Goal: Task Accomplishment & Management: Complete application form

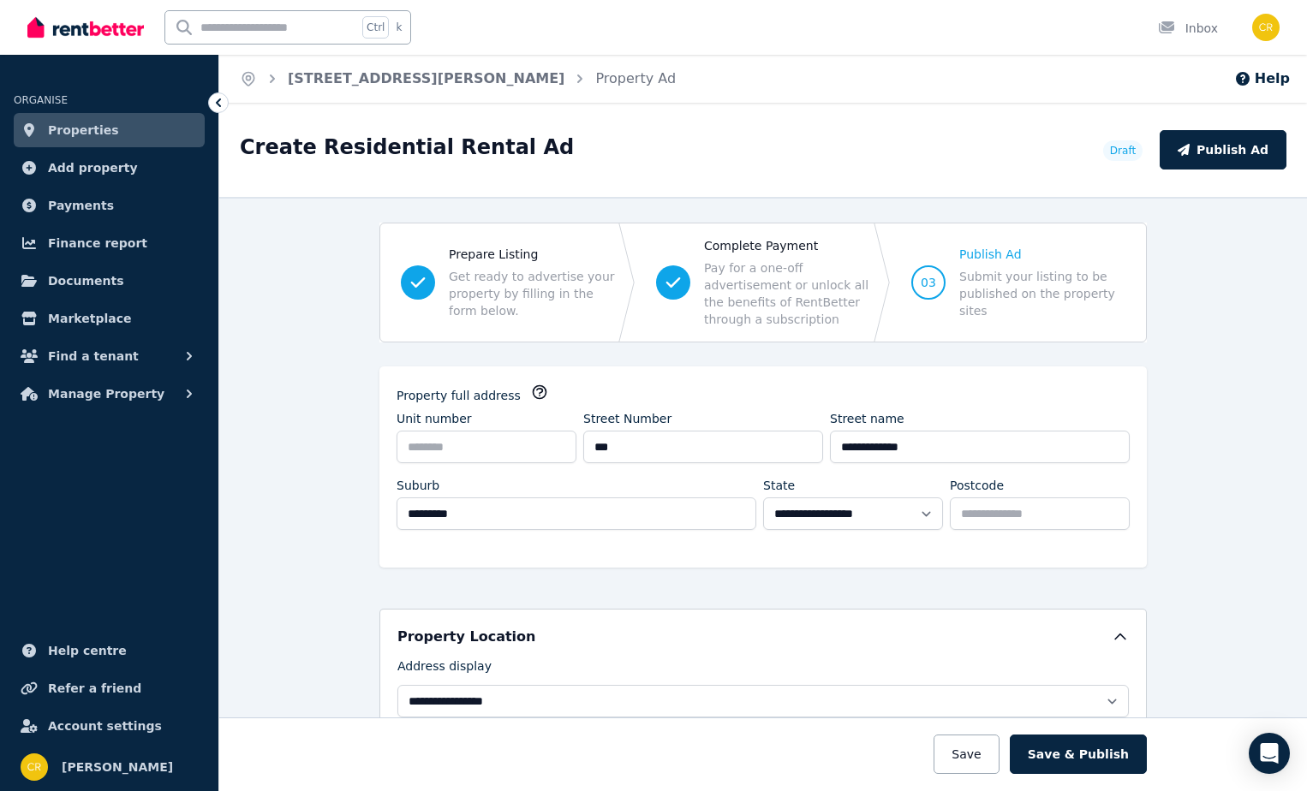
select select "**"
select select "**********"
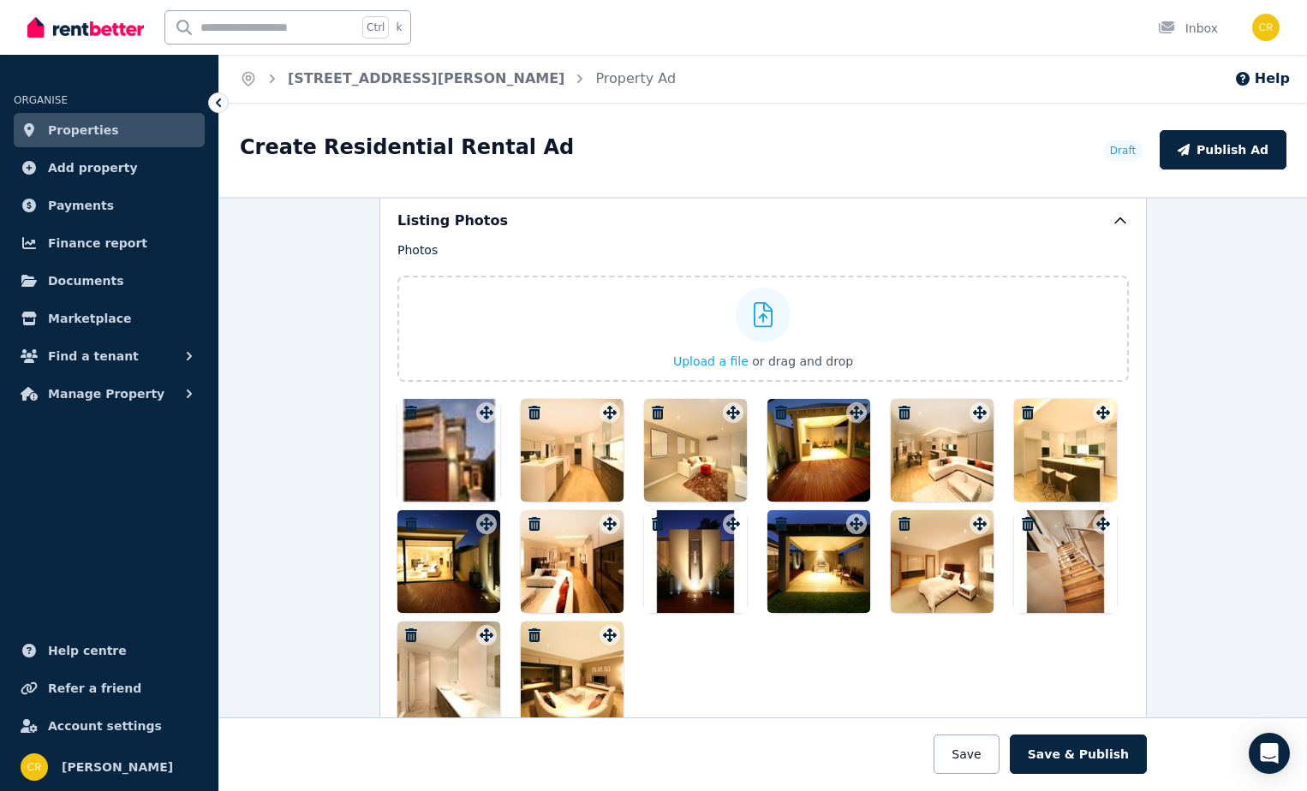
click at [789, 467] on div at bounding box center [818, 450] width 103 height 103
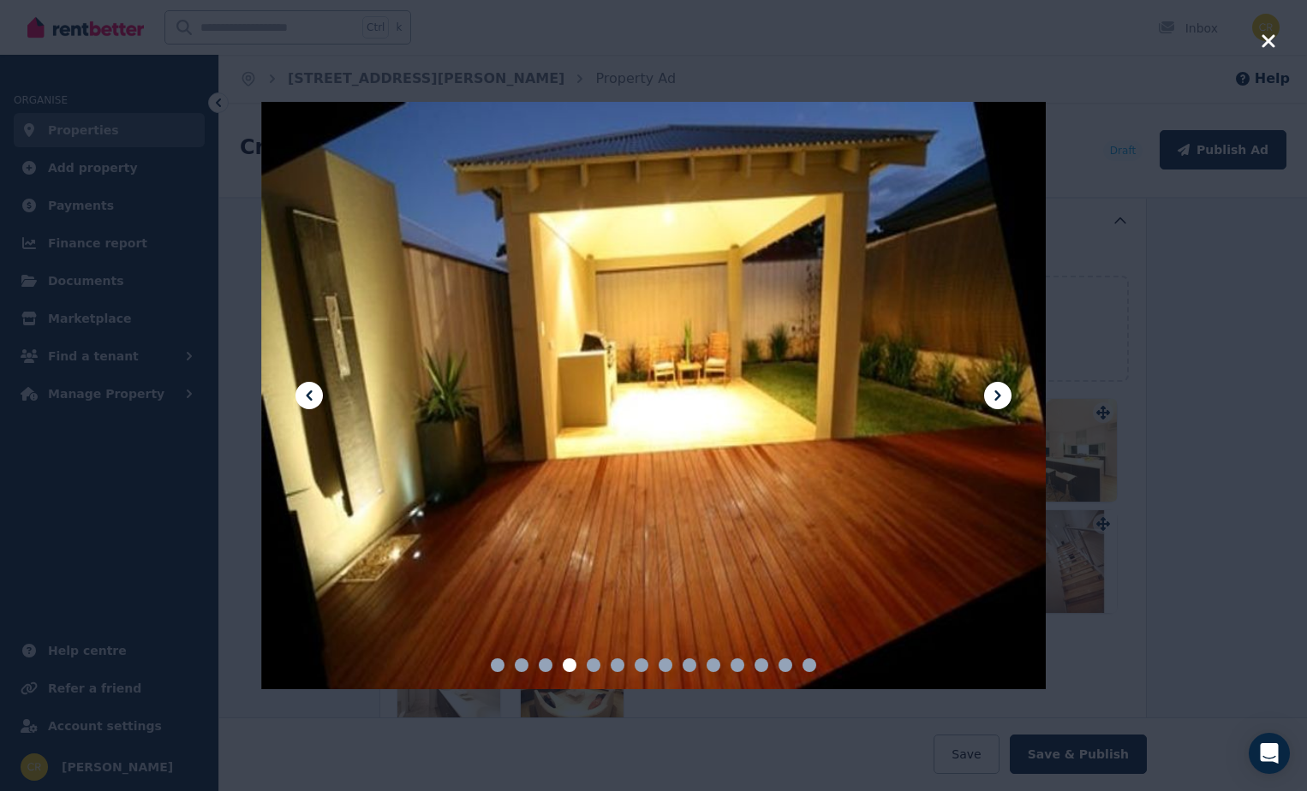
click at [1267, 39] on icon "button" at bounding box center [1267, 40] width 13 height 13
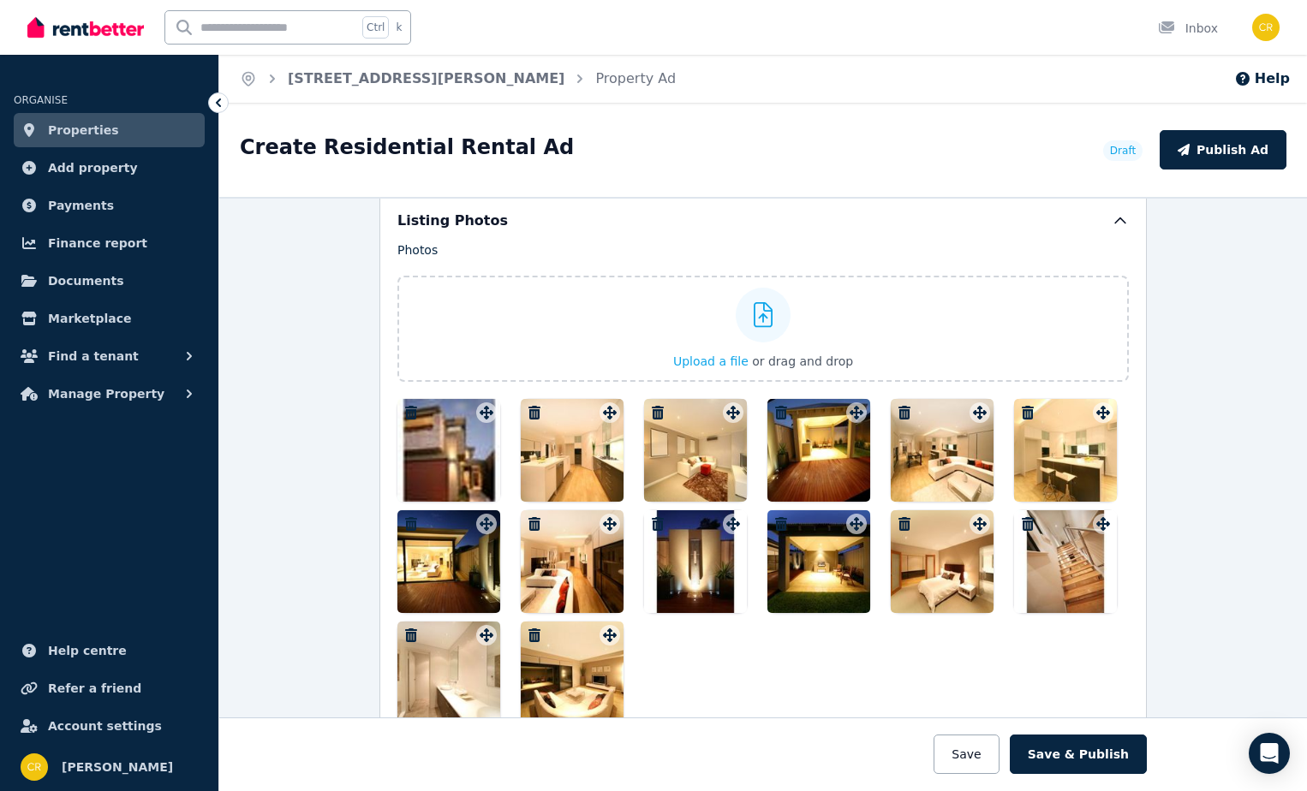
click at [944, 463] on div at bounding box center [942, 450] width 103 height 103
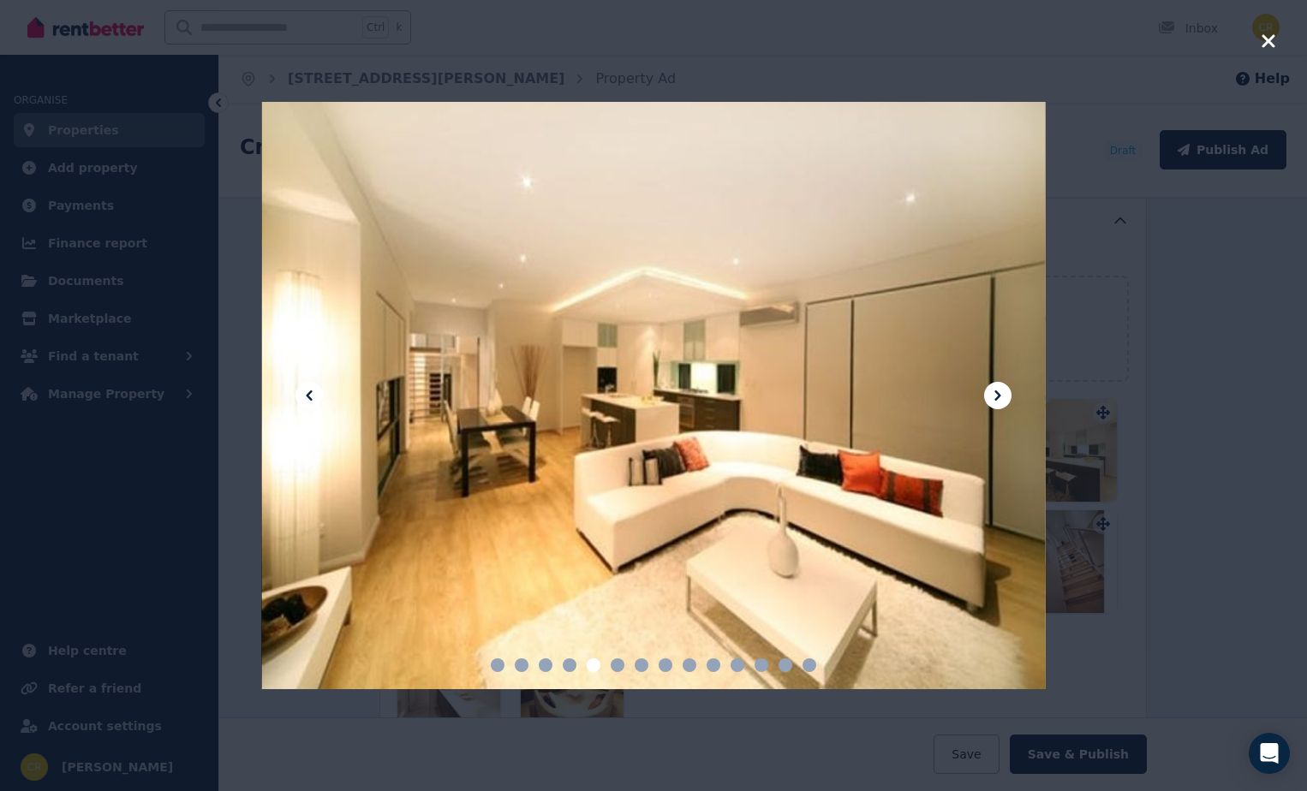
click at [1263, 39] on icon "button" at bounding box center [1268, 41] width 15 height 21
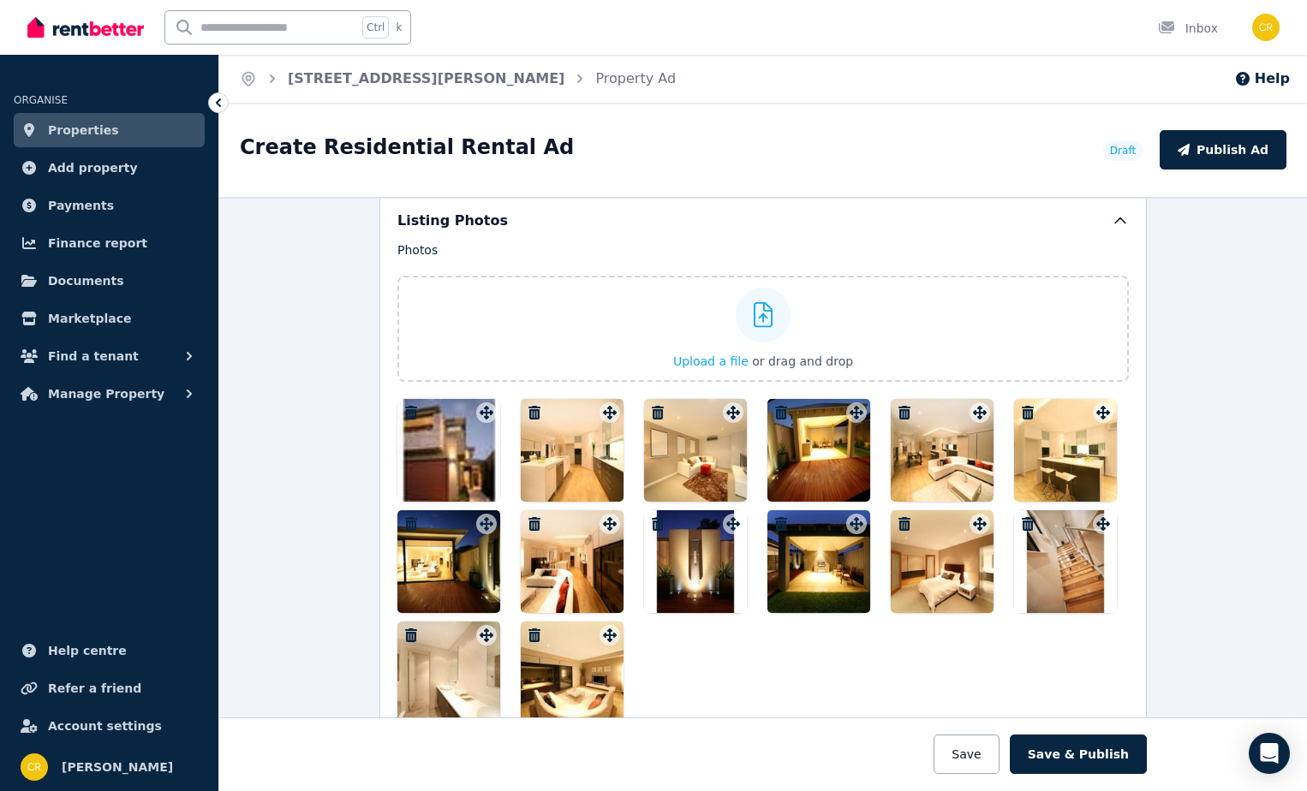
click at [1230, 349] on div "**********" at bounding box center [763, 494] width 1088 height 594
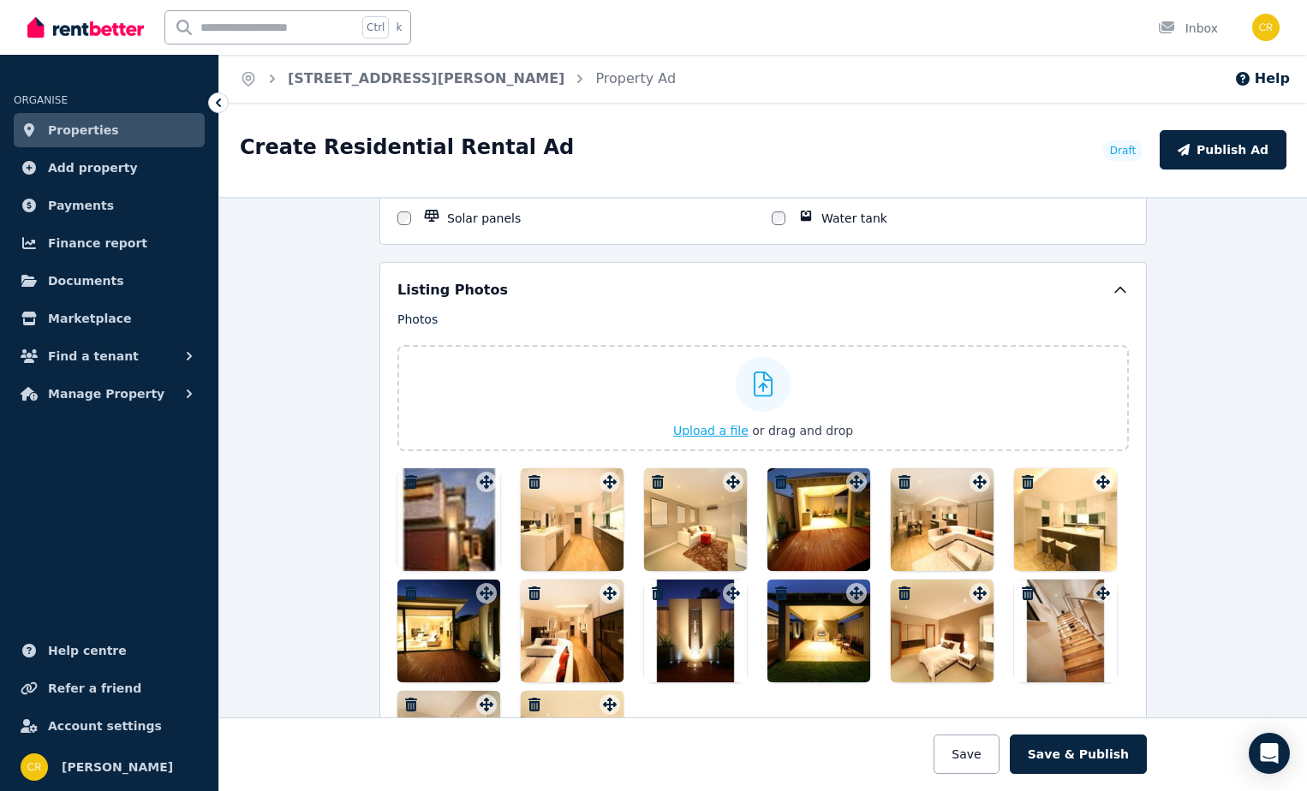
scroll to position [1884, 0]
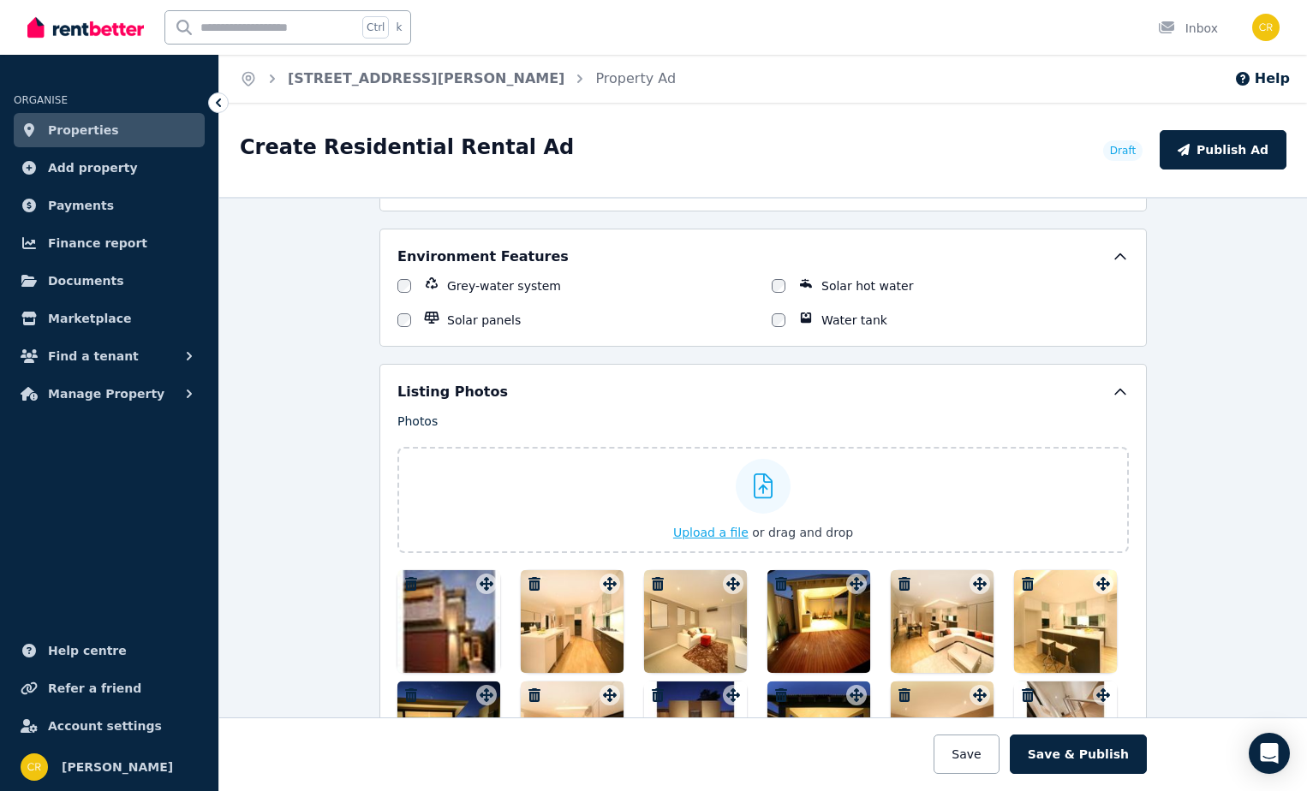
click at [698, 531] on span "Upload a file" at bounding box center [710, 533] width 75 height 14
click at [688, 531] on span "Upload a file" at bounding box center [710, 533] width 75 height 14
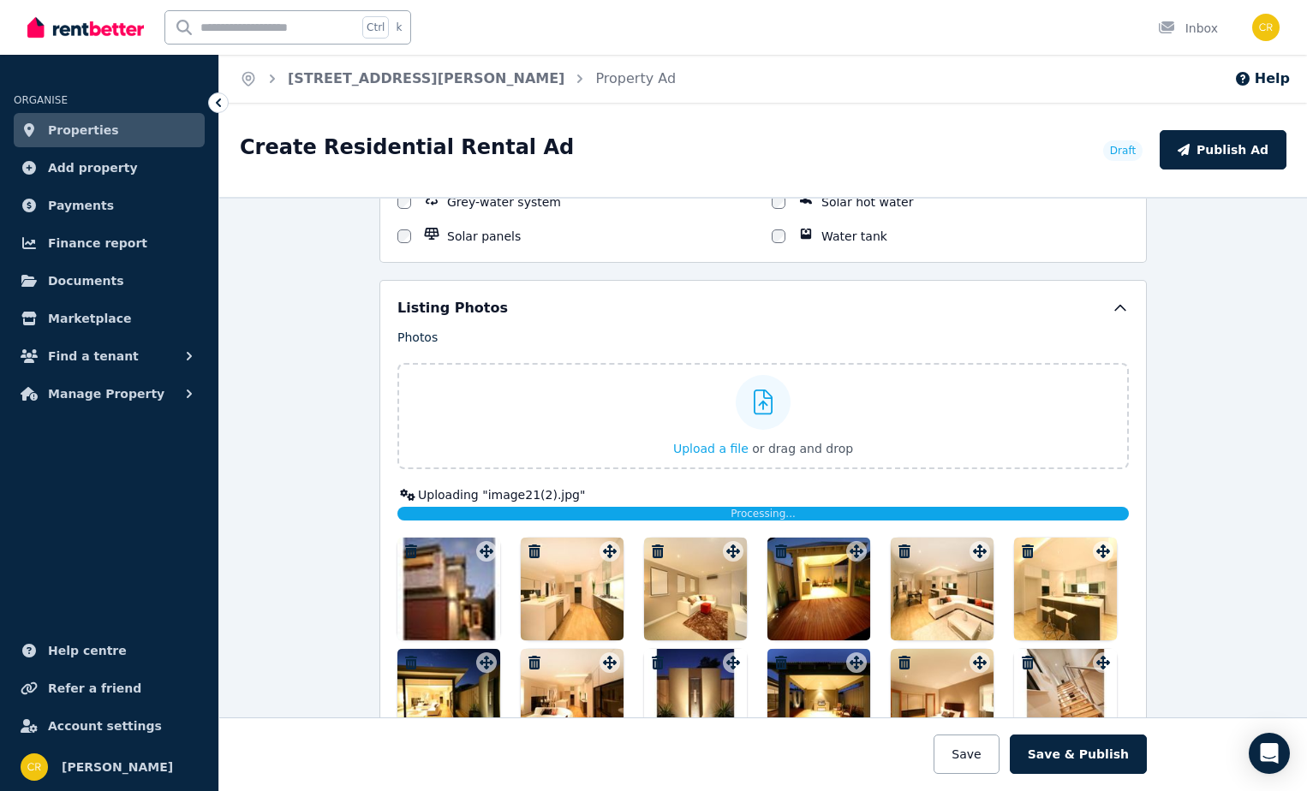
scroll to position [2226, 0]
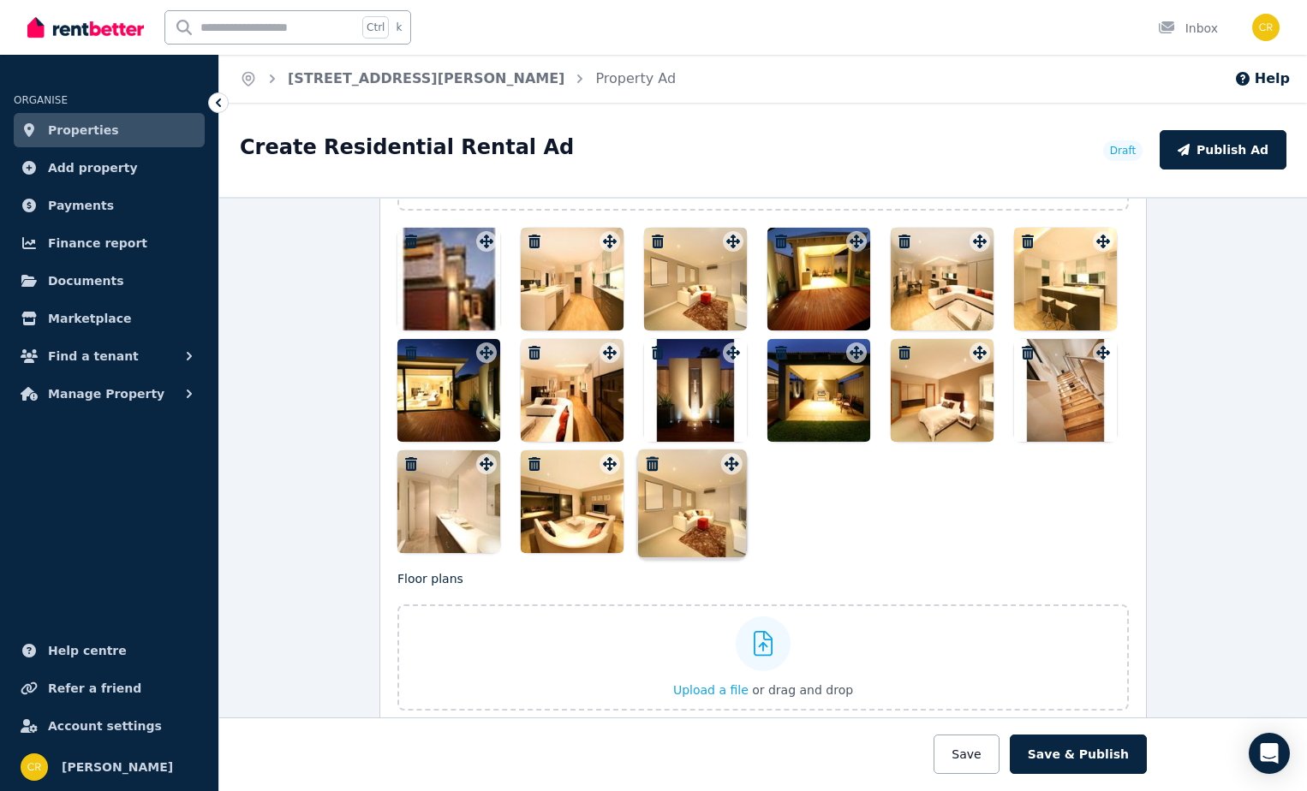
click at [727, 466] on div "Photos Upload a file or drag and drop Uploaded " image21(2).jpg " To pick up a …" at bounding box center [762, 311] width 731 height 483
click at [653, 463] on icon "button" at bounding box center [658, 464] width 12 height 14
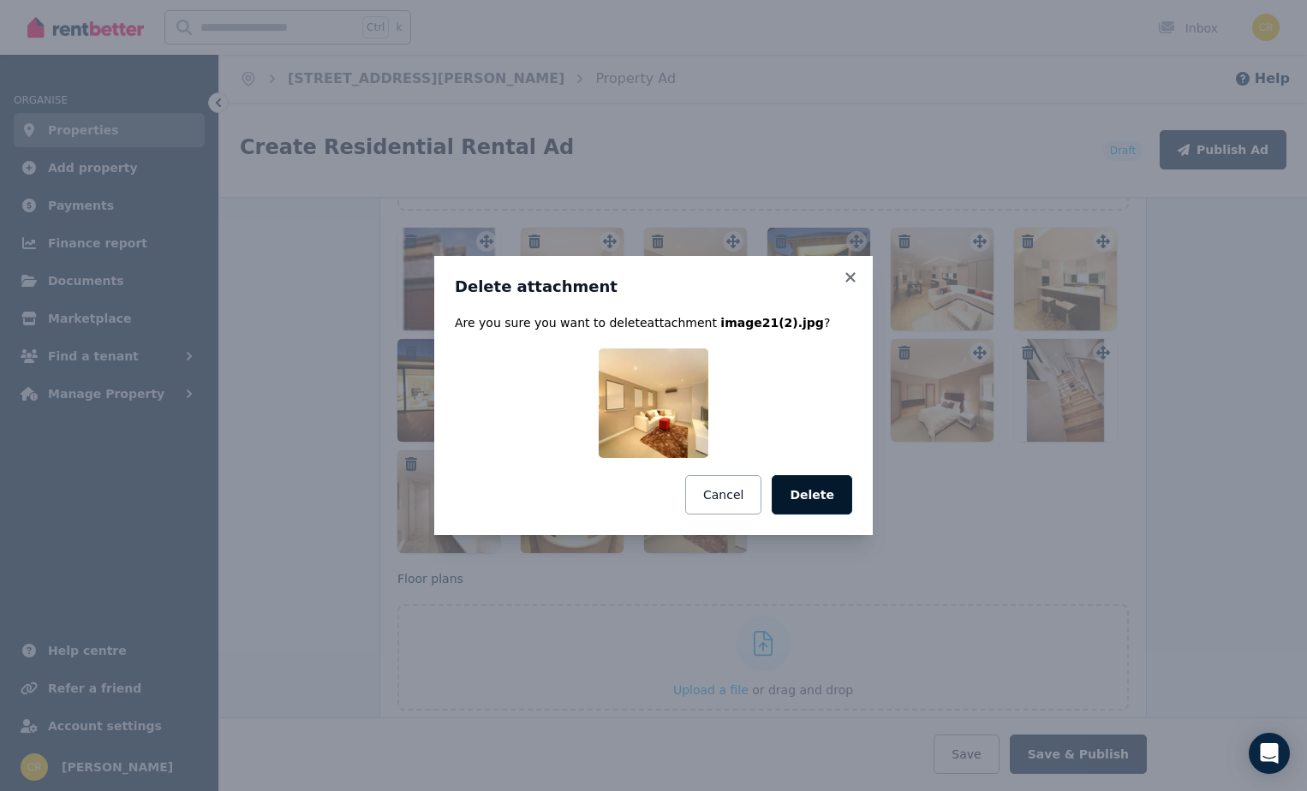
click at [821, 490] on button "Delete" at bounding box center [812, 494] width 80 height 39
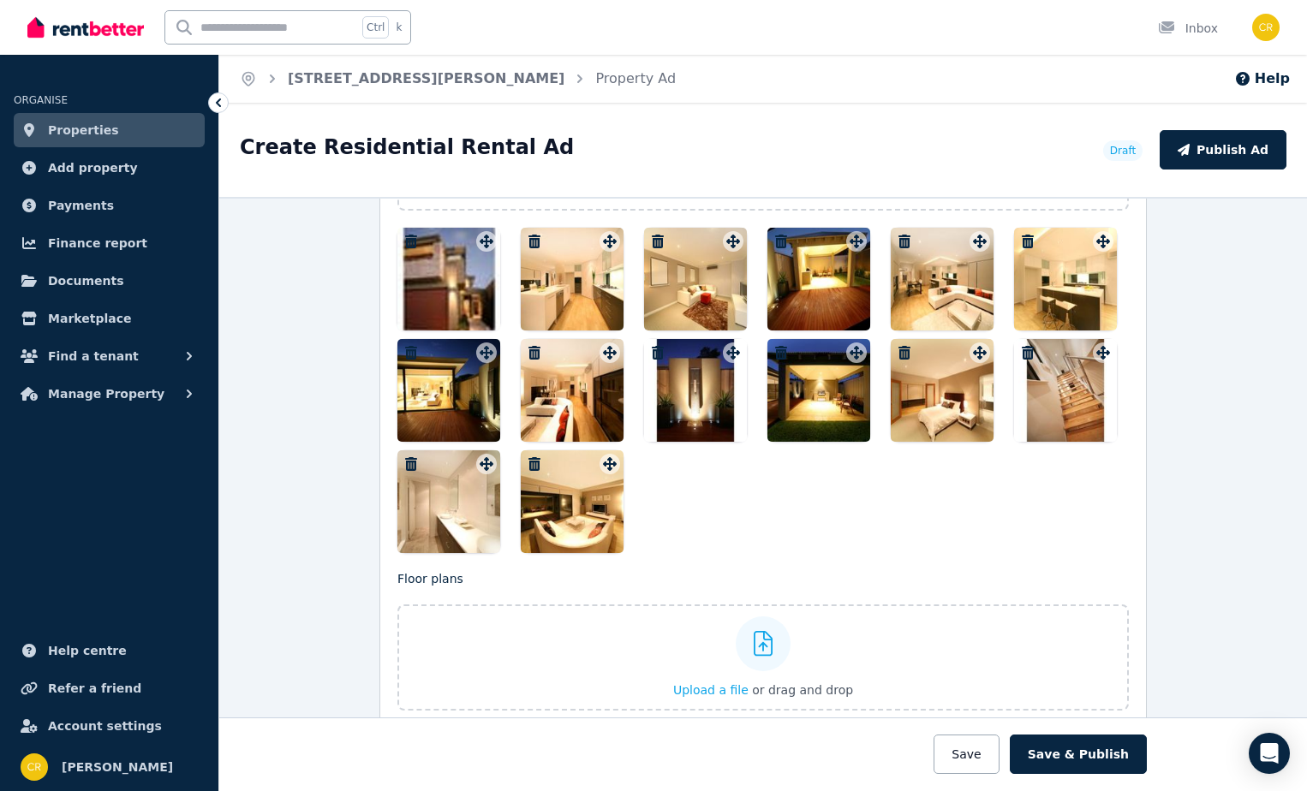
click at [846, 748] on div at bounding box center [762, 755] width 1541 height 74
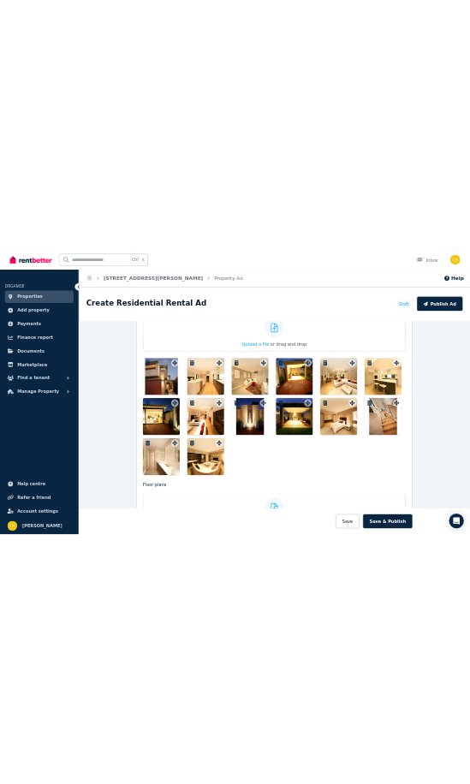
scroll to position [2055, 0]
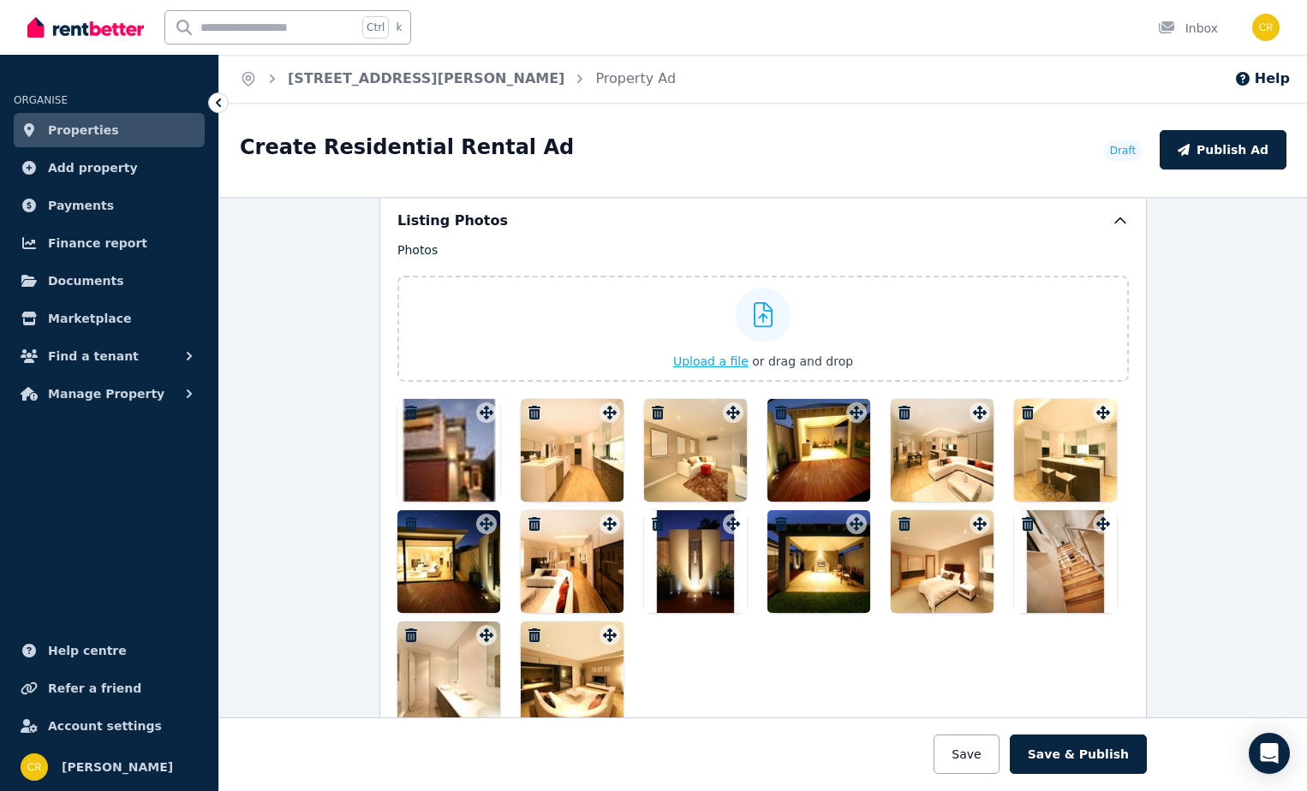
click at [729, 356] on span "Upload a file" at bounding box center [710, 362] width 75 height 14
click at [933, 670] on div at bounding box center [762, 561] width 731 height 325
click at [686, 362] on span "Upload a file" at bounding box center [710, 362] width 75 height 14
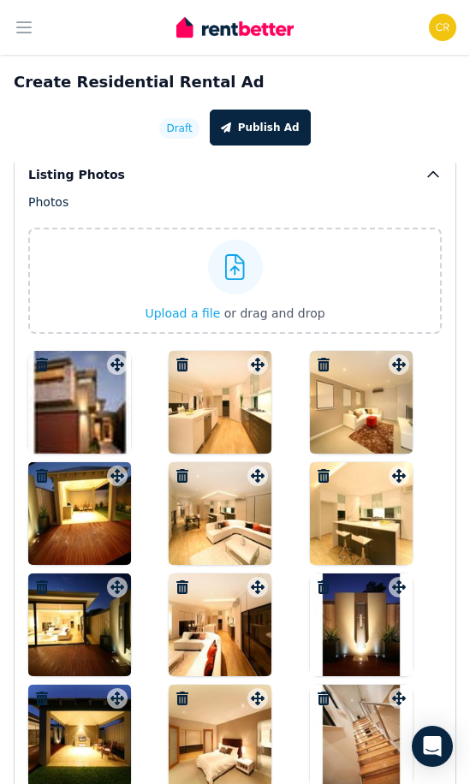
scroll to position [3168, 0]
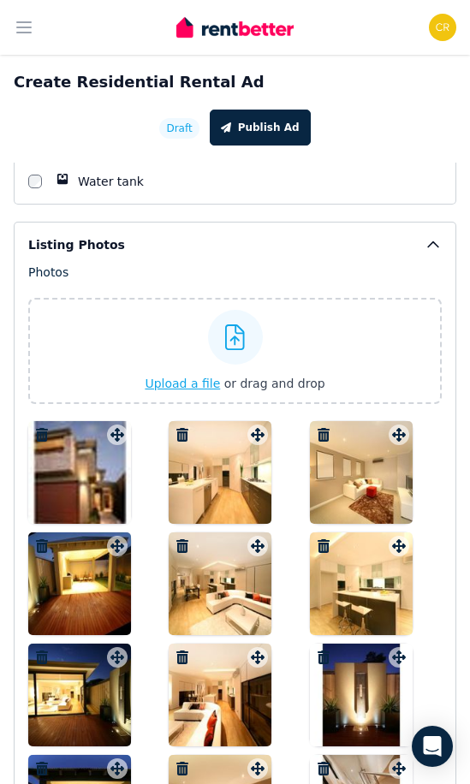
click at [179, 377] on span "Upload a file" at bounding box center [182, 384] width 75 height 14
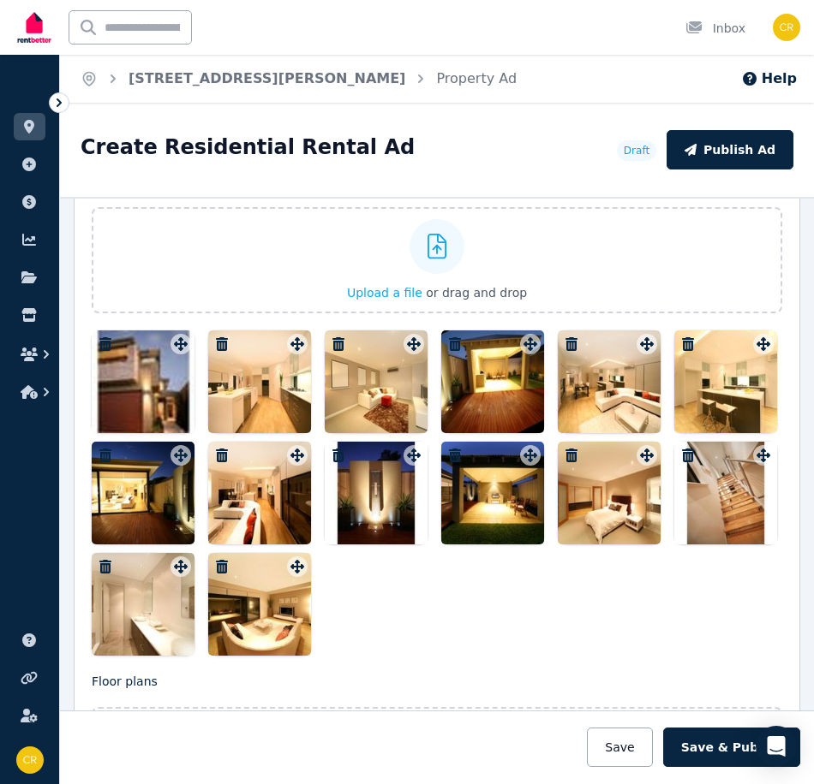
scroll to position [2226, 0]
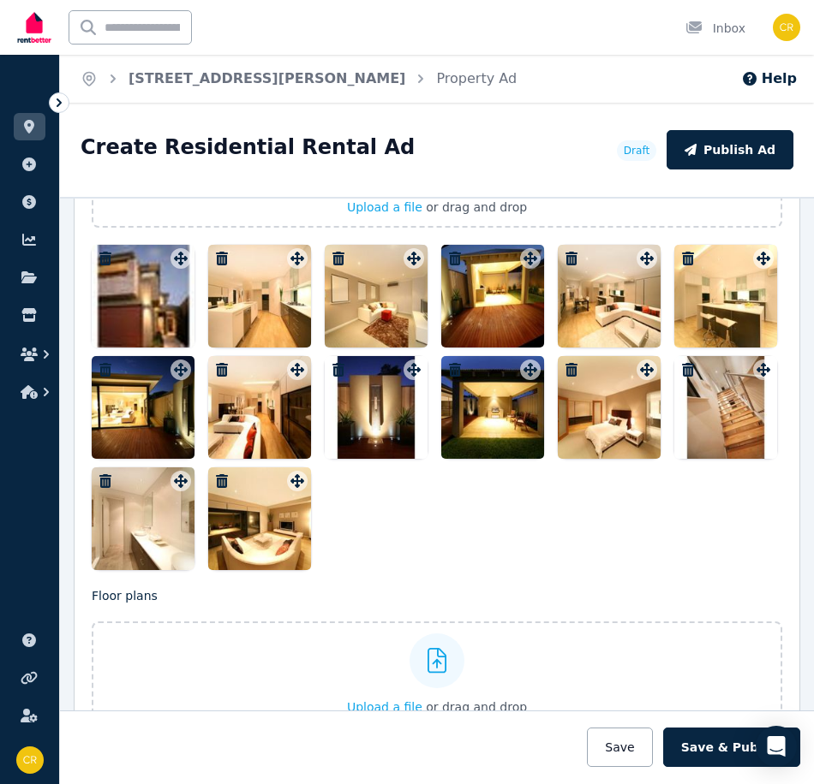
drag, startPoint x: 808, startPoint y: 229, endPoint x: 437, endPoint y: 508, distance: 464.1
click at [437, 508] on div at bounding box center [437, 407] width 690 height 325
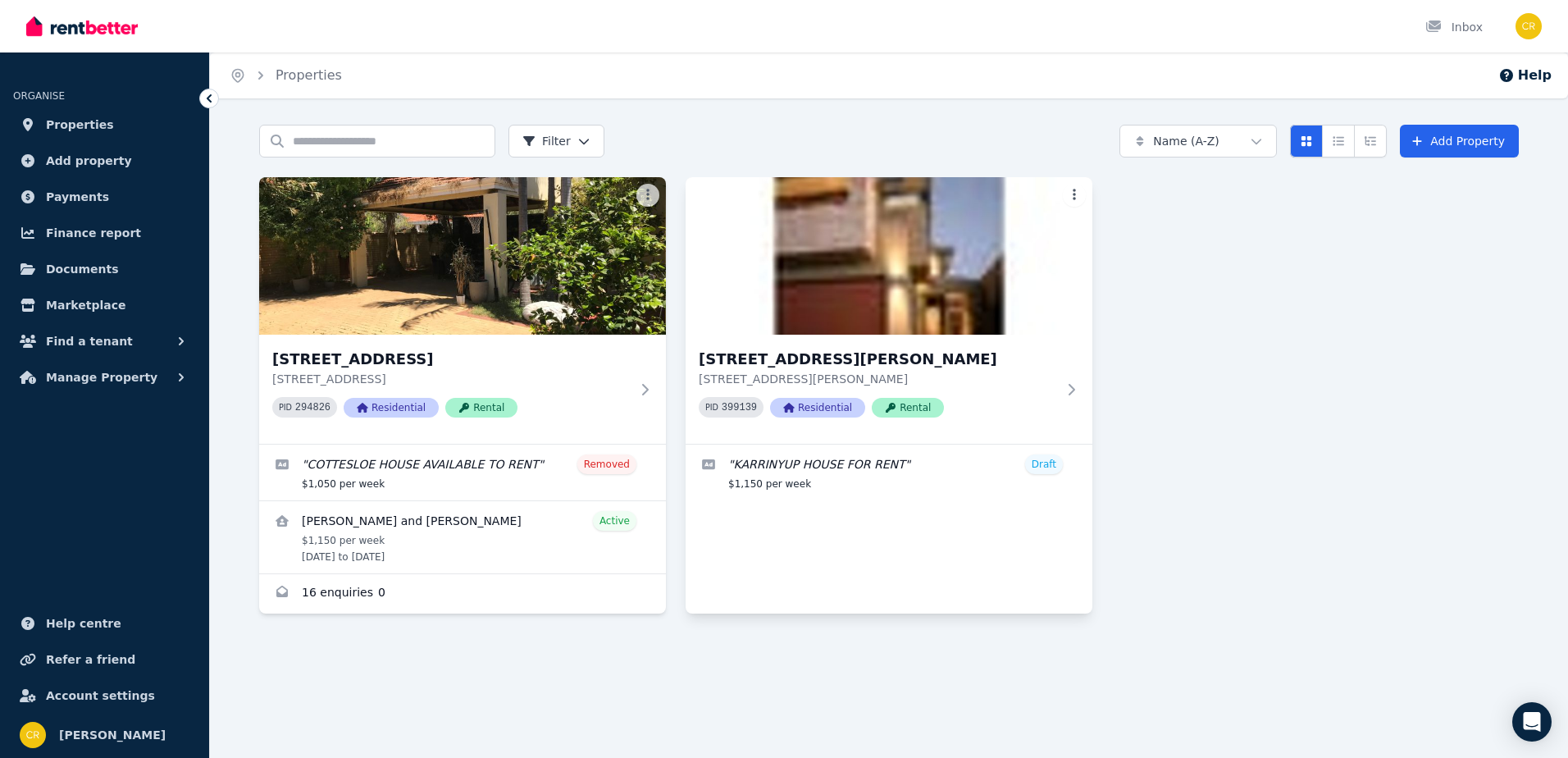
click at [885, 526] on div "93A Pascoe St, Karrinyup 93A Pascoe St, Karrinyup WA 6018 PID 399139 Residentia…" at bounding box center [889, 396] width 407 height 437
click at [728, 260] on img at bounding box center [890, 256] width 427 height 166
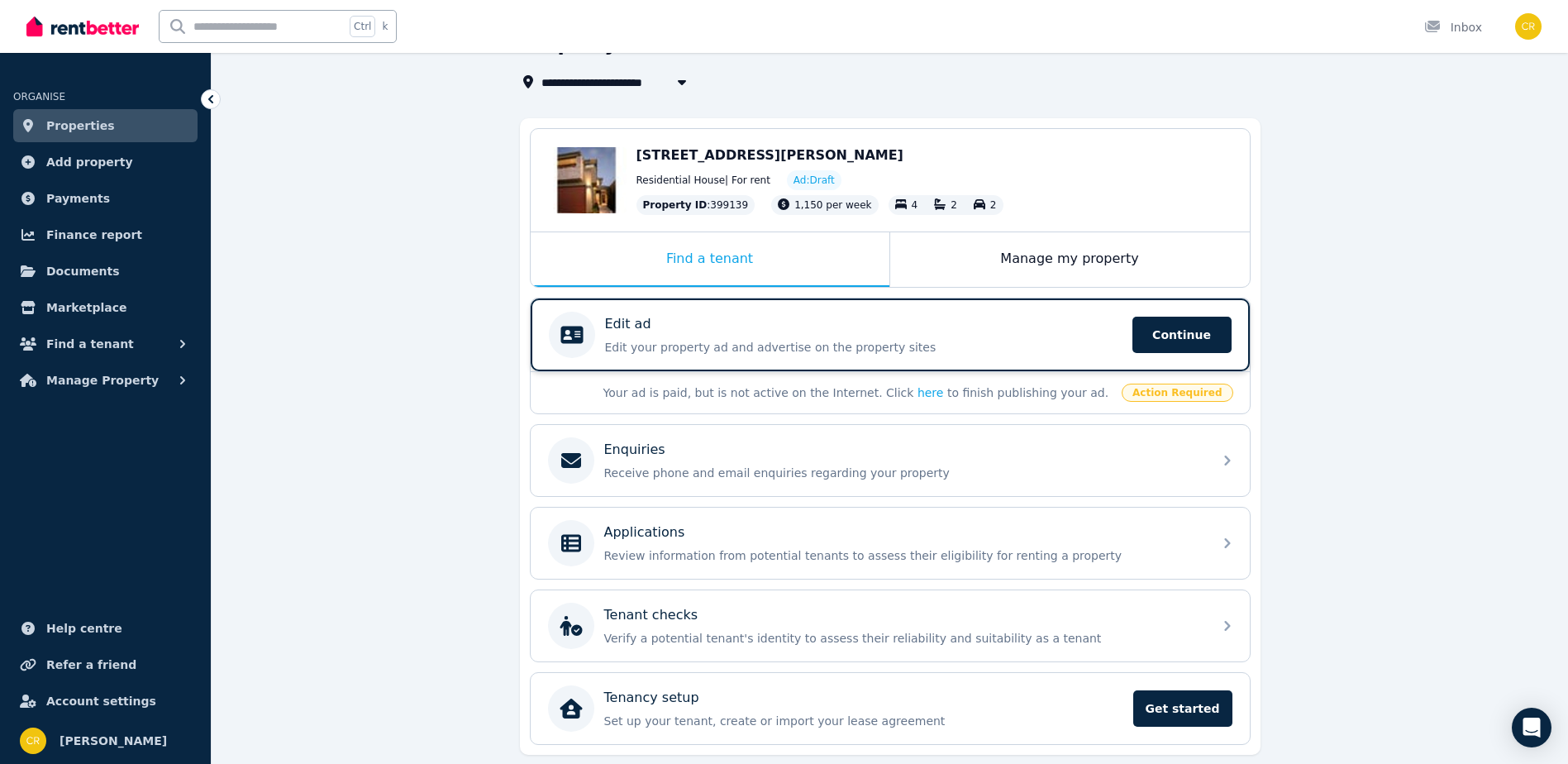
scroll to position [67, 0]
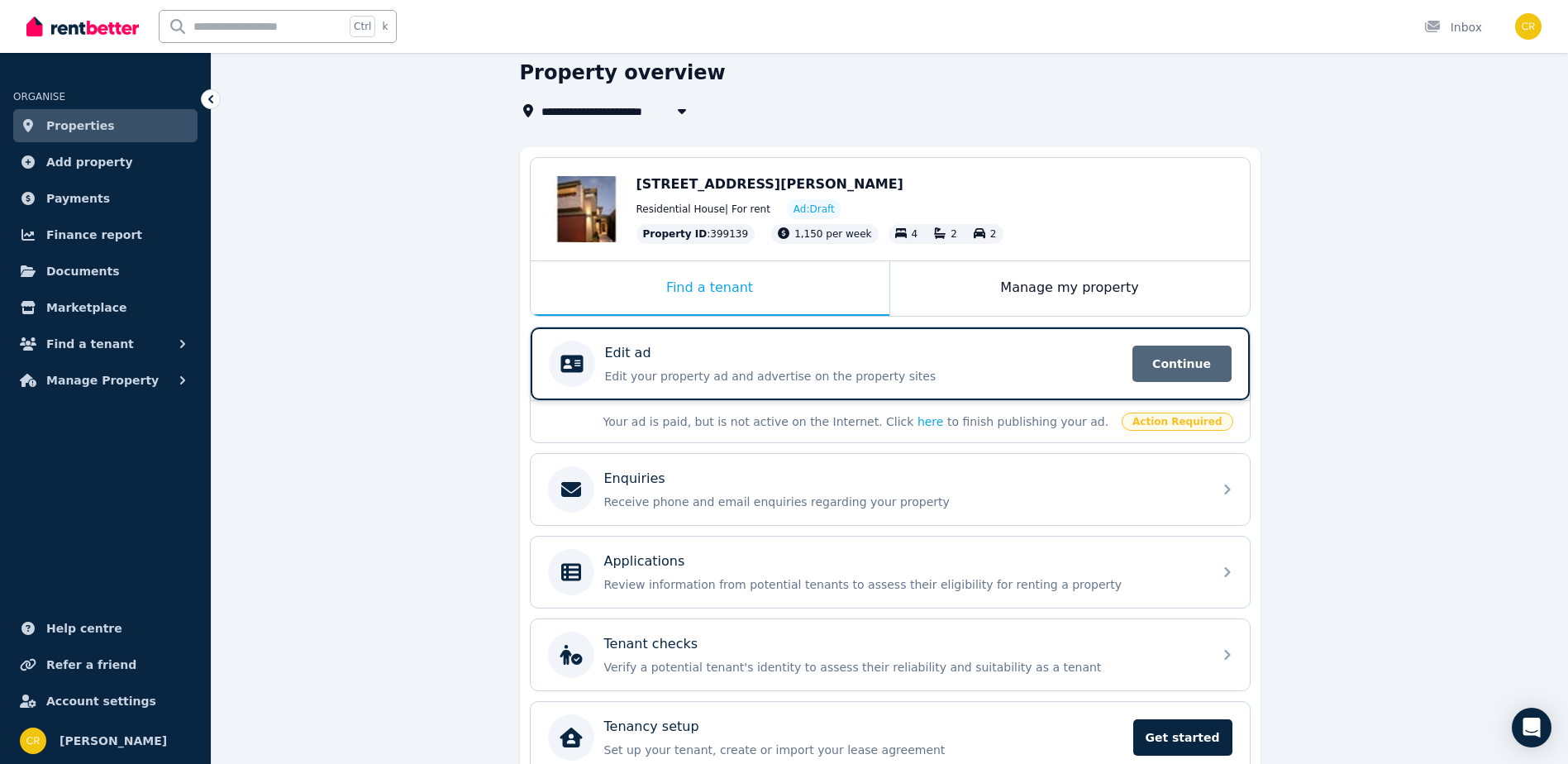
click at [1147, 355] on span "Continue" at bounding box center [1182, 364] width 99 height 37
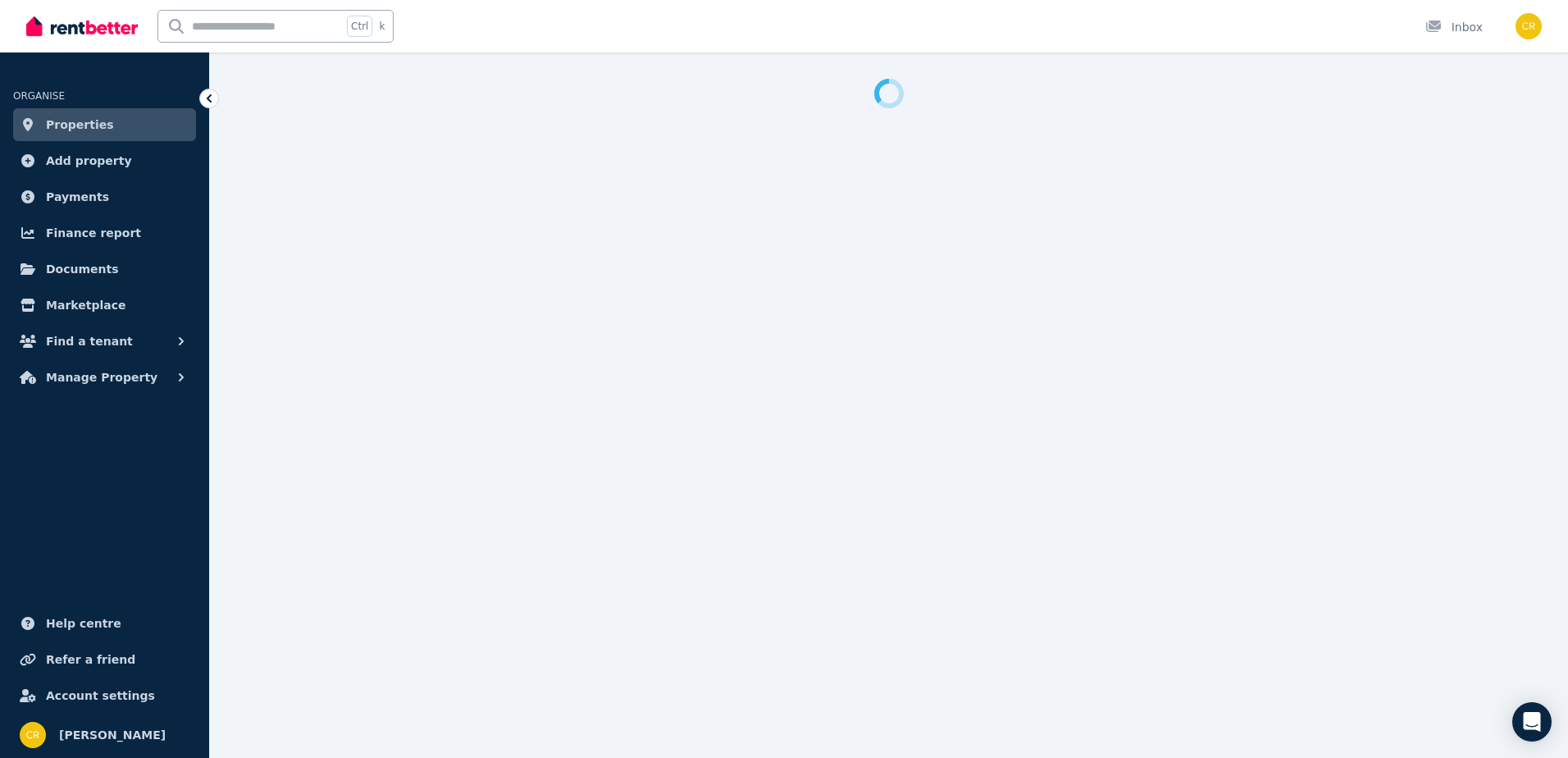
select select "**"
select select "**********"
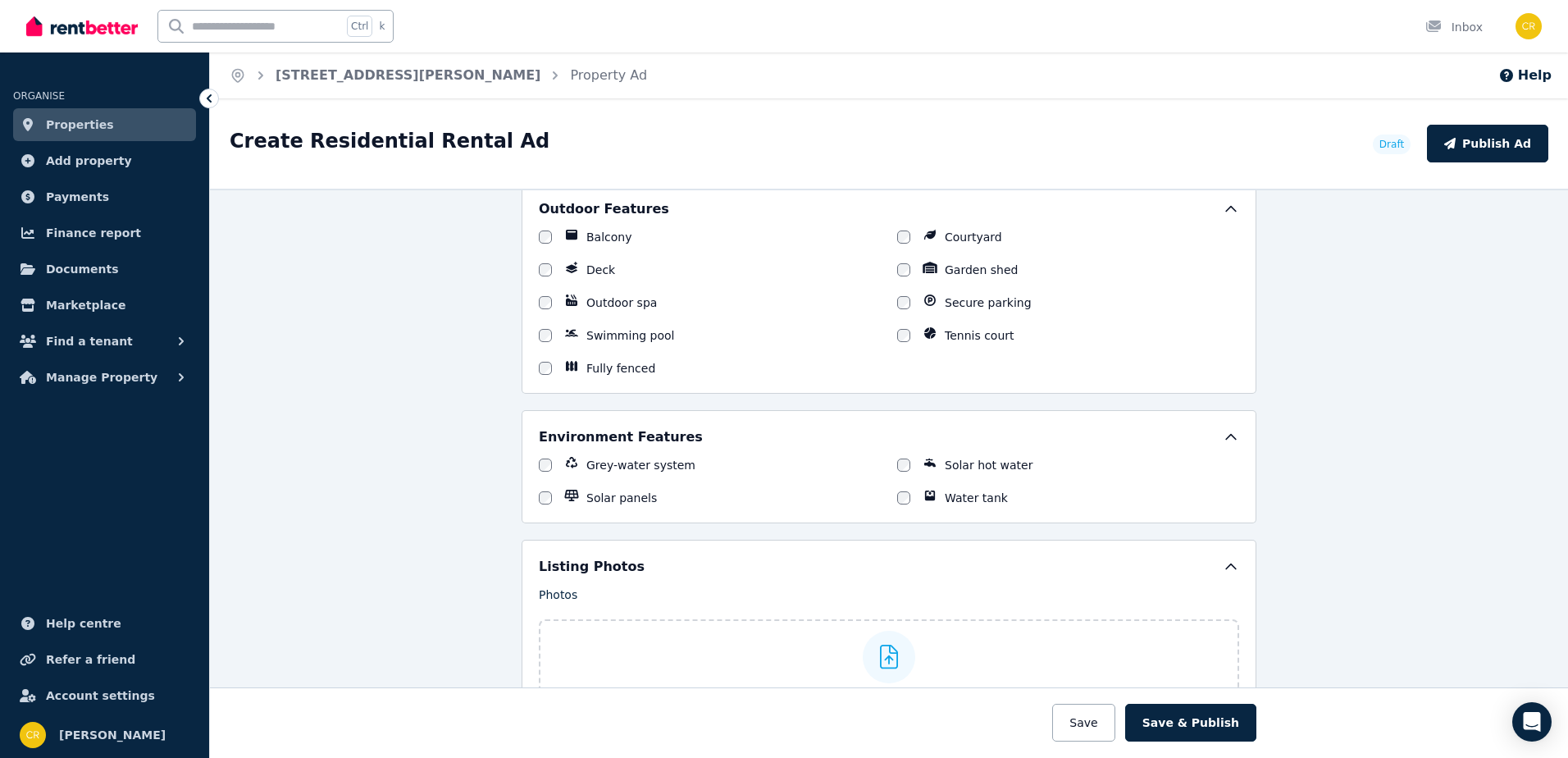
scroll to position [1969, 0]
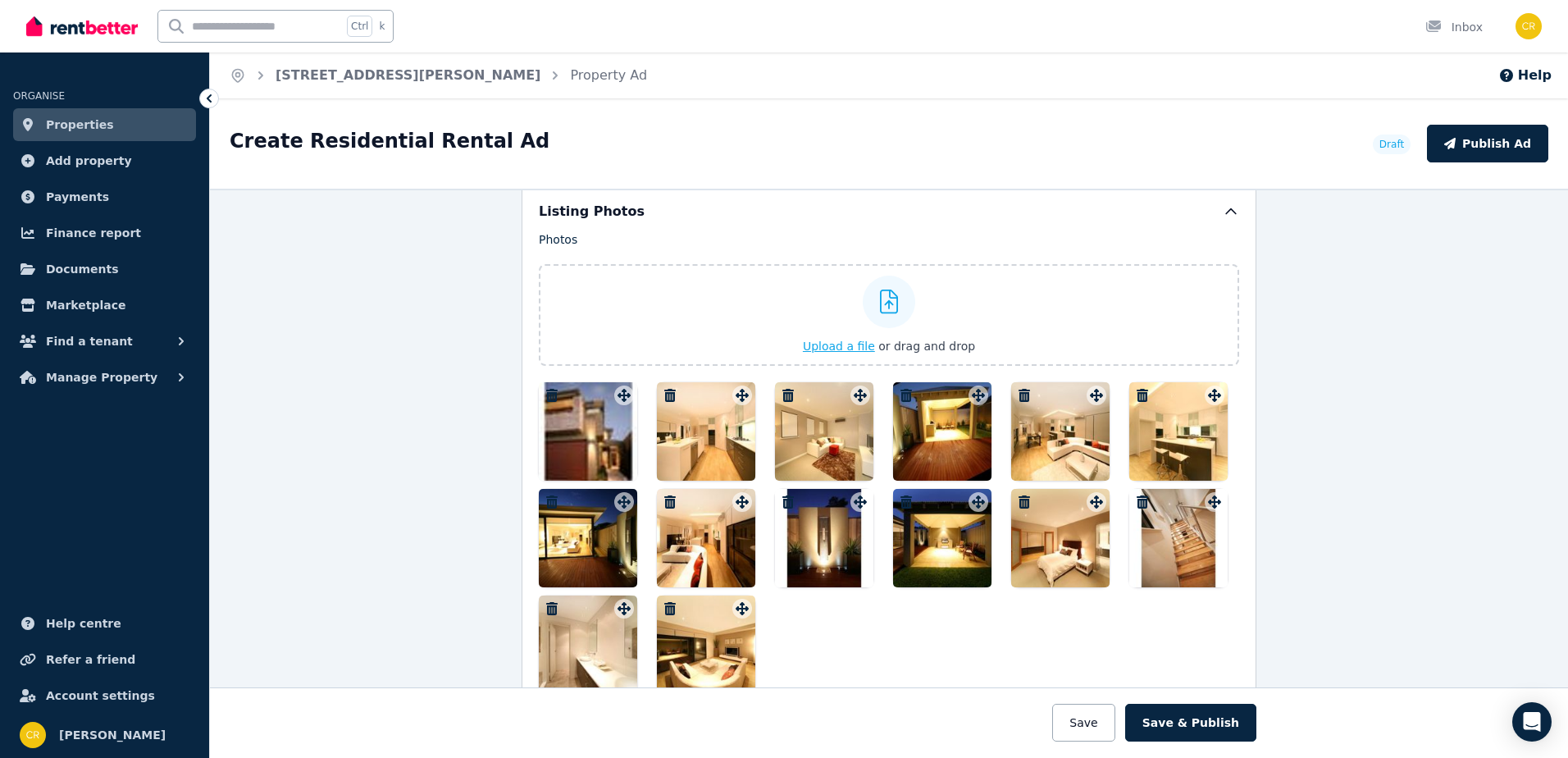
click at [851, 344] on span "Upload a file" at bounding box center [838, 347] width 72 height 13
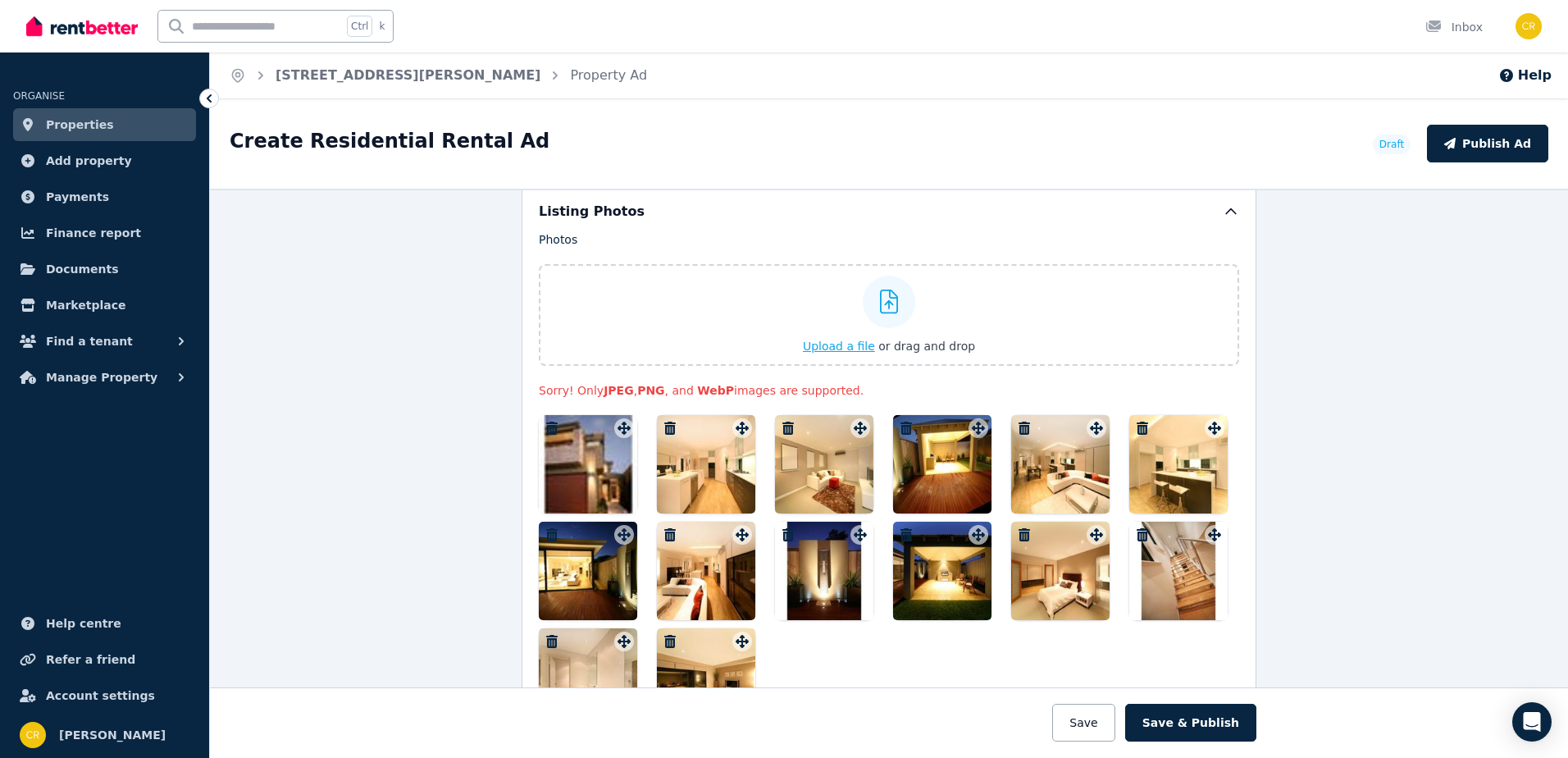
click at [854, 344] on span "Upload a file" at bounding box center [838, 347] width 72 height 13
click at [836, 349] on span "Upload a file" at bounding box center [838, 347] width 72 height 13
click at [1453, 346] on div "**********" at bounding box center [889, 473] width 1358 height 569
click at [853, 346] on span "Upload a file" at bounding box center [838, 347] width 72 height 13
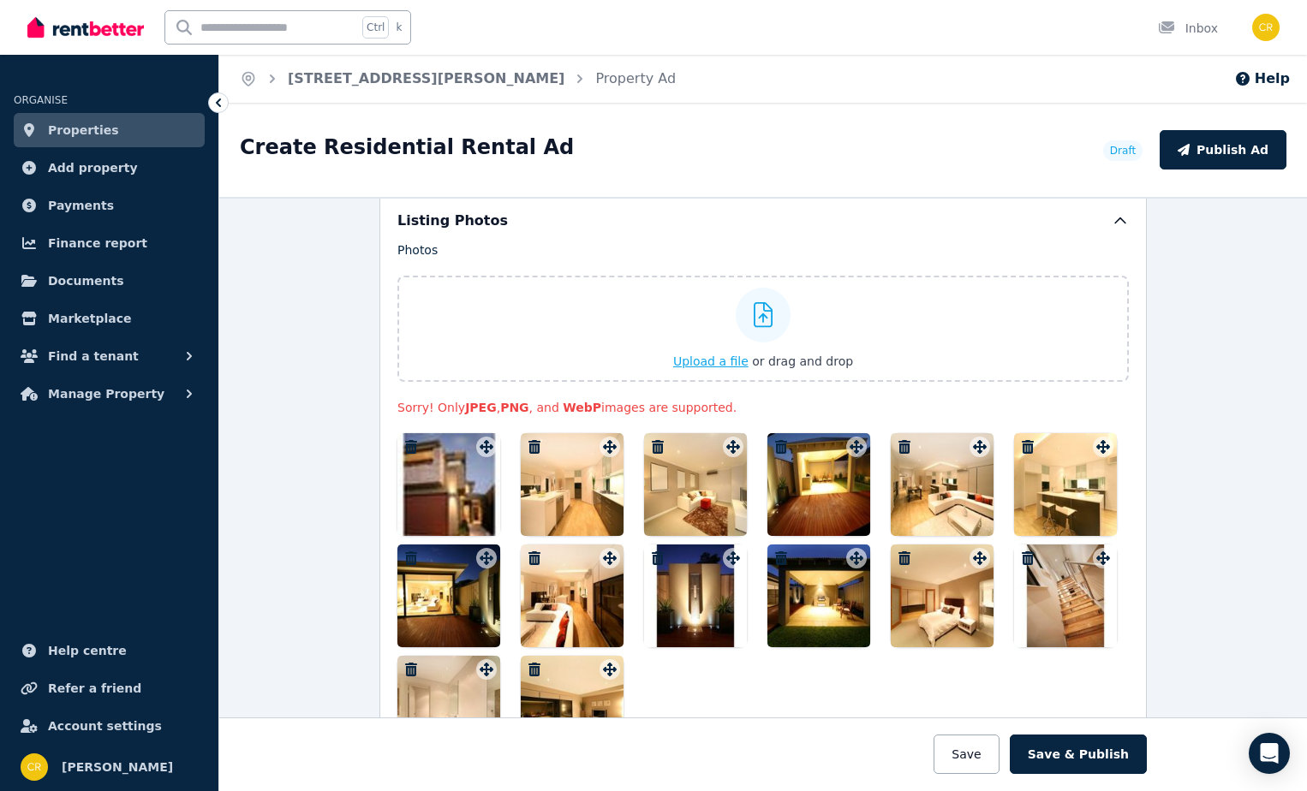
click at [696, 361] on span "Upload a file" at bounding box center [710, 362] width 75 height 14
click at [702, 357] on span "Upload a file" at bounding box center [710, 362] width 75 height 14
click at [686, 359] on span "Upload a file" at bounding box center [710, 362] width 75 height 14
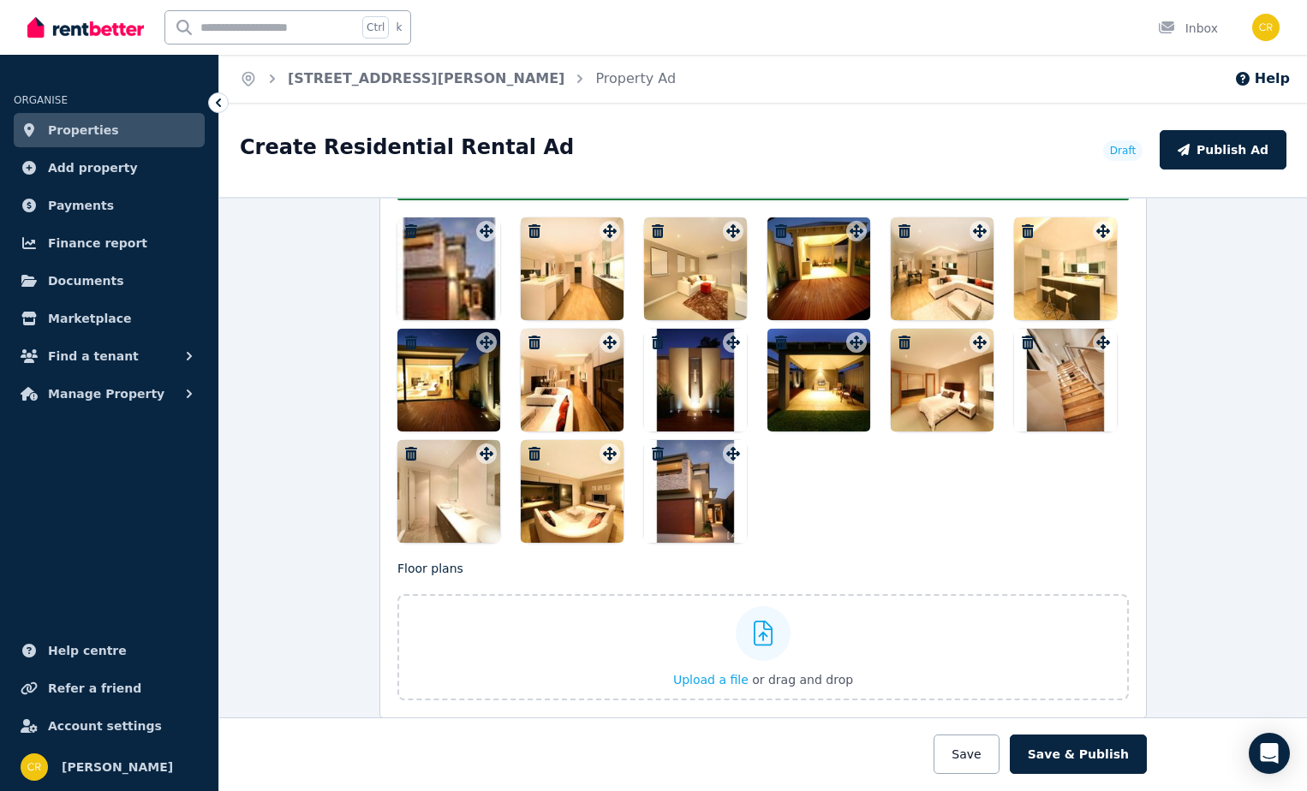
scroll to position [2271, 0]
drag, startPoint x: 694, startPoint y: 491, endPoint x: 672, endPoint y: 450, distance: 46.3
click at [672, 450] on div at bounding box center [695, 491] width 103 height 103
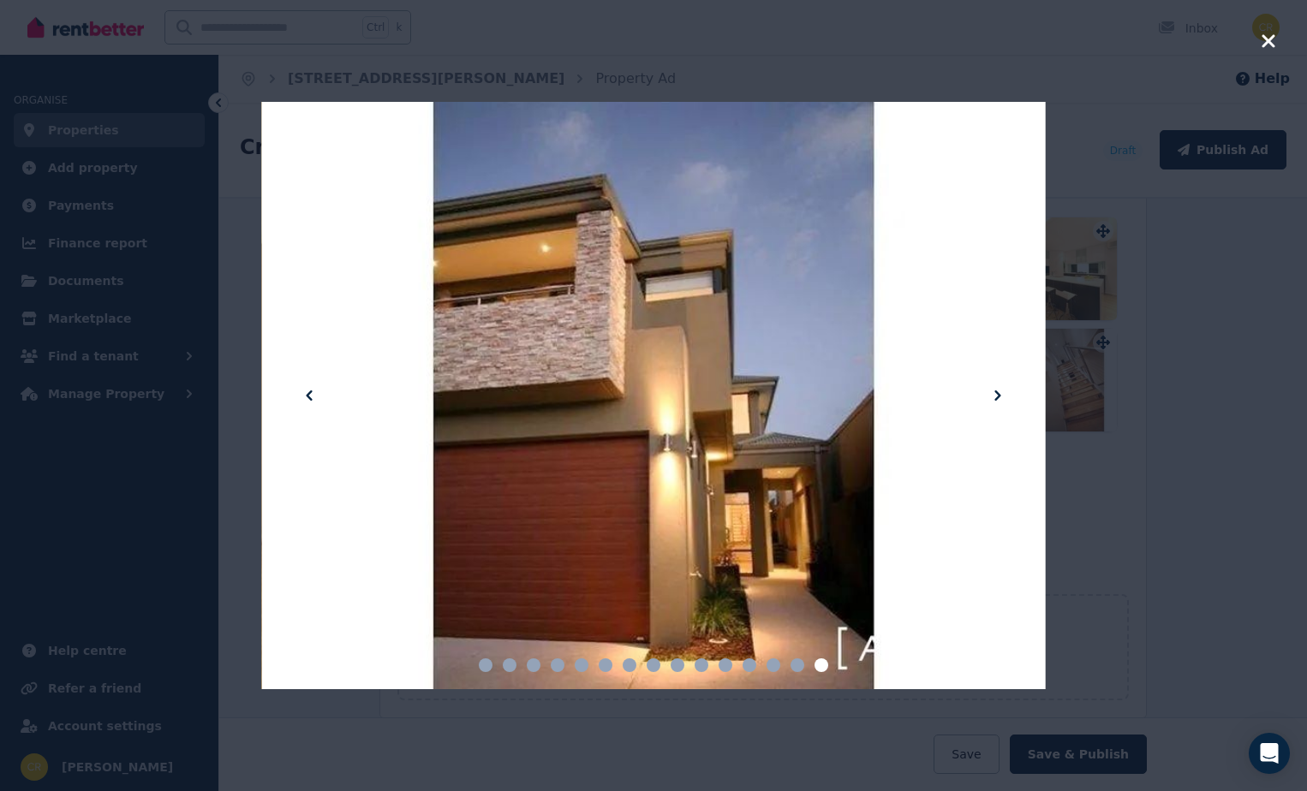
click at [1268, 39] on icon "button" at bounding box center [1268, 41] width 15 height 21
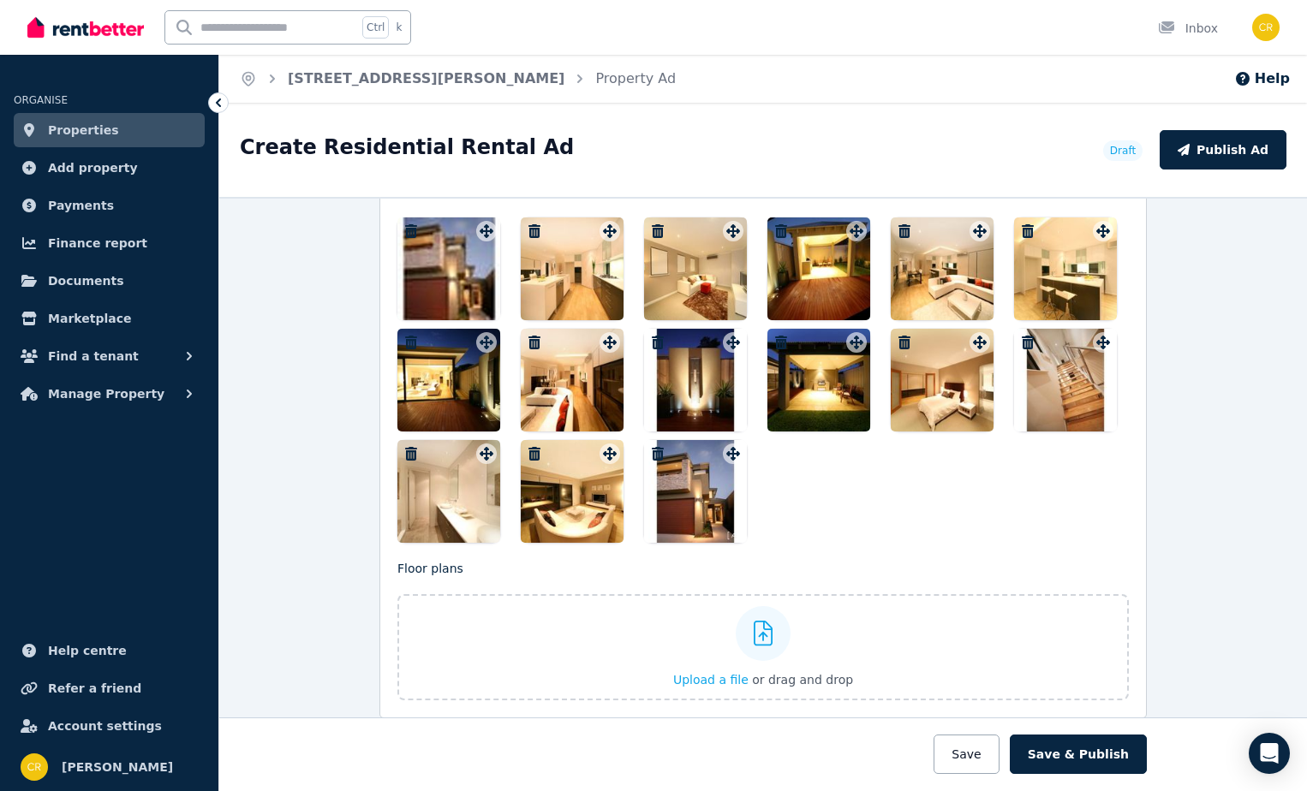
drag, startPoint x: 699, startPoint y: 480, endPoint x: 676, endPoint y: 504, distance: 33.9
click at [676, 504] on div at bounding box center [695, 491] width 103 height 103
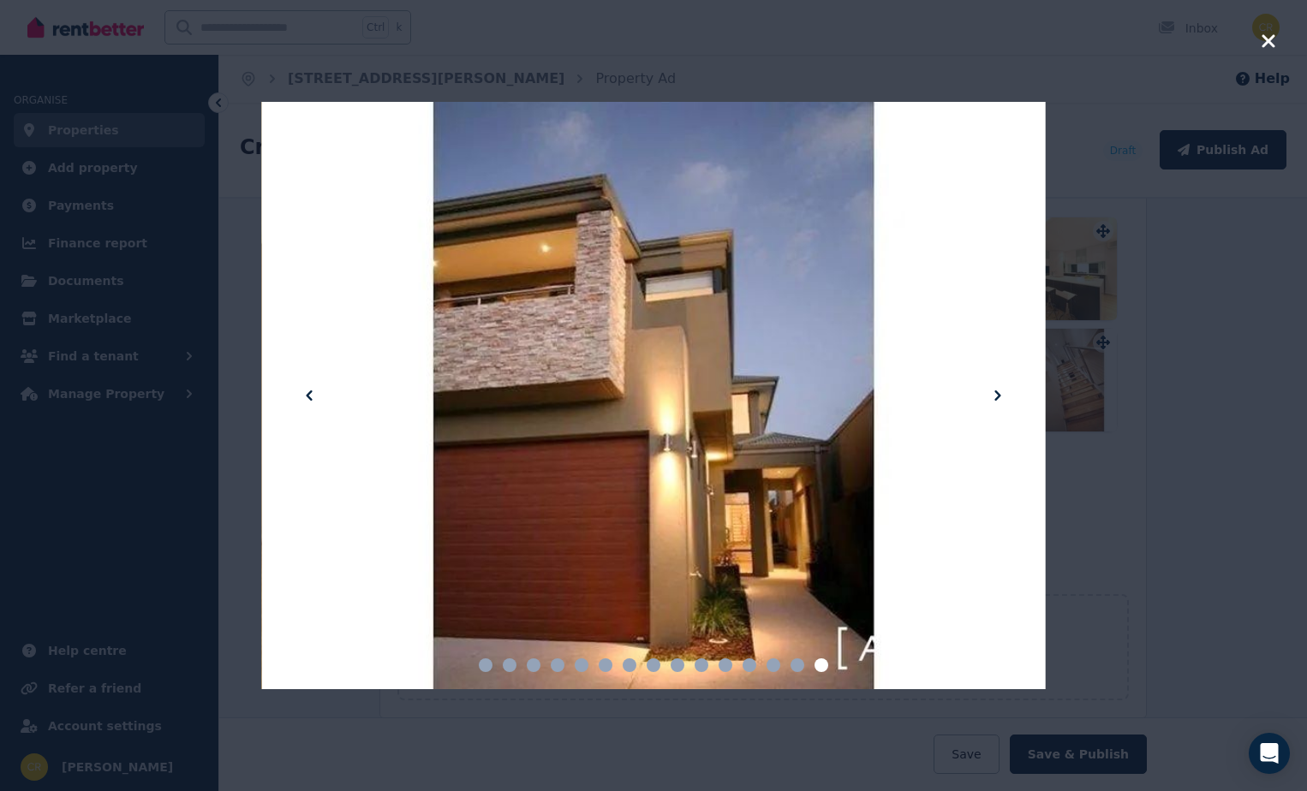
click at [1272, 43] on icon "button" at bounding box center [1267, 40] width 13 height 13
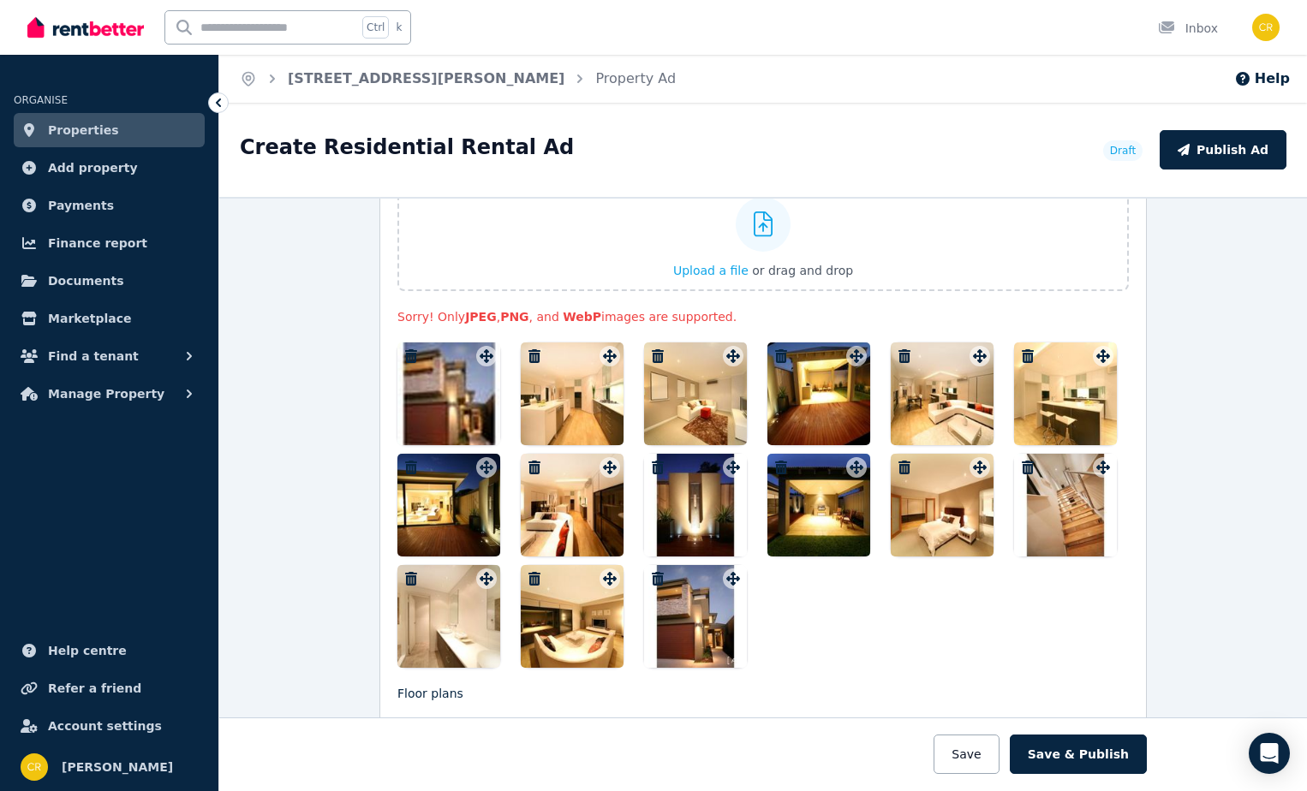
scroll to position [2185, 0]
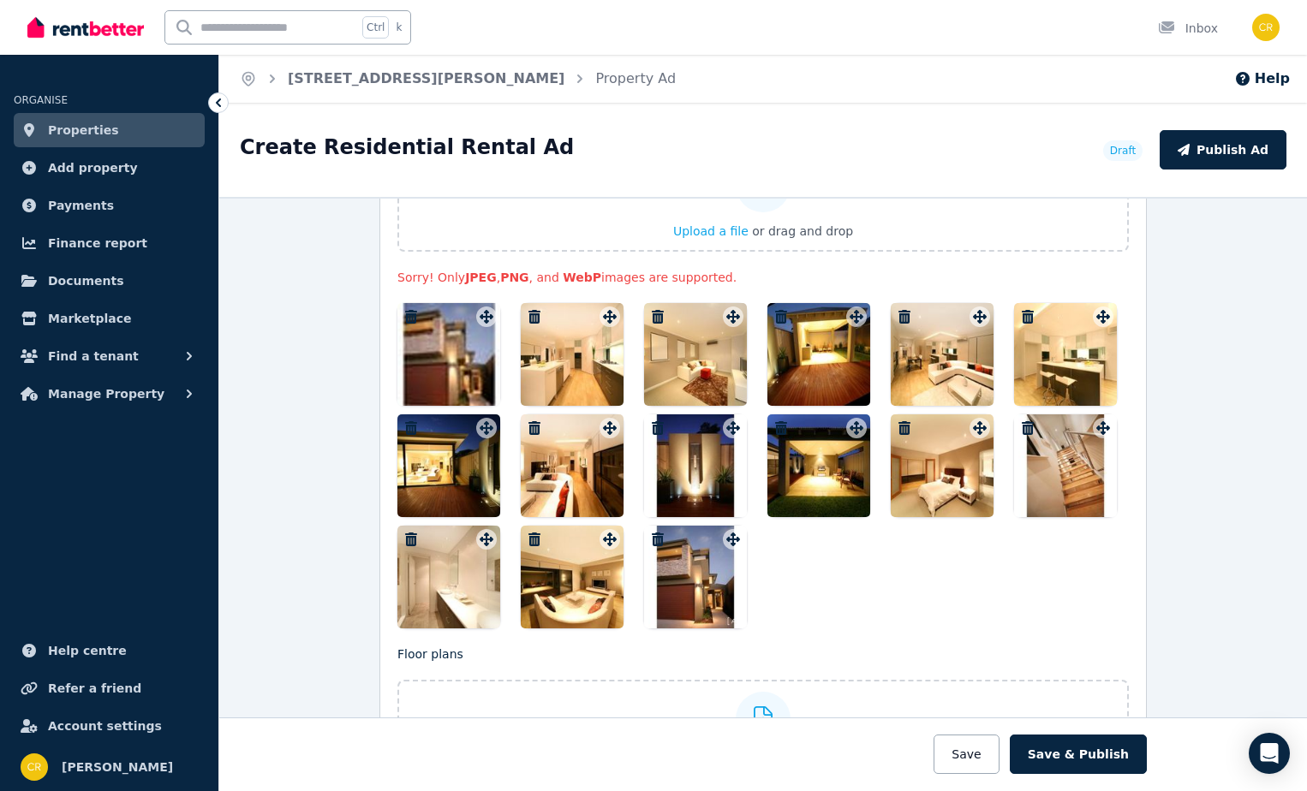
click at [551, 345] on div at bounding box center [572, 354] width 103 height 103
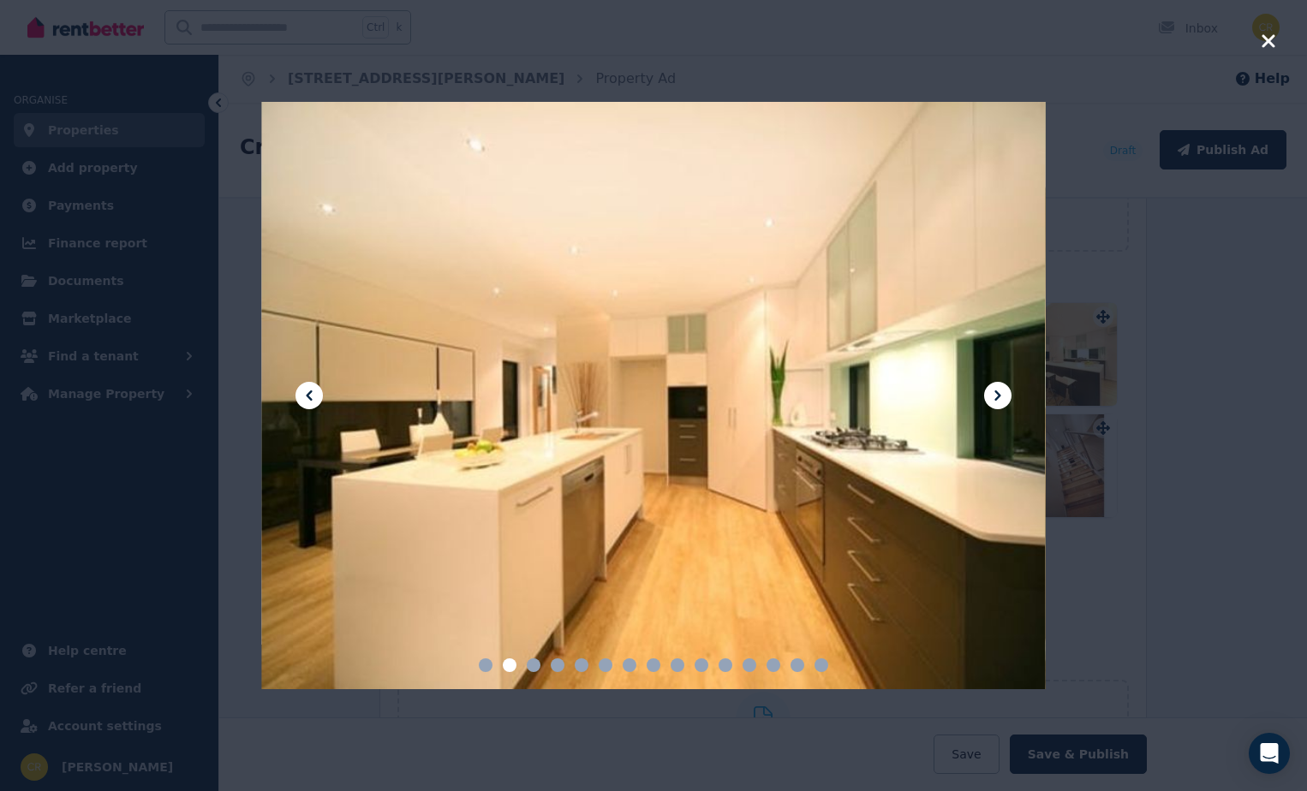
click at [552, 348] on div at bounding box center [653, 396] width 784 height 588
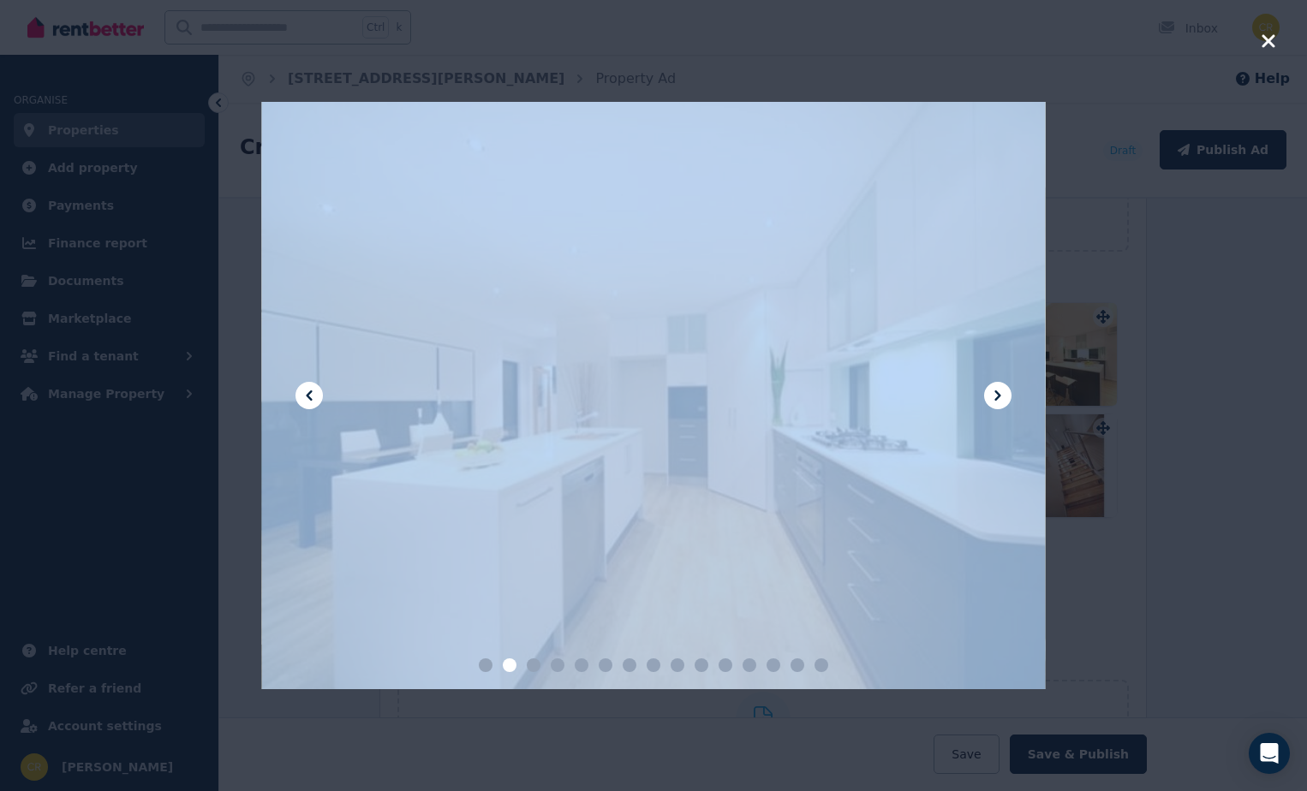
drag, startPoint x: 552, startPoint y: 348, endPoint x: 537, endPoint y: 667, distance: 319.8
click at [537, 667] on div at bounding box center [653, 396] width 784 height 588
drag, startPoint x: 537, startPoint y: 667, endPoint x: 706, endPoint y: 522, distance: 222.3
click at [706, 522] on div at bounding box center [653, 396] width 784 height 588
click at [514, 662] on span at bounding box center [510, 666] width 14 height 14
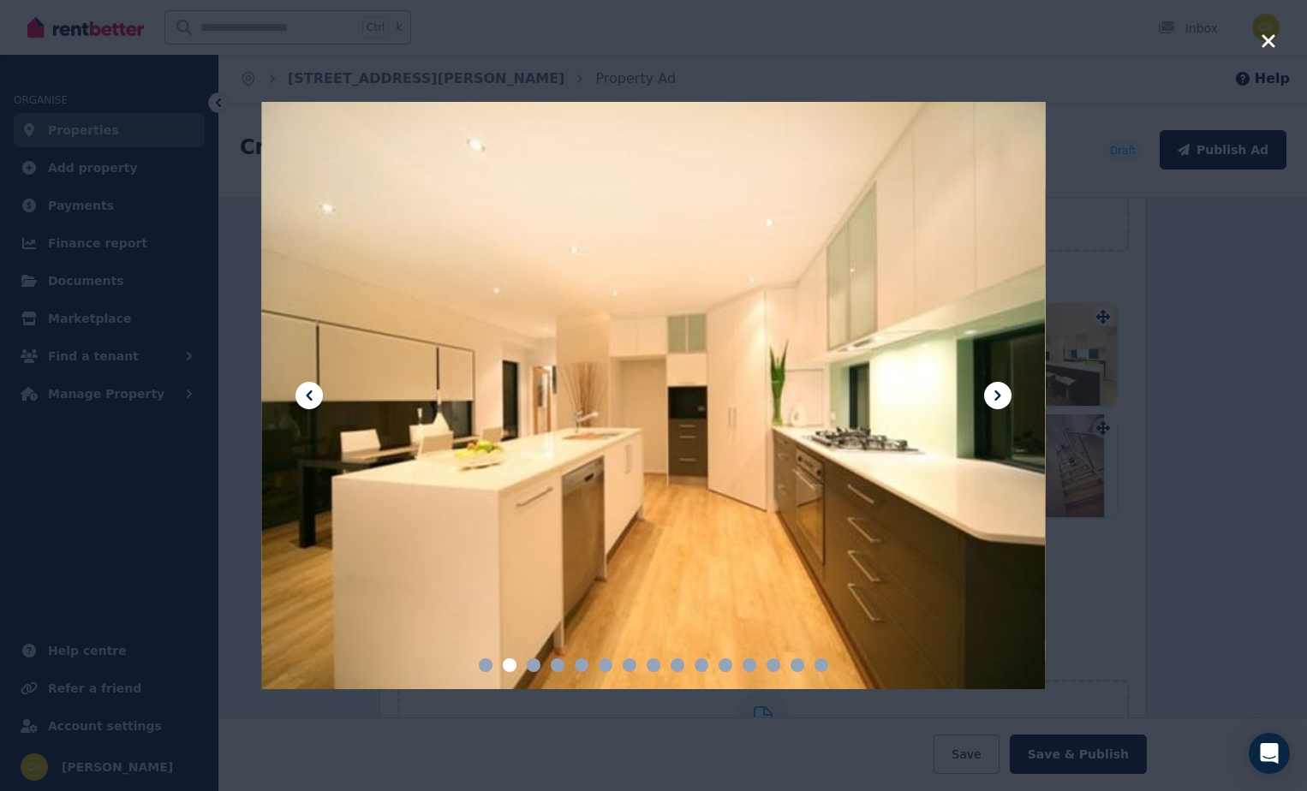
click at [514, 662] on span at bounding box center [510, 666] width 14 height 14
drag, startPoint x: 510, startPoint y: 662, endPoint x: 741, endPoint y: 523, distance: 268.9
click at [741, 523] on div at bounding box center [653, 396] width 784 height 588
click at [505, 665] on span at bounding box center [510, 666] width 14 height 14
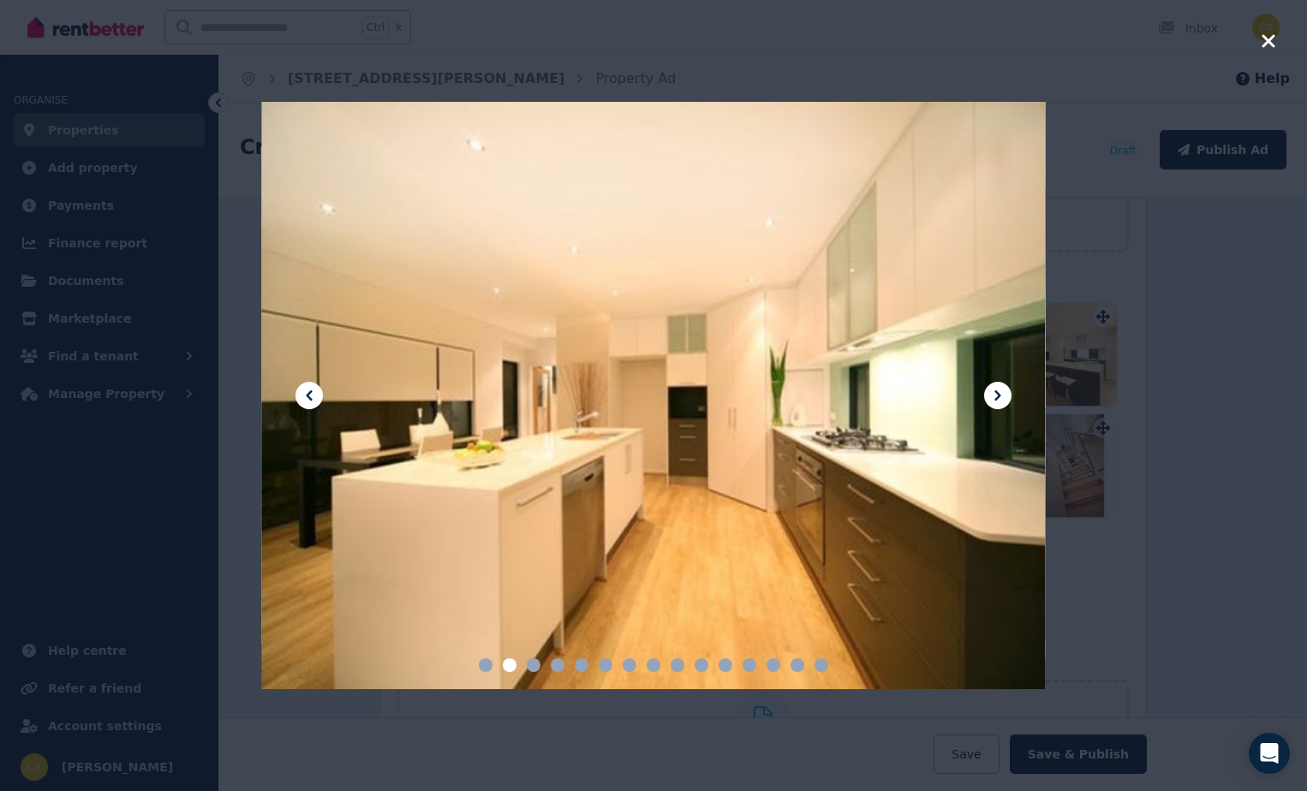
click at [505, 665] on span at bounding box center [510, 666] width 14 height 14
click at [1267, 38] on icon "button" at bounding box center [1267, 40] width 13 height 13
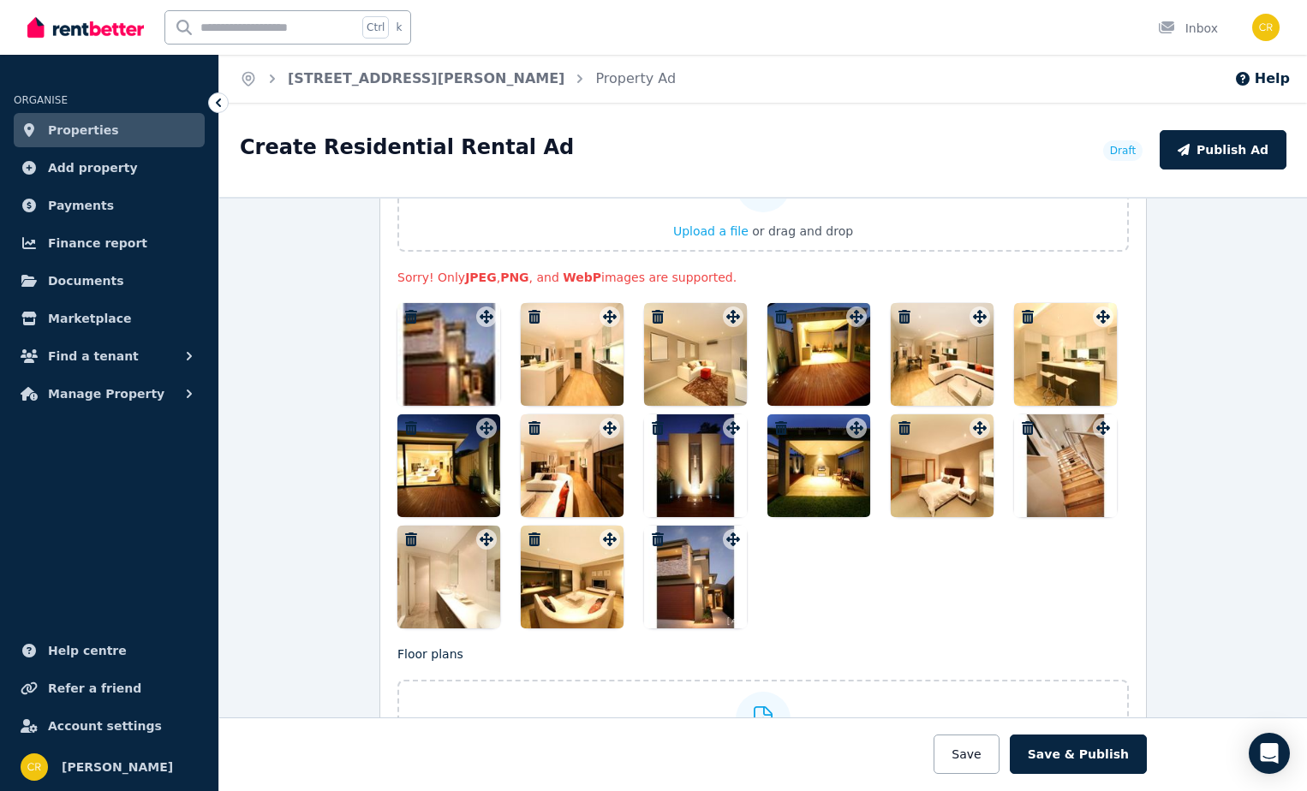
click at [567, 360] on div at bounding box center [572, 354] width 103 height 103
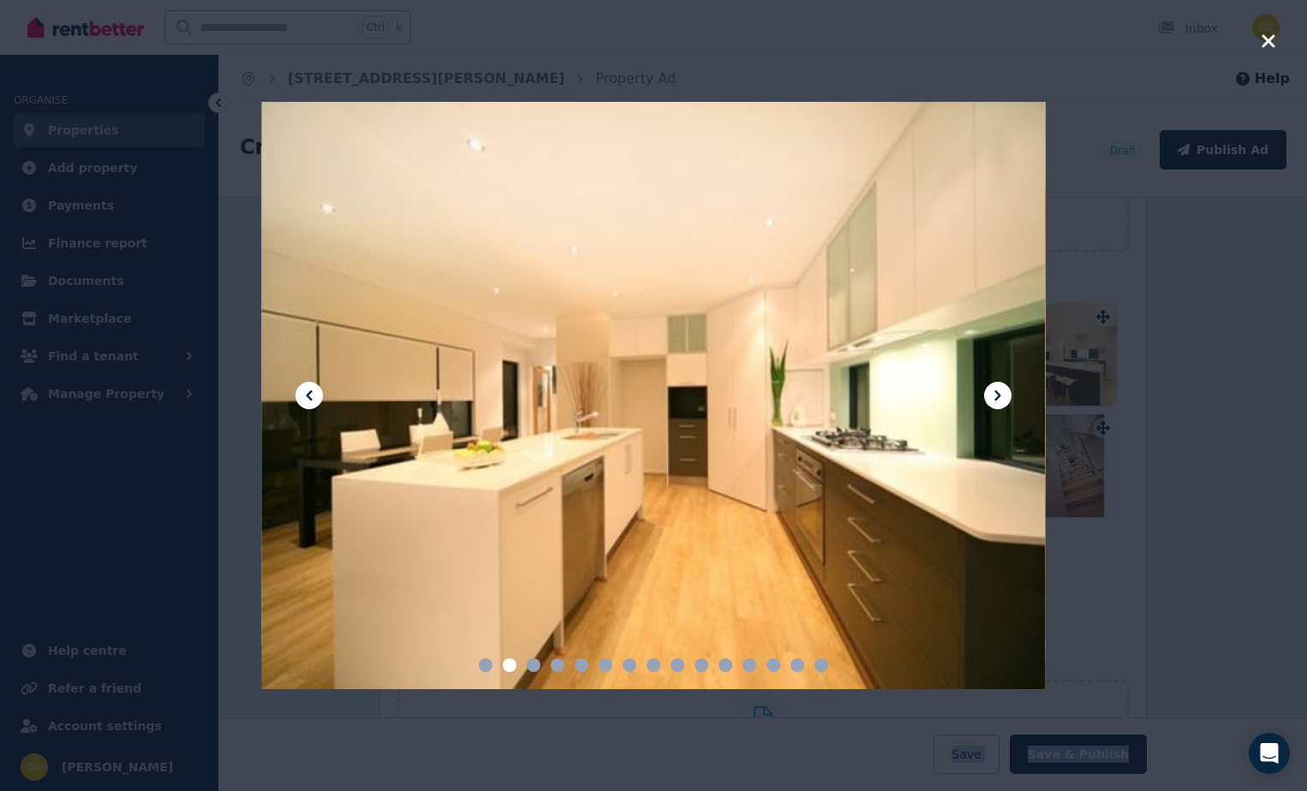
click at [573, 358] on div at bounding box center [653, 396] width 784 height 588
drag, startPoint x: 573, startPoint y: 358, endPoint x: 963, endPoint y: 440, distance: 399.0
click at [963, 440] on div at bounding box center [653, 396] width 784 height 588
click at [1269, 40] on icon "button" at bounding box center [1267, 40] width 13 height 13
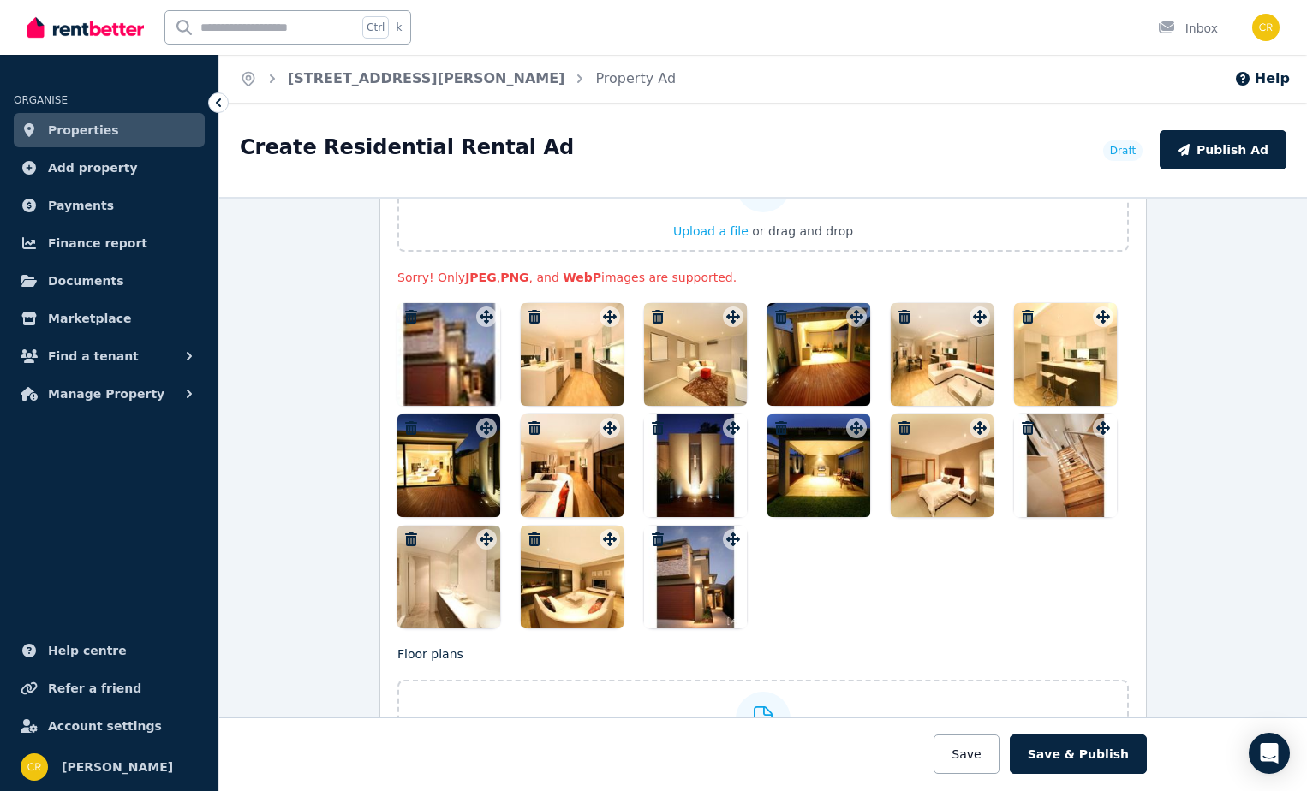
click at [534, 359] on div at bounding box center [572, 354] width 103 height 103
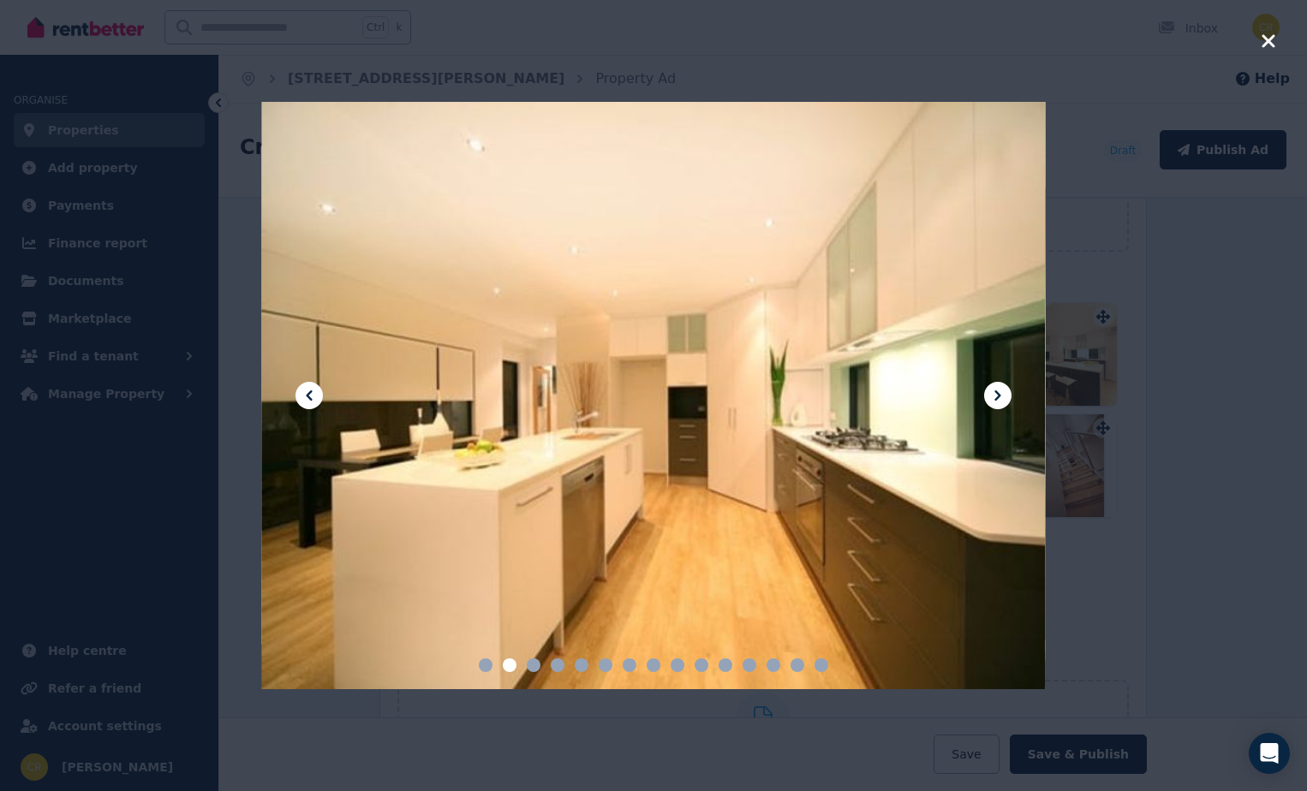
click at [609, 407] on div at bounding box center [653, 396] width 784 height 588
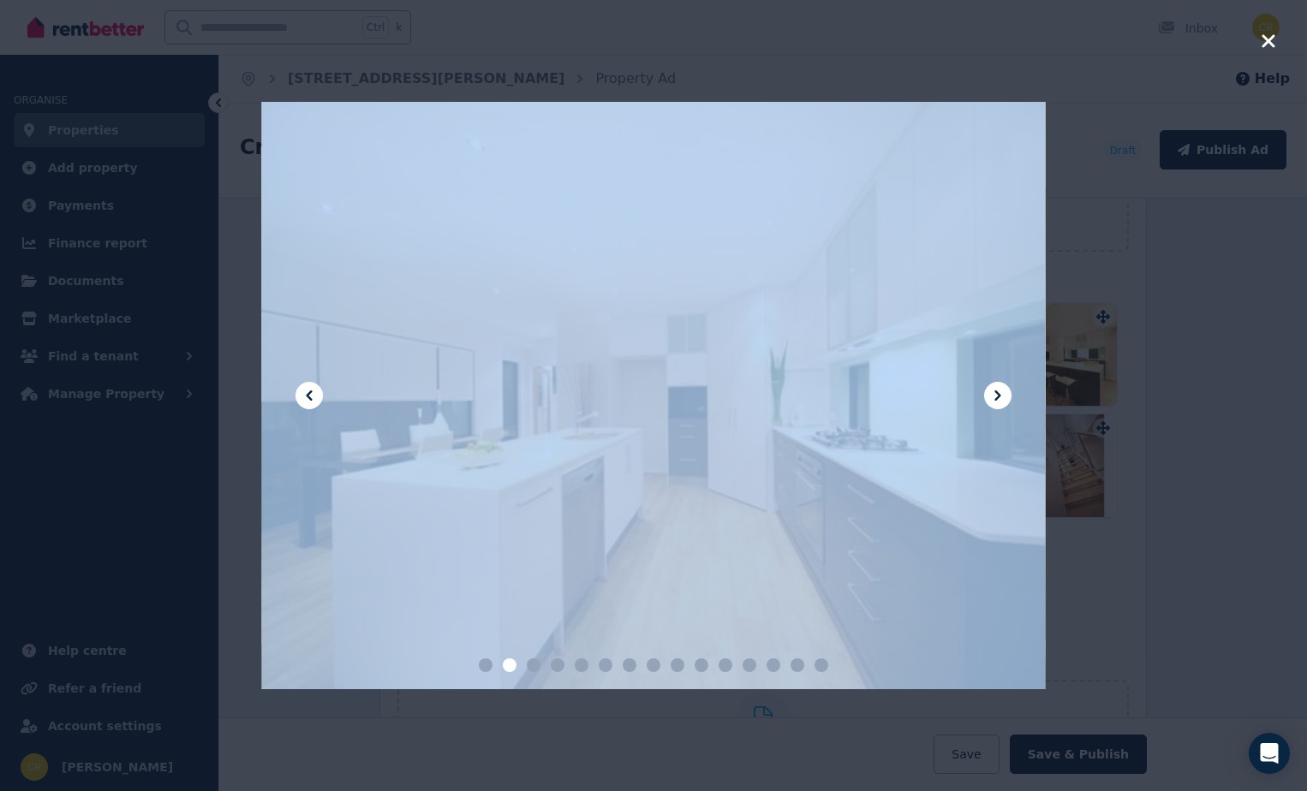
click at [609, 407] on div at bounding box center [653, 396] width 784 height 588
click at [1145, 539] on div at bounding box center [653, 395] width 1307 height 791
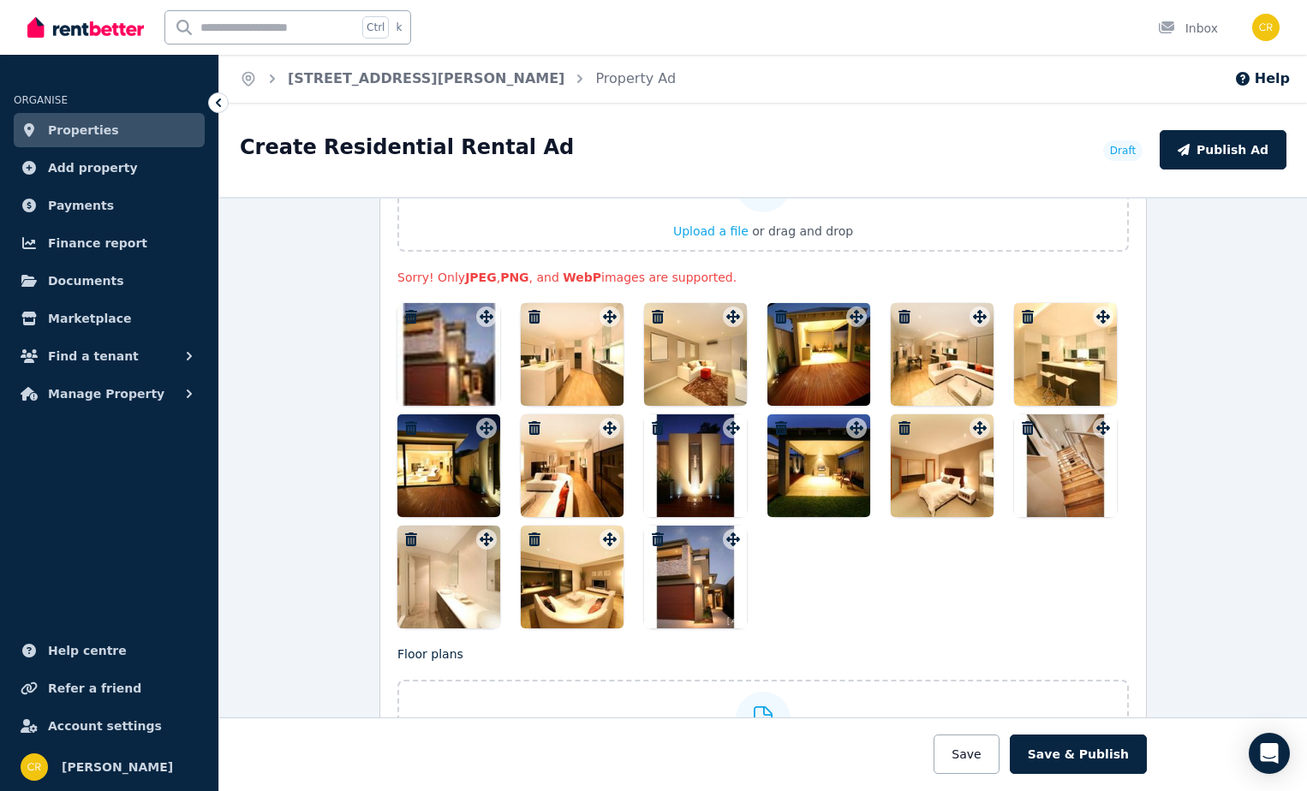
click at [580, 365] on div at bounding box center [572, 354] width 103 height 103
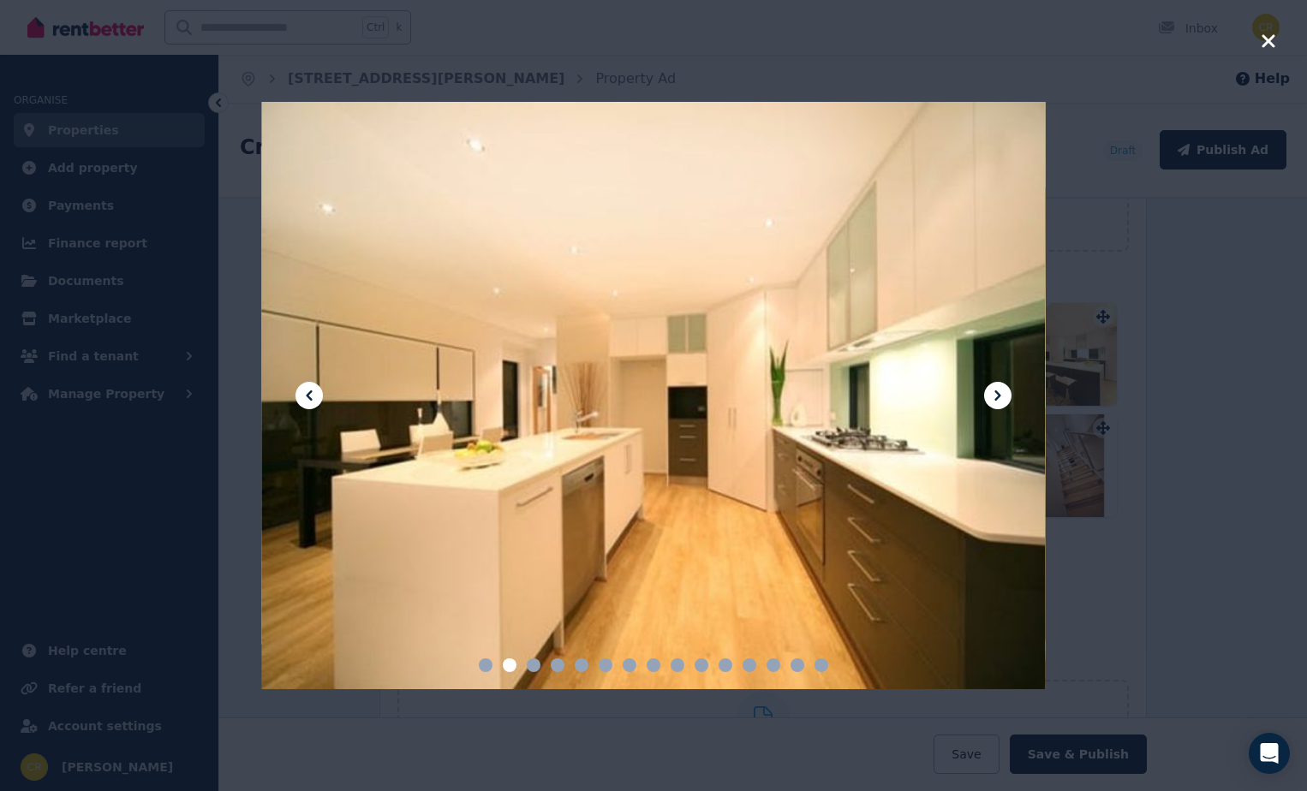
click at [990, 398] on icon at bounding box center [997, 395] width 21 height 21
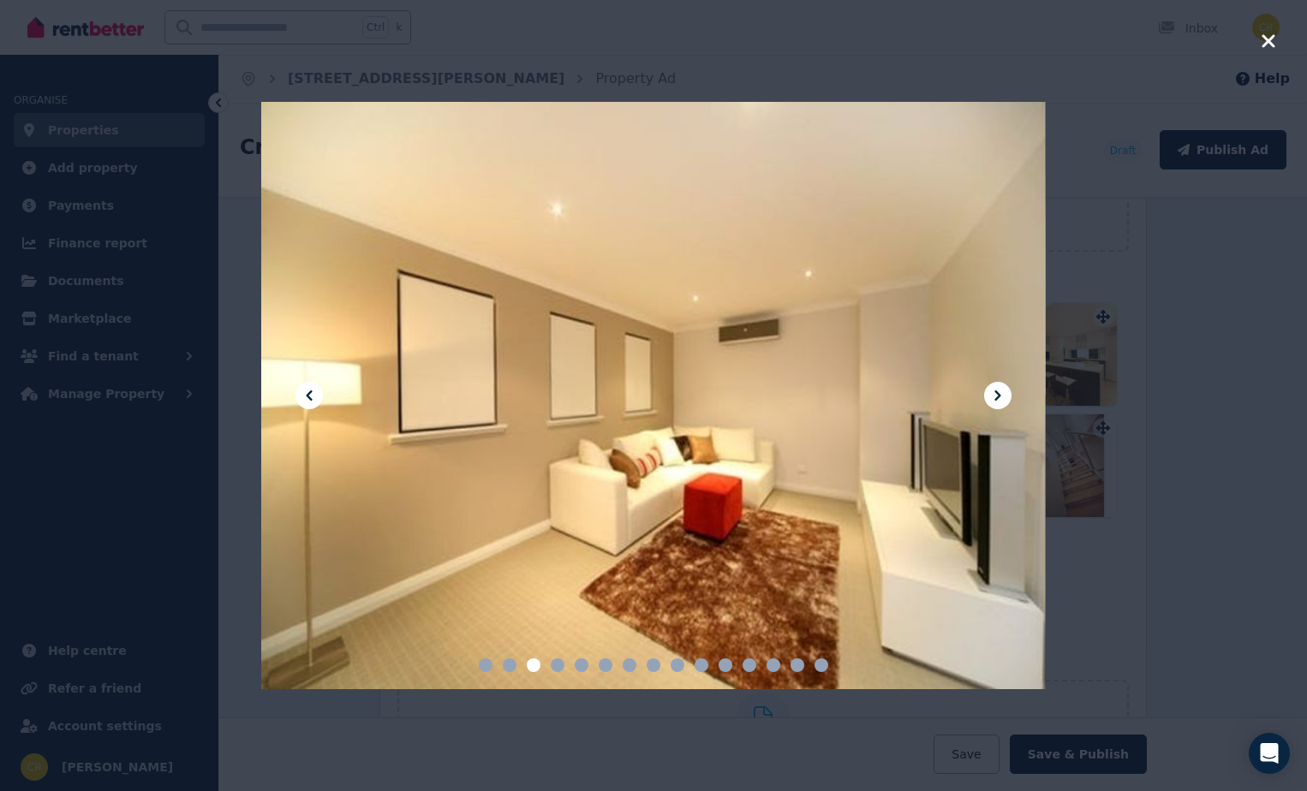
click at [1003, 398] on icon at bounding box center [997, 395] width 21 height 21
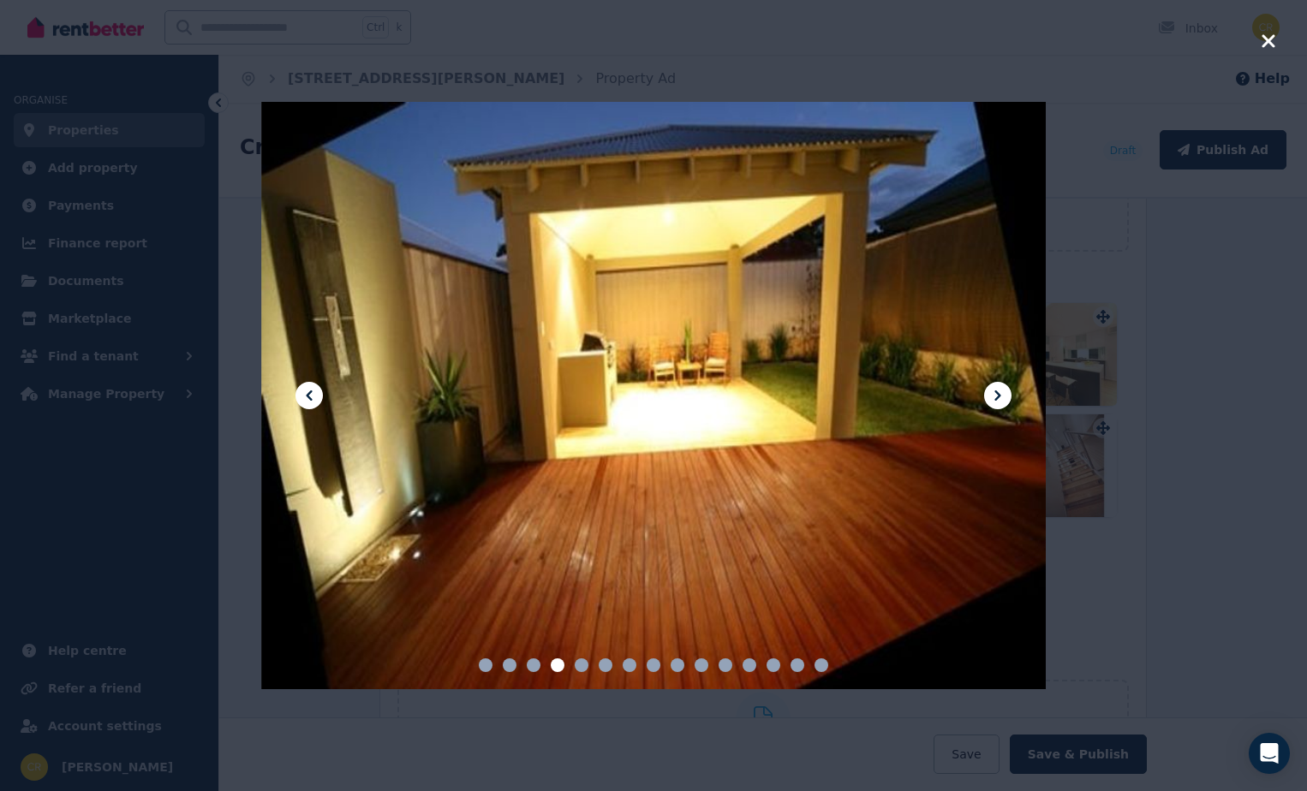
click at [1267, 35] on icon "button" at bounding box center [1268, 41] width 15 height 21
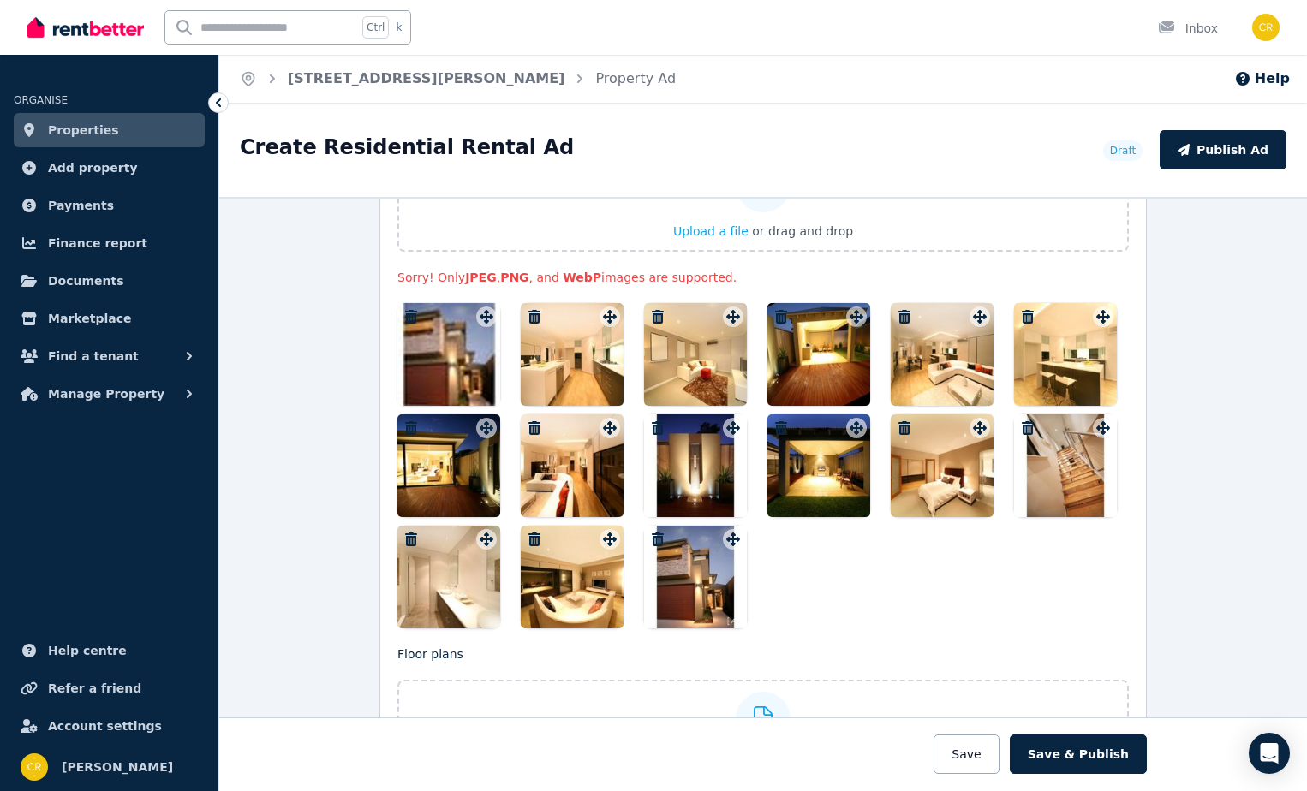
click at [814, 360] on div at bounding box center [818, 354] width 103 height 103
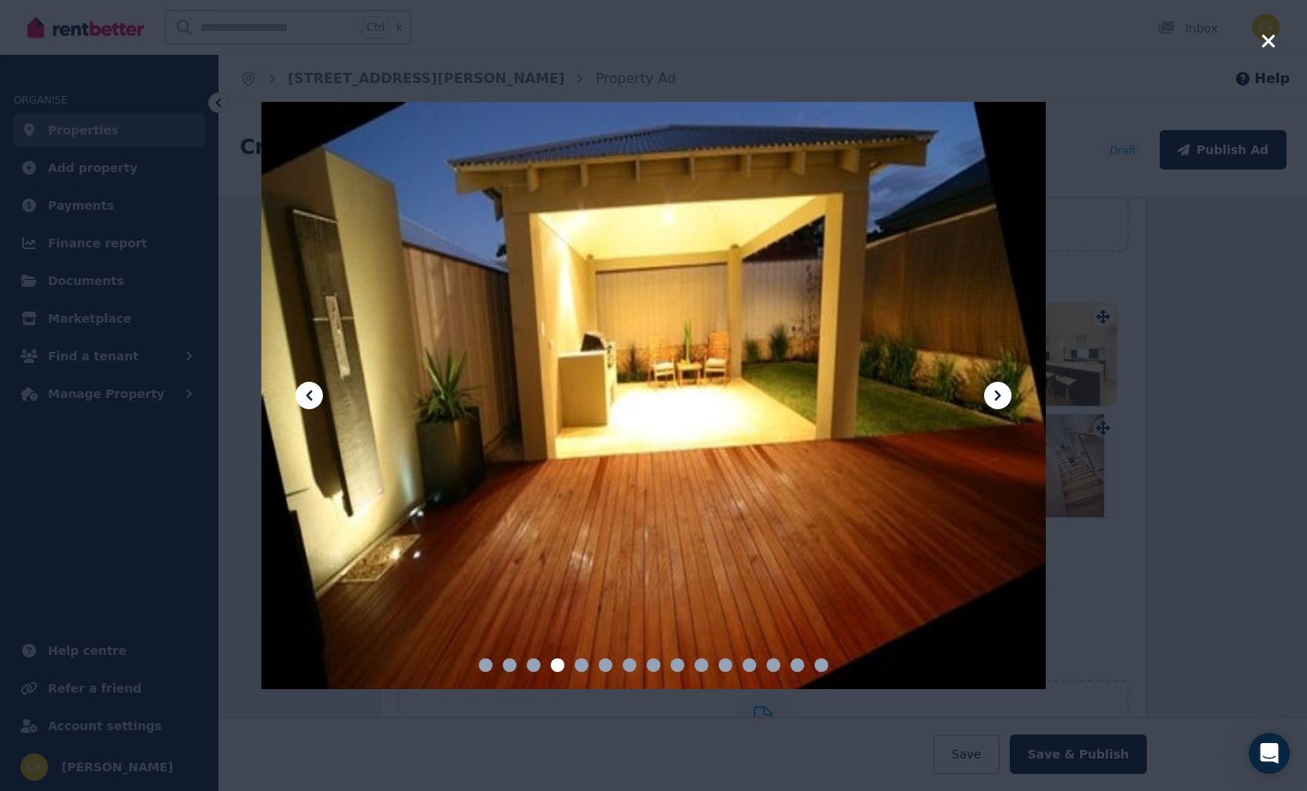
click at [995, 391] on icon at bounding box center [997, 395] width 6 height 10
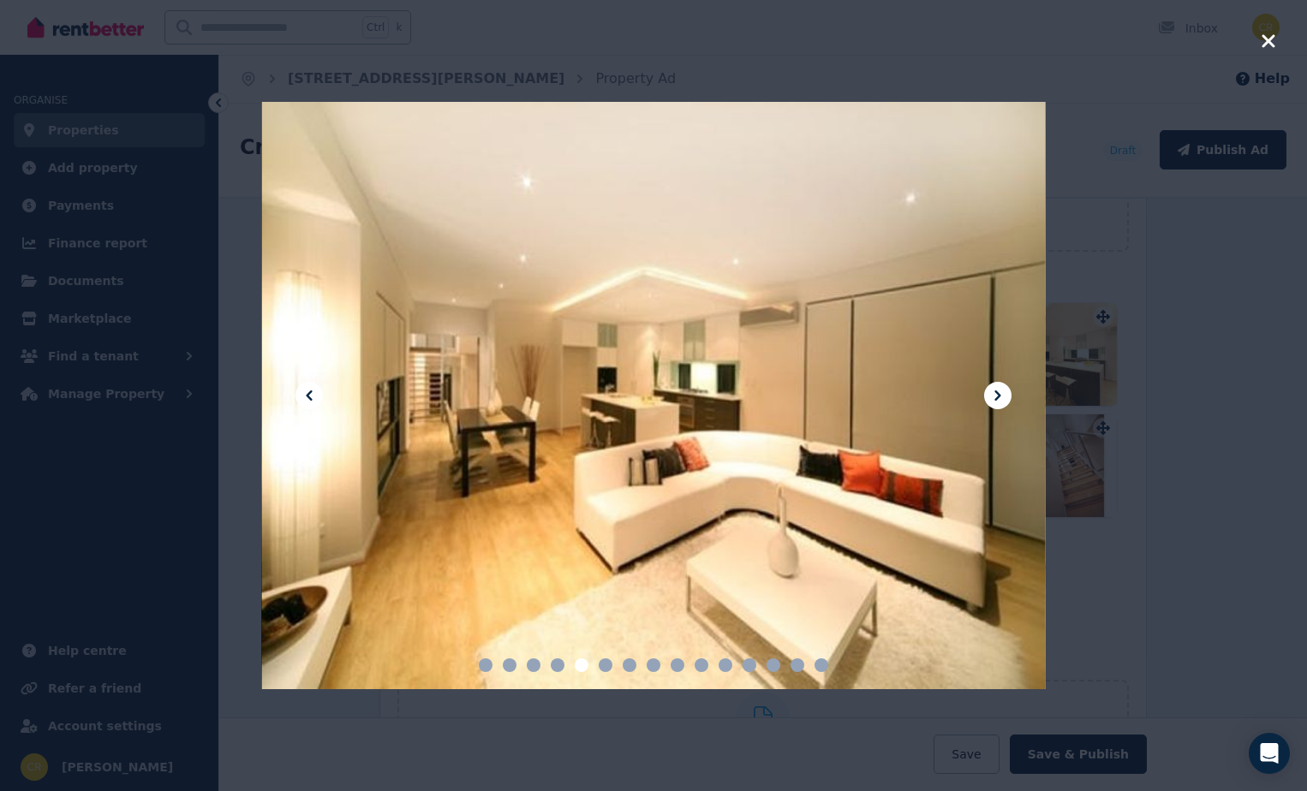
click at [992, 396] on icon at bounding box center [997, 395] width 21 height 21
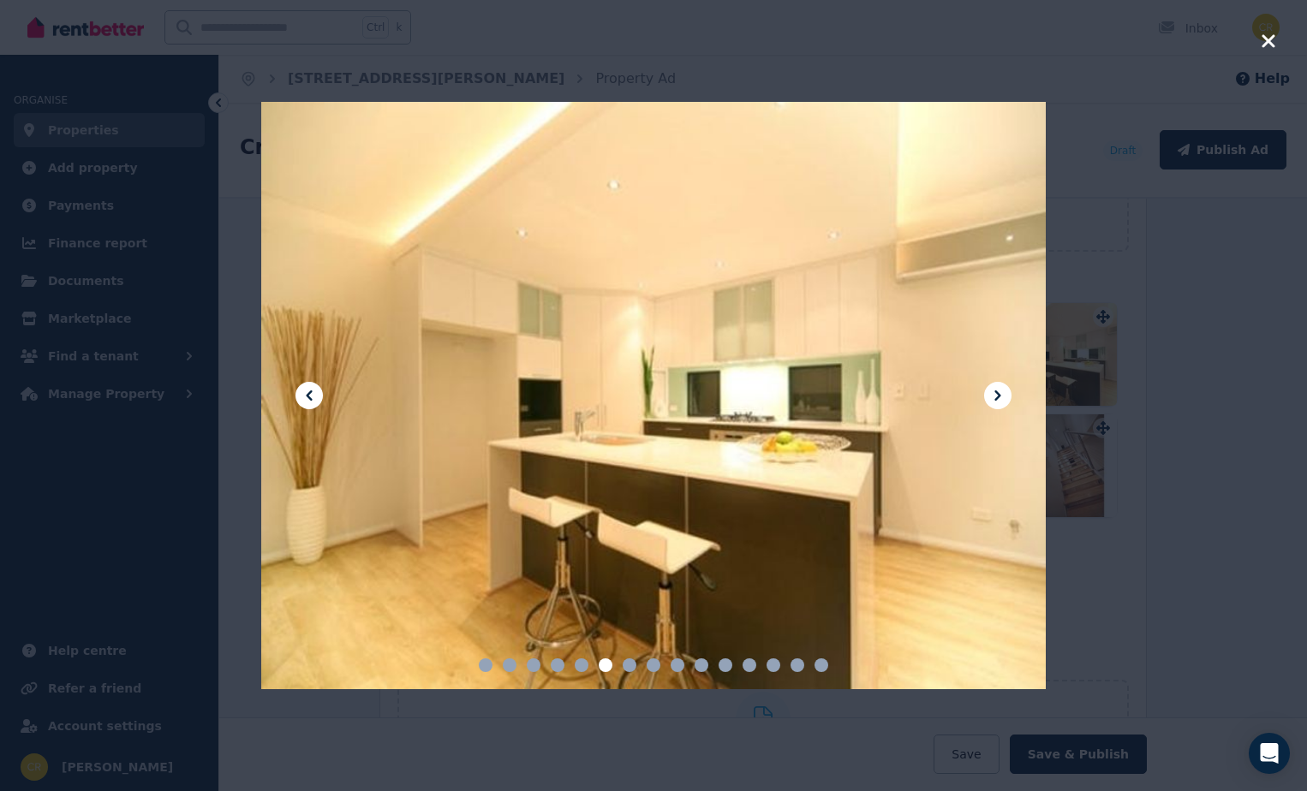
click at [998, 390] on icon at bounding box center [997, 395] width 21 height 21
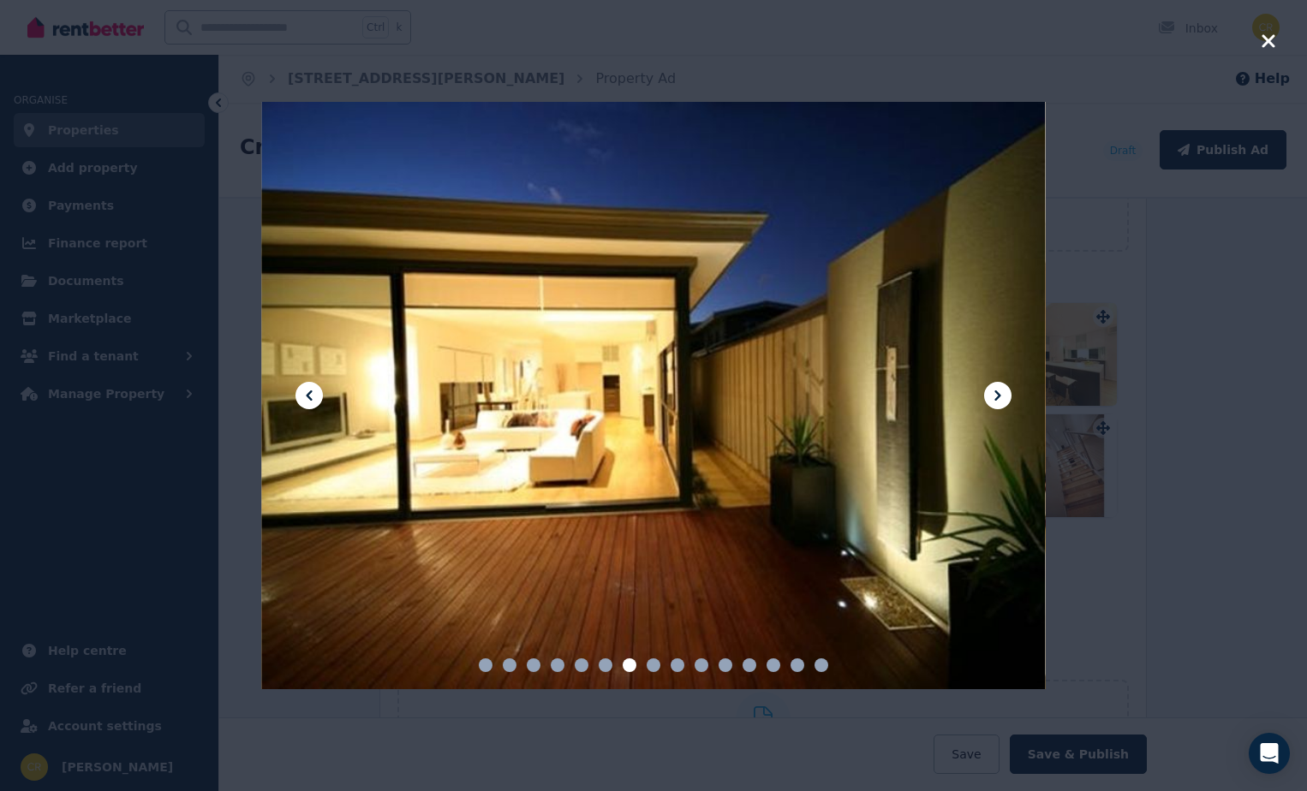
click at [990, 392] on icon at bounding box center [997, 395] width 21 height 21
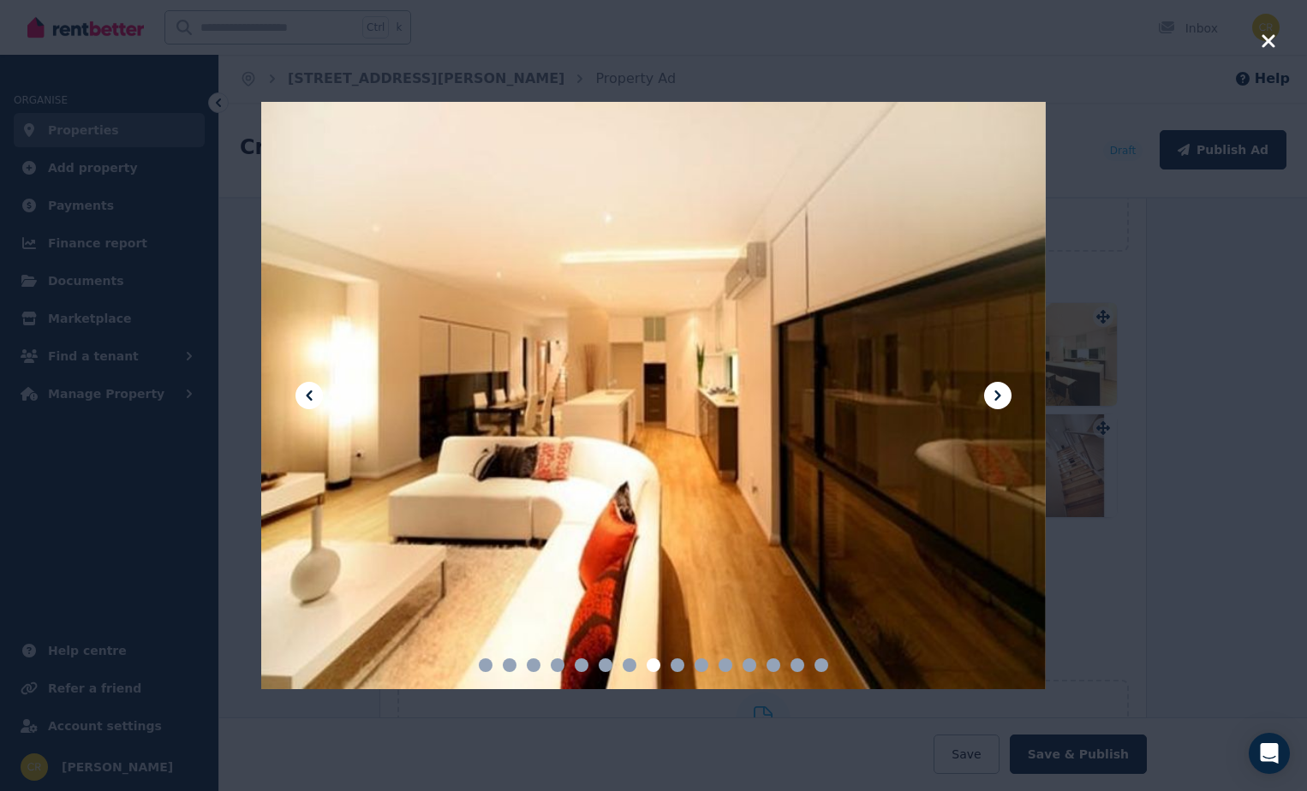
click at [992, 398] on icon at bounding box center [997, 395] width 21 height 21
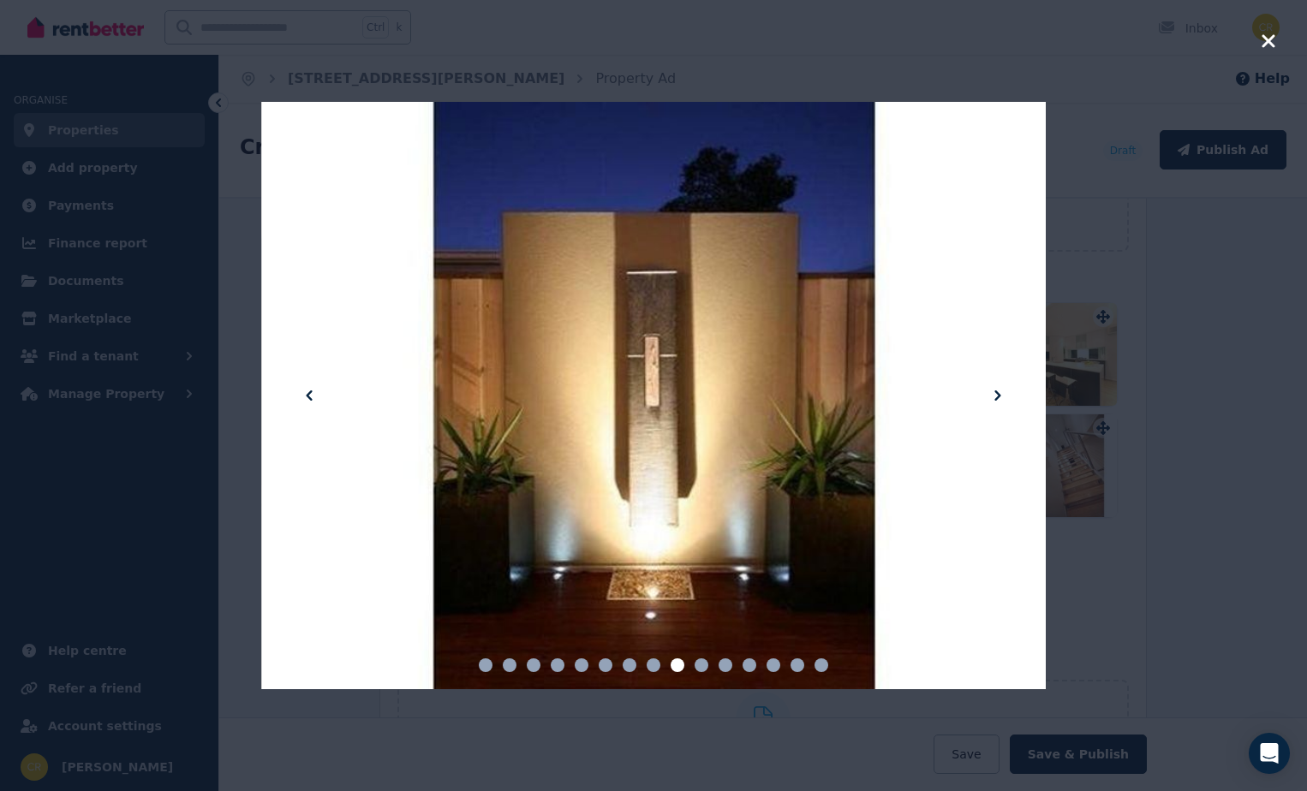
click at [994, 390] on icon at bounding box center [997, 395] width 21 height 21
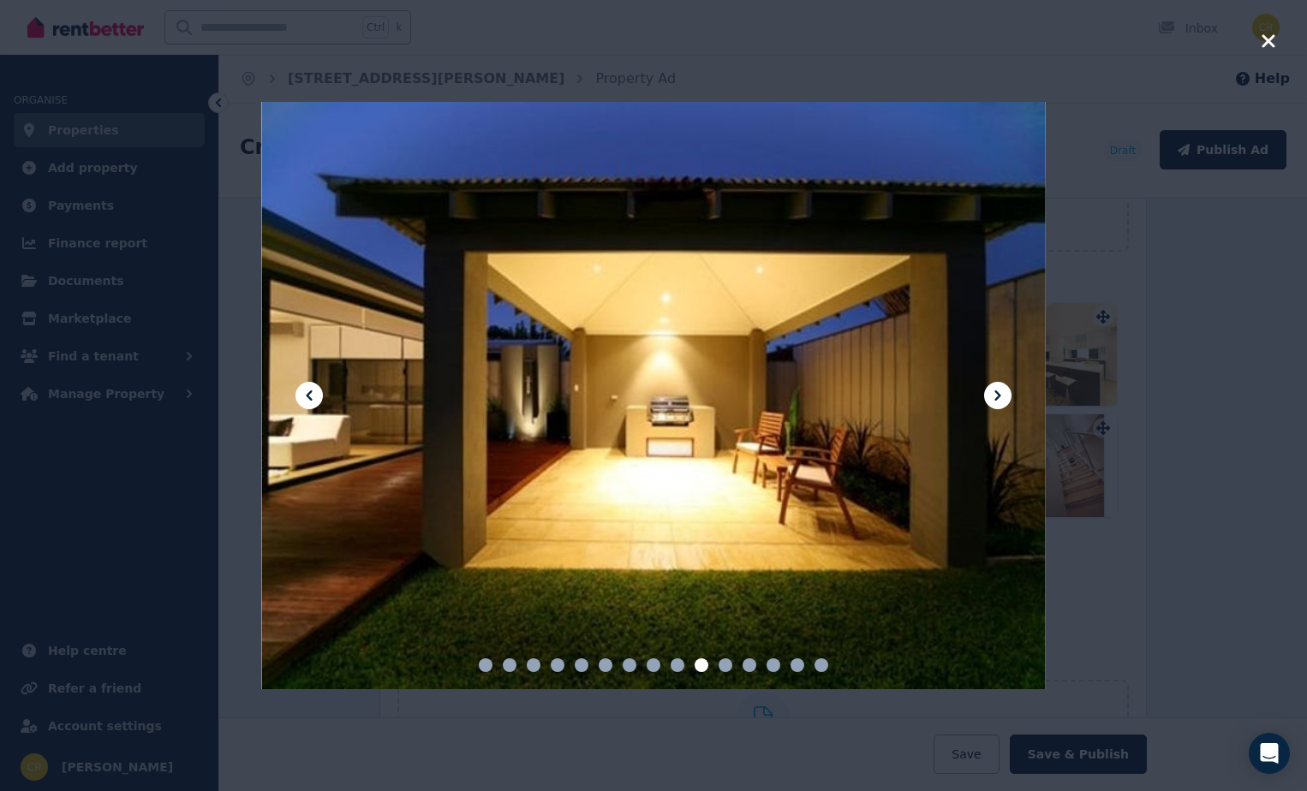
click at [992, 387] on icon at bounding box center [997, 395] width 21 height 21
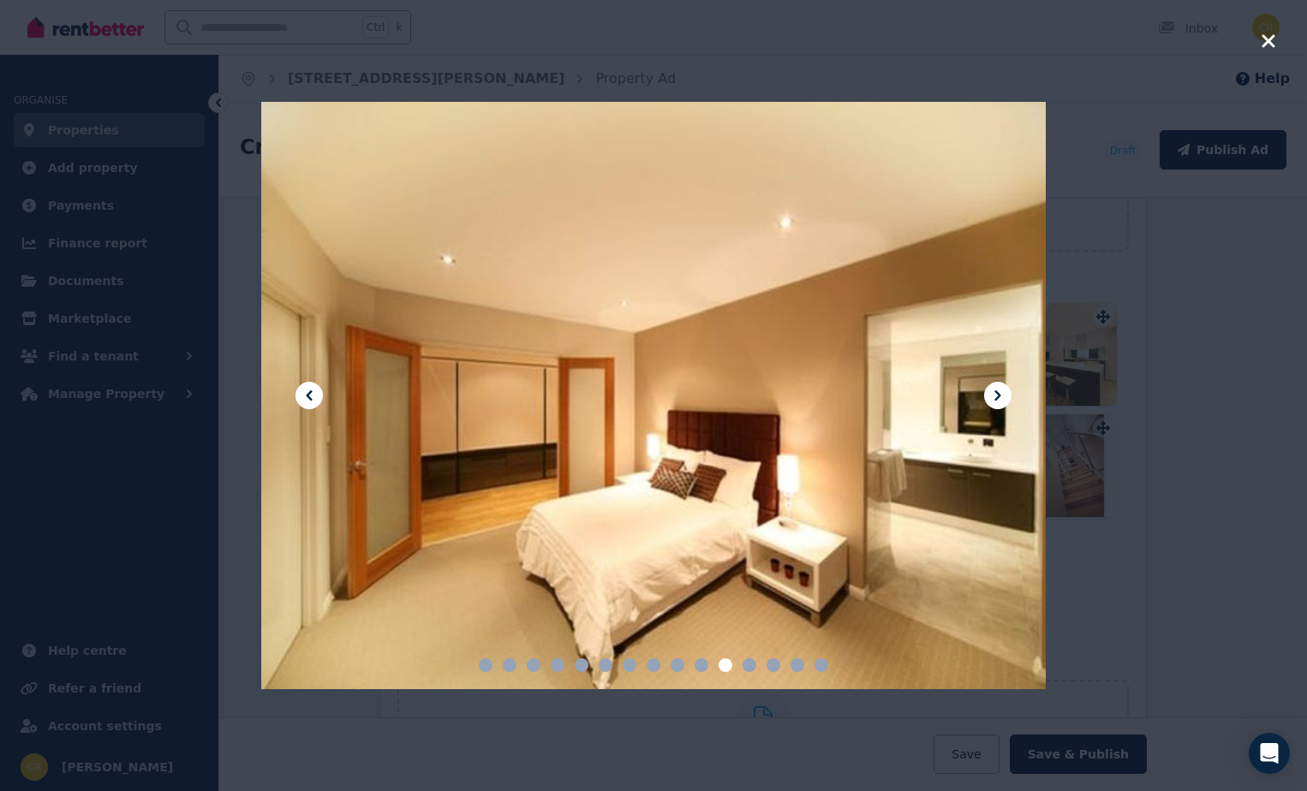
click at [1000, 398] on icon at bounding box center [997, 395] width 21 height 21
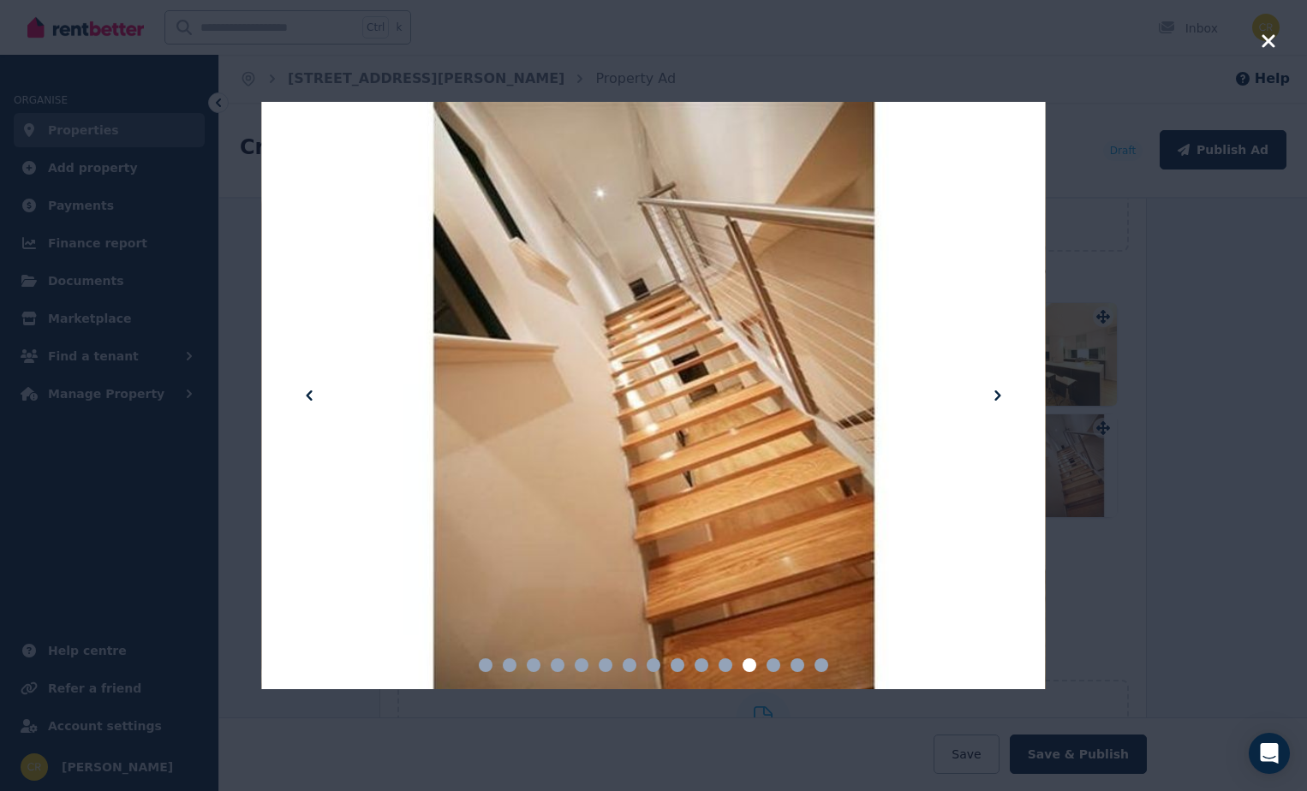
click at [997, 392] on icon at bounding box center [997, 395] width 6 height 10
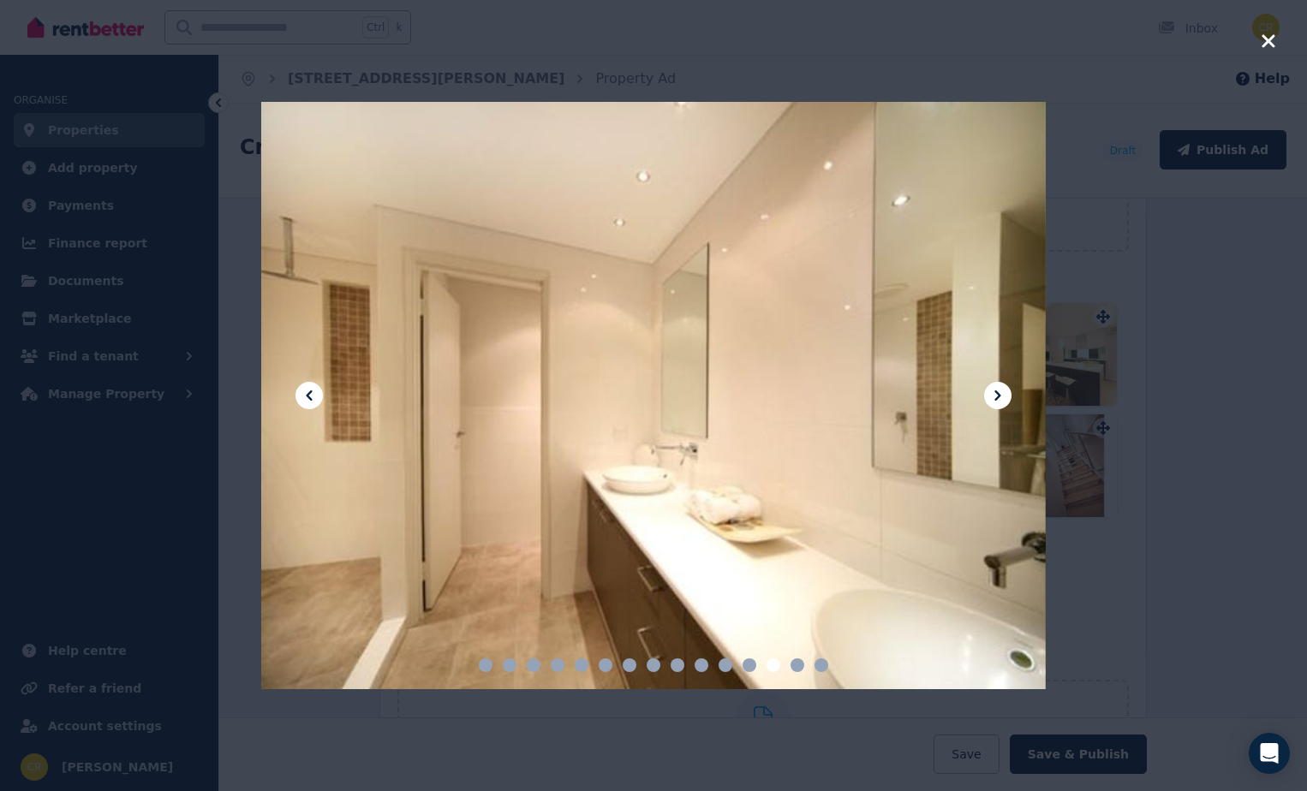
click at [996, 395] on icon at bounding box center [997, 395] width 21 height 21
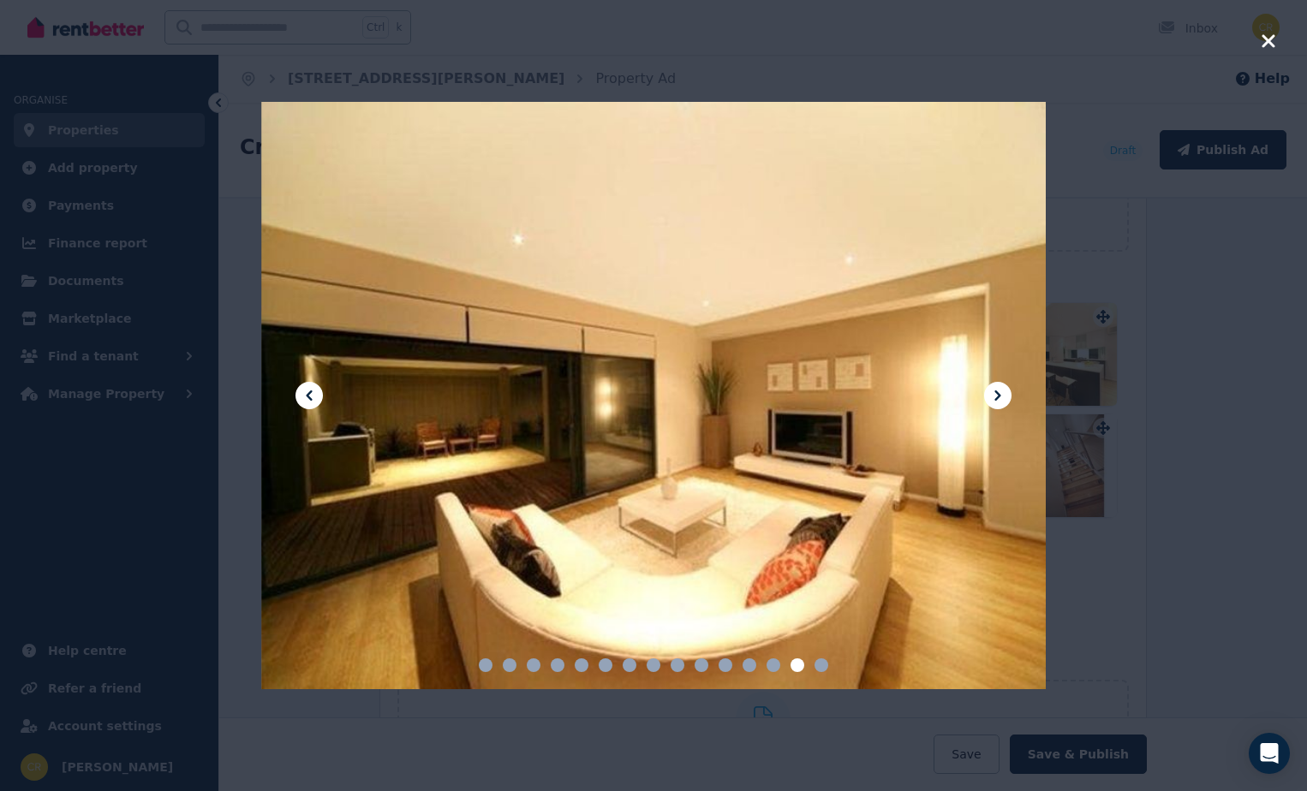
click at [999, 397] on icon at bounding box center [997, 395] width 21 height 21
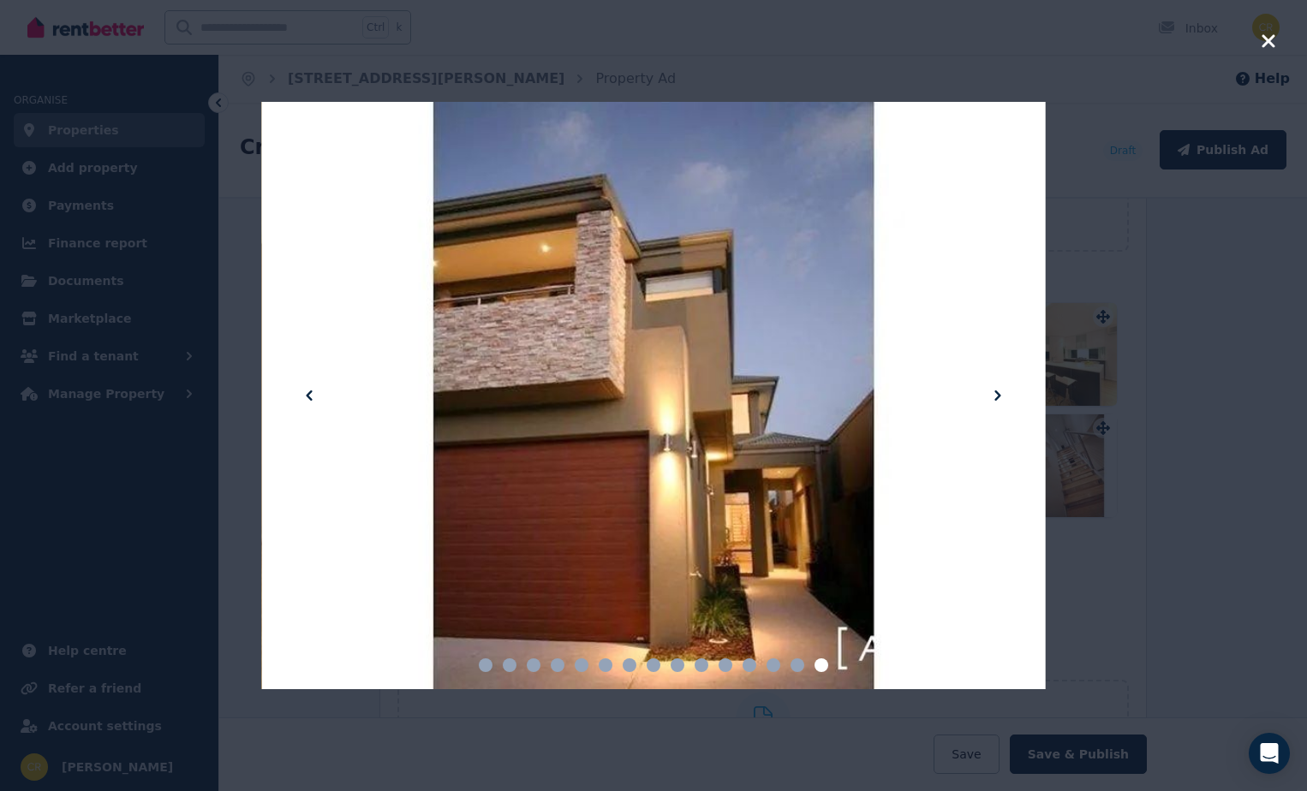
click at [1267, 37] on icon "button" at bounding box center [1268, 41] width 15 height 21
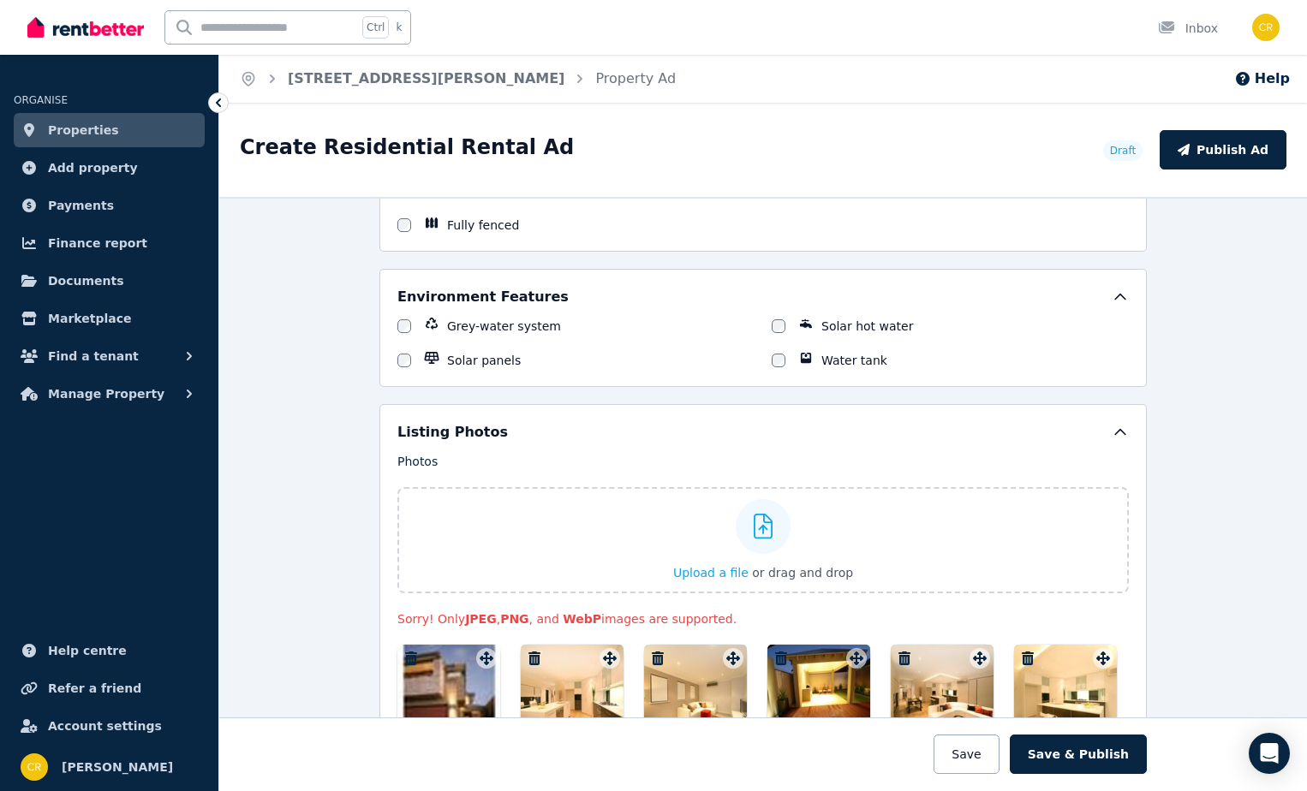
scroll to position [1843, 0]
click at [729, 569] on span "Upload a file" at bounding box center [710, 574] width 75 height 14
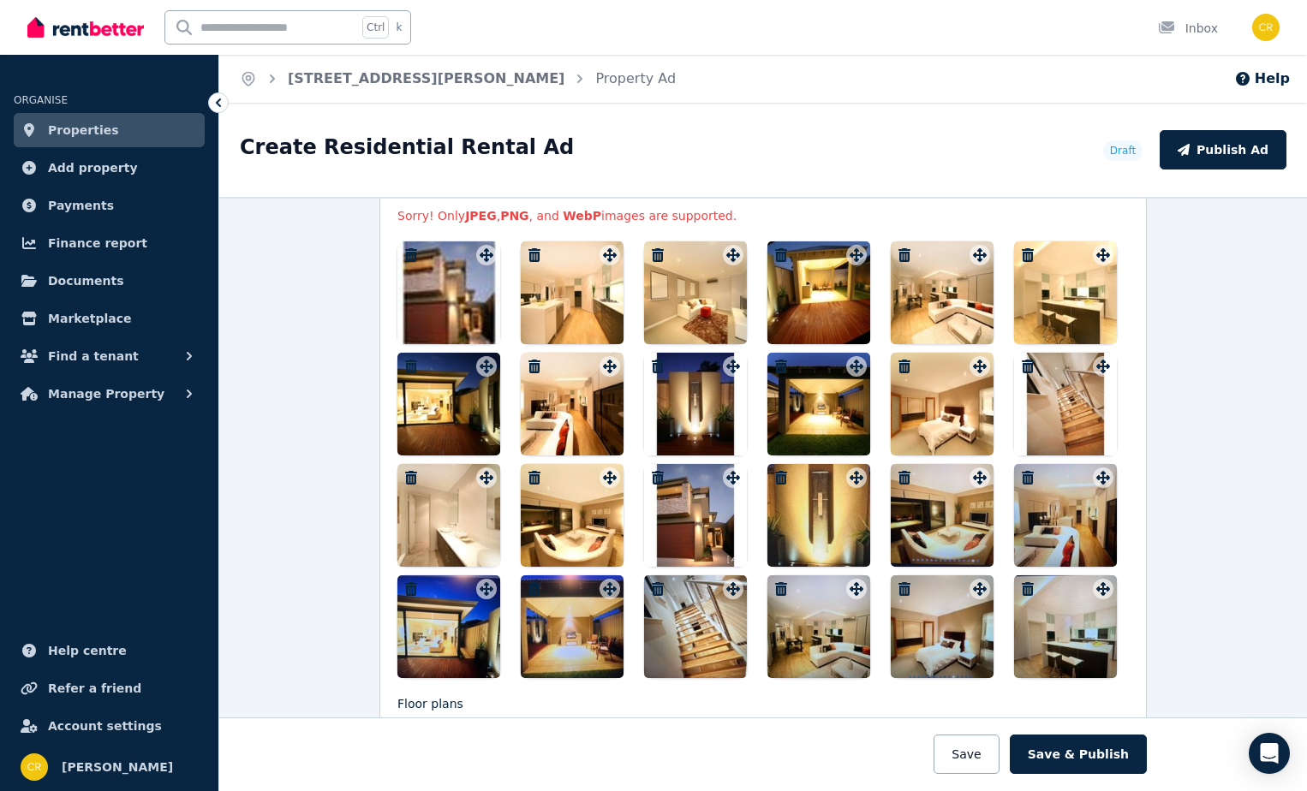
scroll to position [2161, 0]
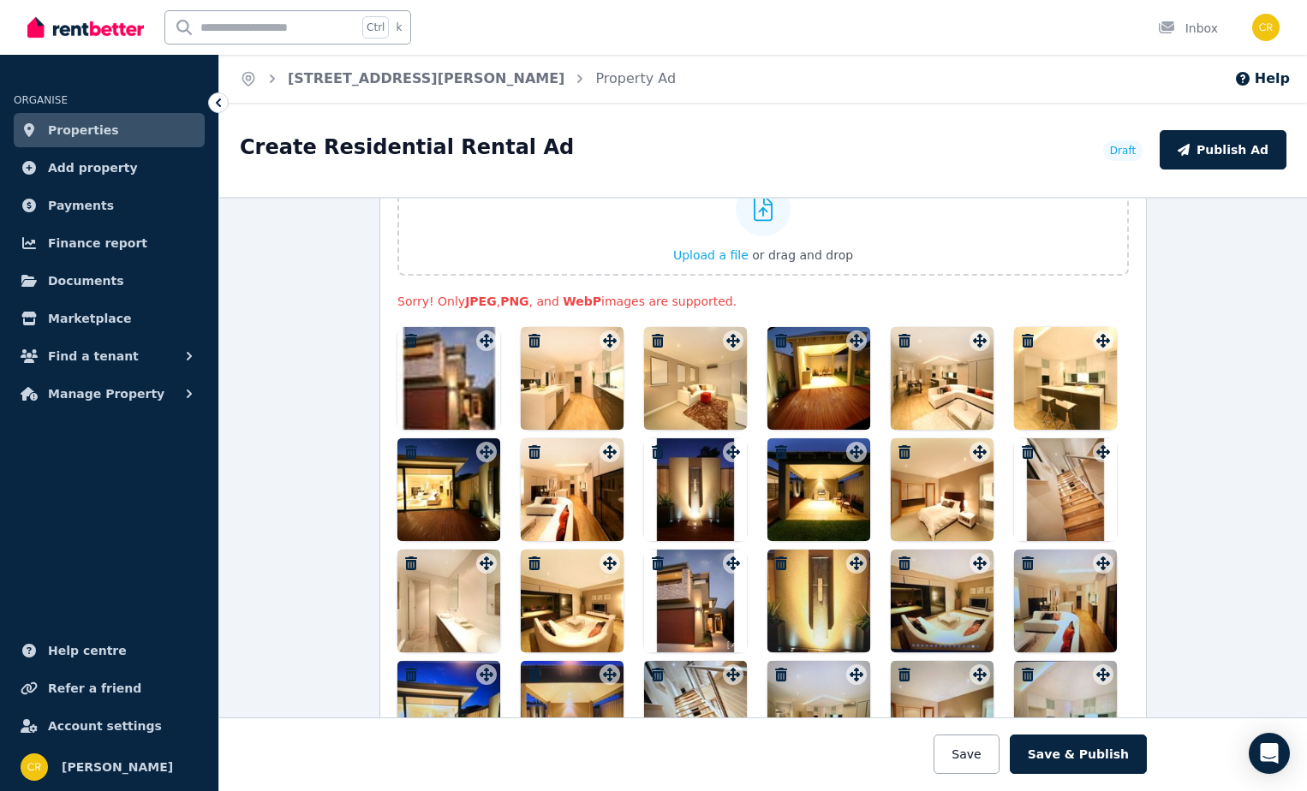
click at [531, 336] on icon "button" at bounding box center [534, 341] width 12 height 14
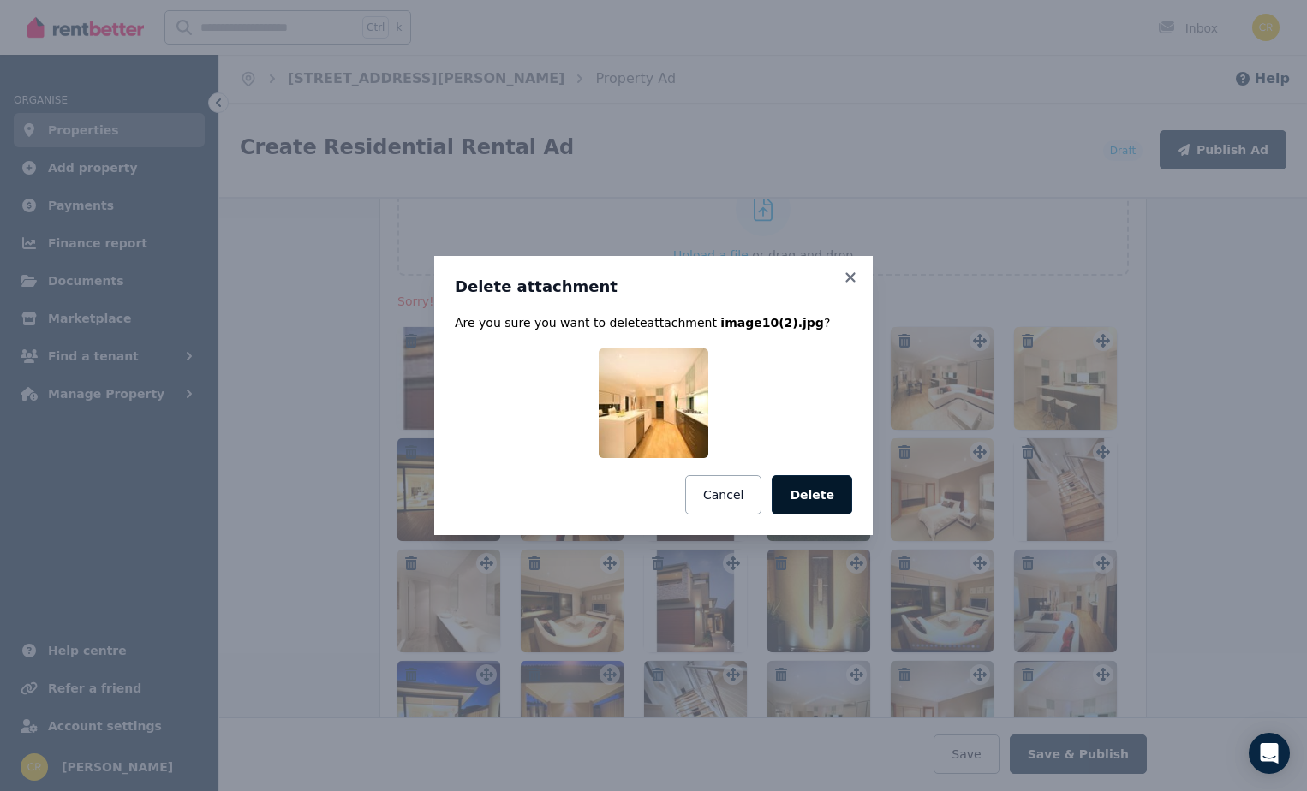
click at [796, 498] on button "Delete" at bounding box center [812, 494] width 80 height 39
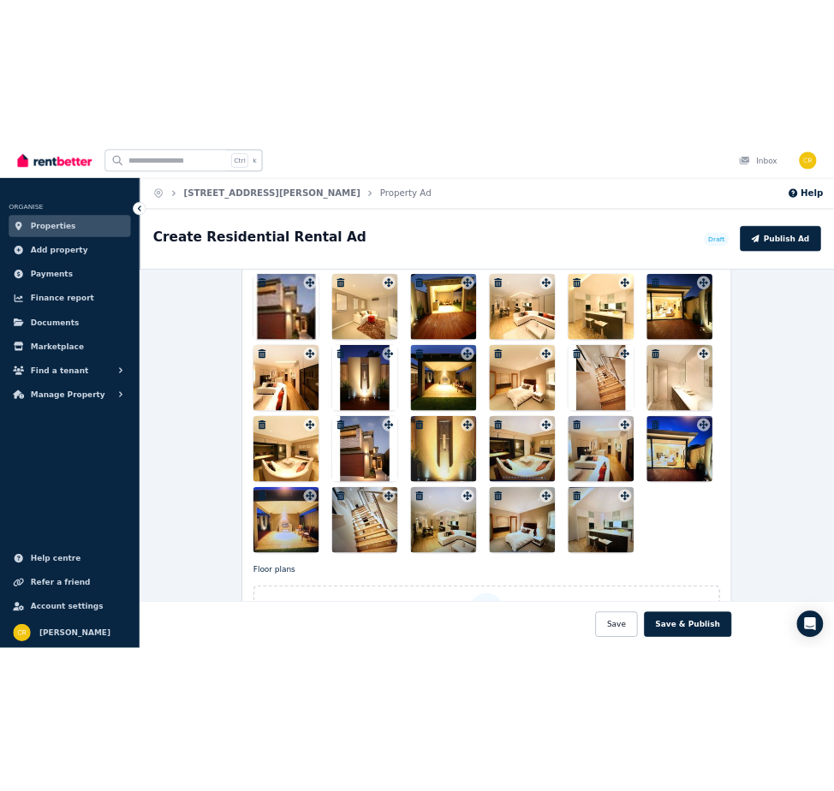
scroll to position [2247, 0]
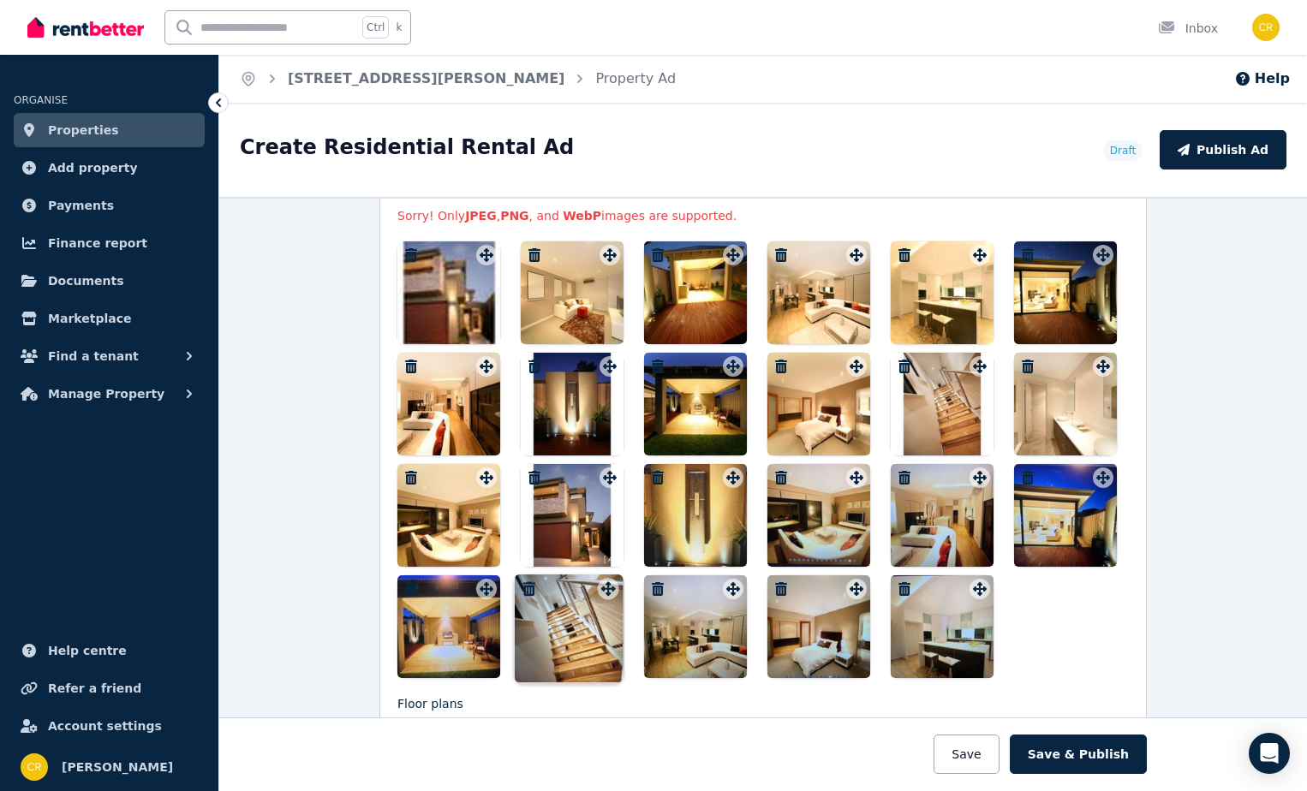
click at [605, 592] on div "Photos Upload a file or drag and drop Sorry! Only JPEG , PNG , and WebP images …" at bounding box center [762, 364] width 731 height 629
click at [438, 297] on div at bounding box center [448, 292] width 103 height 103
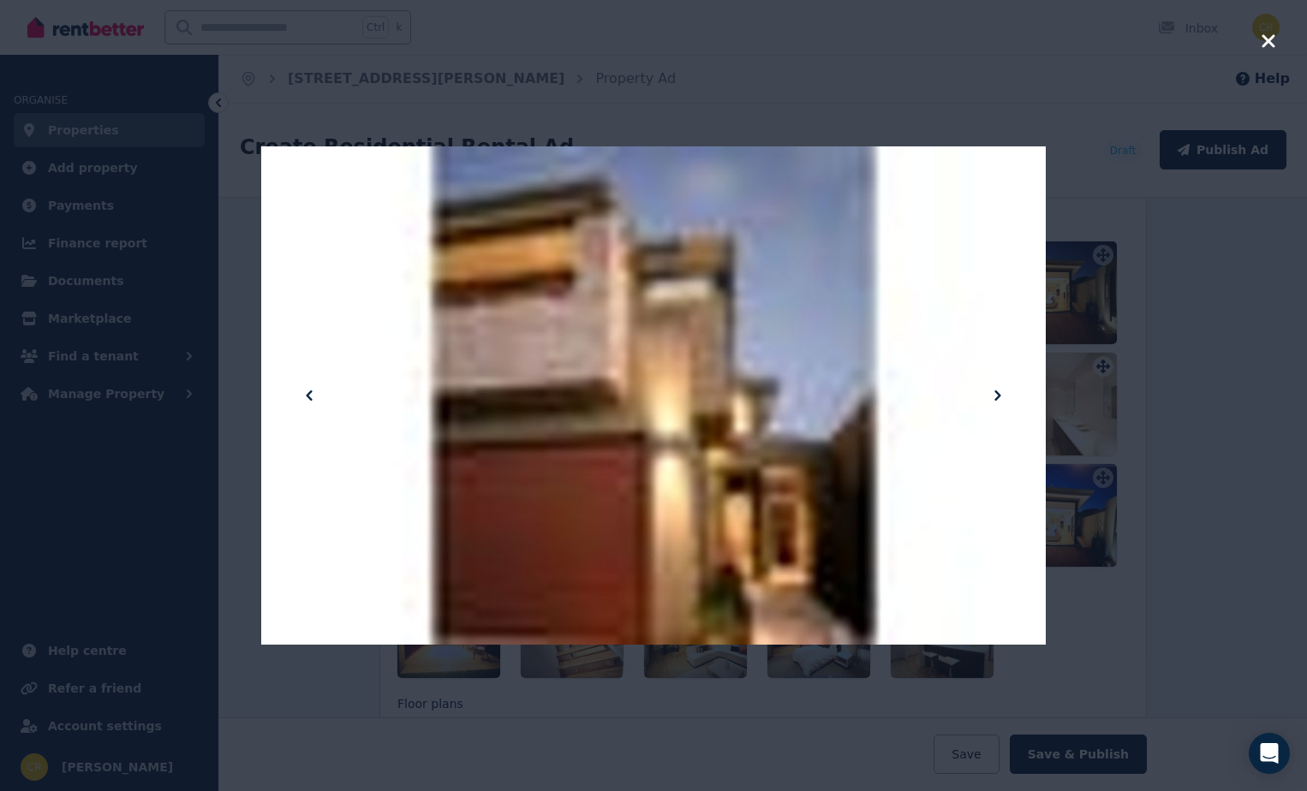
click at [975, 318] on div at bounding box center [653, 396] width 784 height 1046
click at [996, 395] on icon at bounding box center [997, 395] width 21 height 21
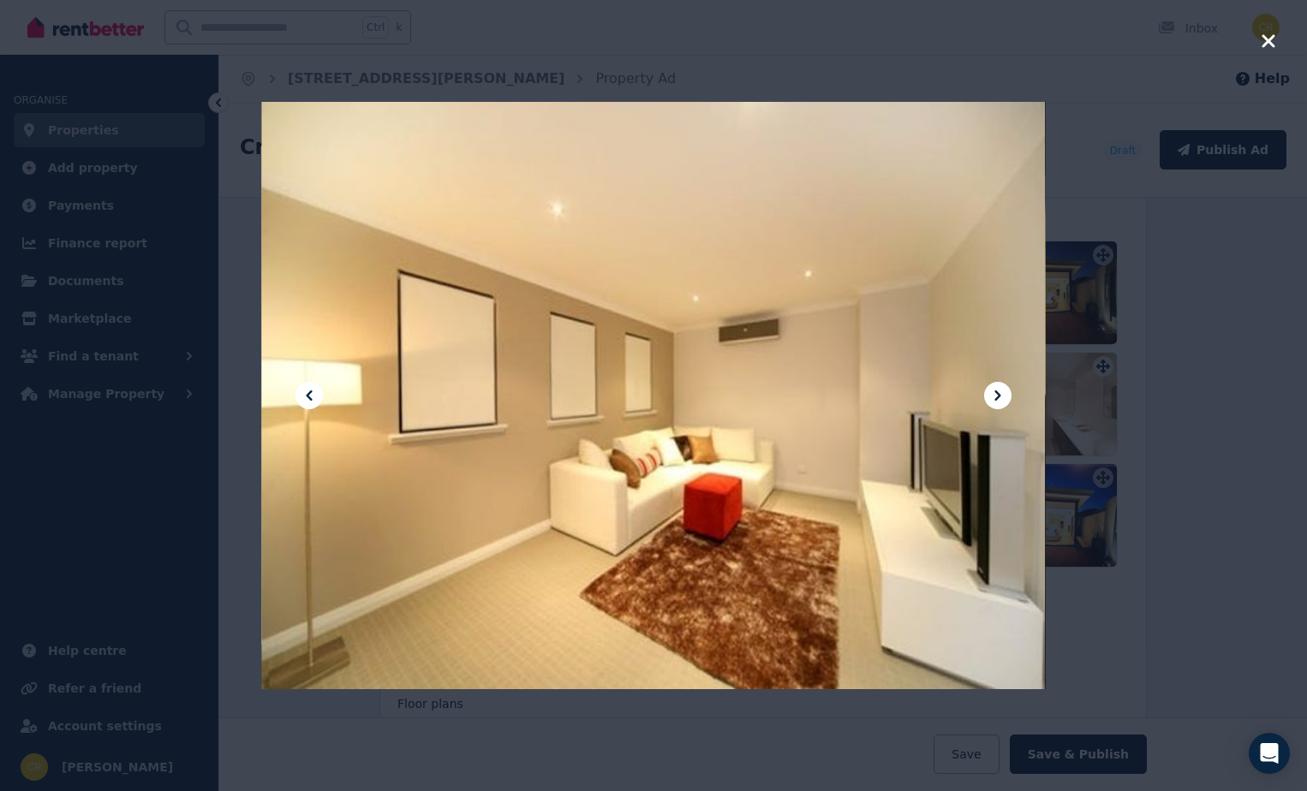
click at [717, 331] on div at bounding box center [653, 396] width 784 height 1046
click at [314, 390] on icon at bounding box center [309, 395] width 21 height 21
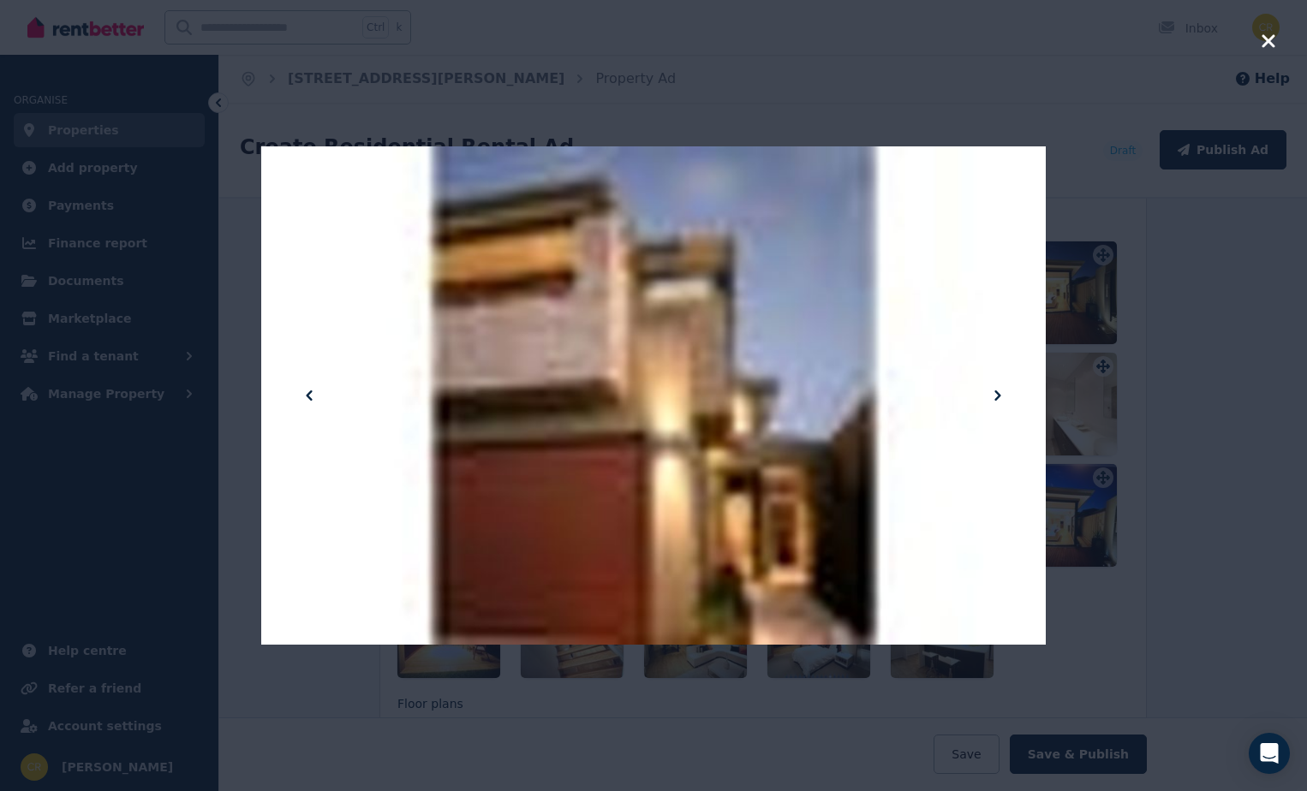
drag, startPoint x: 963, startPoint y: 329, endPoint x: 970, endPoint y: 323, distance: 9.1
click at [969, 325] on div at bounding box center [653, 396] width 784 height 1046
click at [1267, 39] on icon "button" at bounding box center [1267, 40] width 13 height 13
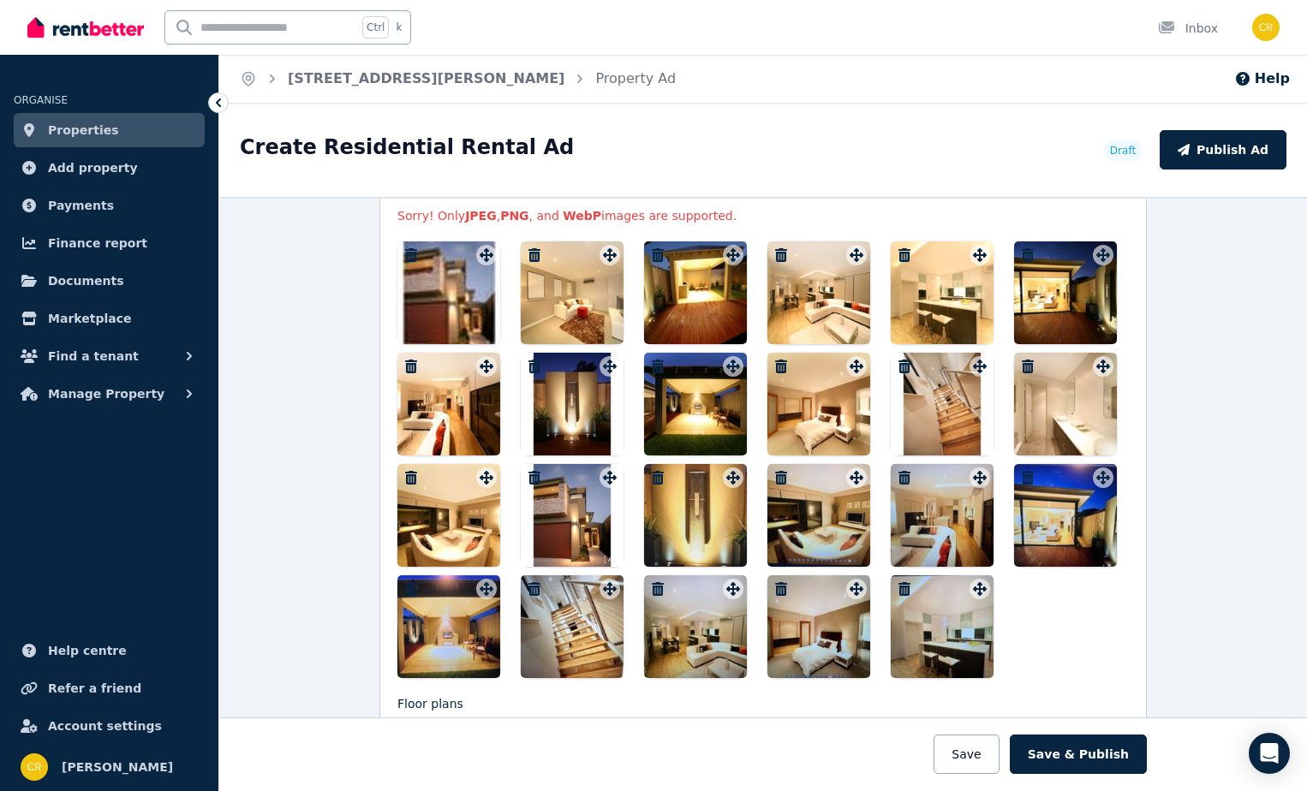
drag, startPoint x: 404, startPoint y: 474, endPoint x: 399, endPoint y: 461, distance: 14.6
click at [405, 472] on icon "button" at bounding box center [411, 478] width 12 height 14
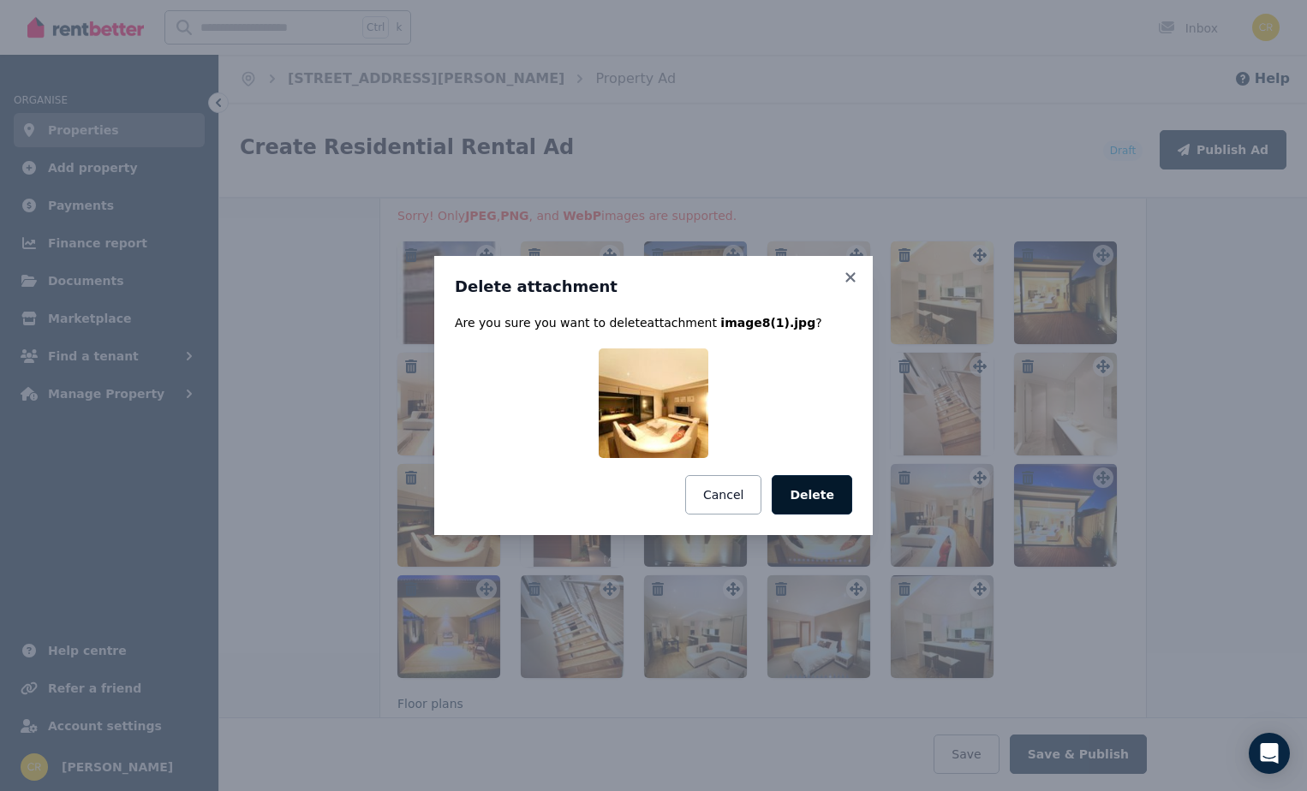
click at [808, 486] on button "Delete" at bounding box center [812, 494] width 80 height 39
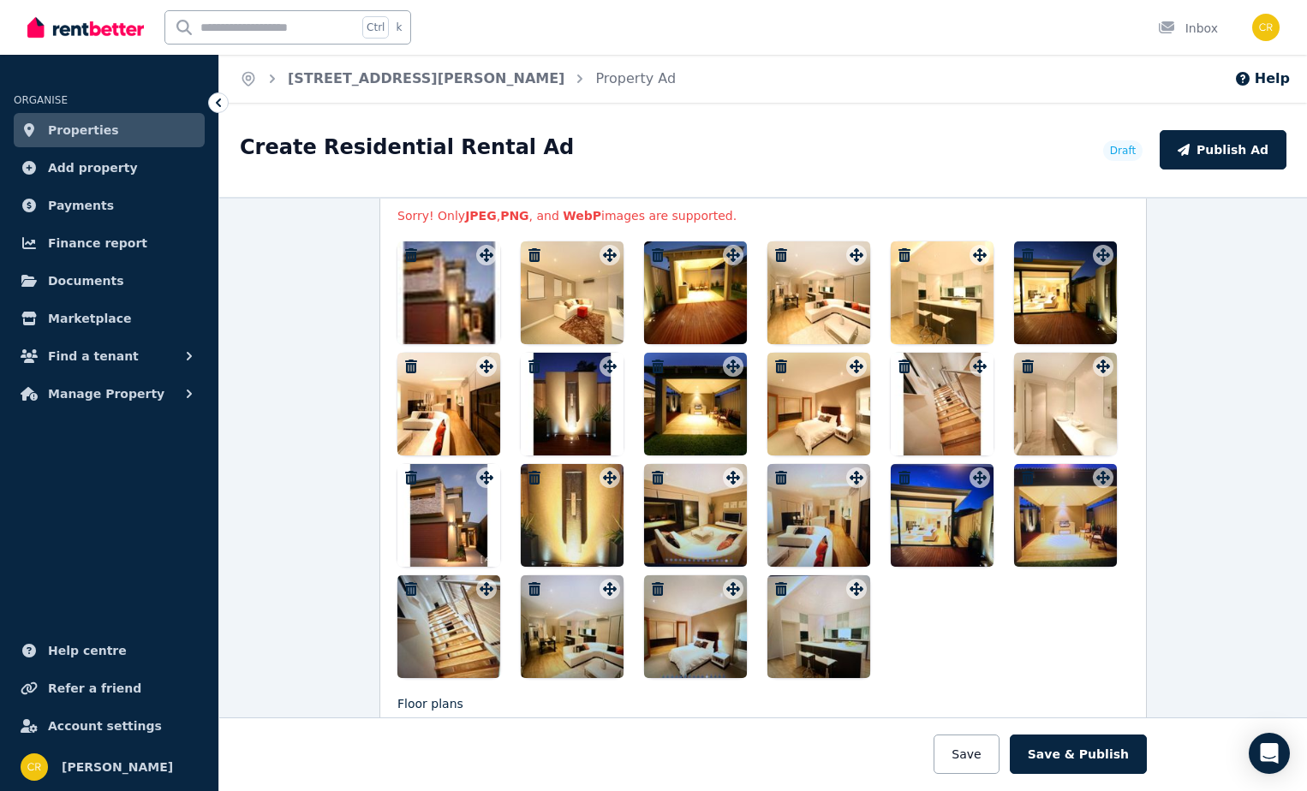
click at [402, 364] on icon "button" at bounding box center [410, 367] width 17 height 14
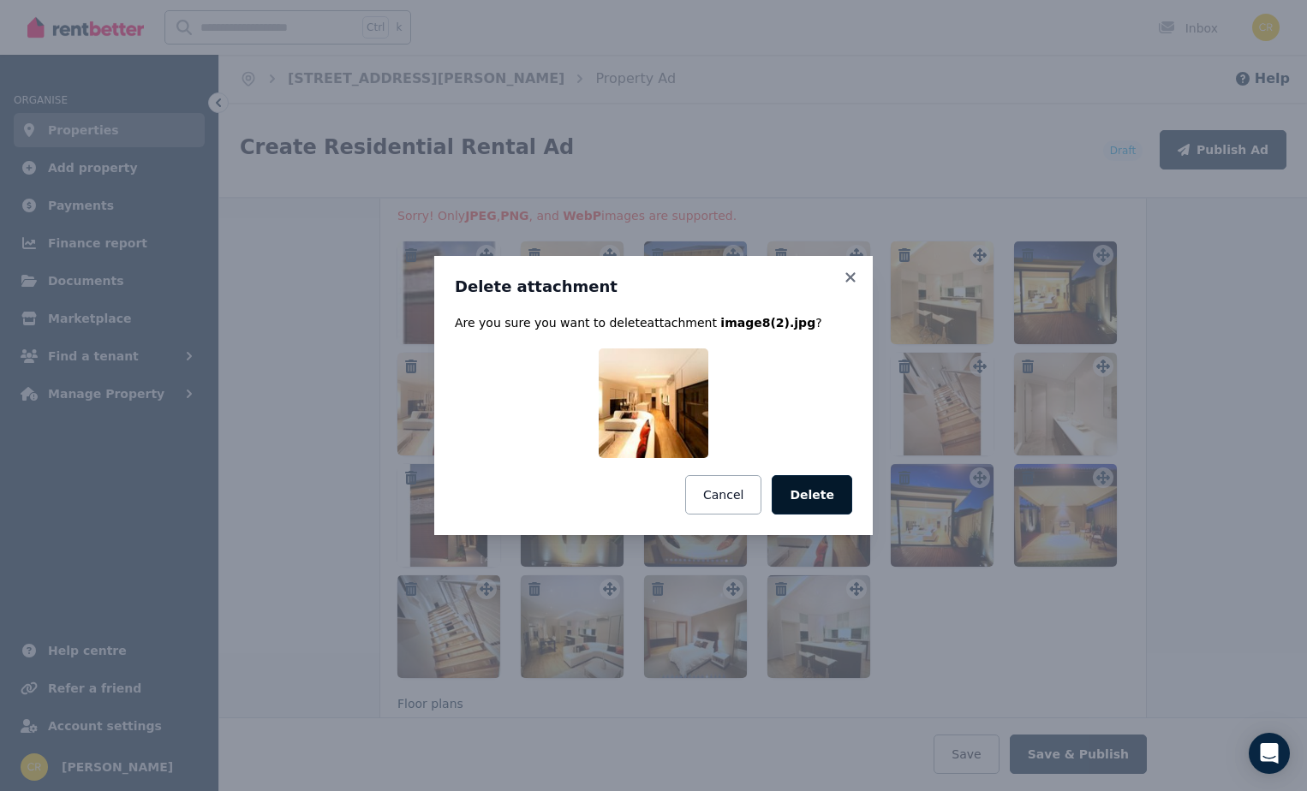
click at [802, 484] on button "Delete" at bounding box center [812, 494] width 80 height 39
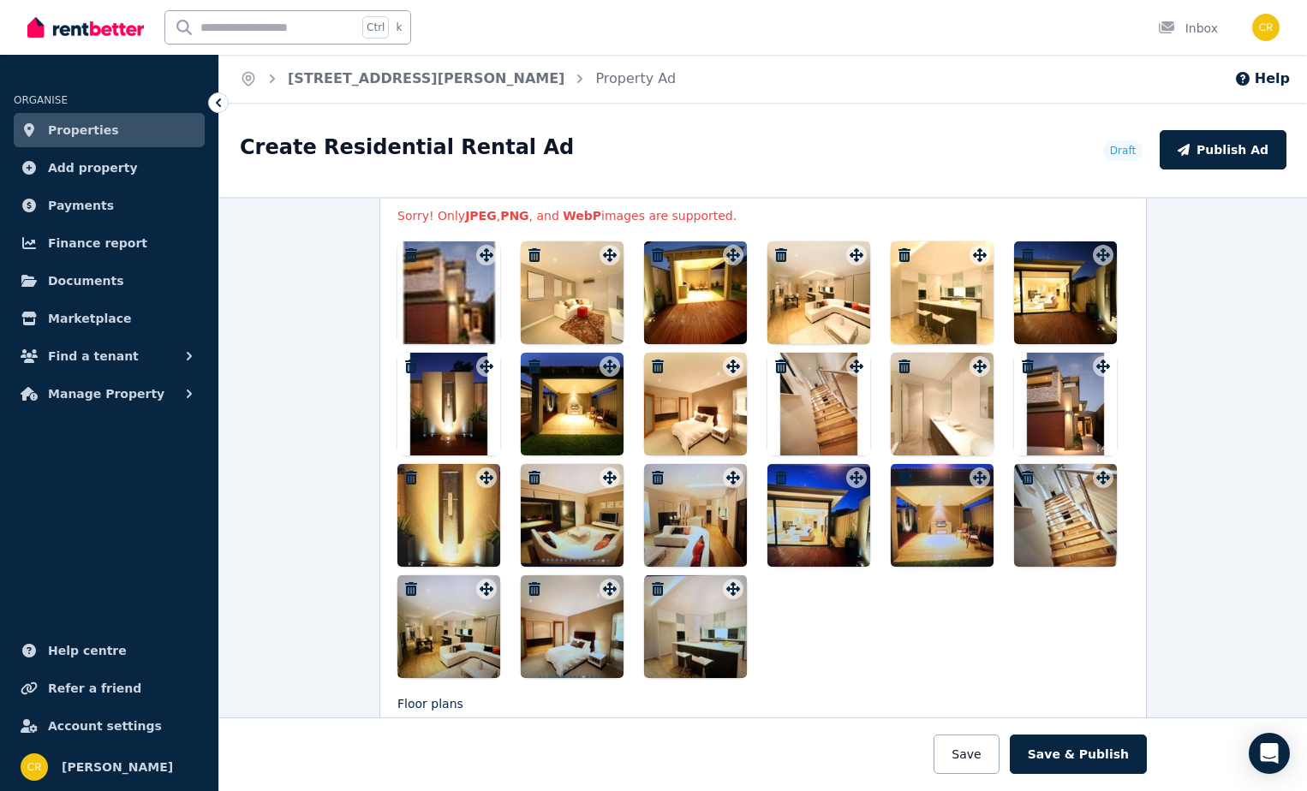
click at [531, 253] on icon "button" at bounding box center [534, 255] width 12 height 14
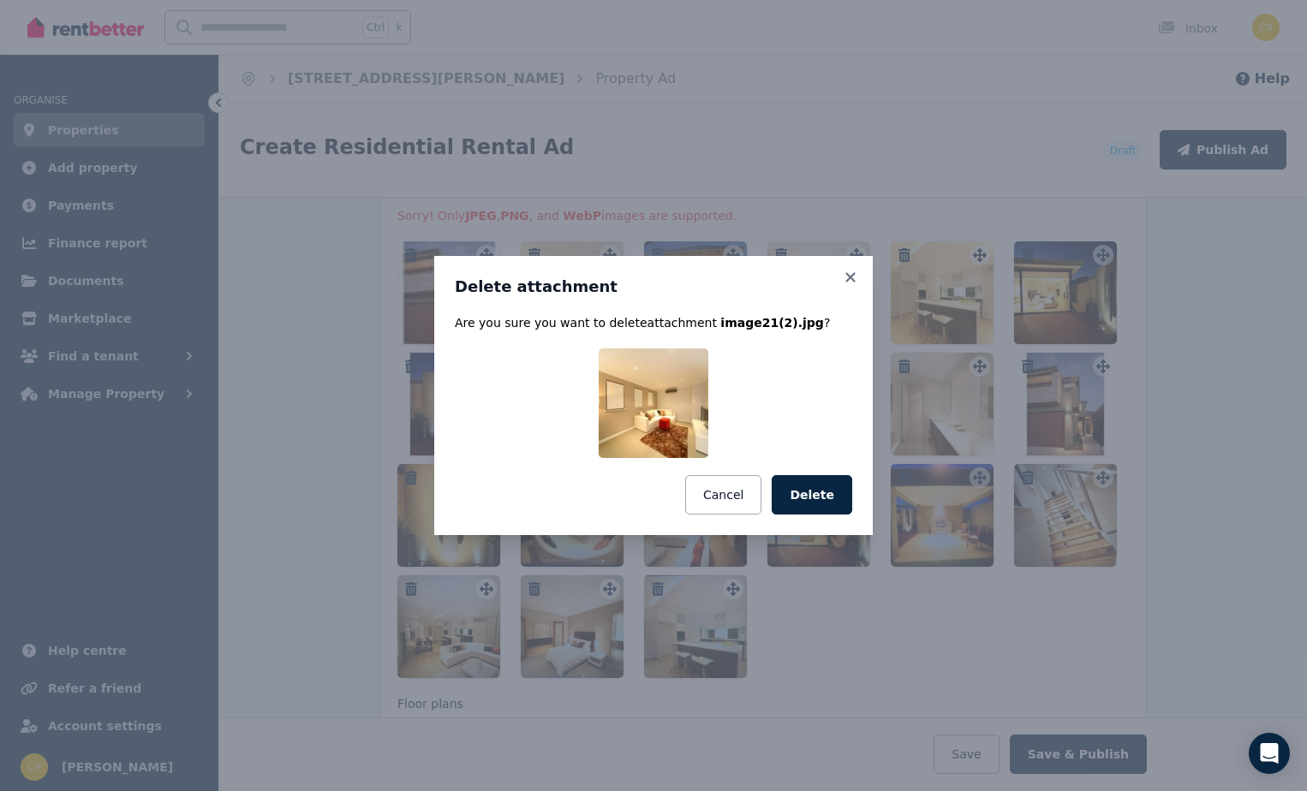
drag, startPoint x: 796, startPoint y: 486, endPoint x: 754, endPoint y: 460, distance: 49.2
click at [795, 483] on button "Delete" at bounding box center [812, 494] width 80 height 39
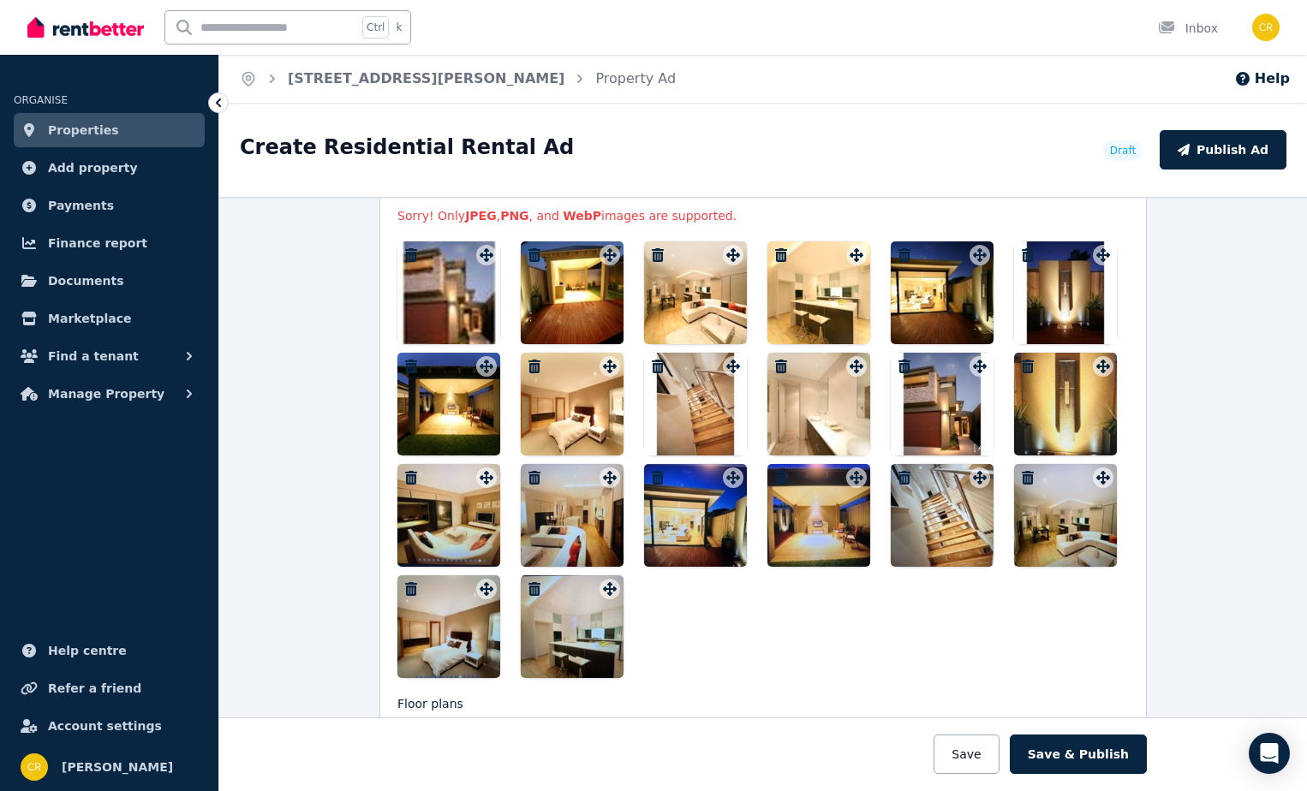
click at [426, 283] on div at bounding box center [448, 292] width 103 height 103
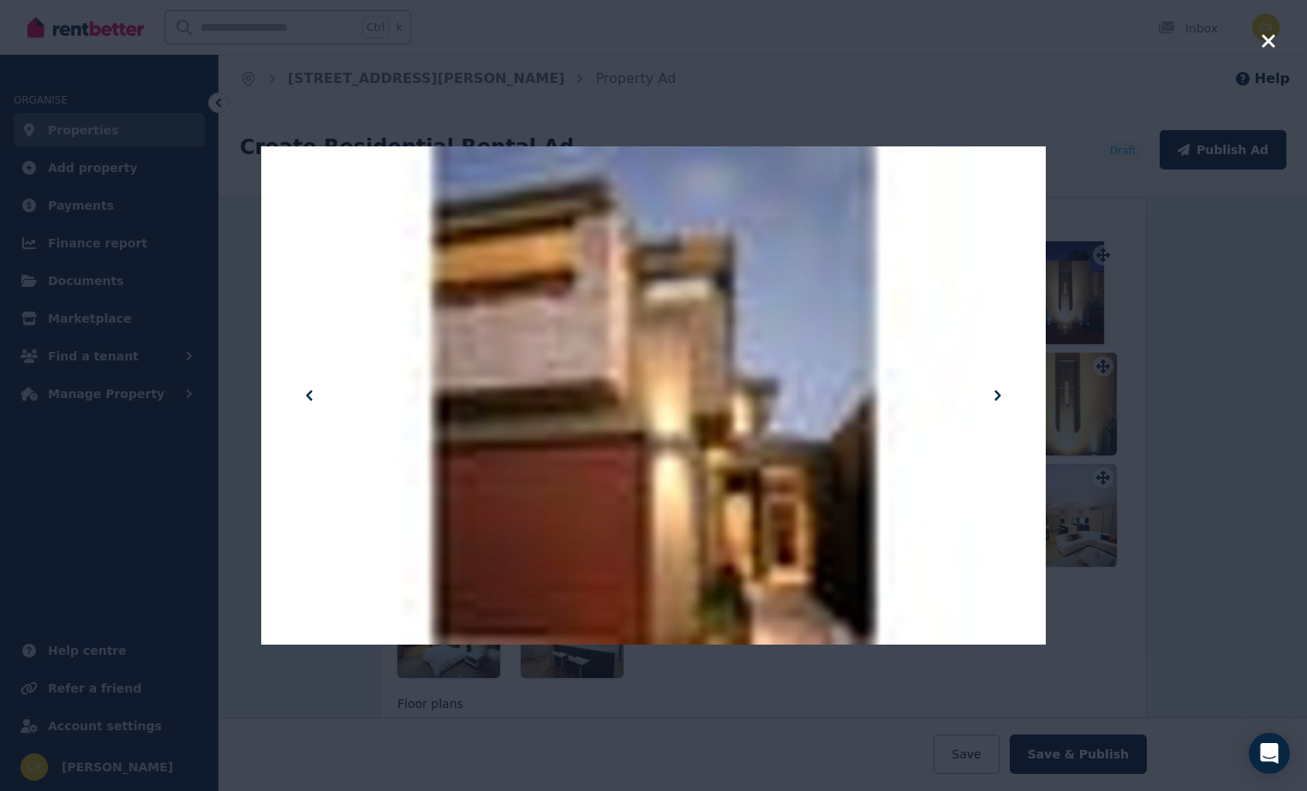
click at [1159, 394] on div at bounding box center [653, 395] width 1307 height 791
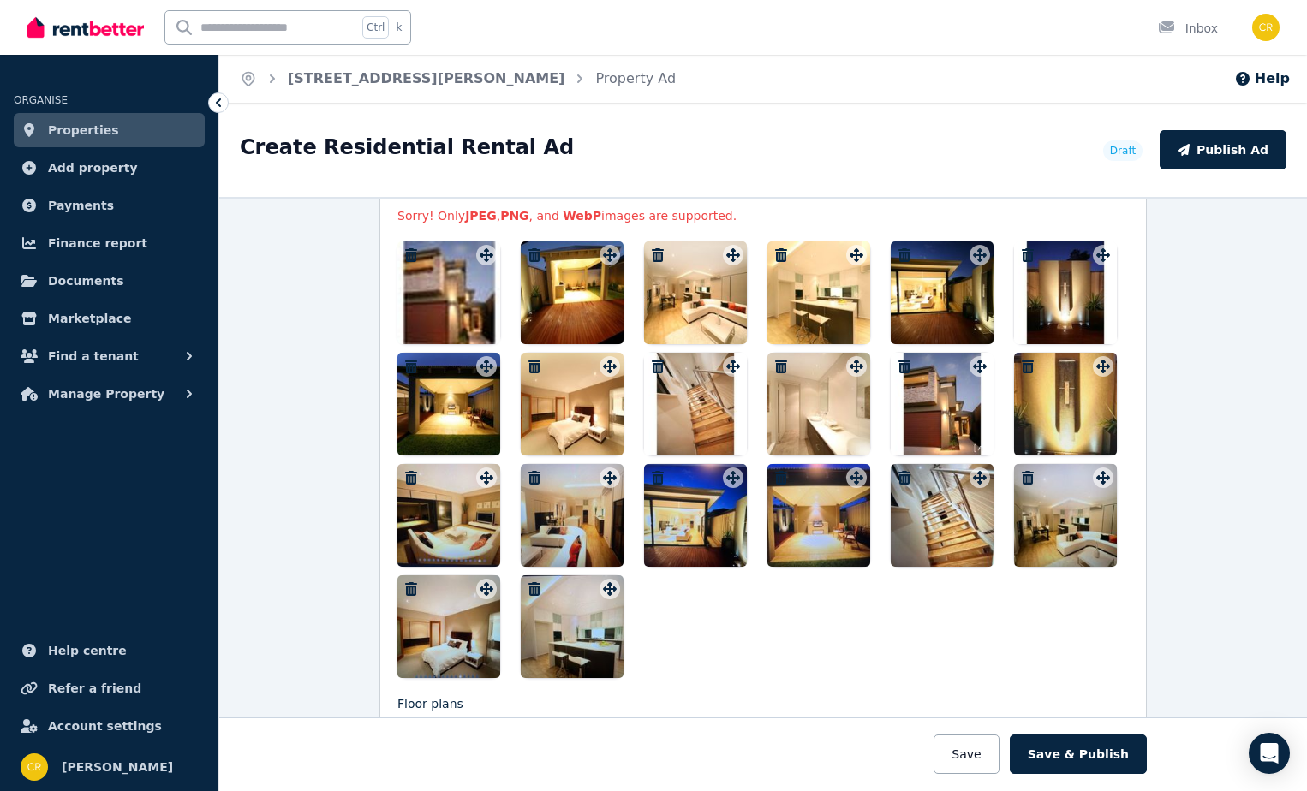
click at [429, 274] on div at bounding box center [448, 292] width 103 height 103
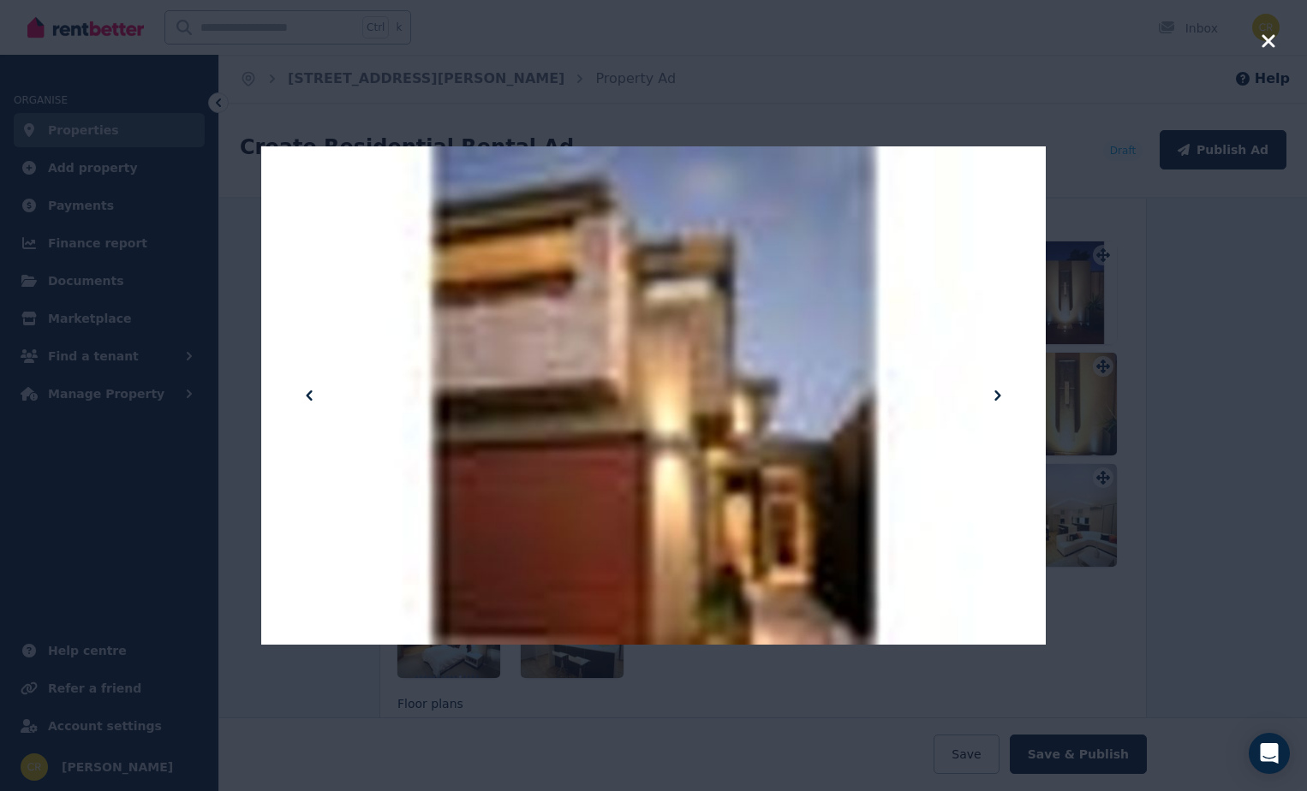
drag, startPoint x: 471, startPoint y: 313, endPoint x: 960, endPoint y: 441, distance: 505.6
click at [960, 441] on div at bounding box center [653, 396] width 784 height 1046
click at [1267, 40] on icon "button" at bounding box center [1267, 40] width 13 height 13
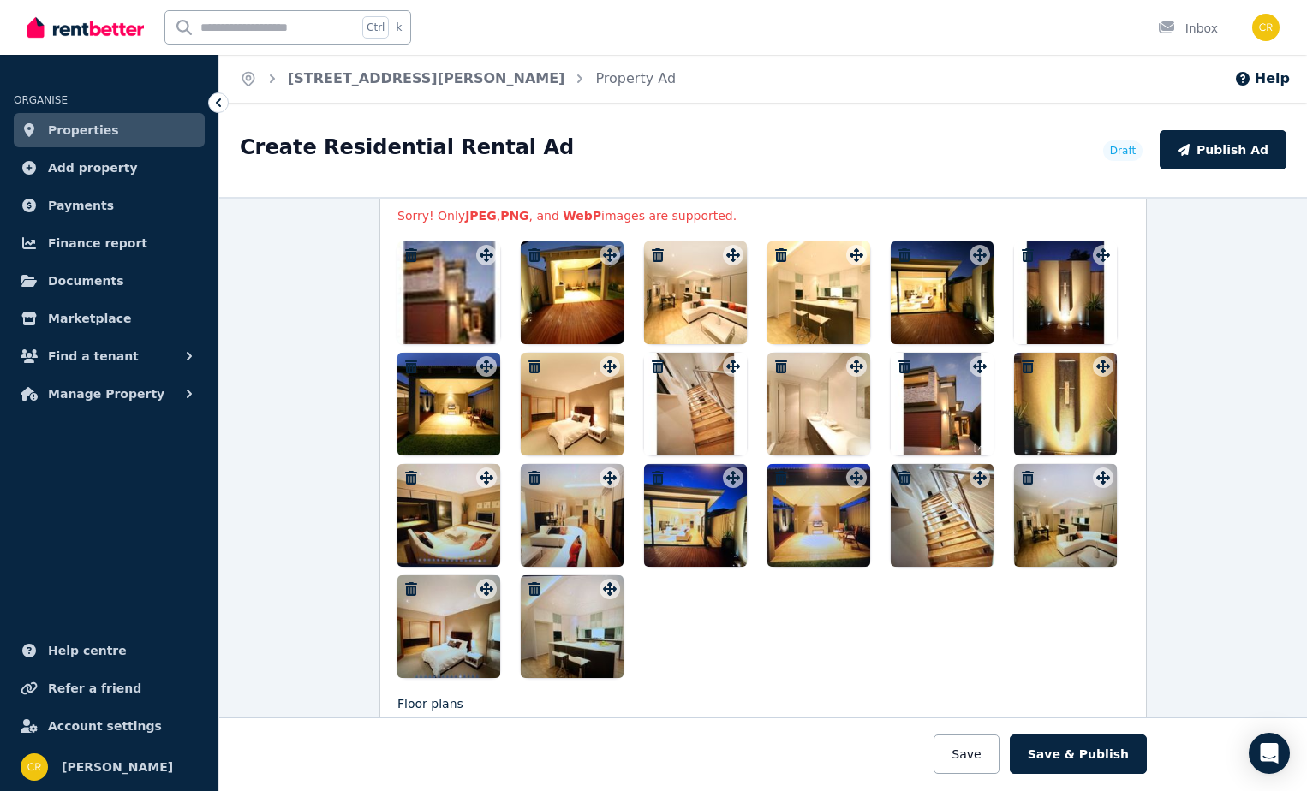
click at [775, 251] on icon "button" at bounding box center [781, 255] width 12 height 14
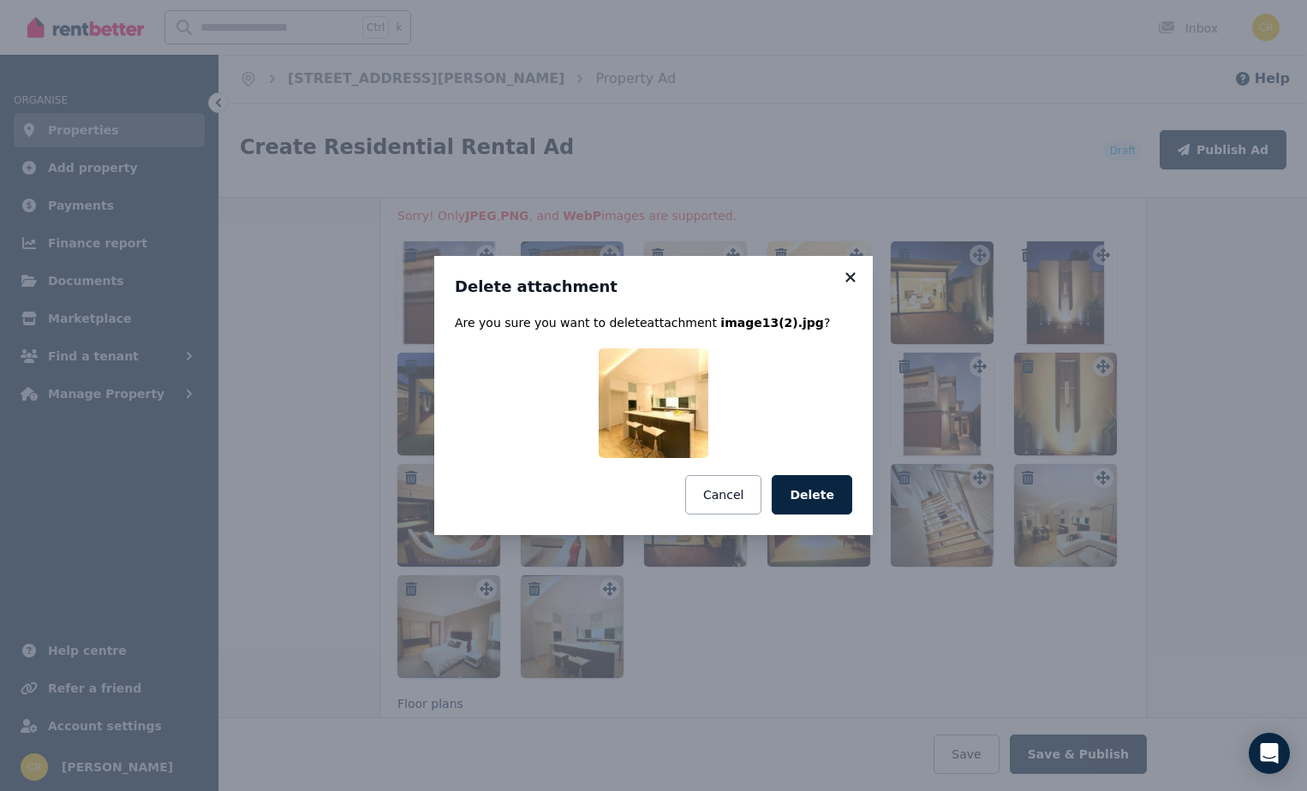
click at [848, 277] on icon at bounding box center [850, 277] width 17 height 15
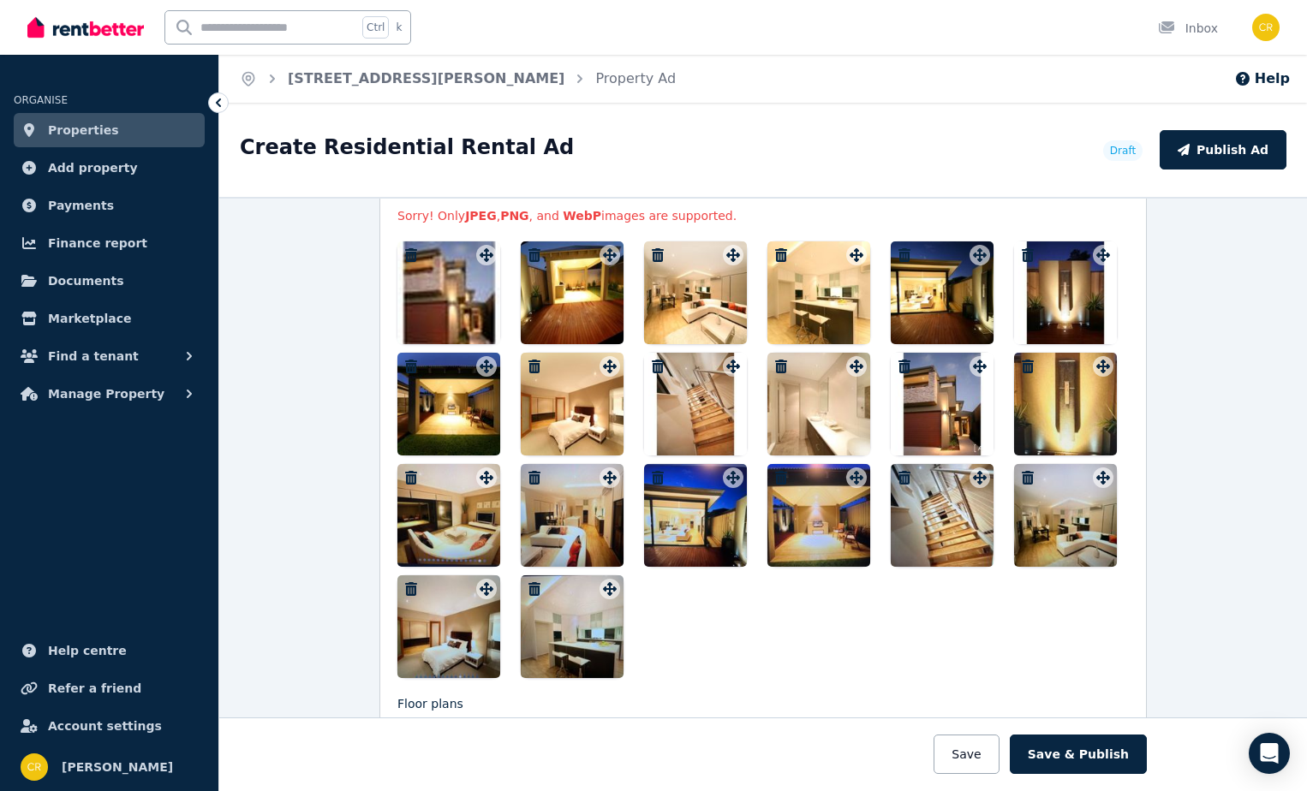
click at [775, 362] on icon "button" at bounding box center [781, 367] width 12 height 14
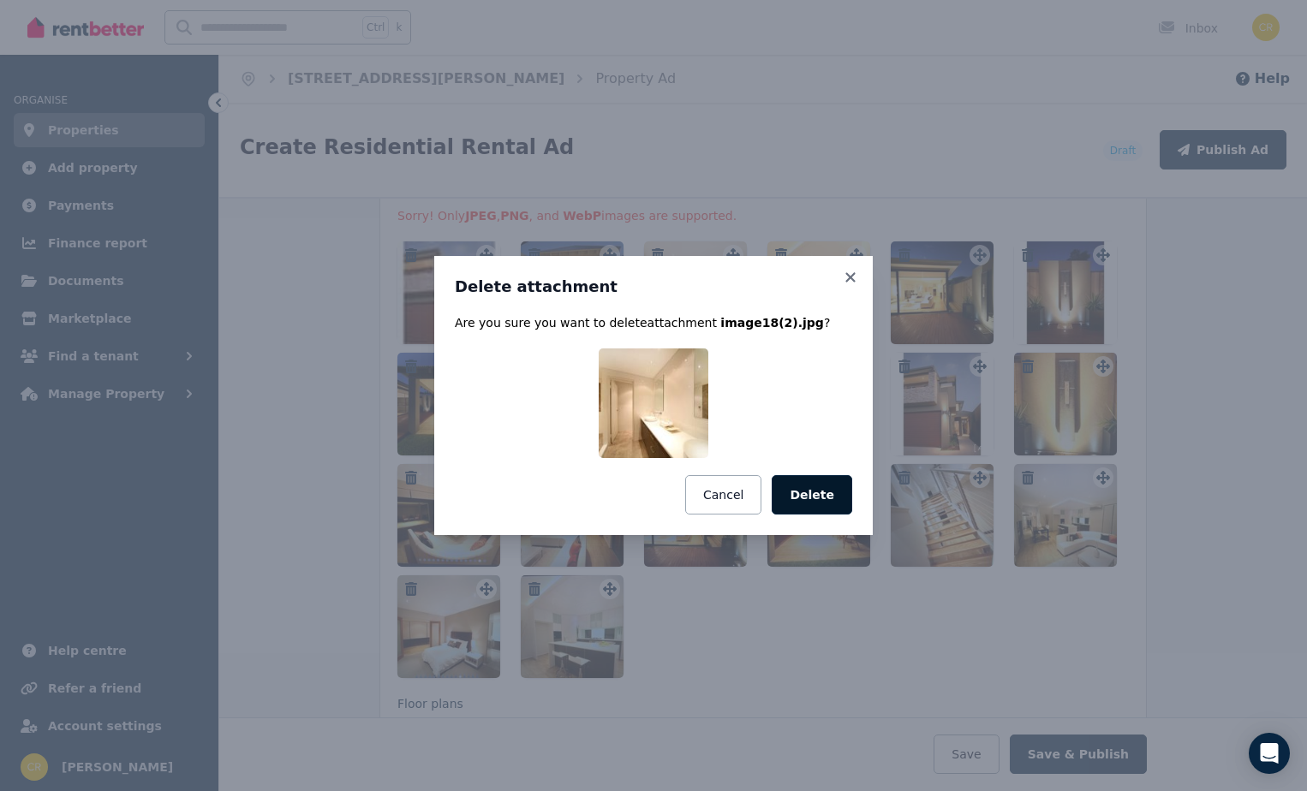
click at [827, 482] on button "Delete" at bounding box center [812, 494] width 80 height 39
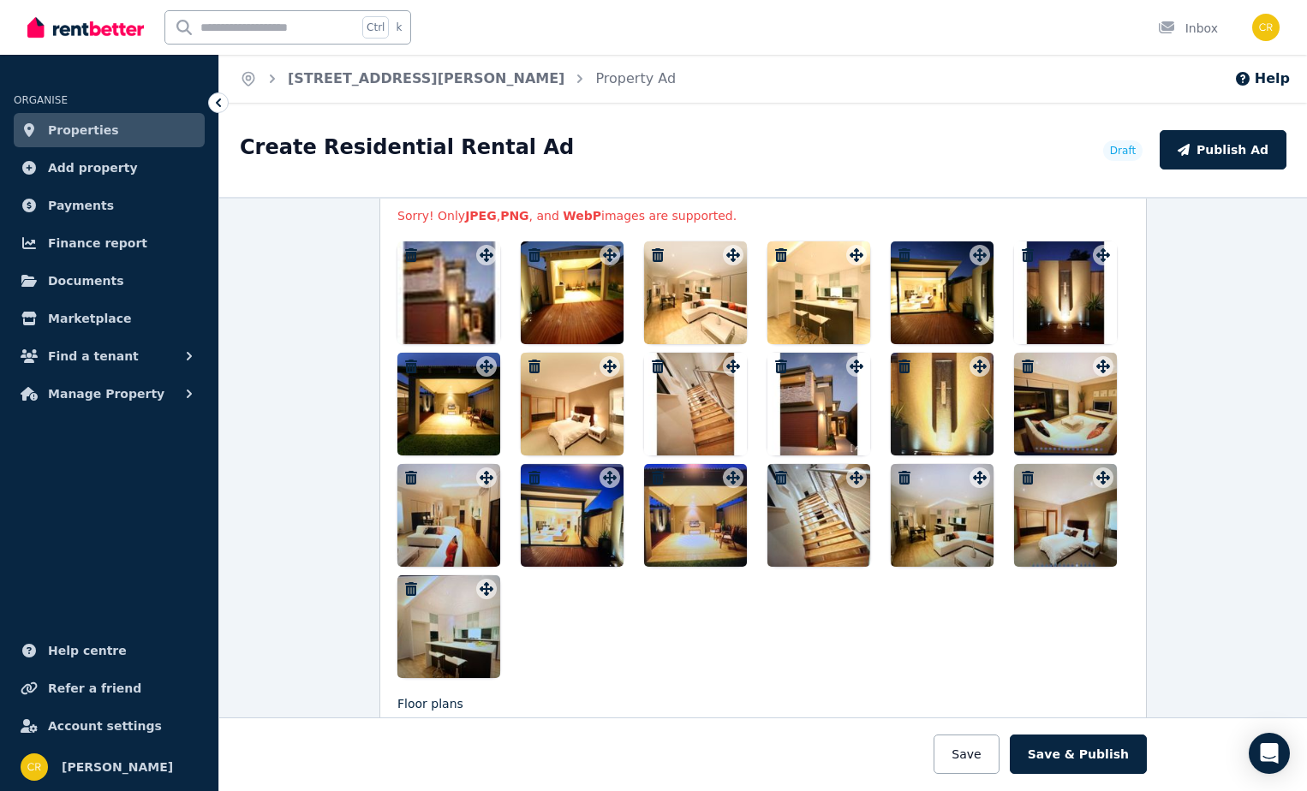
click at [652, 361] on icon "button" at bounding box center [658, 367] width 12 height 14
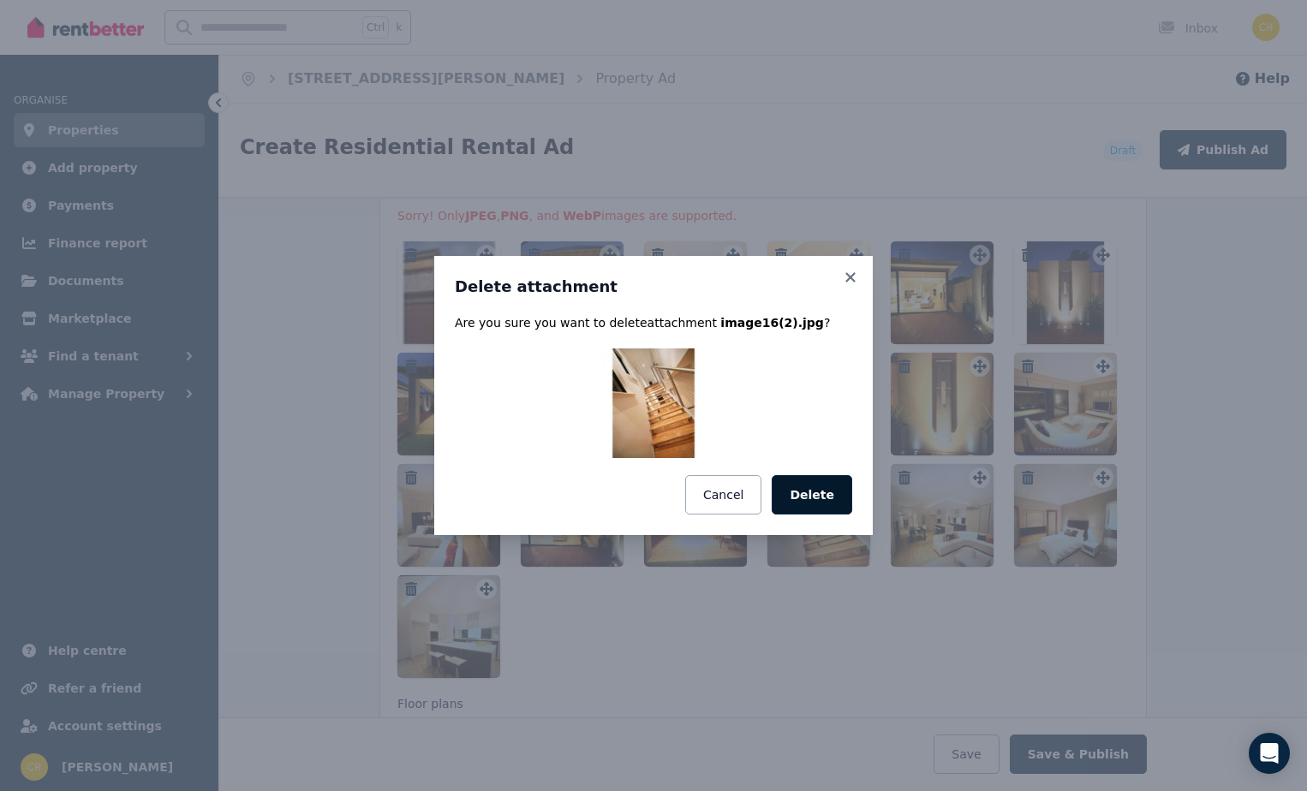
click at [824, 486] on button "Delete" at bounding box center [812, 494] width 80 height 39
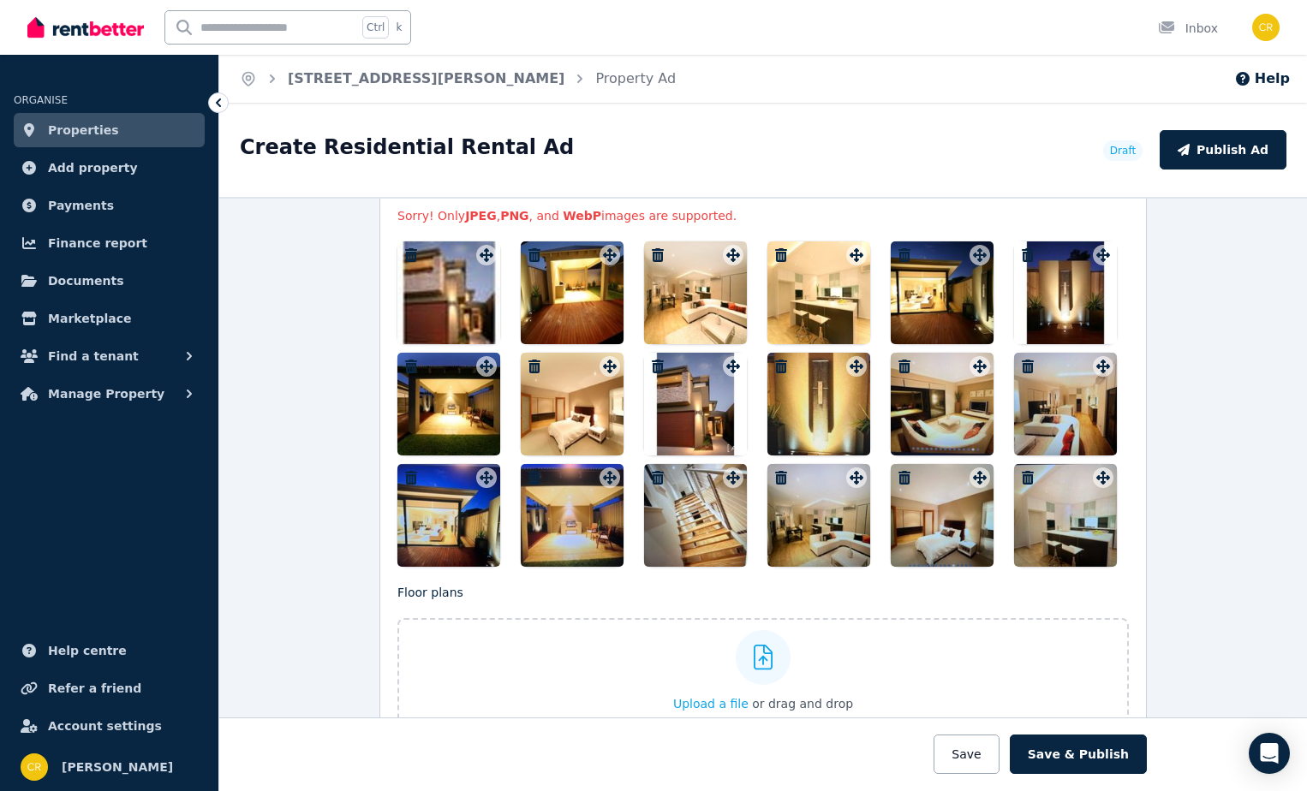
click at [528, 361] on icon "button" at bounding box center [534, 367] width 12 height 14
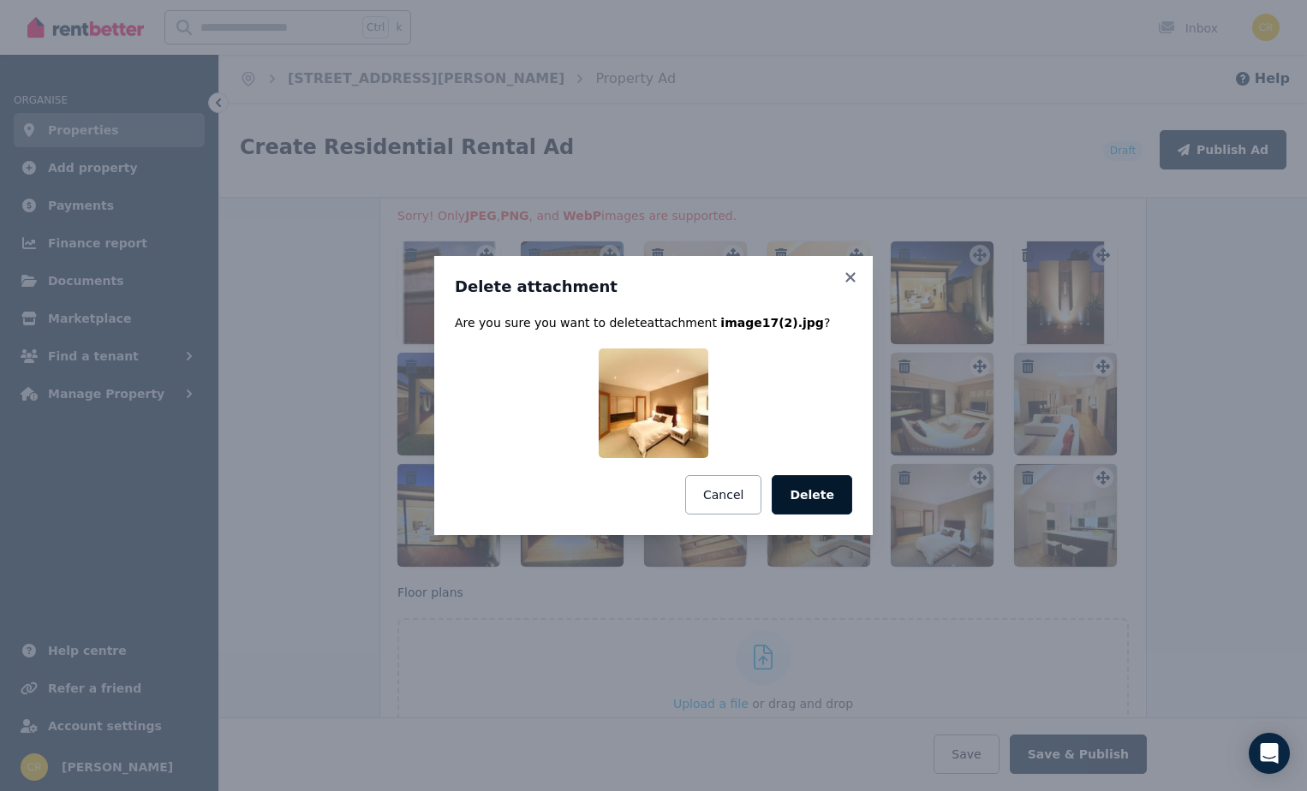
click at [808, 486] on button "Delete" at bounding box center [812, 494] width 80 height 39
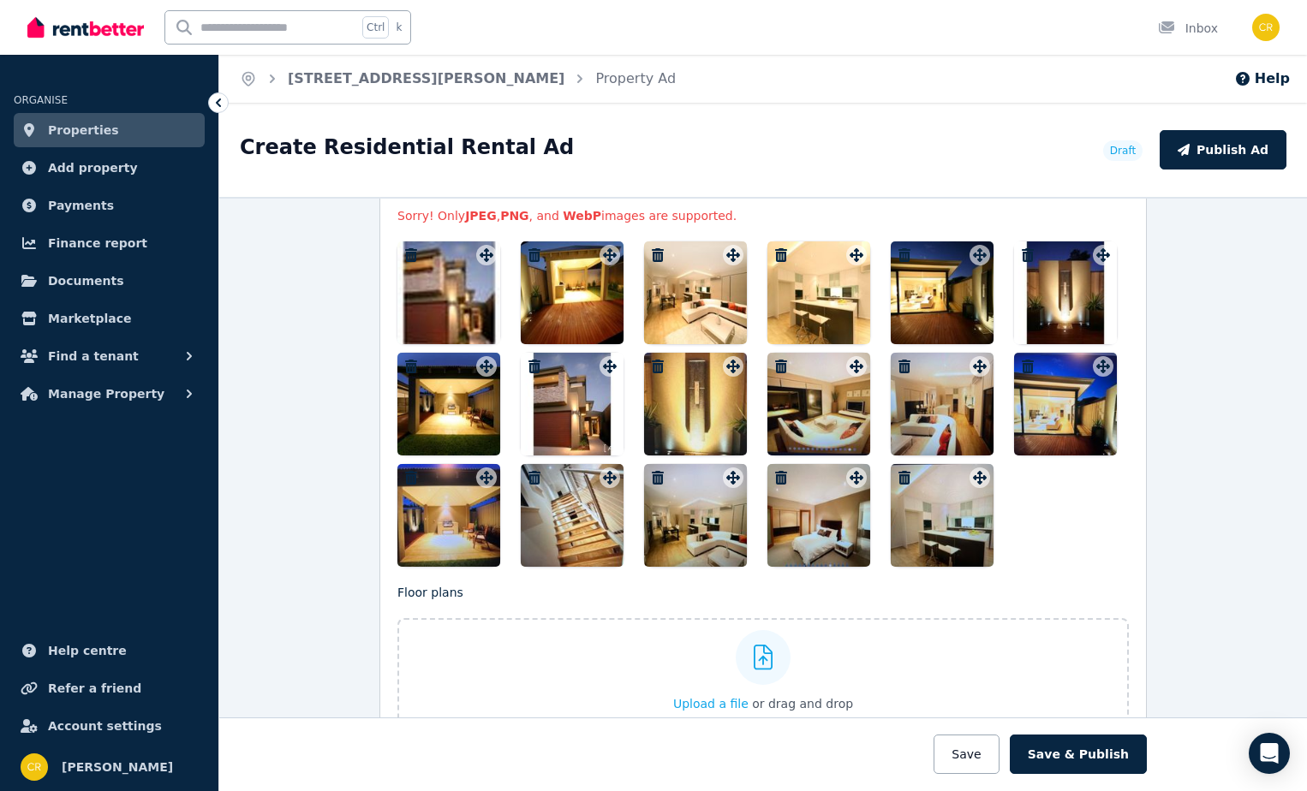
click at [414, 375] on div at bounding box center [448, 404] width 103 height 103
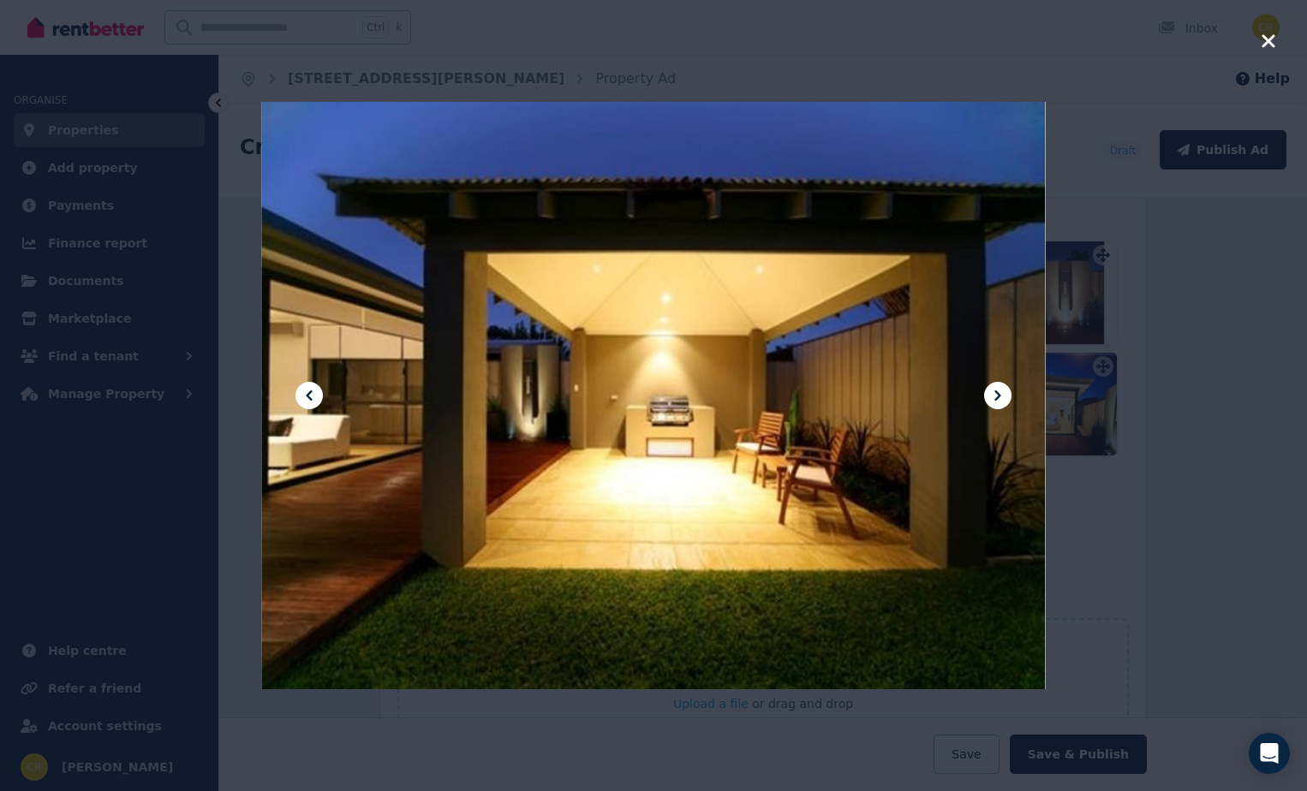
click at [1269, 37] on icon "button" at bounding box center [1268, 41] width 15 height 21
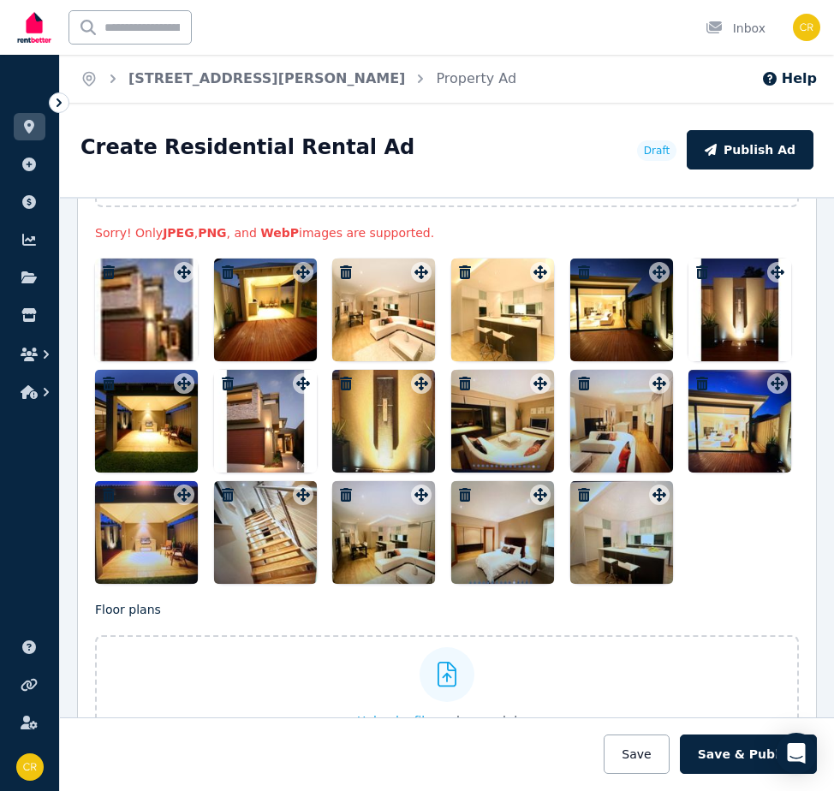
scroll to position [2179, 0]
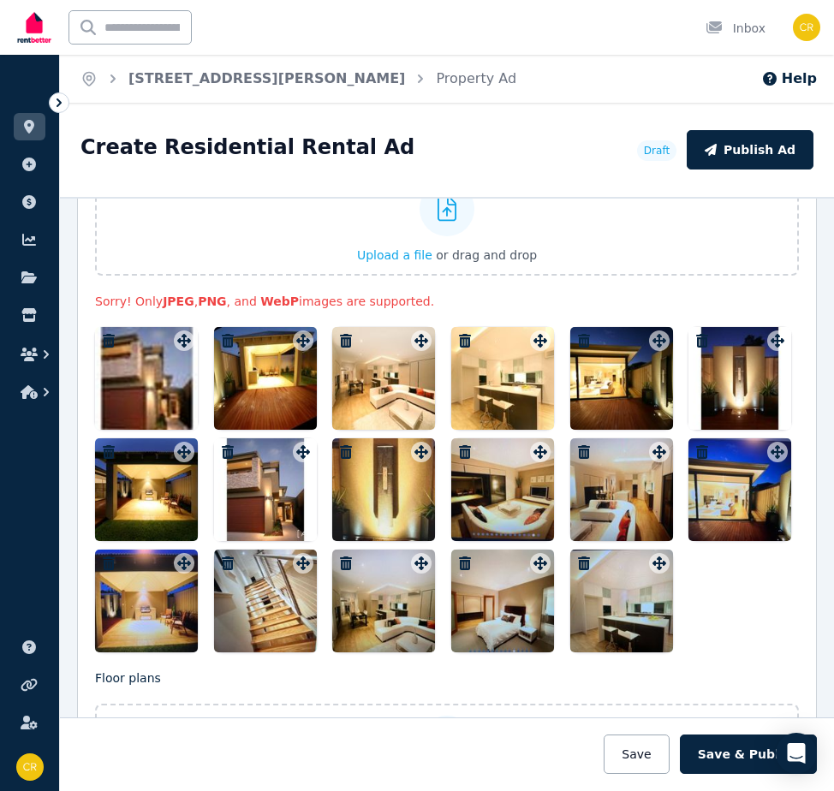
click at [155, 368] on div at bounding box center [146, 378] width 103 height 103
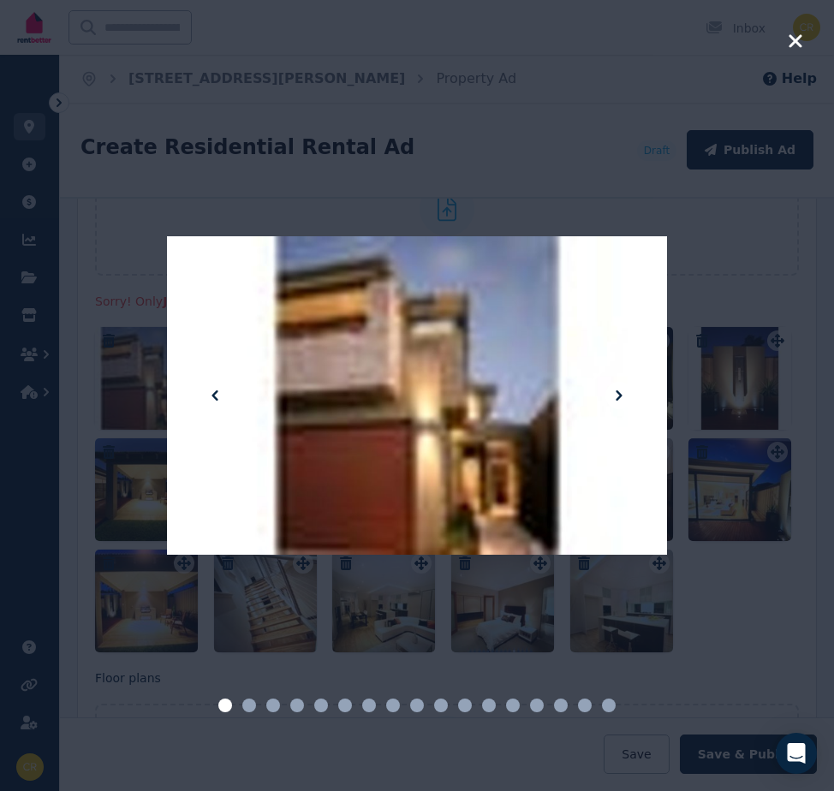
click at [797, 40] on icon "button" at bounding box center [795, 40] width 13 height 13
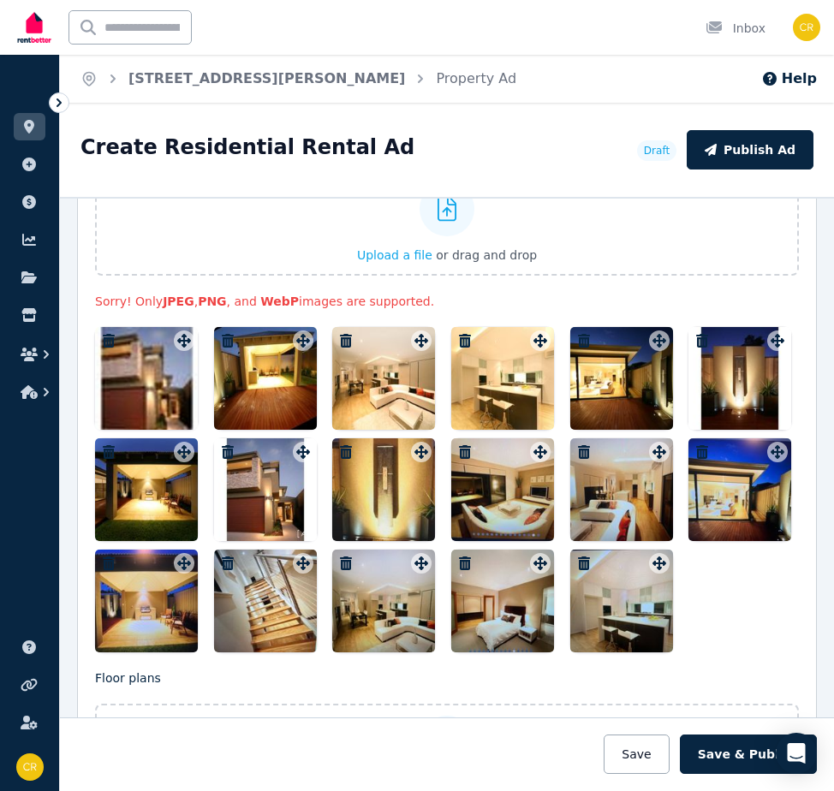
click at [110, 334] on icon "button" at bounding box center [109, 341] width 12 height 14
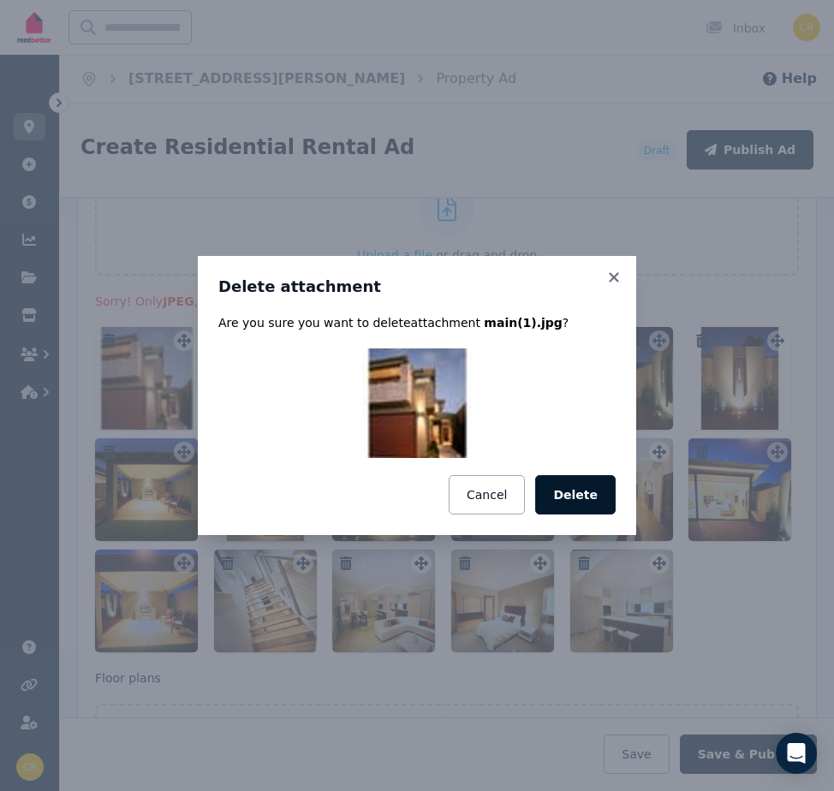
click at [591, 506] on button "Delete" at bounding box center [575, 494] width 80 height 39
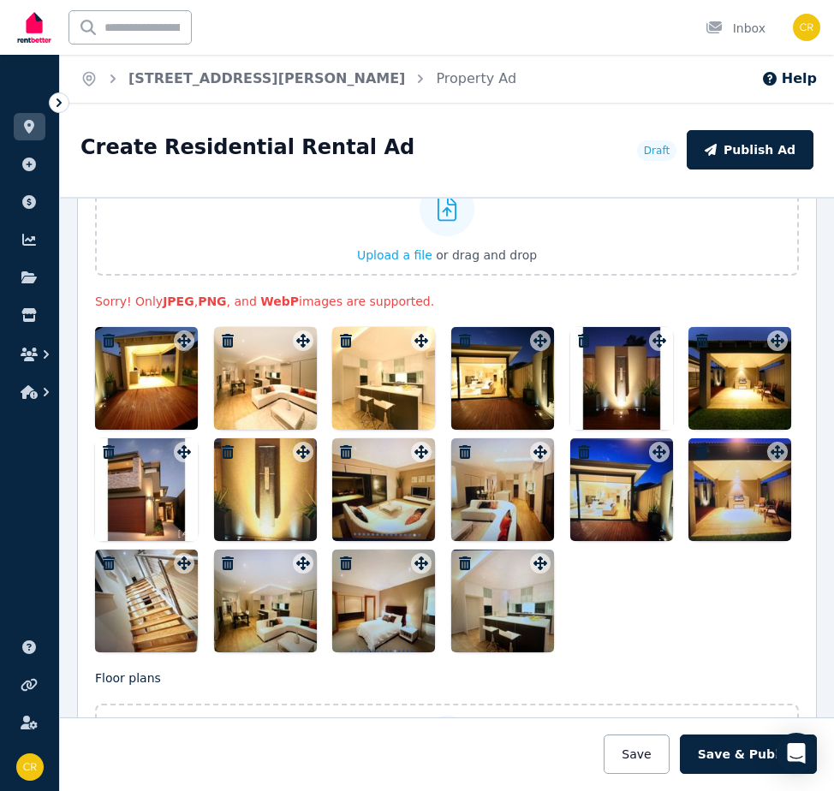
click at [224, 334] on icon "button" at bounding box center [228, 341] width 12 height 14
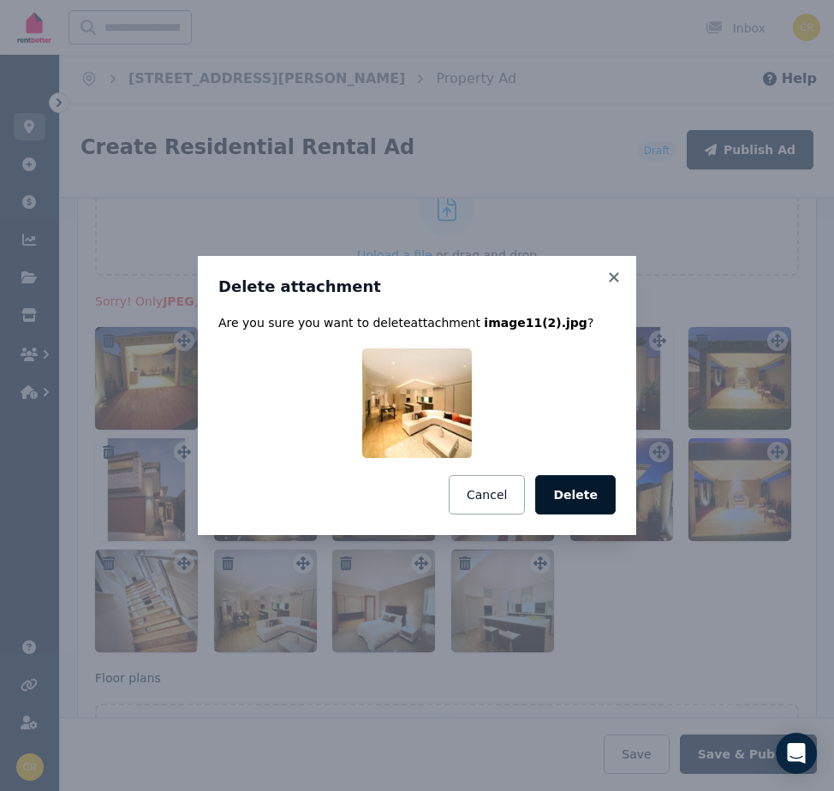
click at [564, 486] on button "Delete" at bounding box center [575, 494] width 80 height 39
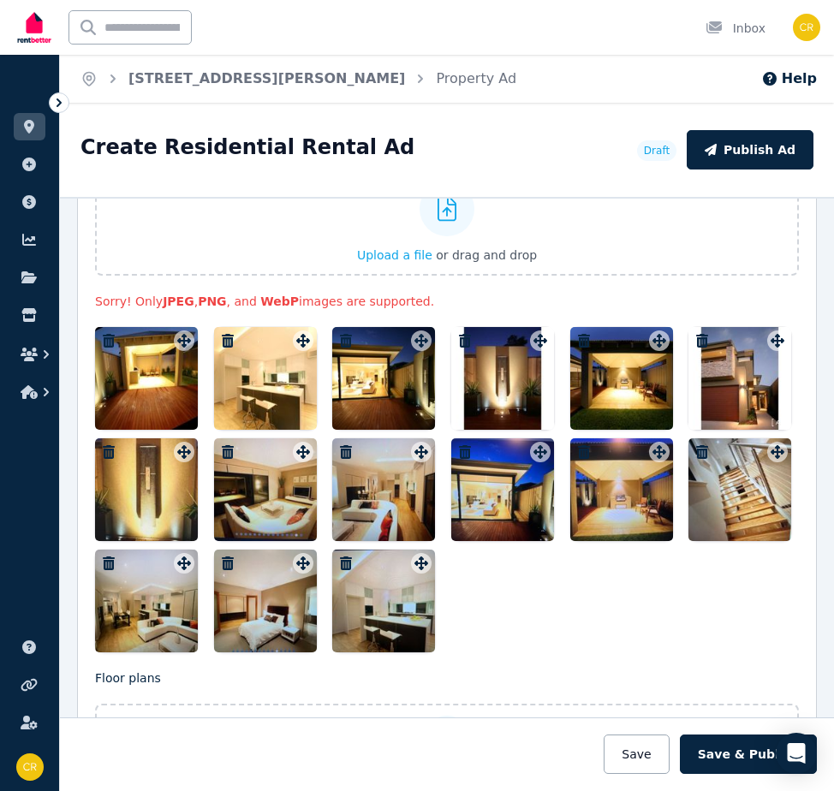
click at [343, 334] on icon "button" at bounding box center [345, 341] width 17 height 14
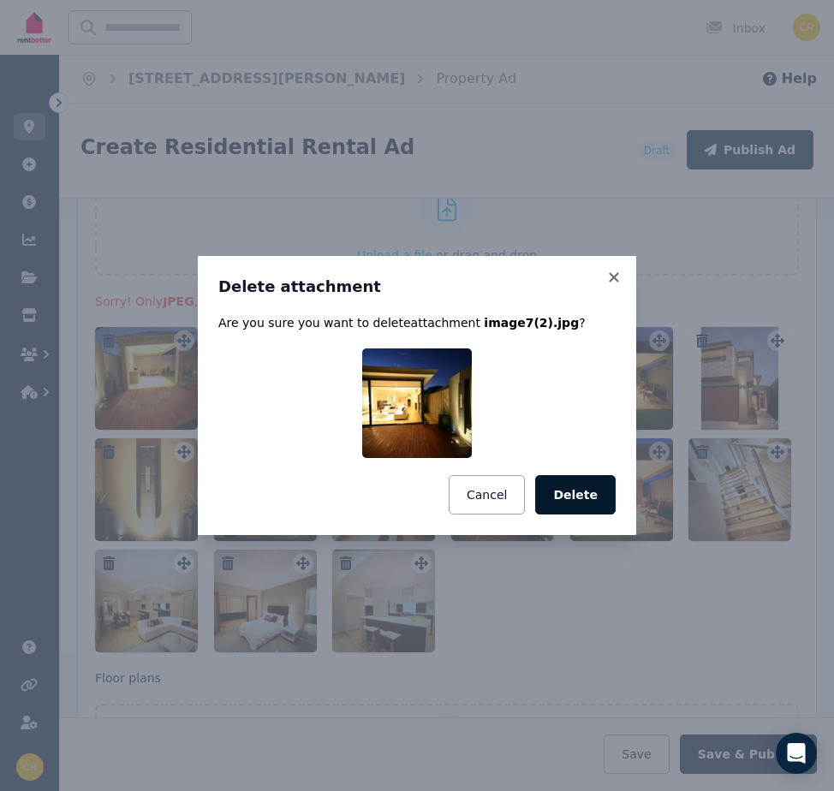
click at [575, 499] on button "Delete" at bounding box center [575, 494] width 80 height 39
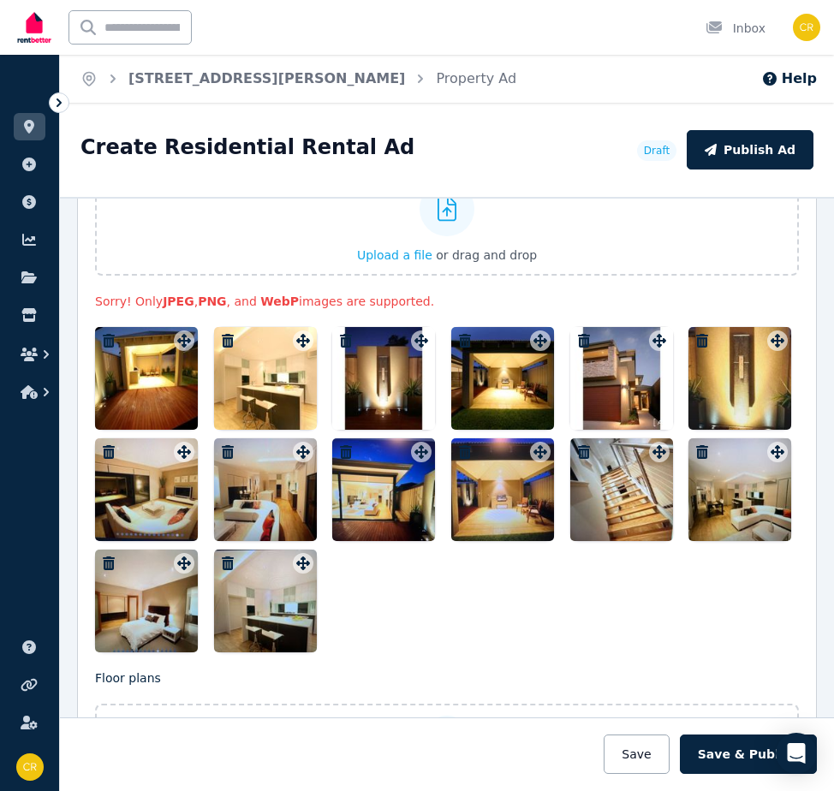
click at [351, 330] on div at bounding box center [383, 378] width 103 height 103
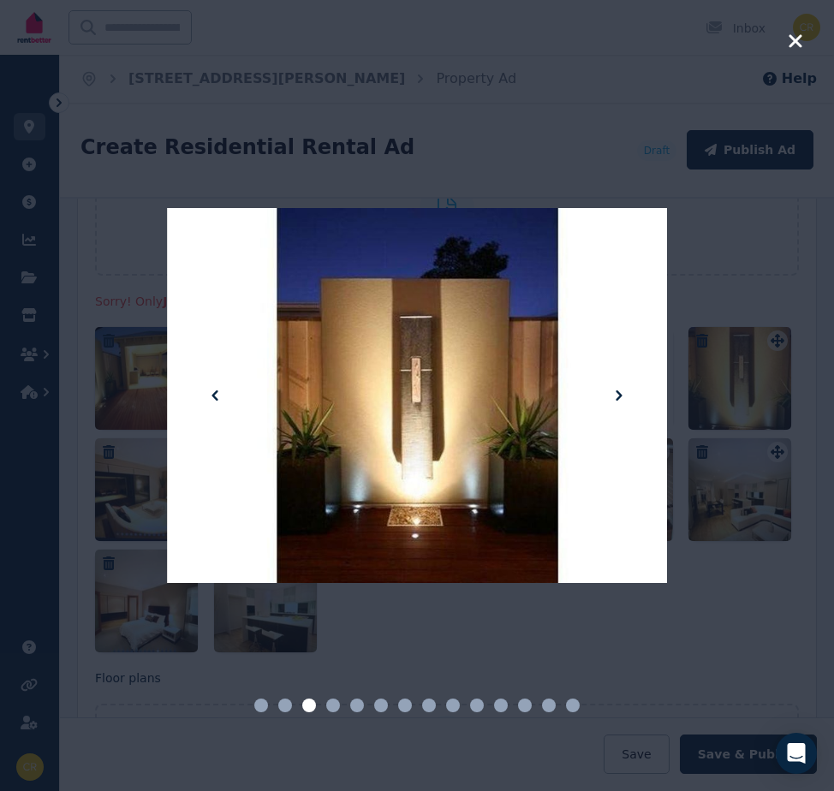
click at [793, 39] on icon "button" at bounding box center [795, 41] width 15 height 21
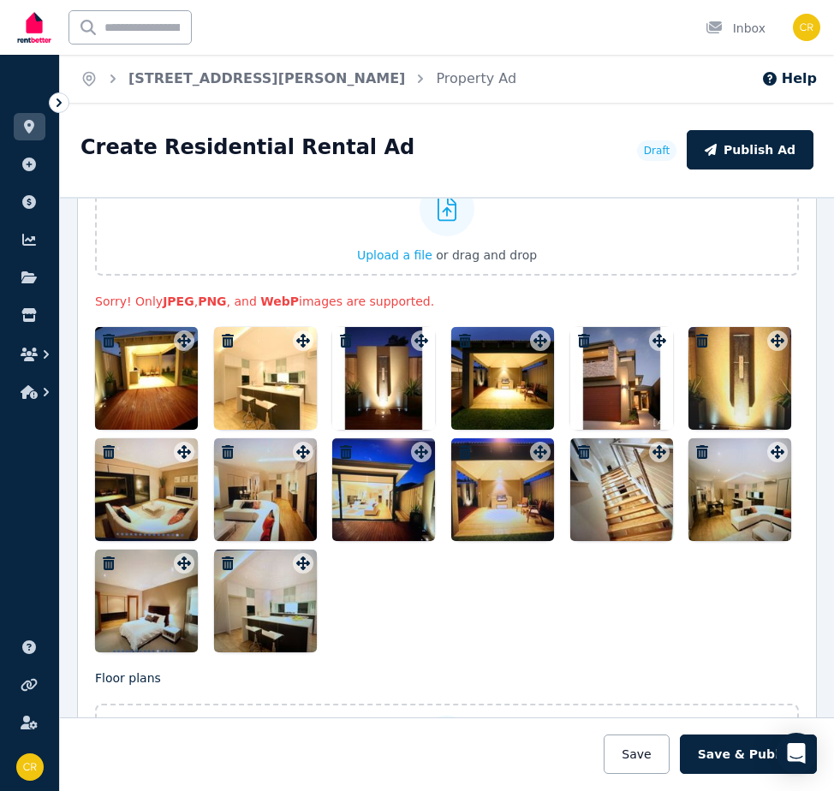
click at [340, 334] on icon "button" at bounding box center [346, 341] width 12 height 14
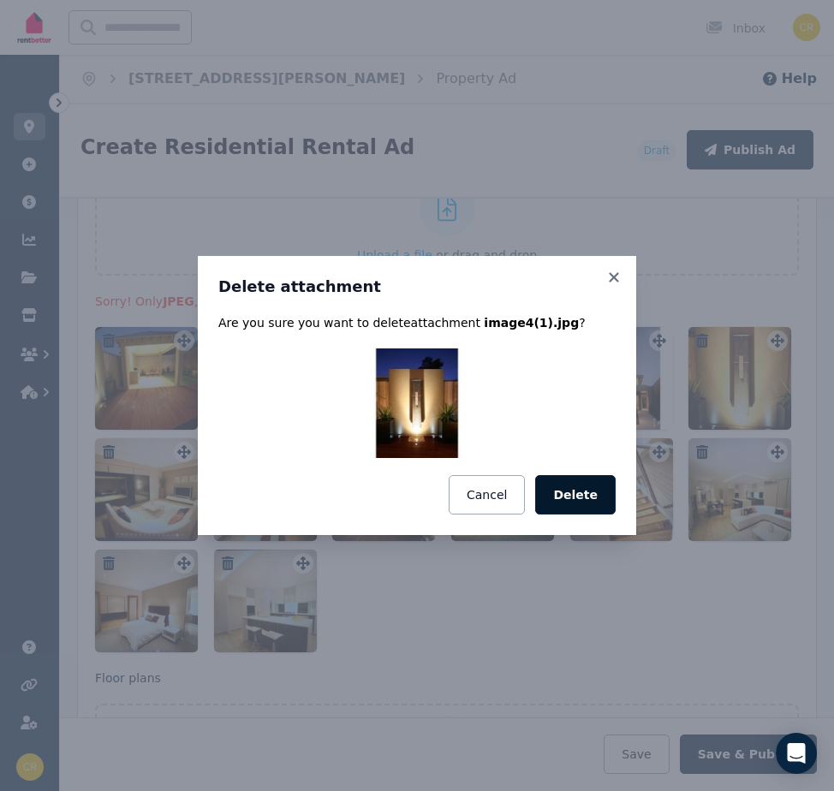
click at [577, 492] on button "Delete" at bounding box center [575, 494] width 80 height 39
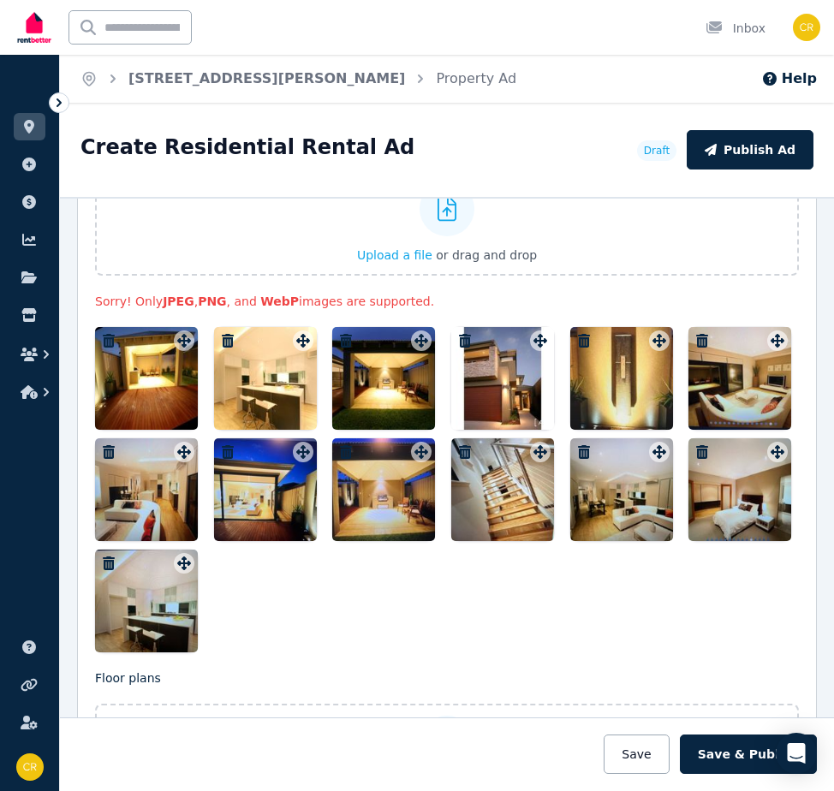
click at [89, 320] on div "Listing Photos Photos Upload a file or drag and drop Sorry! Only JPEG , PNG , a…" at bounding box center [447, 457] width 740 height 742
click at [100, 334] on icon "button" at bounding box center [108, 341] width 17 height 14
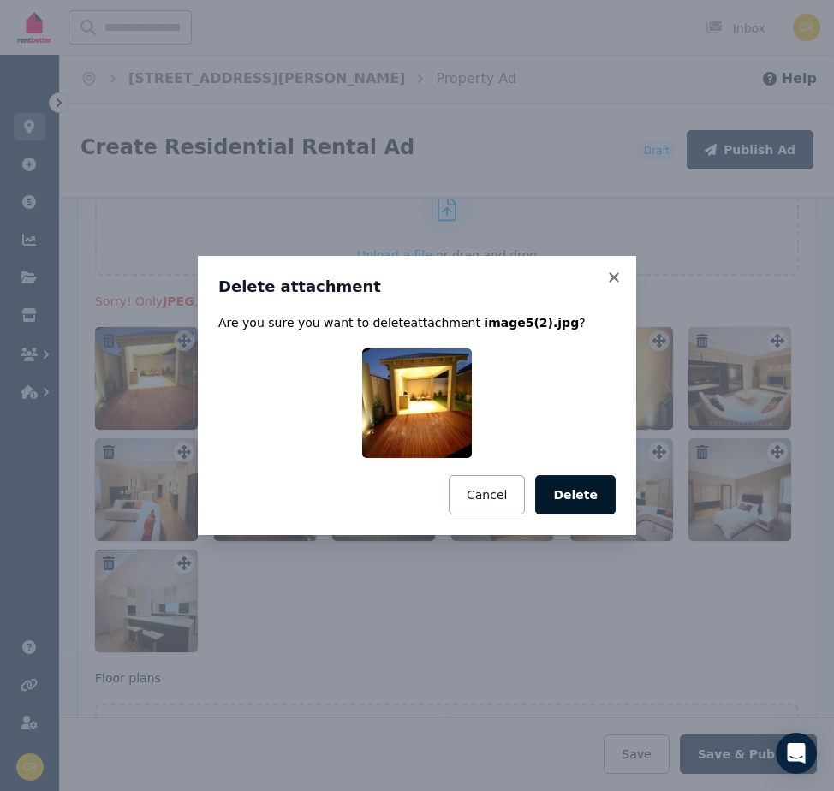
click at [594, 488] on button "Delete" at bounding box center [575, 494] width 80 height 39
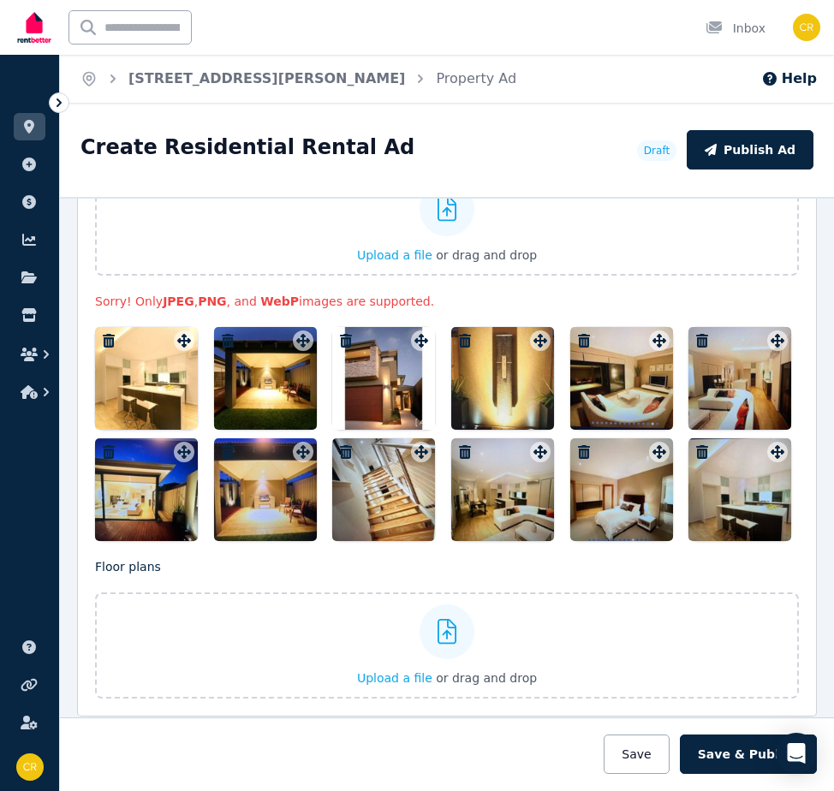
click at [224, 334] on icon "button" at bounding box center [228, 341] width 12 height 14
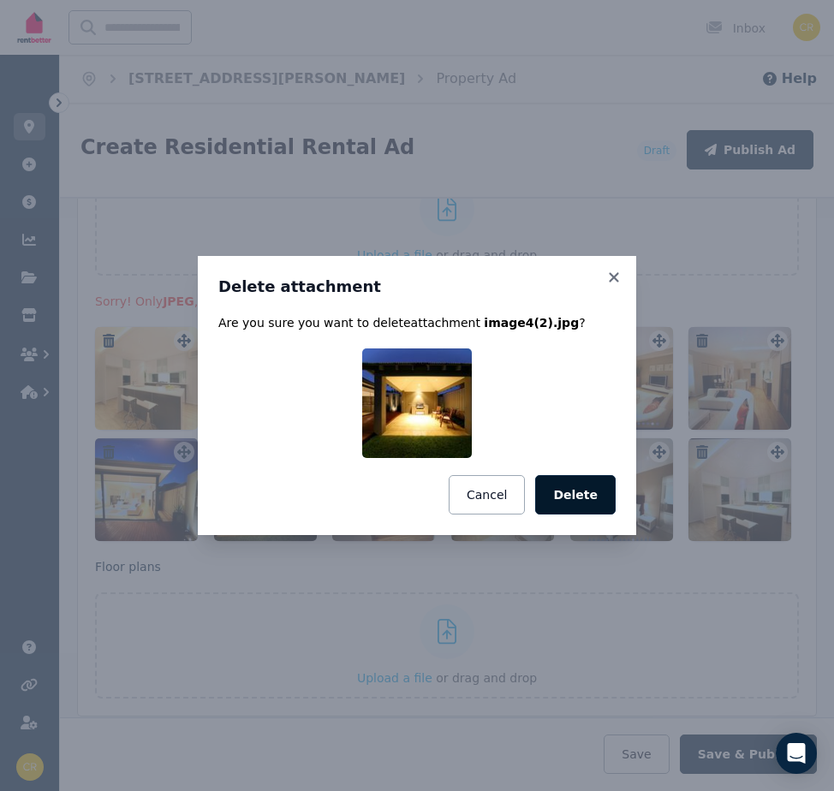
click at [569, 495] on button "Delete" at bounding box center [575, 494] width 80 height 39
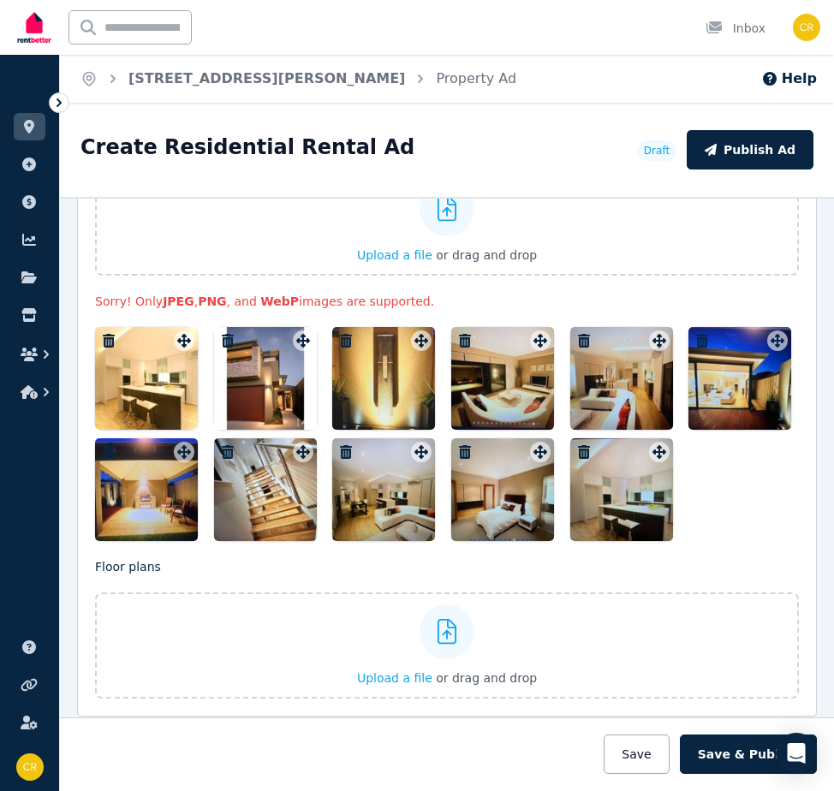
click at [106, 334] on icon "button" at bounding box center [109, 341] width 12 height 14
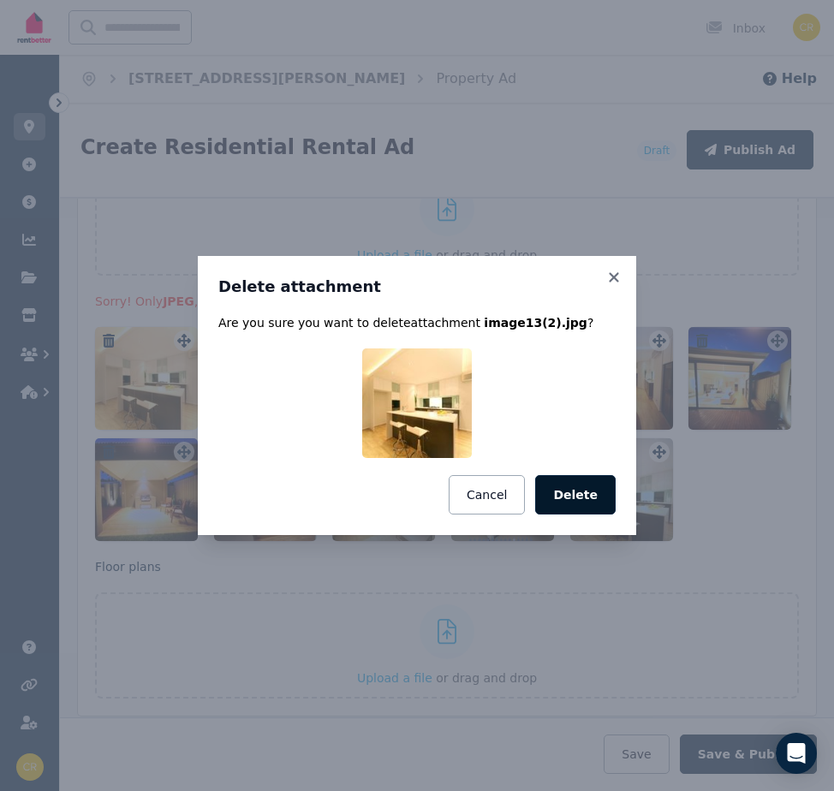
click at [584, 499] on button "Delete" at bounding box center [575, 494] width 80 height 39
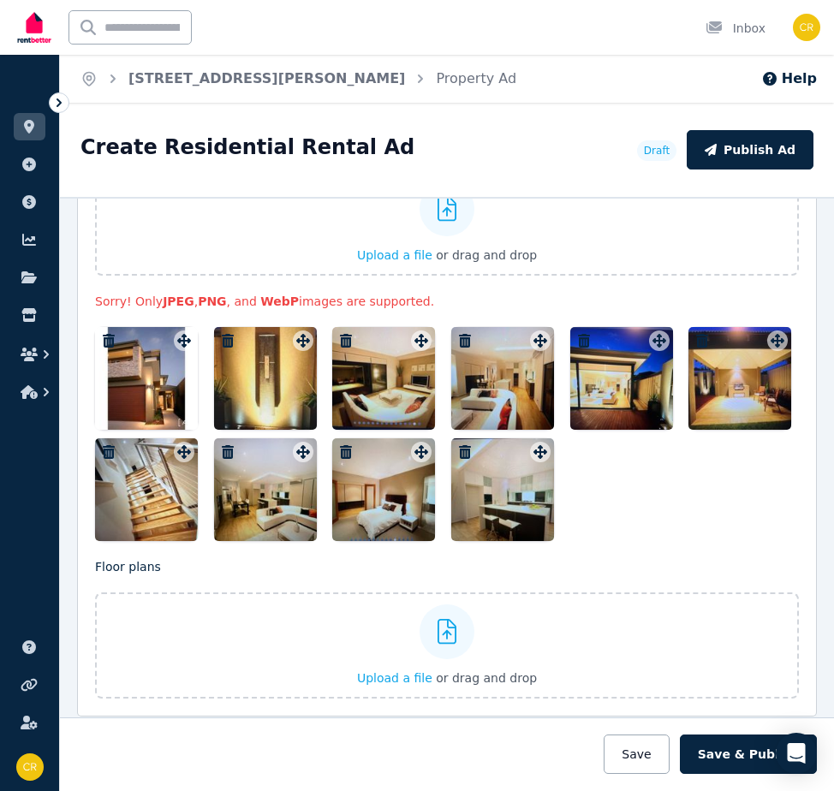
click at [222, 334] on icon "button" at bounding box center [228, 341] width 12 height 14
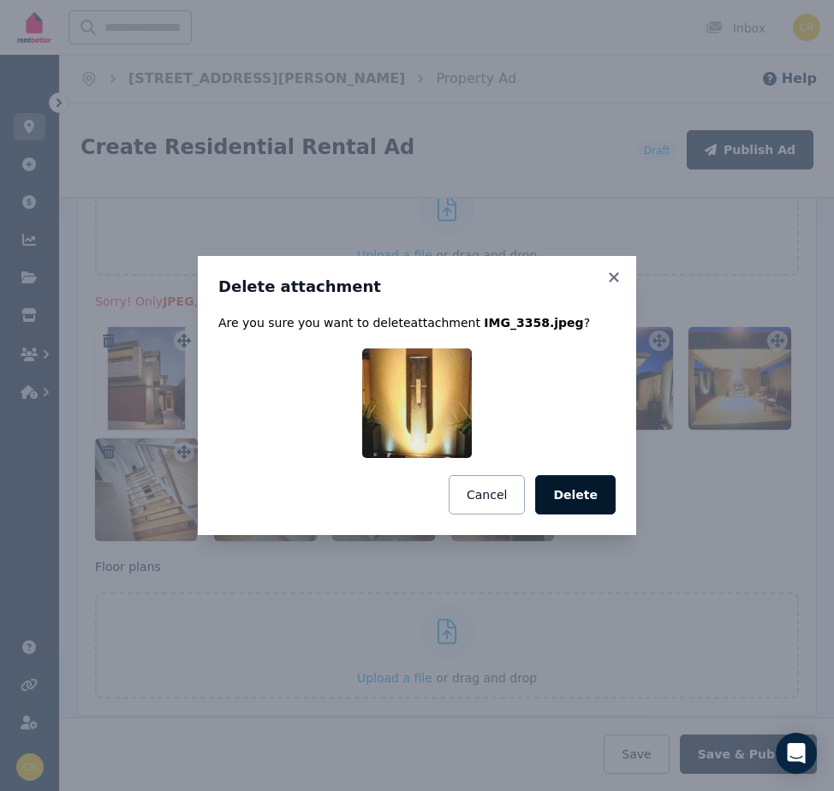
click at [575, 495] on button "Delete" at bounding box center [575, 494] width 80 height 39
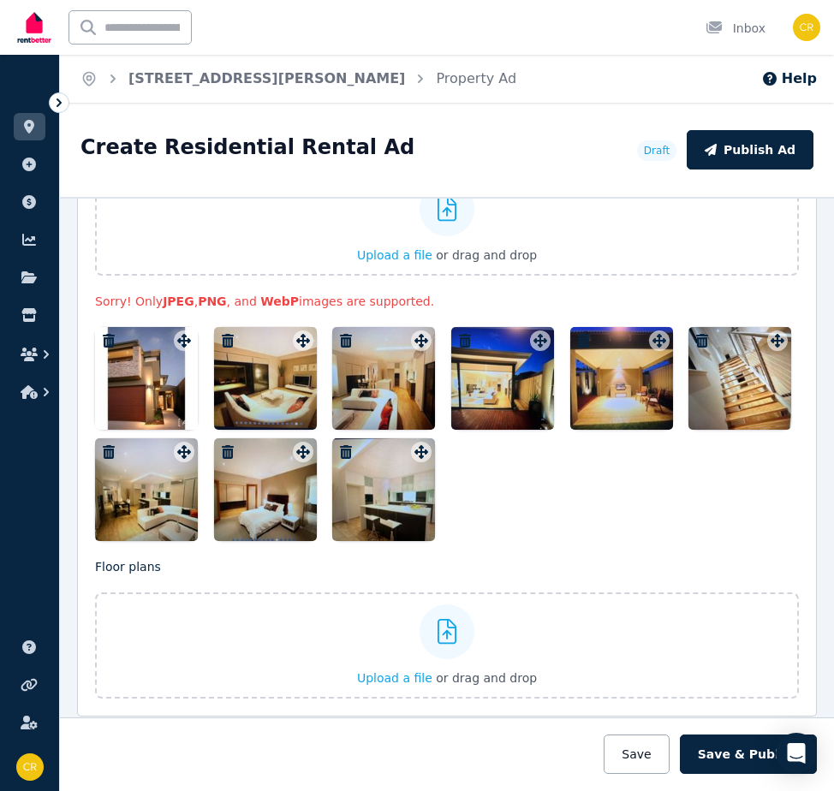
click at [275, 367] on div at bounding box center [265, 378] width 103 height 103
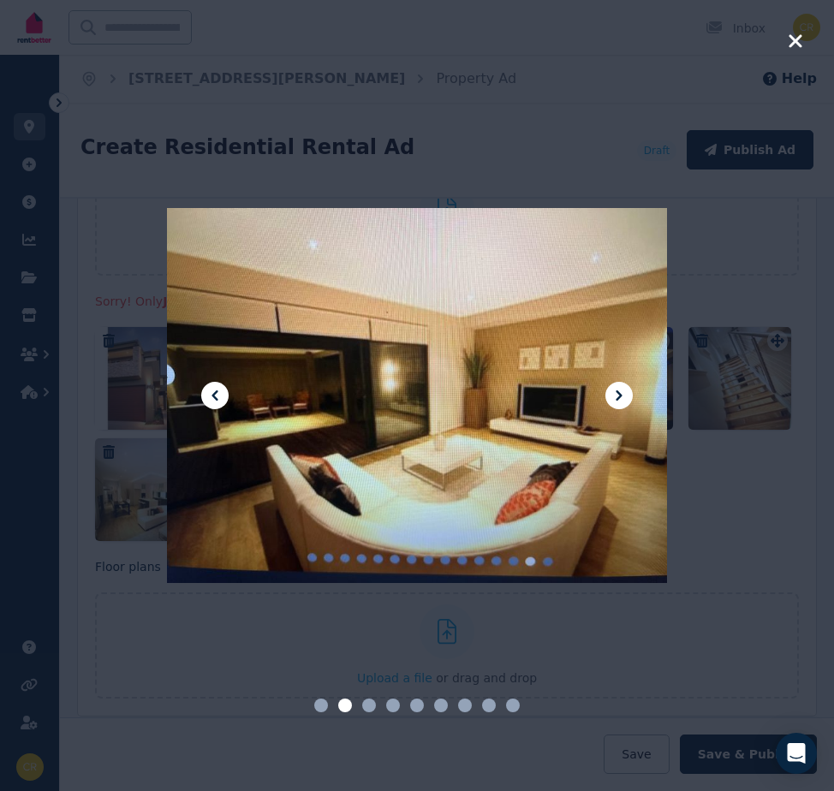
click at [793, 35] on icon "button" at bounding box center [795, 41] width 15 height 21
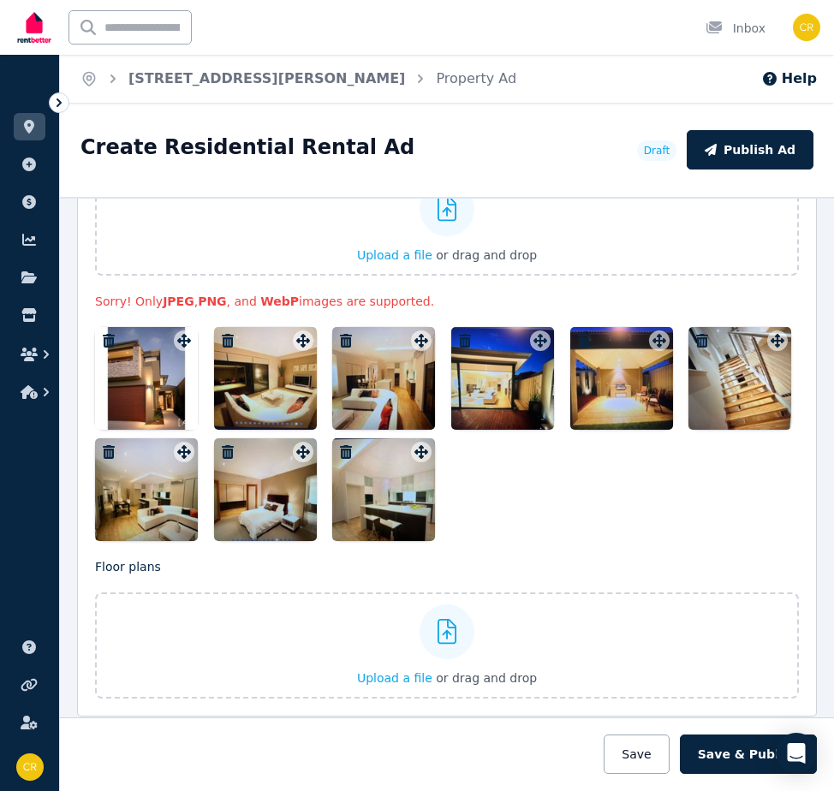
click at [396, 388] on div at bounding box center [383, 378] width 103 height 103
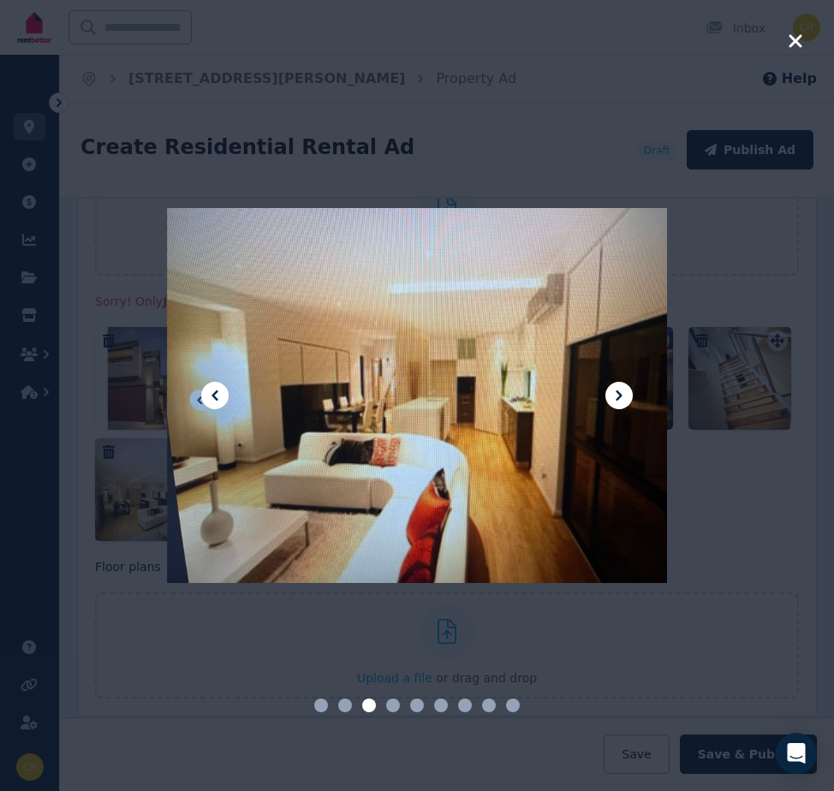
click at [794, 42] on icon "button" at bounding box center [795, 40] width 13 height 13
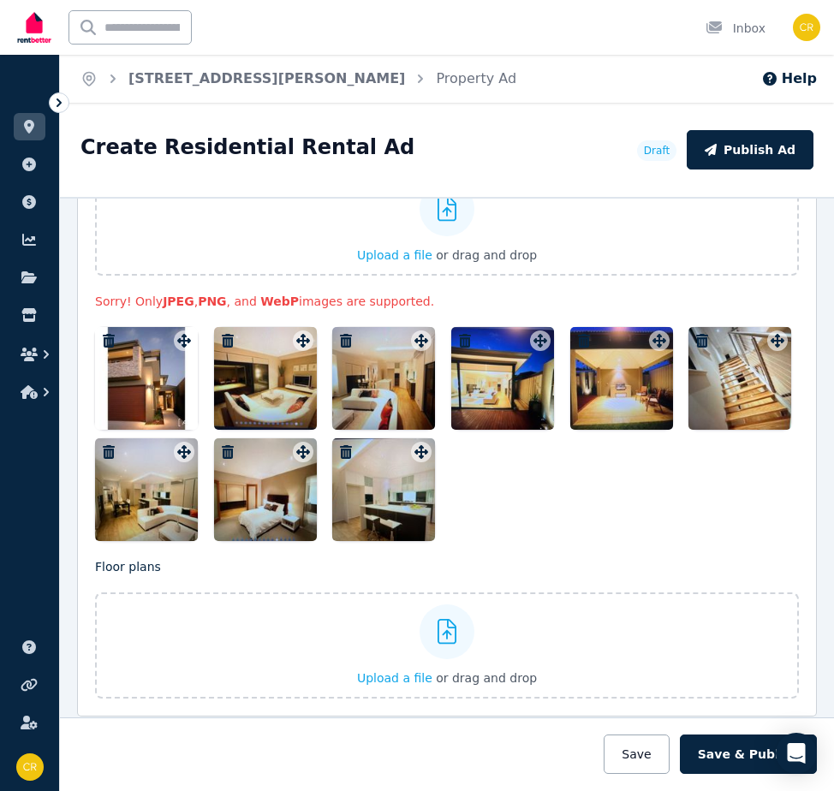
click at [497, 372] on div at bounding box center [502, 378] width 103 height 103
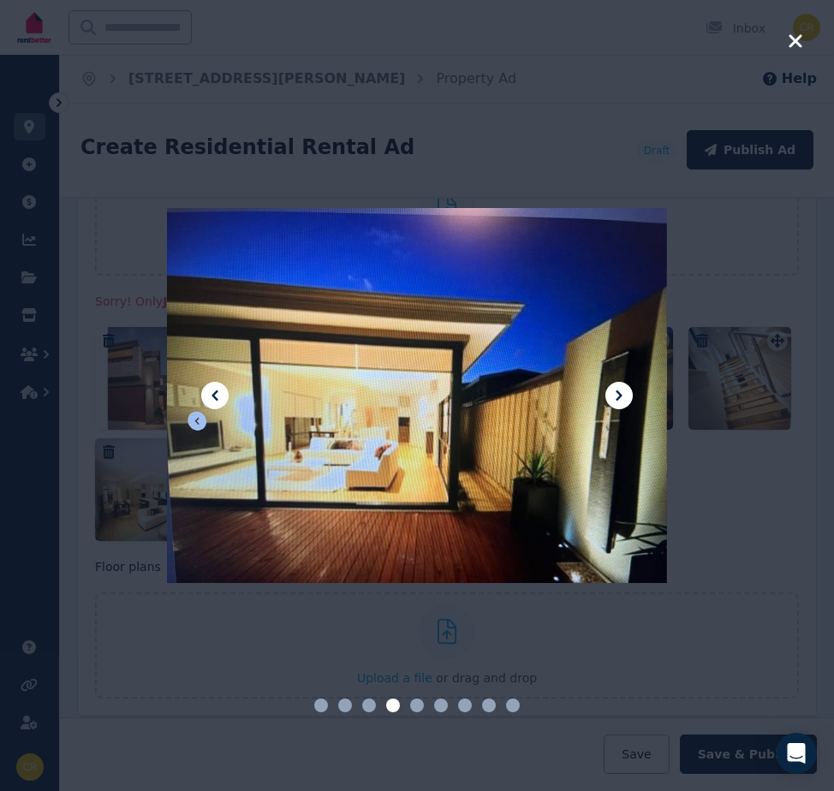
click at [793, 38] on icon "button" at bounding box center [795, 40] width 13 height 13
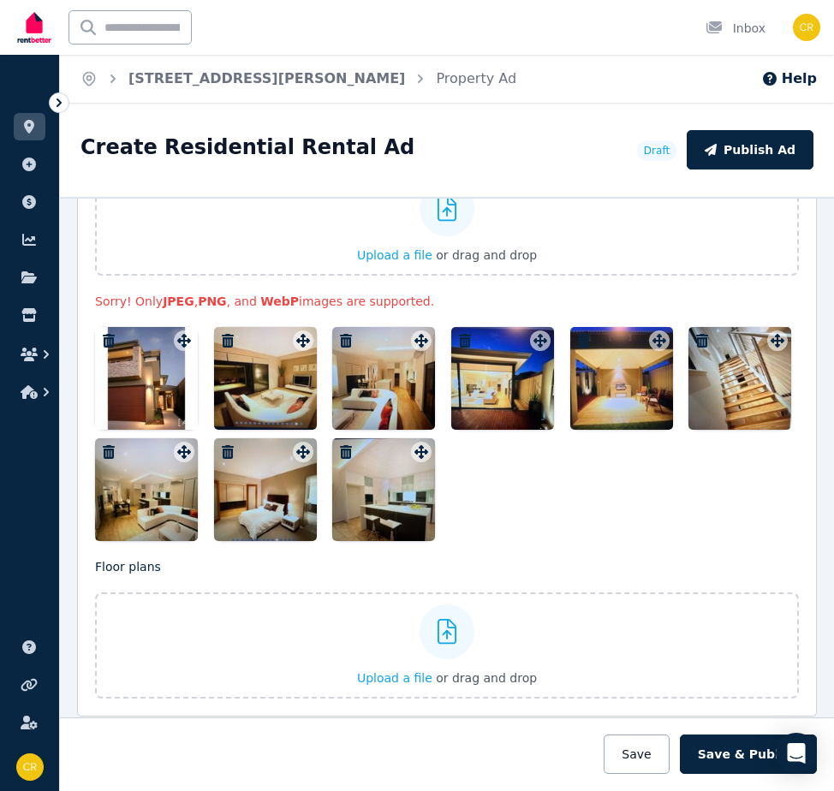
click at [596, 369] on div at bounding box center [621, 378] width 103 height 103
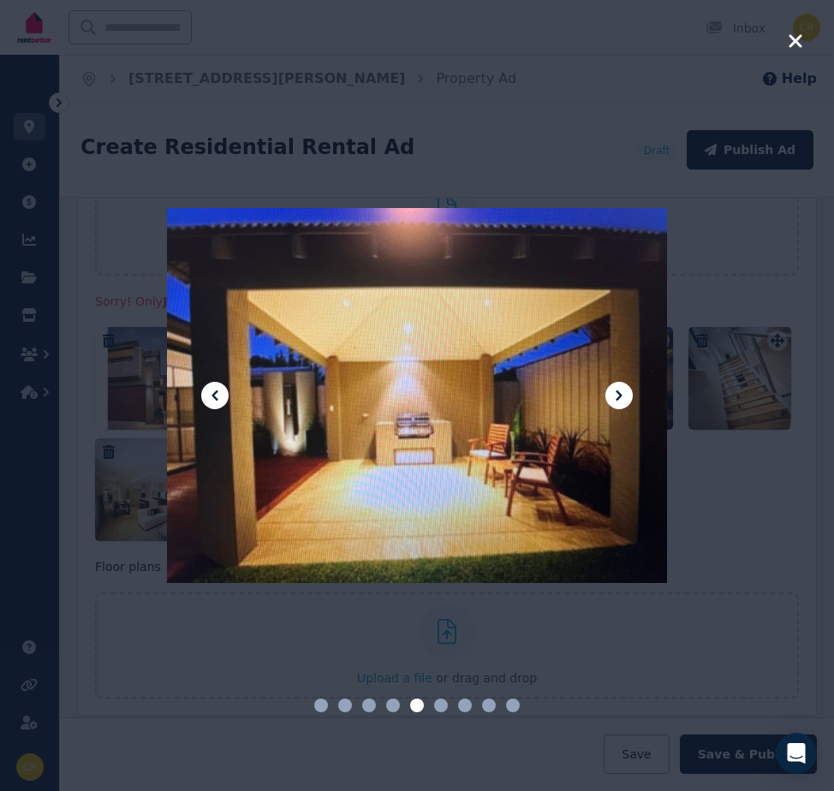
click at [799, 39] on icon "button" at bounding box center [795, 40] width 13 height 13
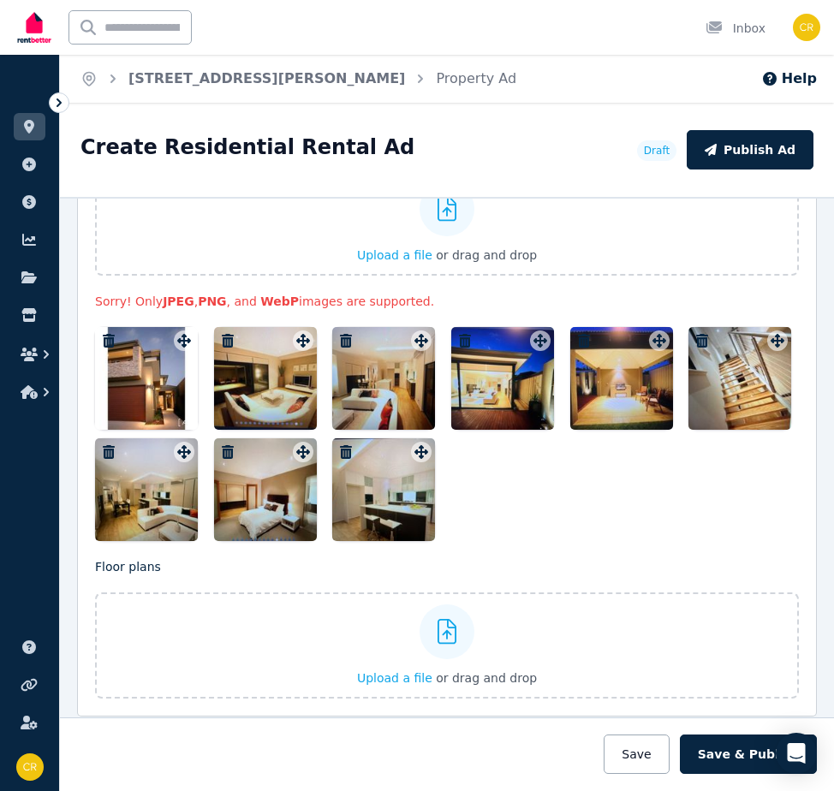
click at [150, 489] on div at bounding box center [146, 489] width 103 height 103
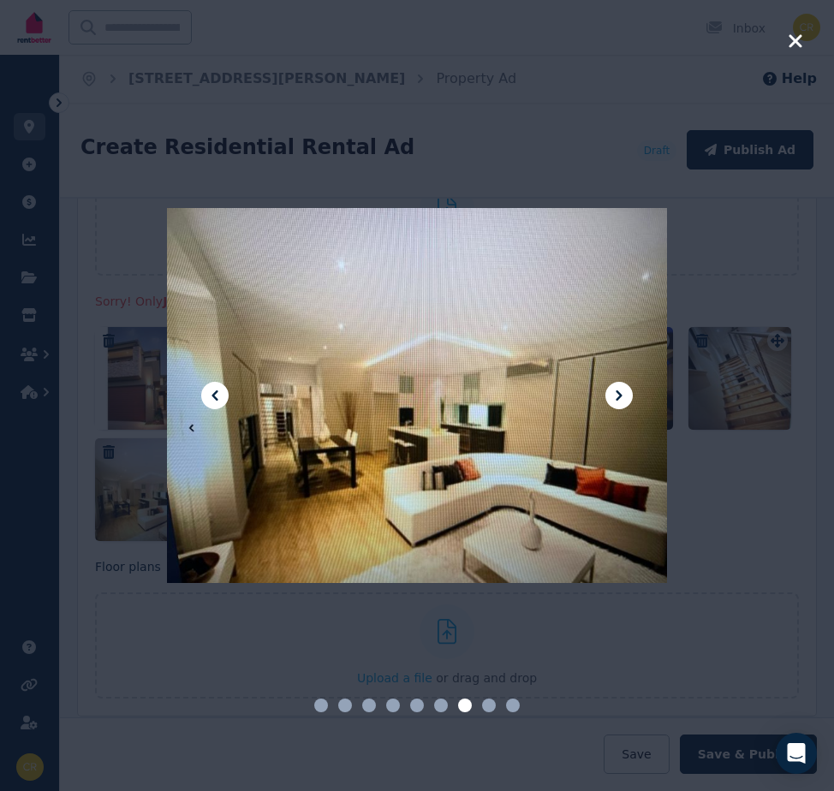
click at [793, 34] on icon "button" at bounding box center [795, 41] width 15 height 21
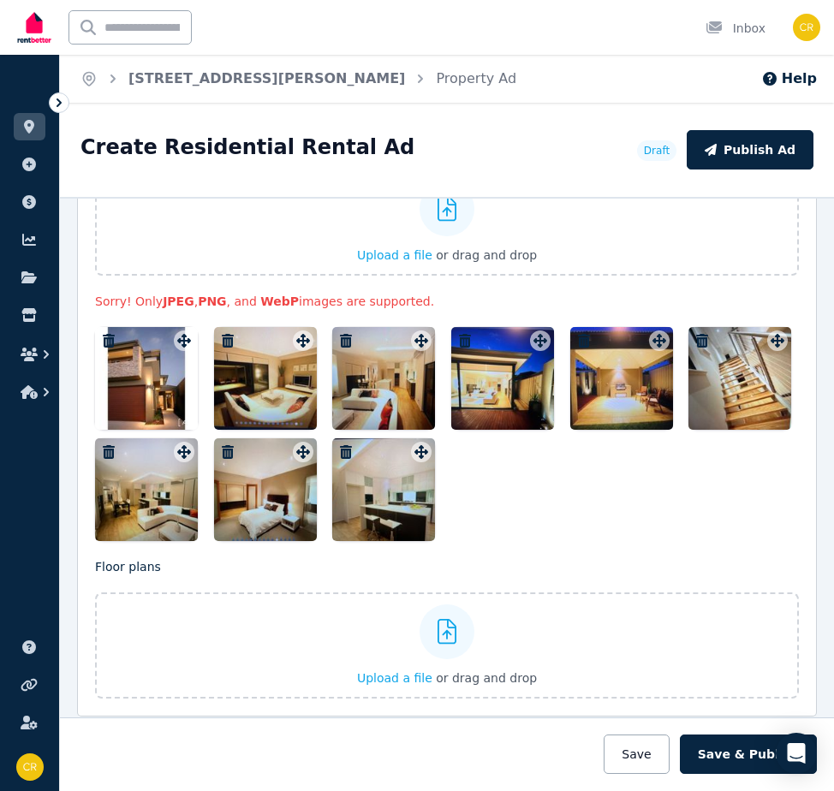
click at [271, 471] on div at bounding box center [265, 489] width 103 height 103
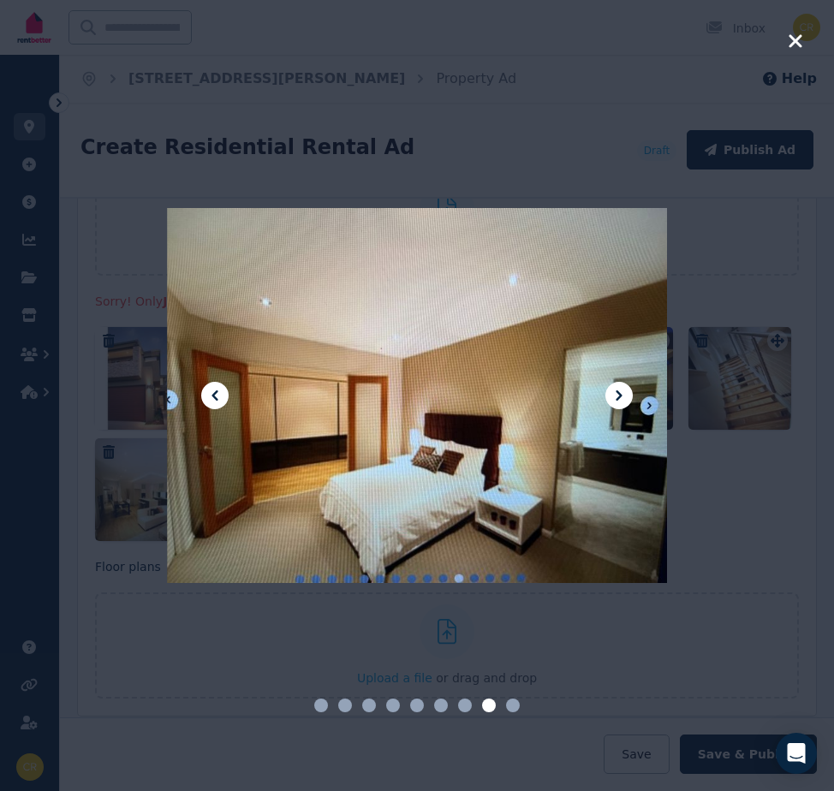
click at [799, 43] on icon "button" at bounding box center [795, 40] width 13 height 13
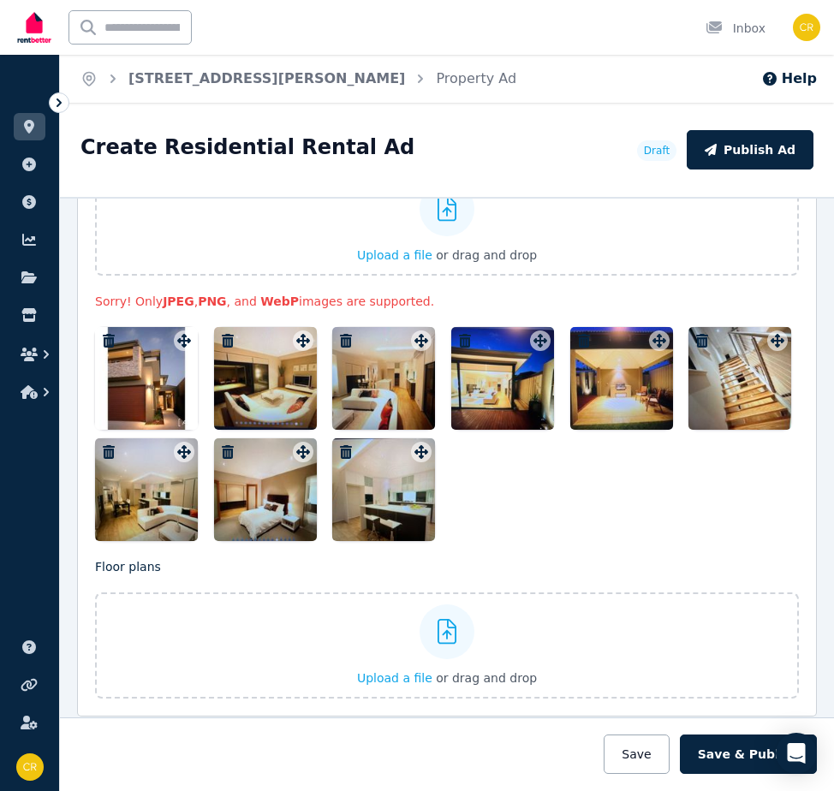
click at [375, 474] on div at bounding box center [383, 489] width 103 height 103
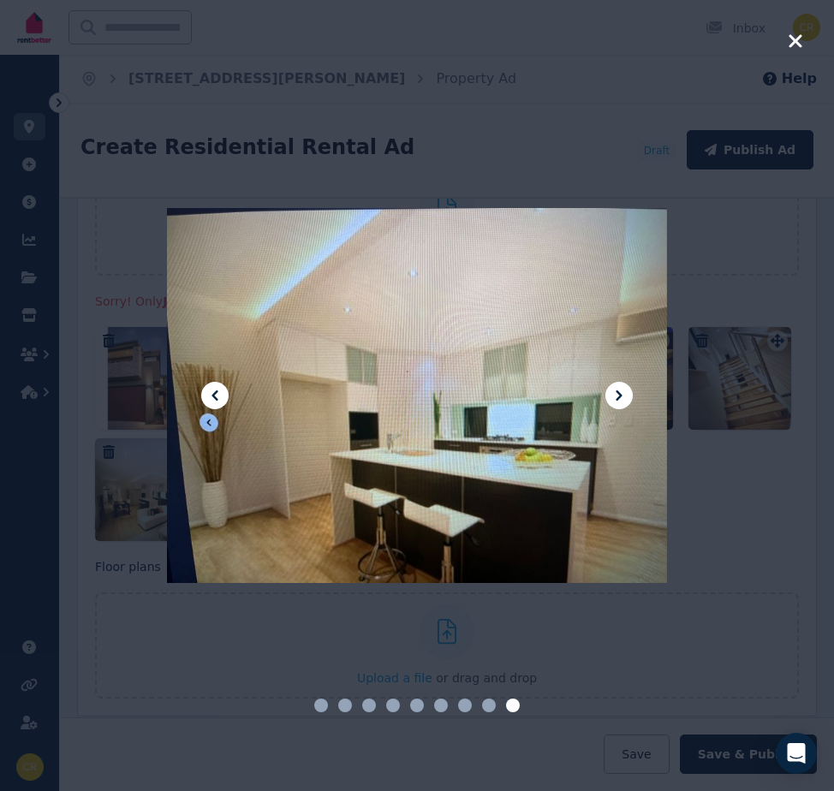
click at [797, 33] on icon "button" at bounding box center [795, 41] width 15 height 21
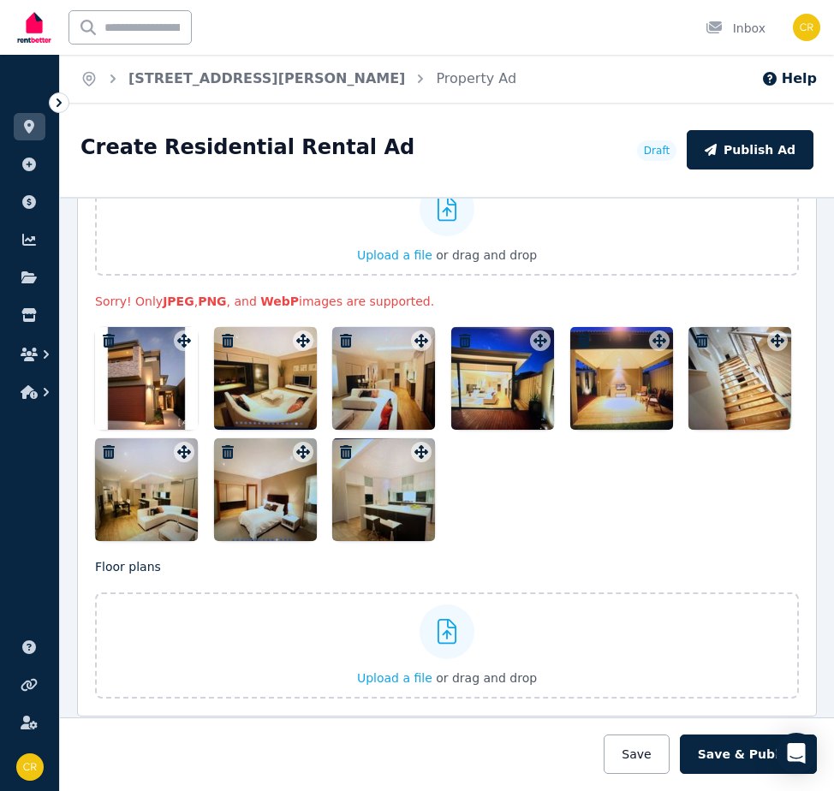
scroll to position [2093, 0]
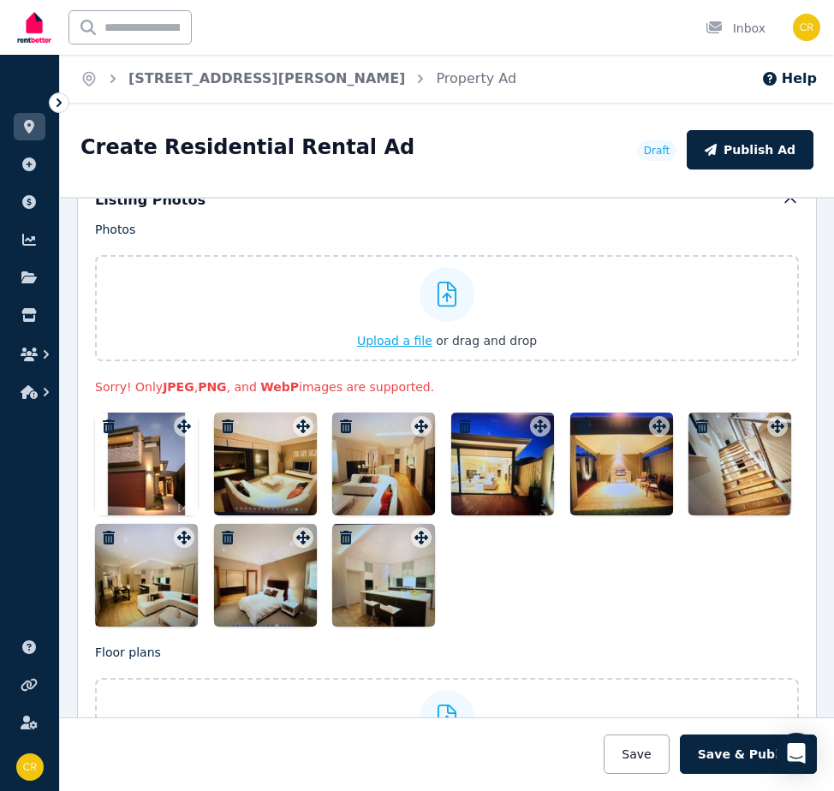
click at [415, 334] on span "Upload a file" at bounding box center [394, 341] width 75 height 14
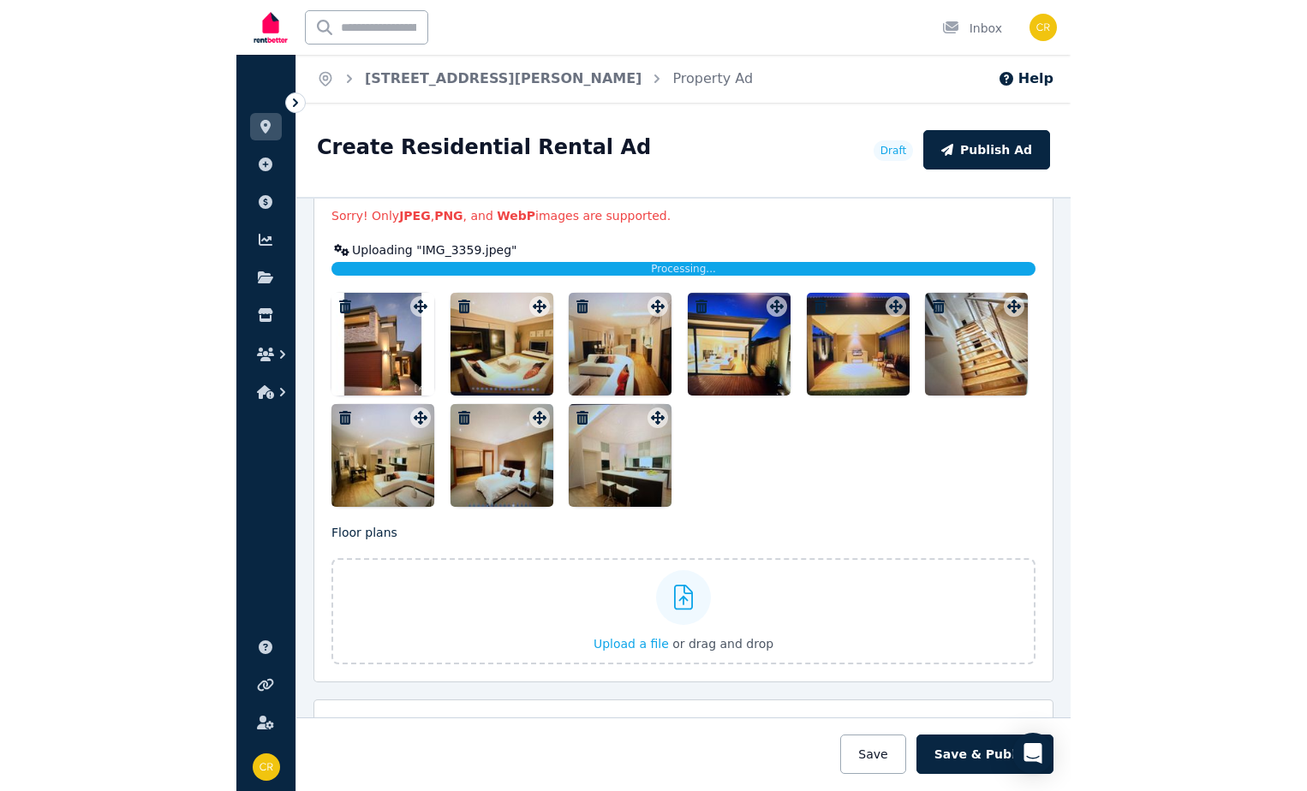
scroll to position [2179, 0]
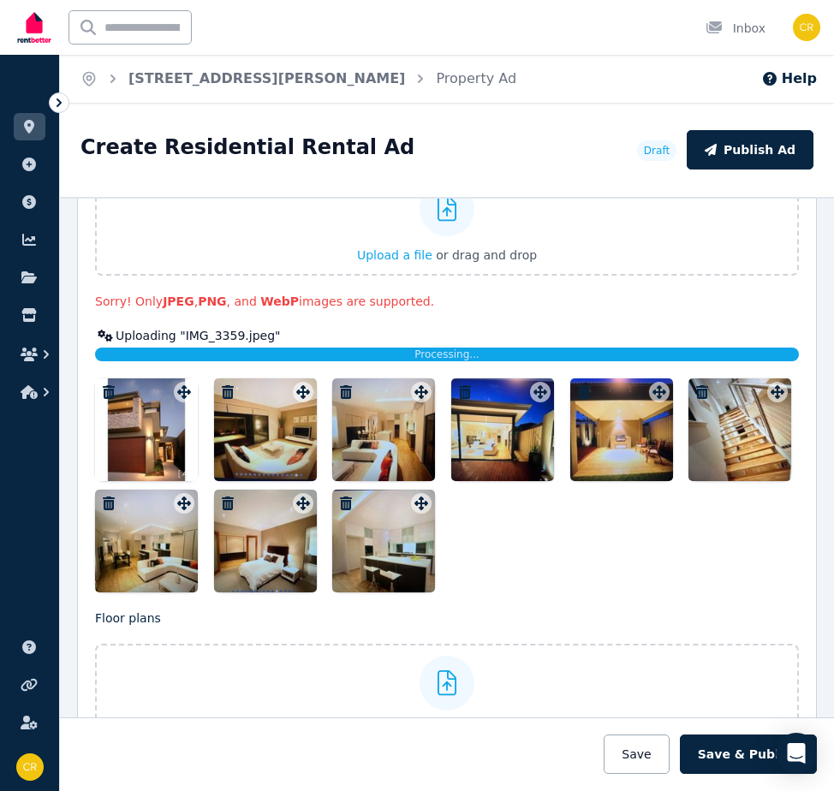
click at [593, 348] on div "Processing..." at bounding box center [447, 355] width 704 height 14
drag, startPoint x: 591, startPoint y: 337, endPoint x: 534, endPoint y: 333, distance: 56.7
click at [534, 348] on div "Processing..." at bounding box center [447, 355] width 704 height 14
click at [375, 248] on span "Upload a file" at bounding box center [394, 255] width 75 height 14
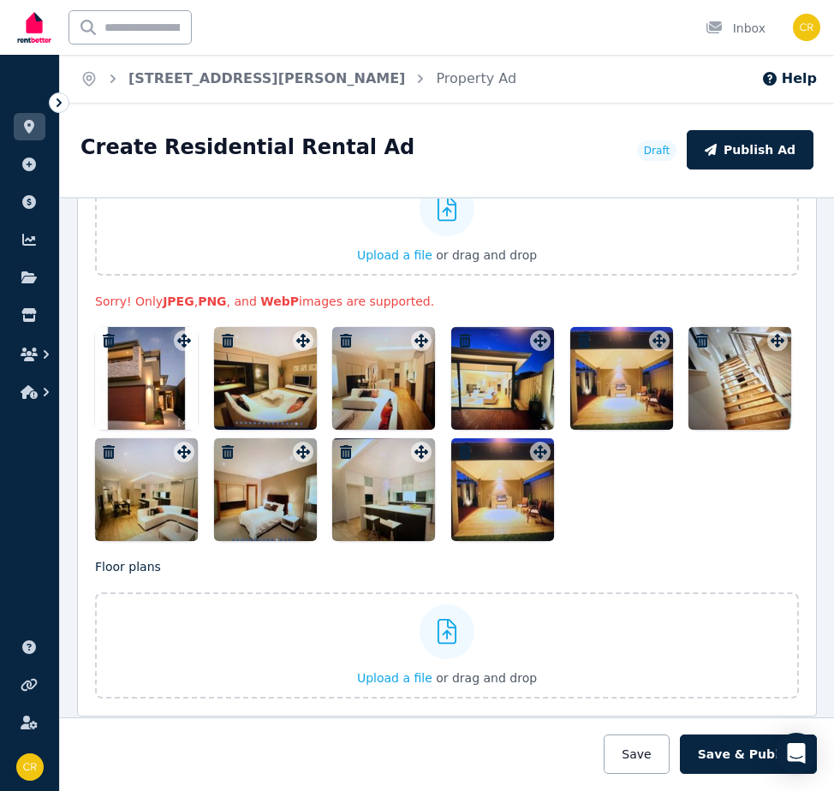
click at [456, 445] on icon "button" at bounding box center [464, 452] width 17 height 14
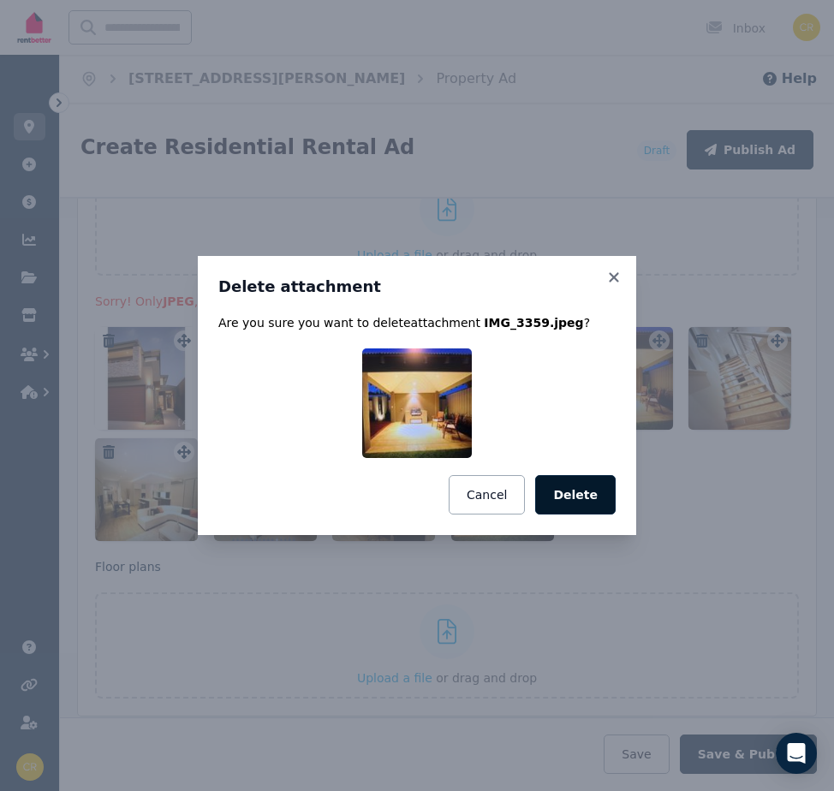
click at [576, 501] on button "Delete" at bounding box center [575, 494] width 80 height 39
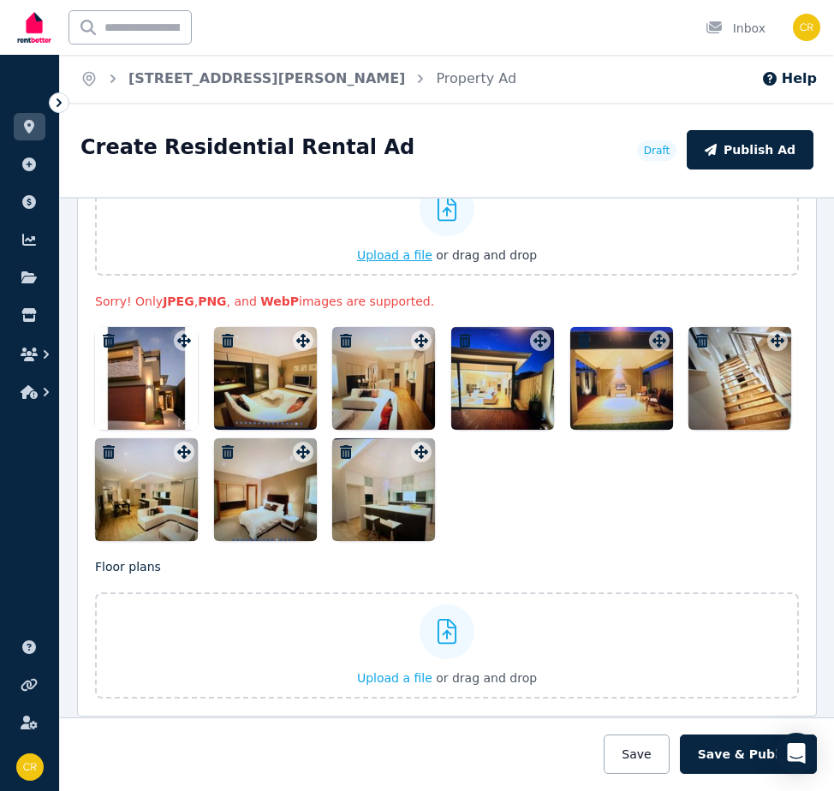
click at [414, 248] on span "Upload a file" at bounding box center [394, 255] width 75 height 14
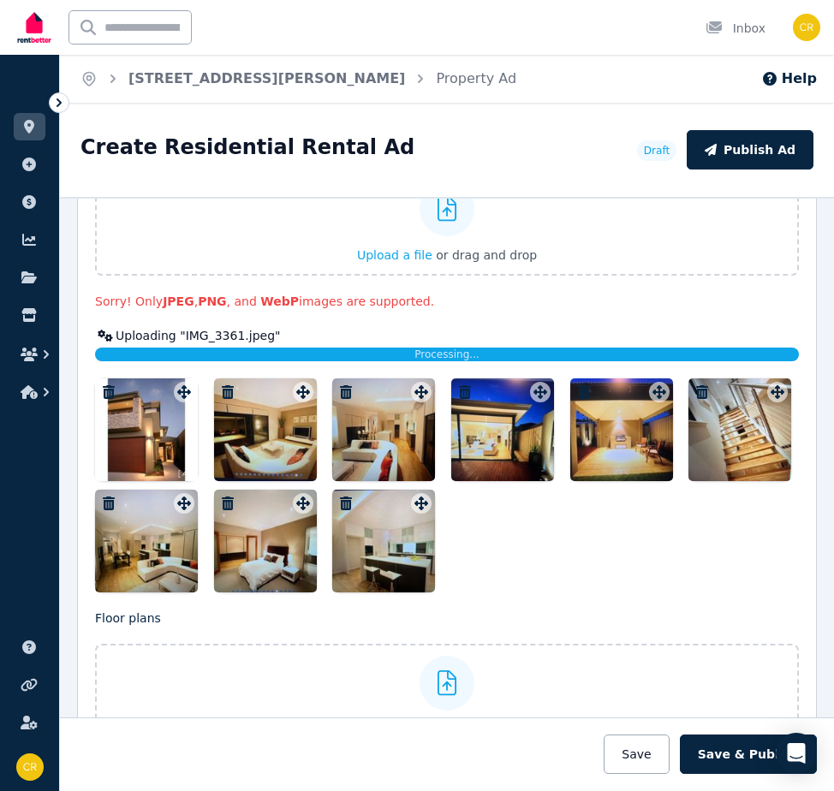
click at [478, 348] on div "Processing..." at bounding box center [447, 355] width 704 height 14
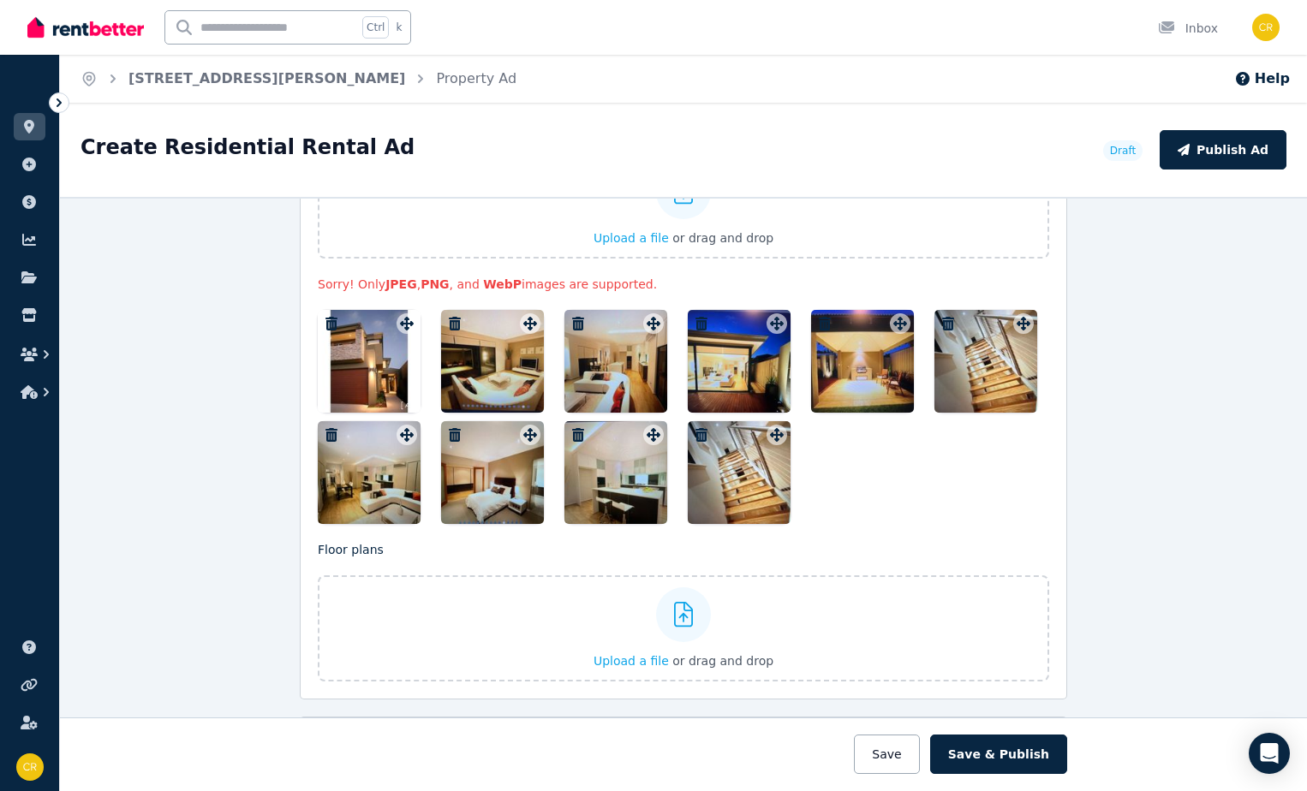
click at [942, 325] on icon "button" at bounding box center [948, 324] width 12 height 14
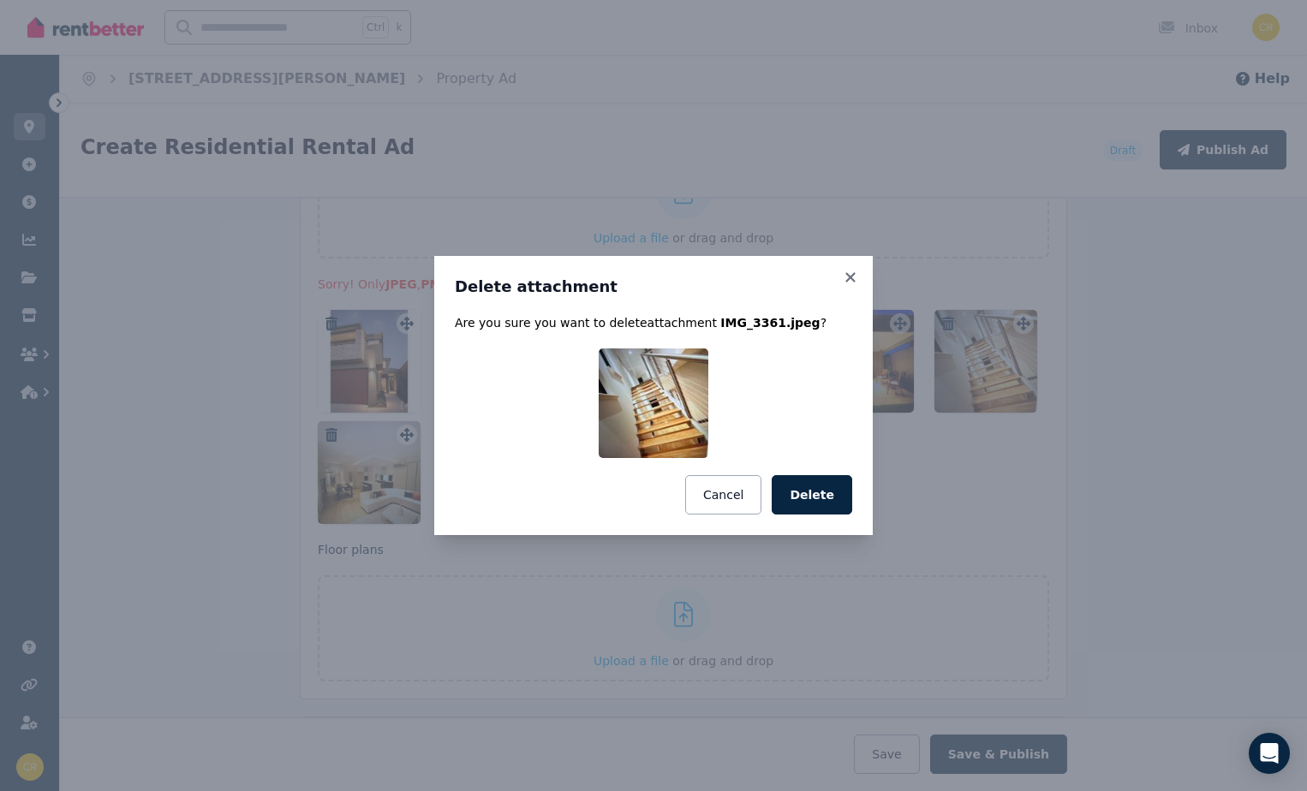
drag, startPoint x: 796, startPoint y: 492, endPoint x: 808, endPoint y: 480, distance: 15.7
click at [803, 484] on button "Delete" at bounding box center [812, 494] width 80 height 39
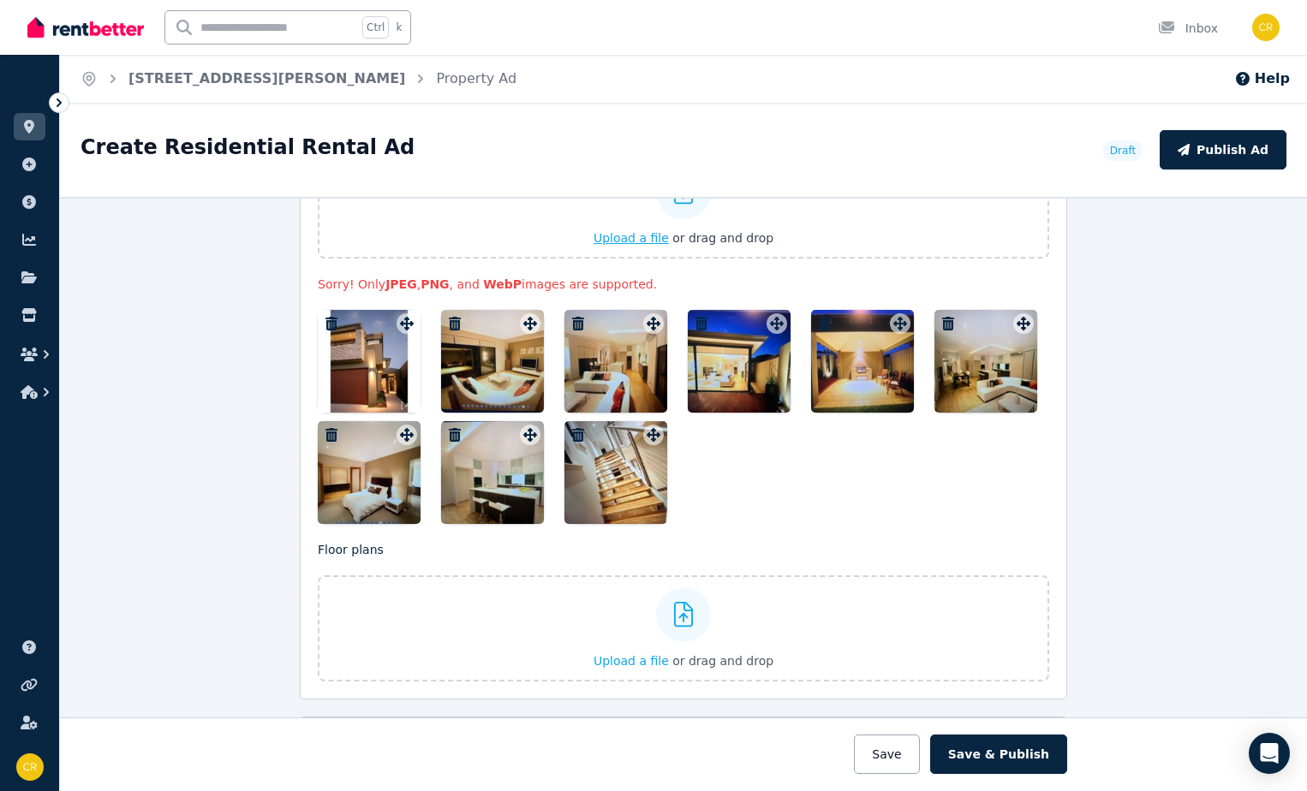
click at [630, 236] on span "Upload a file" at bounding box center [630, 238] width 75 height 14
click at [653, 236] on span "Upload a file" at bounding box center [630, 238] width 75 height 14
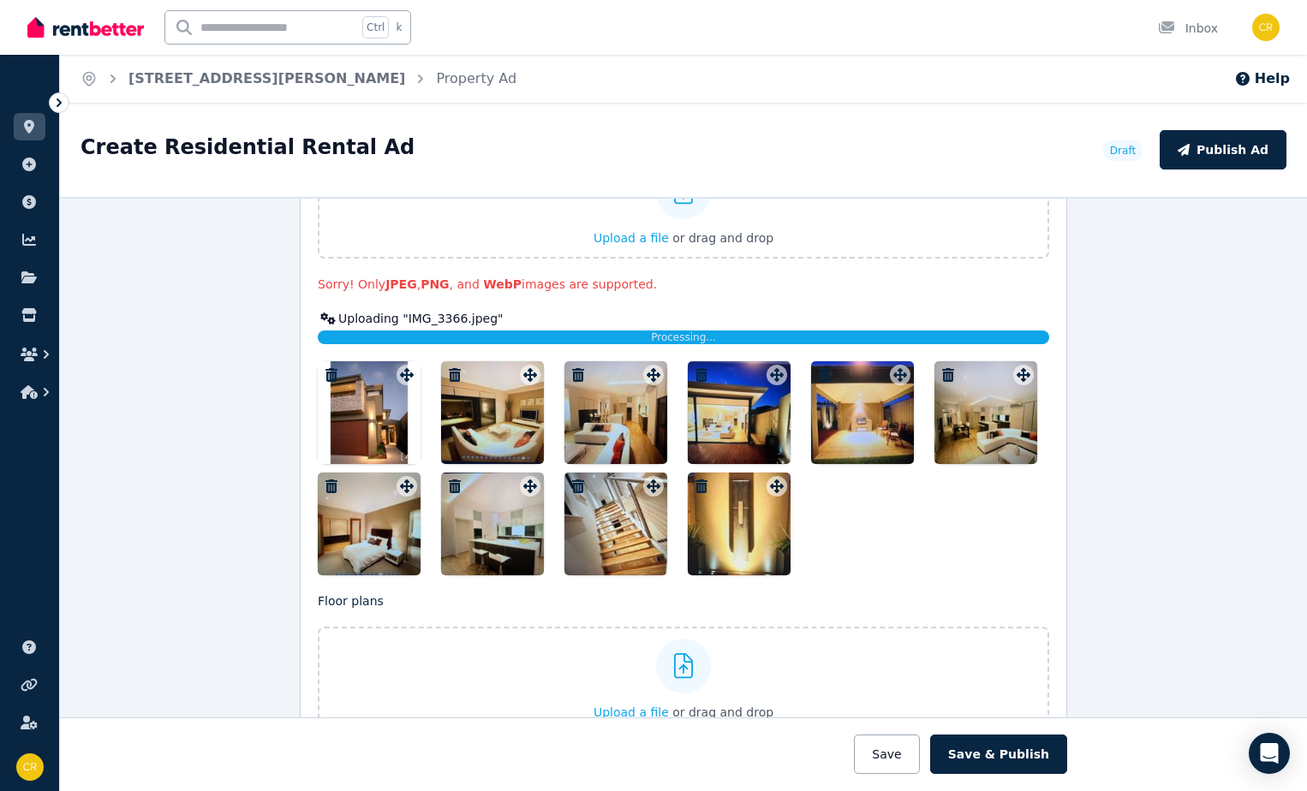
click at [927, 338] on div "Processing..." at bounding box center [683, 338] width 731 height 14
click at [717, 334] on div "Processing..." at bounding box center [683, 338] width 731 height 14
drag, startPoint x: 717, startPoint y: 334, endPoint x: 690, endPoint y: 303, distance: 40.7
click at [688, 301] on div "Photos Upload a file or drag and drop Sorry! Only JPEG , PNG , and WebP images …" at bounding box center [683, 346] width 731 height 457
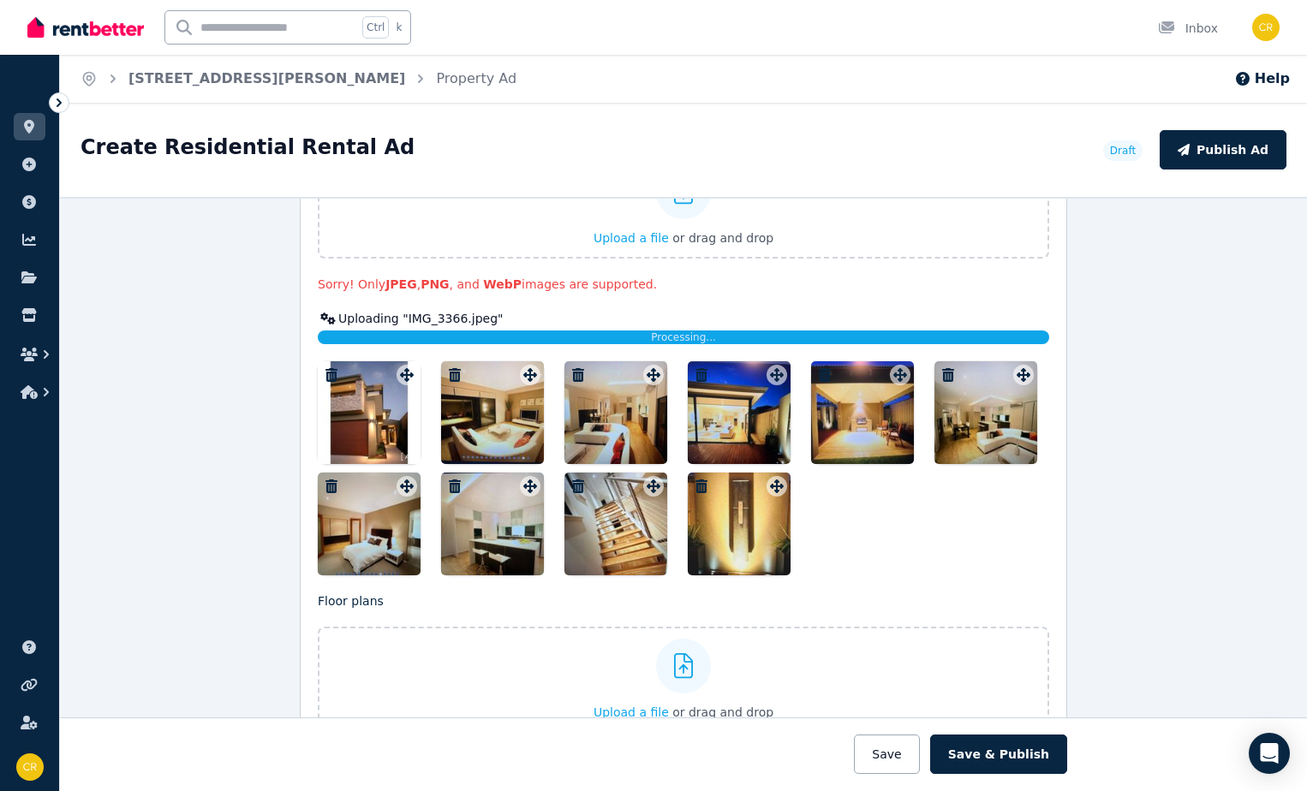
click at [739, 332] on div "Processing..." at bounding box center [683, 338] width 731 height 14
click at [1176, 79] on div "Home 93A Pascoe St, Karrinyup Property Ad Help" at bounding box center [683, 79] width 1247 height 48
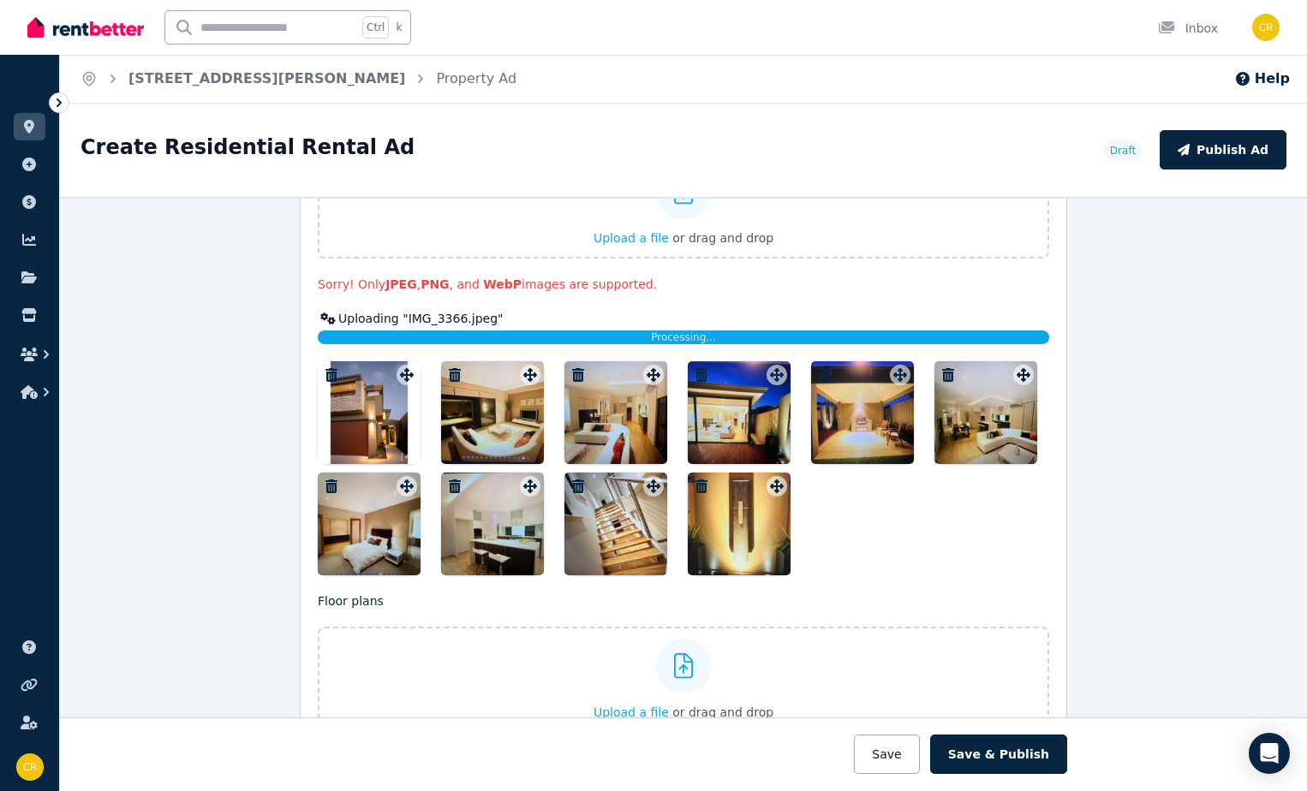
drag, startPoint x: 1176, startPoint y: 79, endPoint x: 847, endPoint y: 505, distance: 538.5
drag, startPoint x: 847, startPoint y: 505, endPoint x: 839, endPoint y: 538, distance: 33.4
drag, startPoint x: 839, startPoint y: 538, endPoint x: 1233, endPoint y: 400, distance: 417.3
click at [1233, 400] on div "**********" at bounding box center [683, 494] width 1247 height 594
click at [914, 763] on button "Save" at bounding box center [886, 754] width 65 height 39
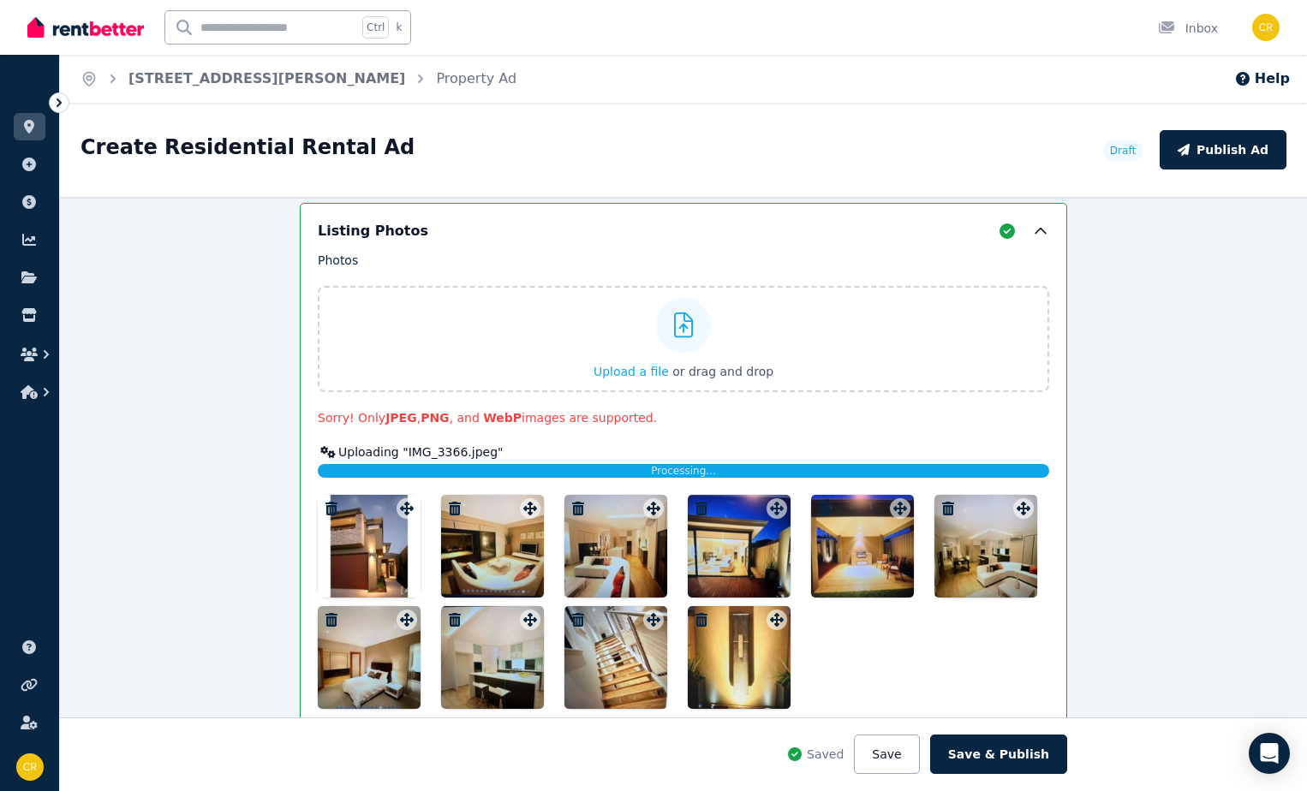
scroll to position [2312, 0]
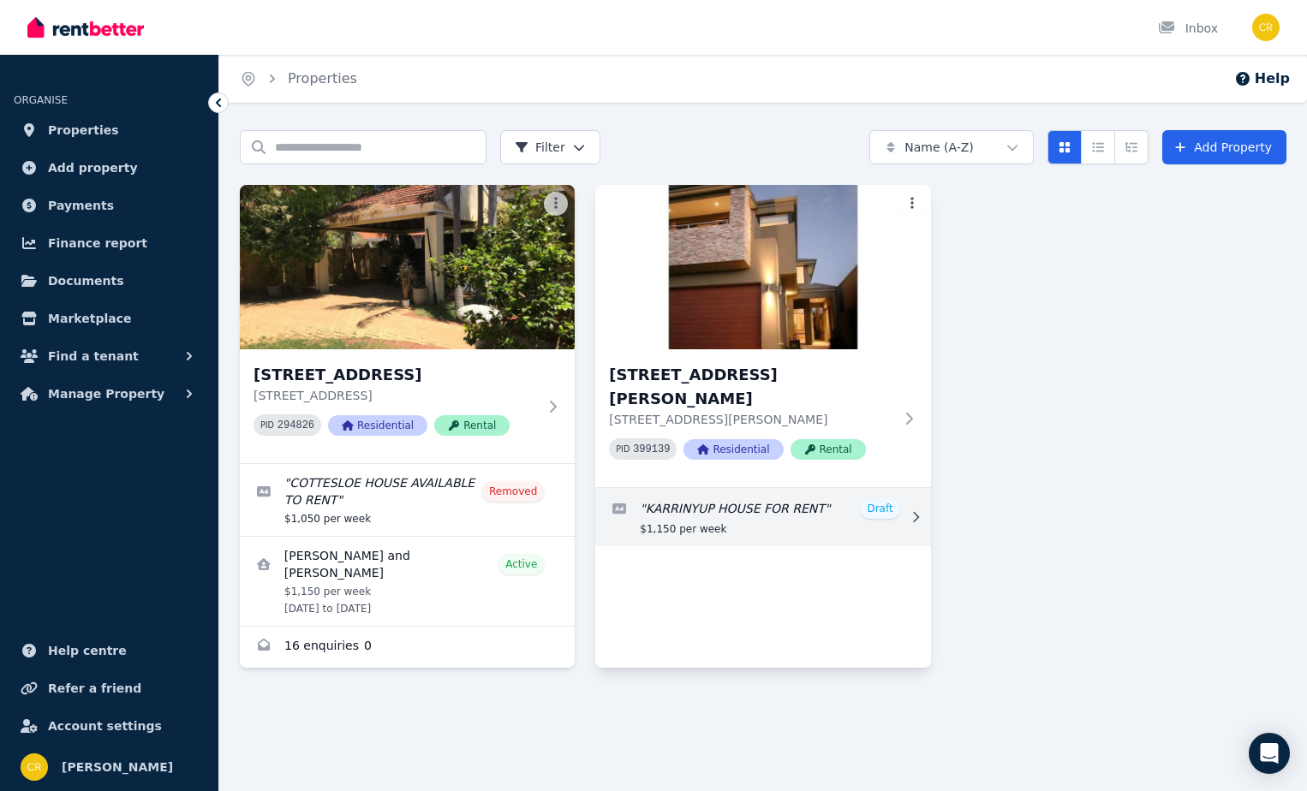
click at [752, 506] on link "Edit listing: KARRINYUP HOUSE FOR RENT" at bounding box center [762, 517] width 335 height 58
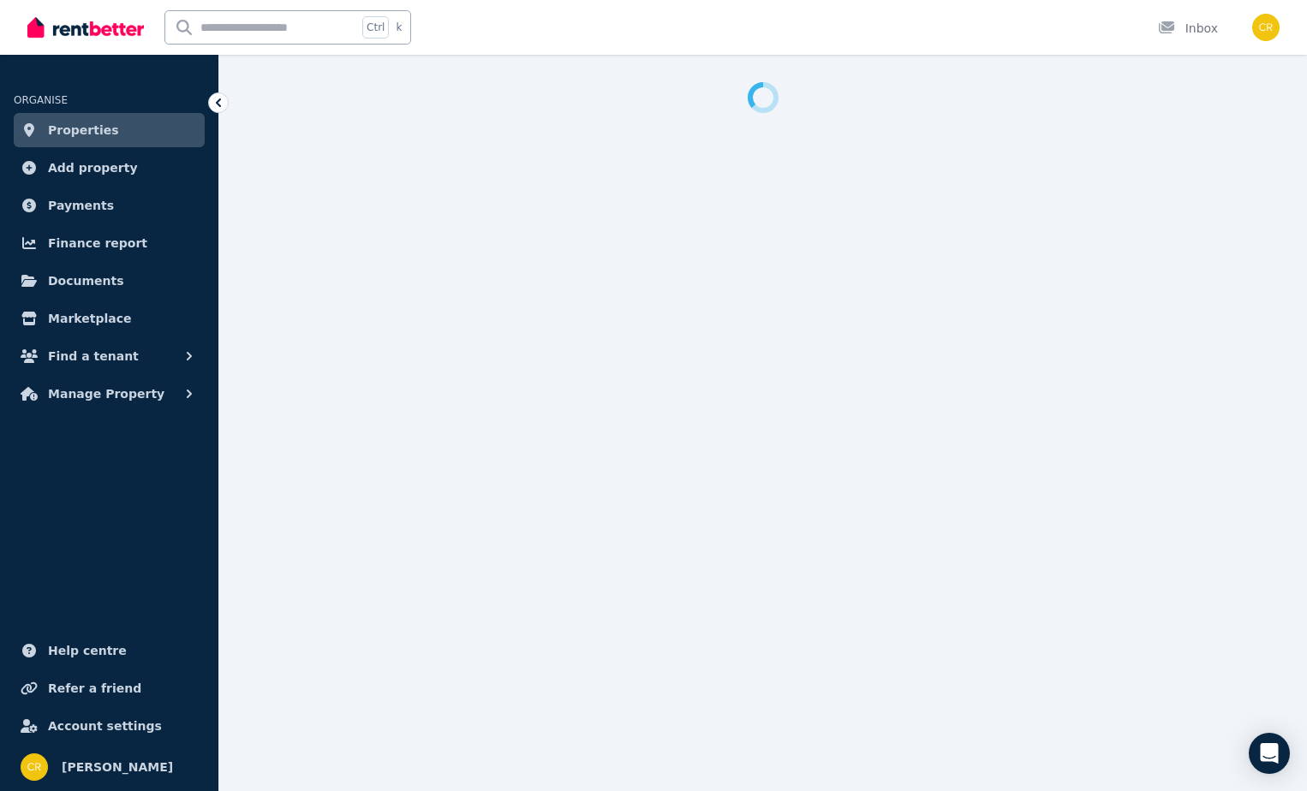
select select "**"
select select "**********"
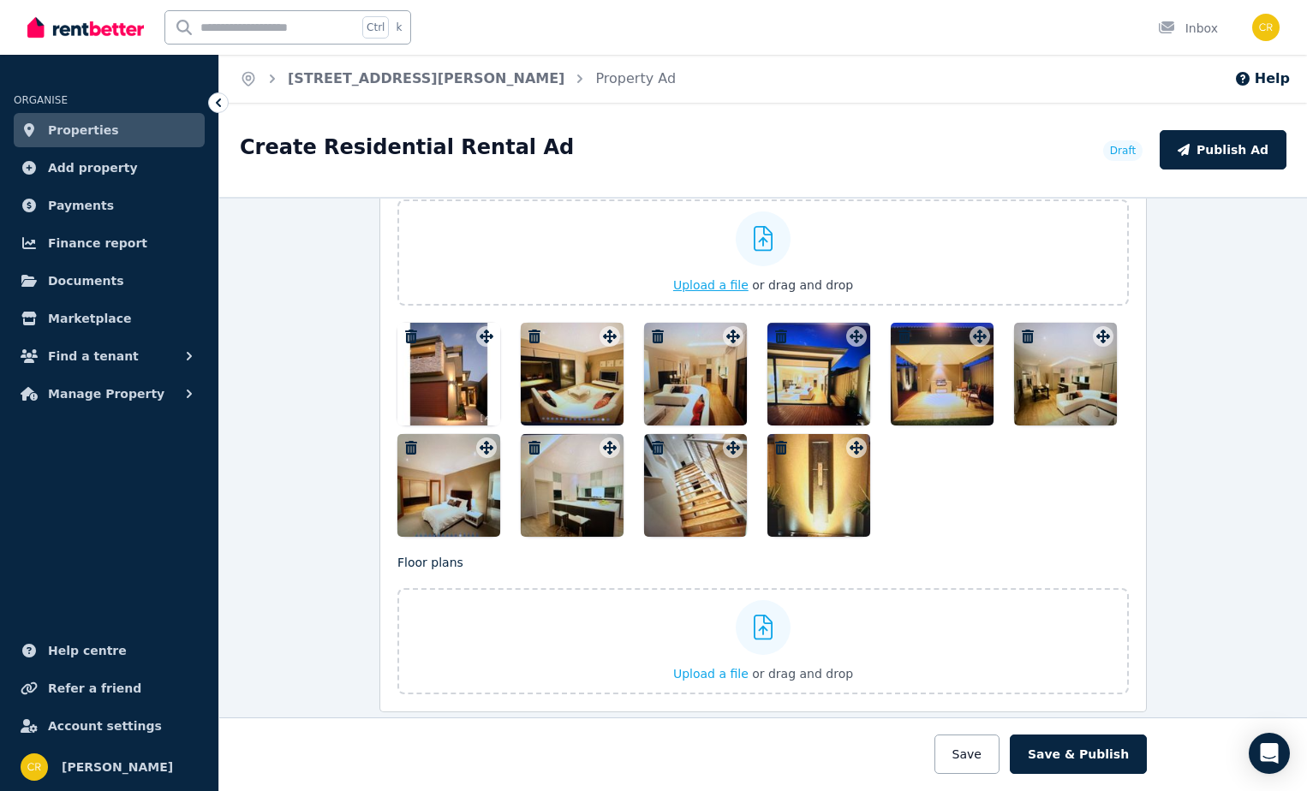
scroll to position [2226, 0]
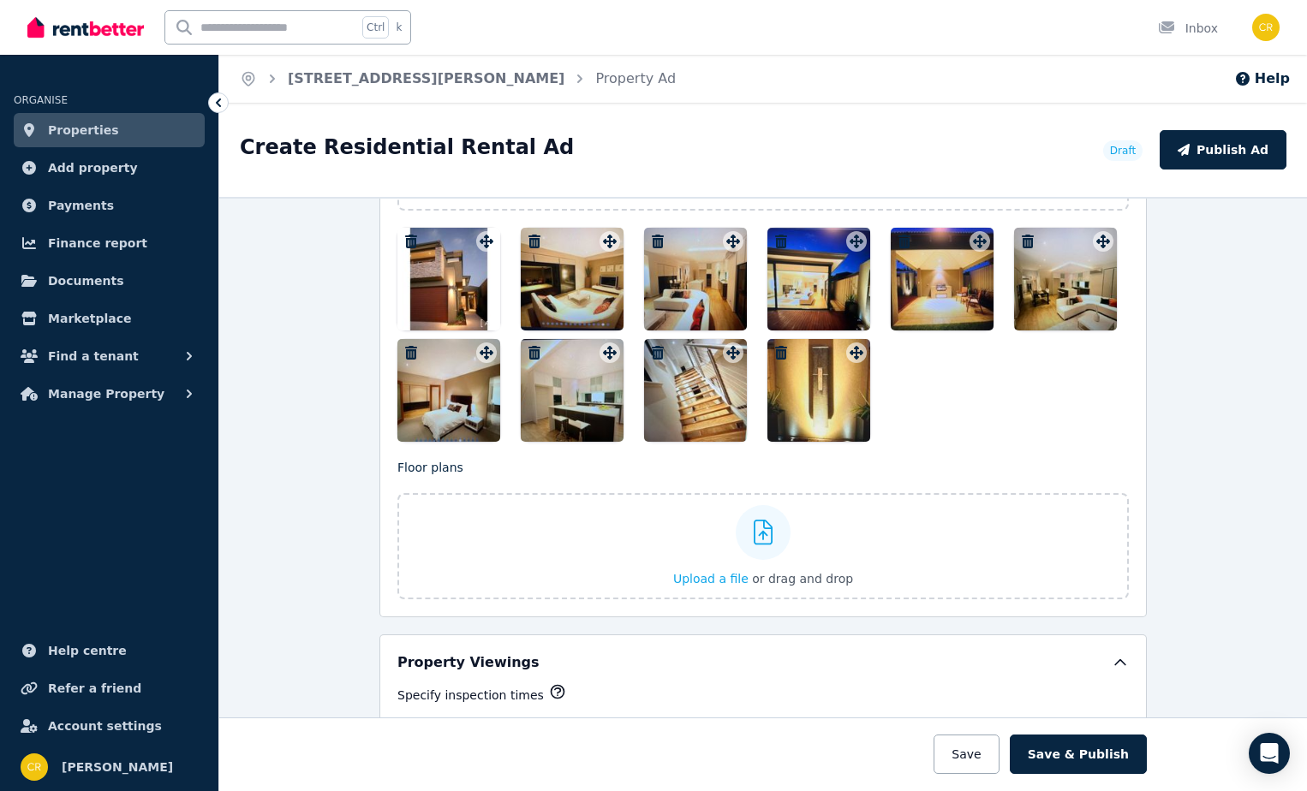
click at [457, 296] on div at bounding box center [448, 279] width 103 height 103
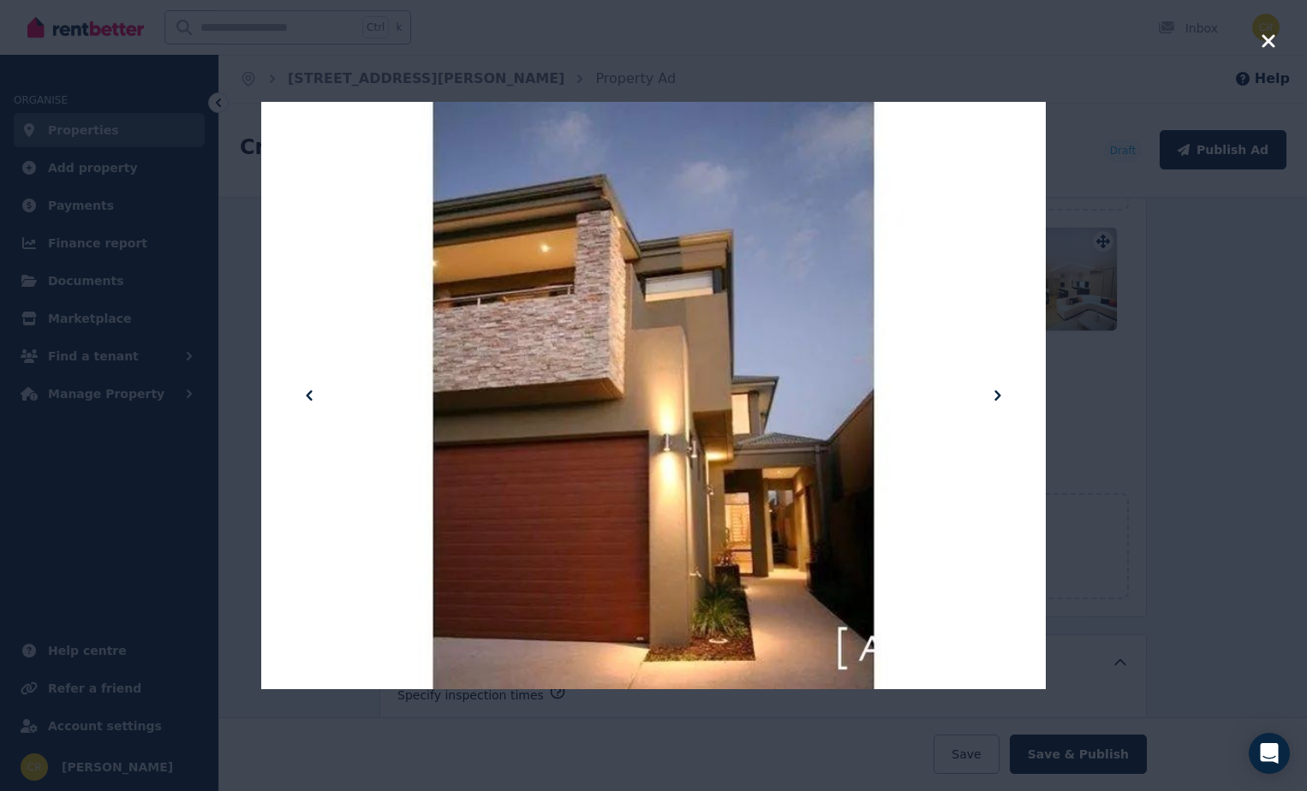
click at [997, 390] on icon at bounding box center [997, 395] width 21 height 21
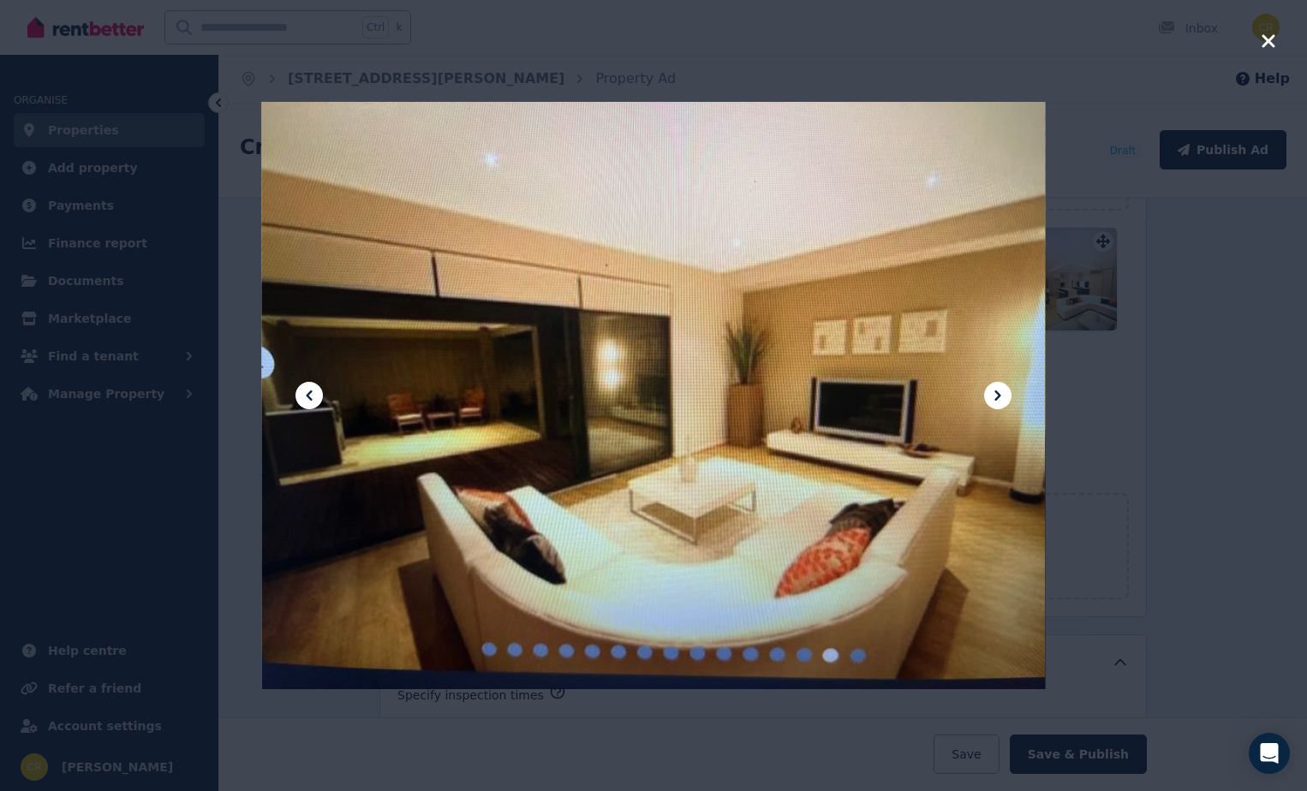
click at [981, 408] on div at bounding box center [653, 396] width 784 height 1046
click at [990, 397] on icon at bounding box center [997, 395] width 21 height 21
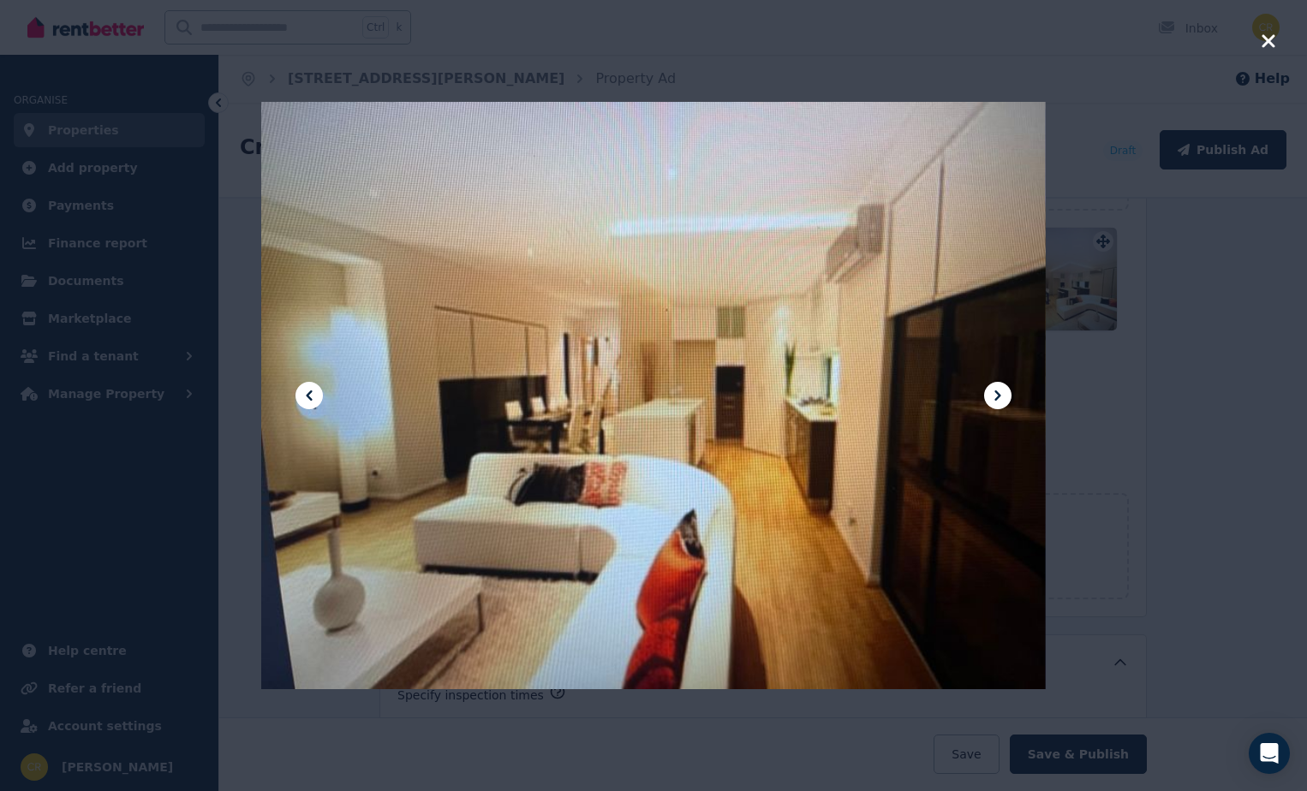
click at [990, 397] on icon at bounding box center [997, 395] width 21 height 21
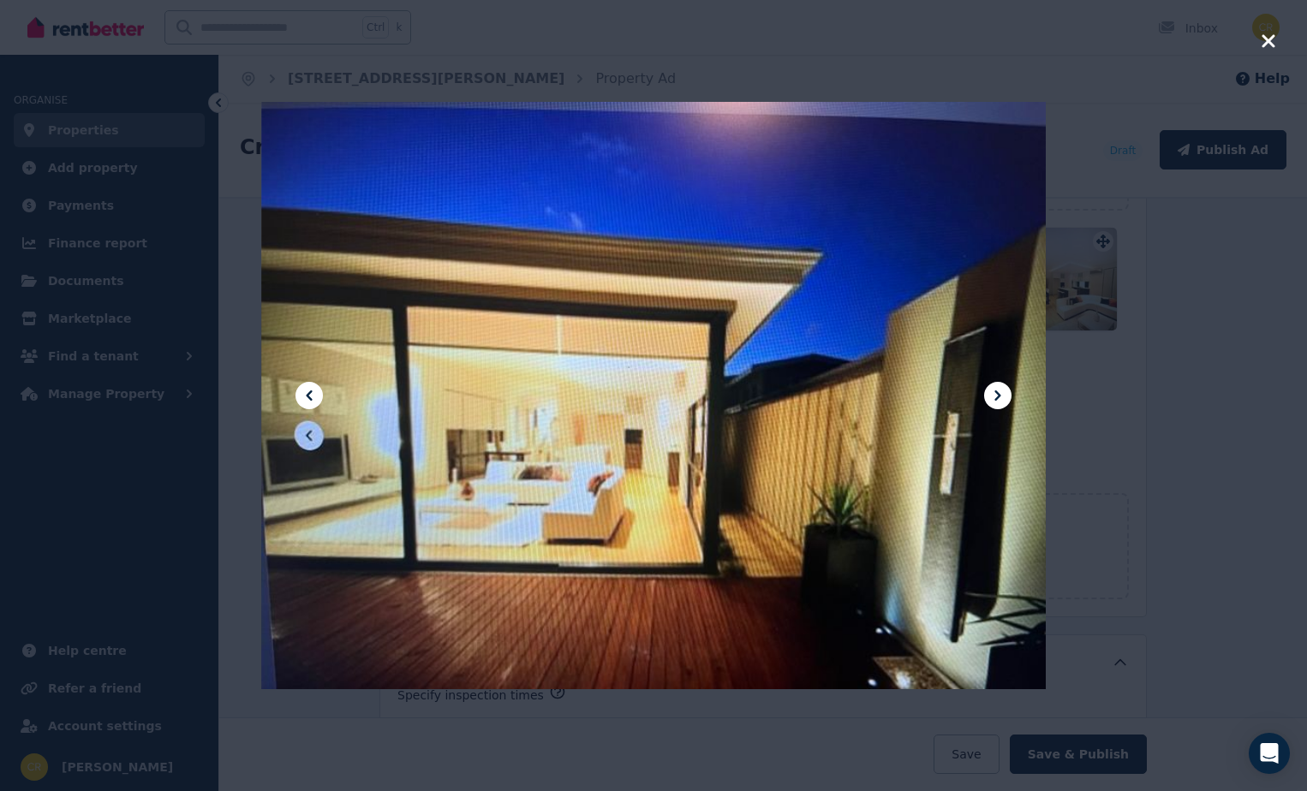
click at [990, 397] on icon at bounding box center [997, 395] width 21 height 21
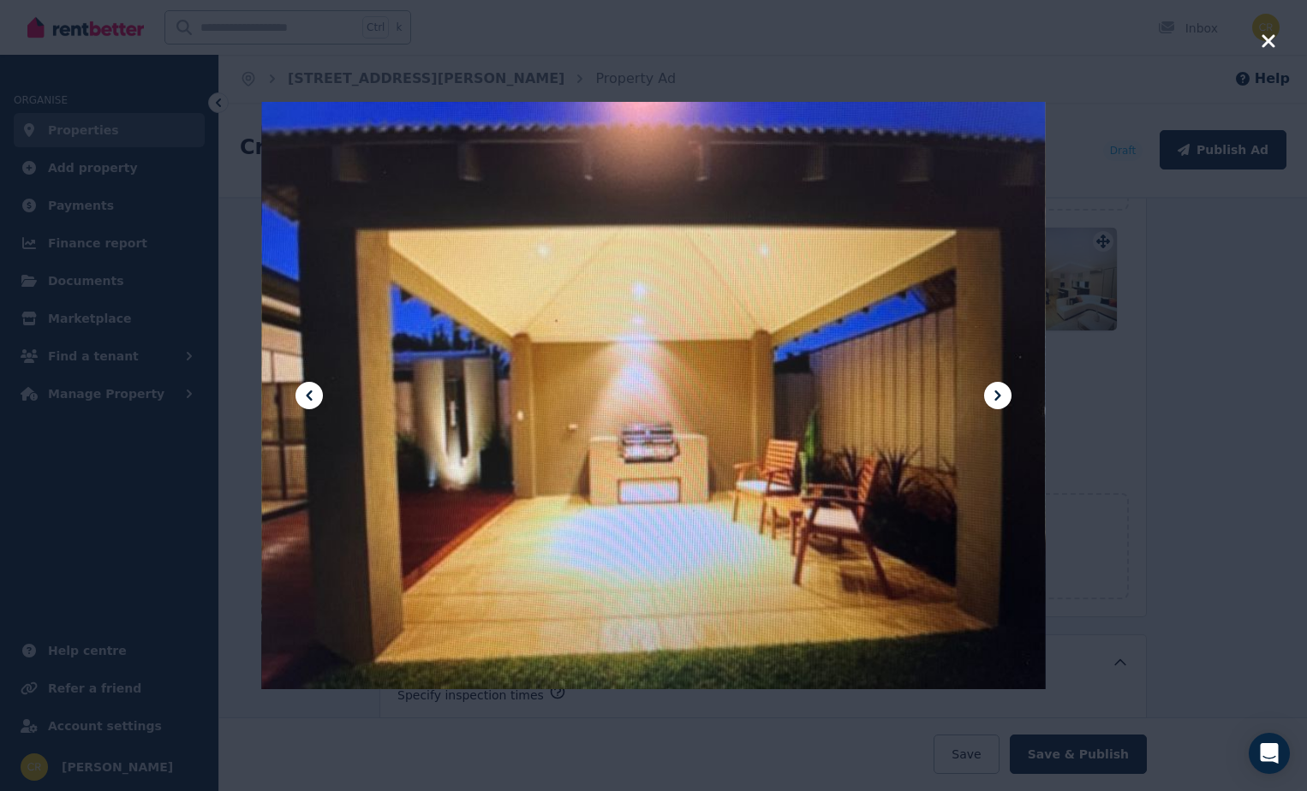
click at [990, 397] on icon at bounding box center [997, 395] width 21 height 21
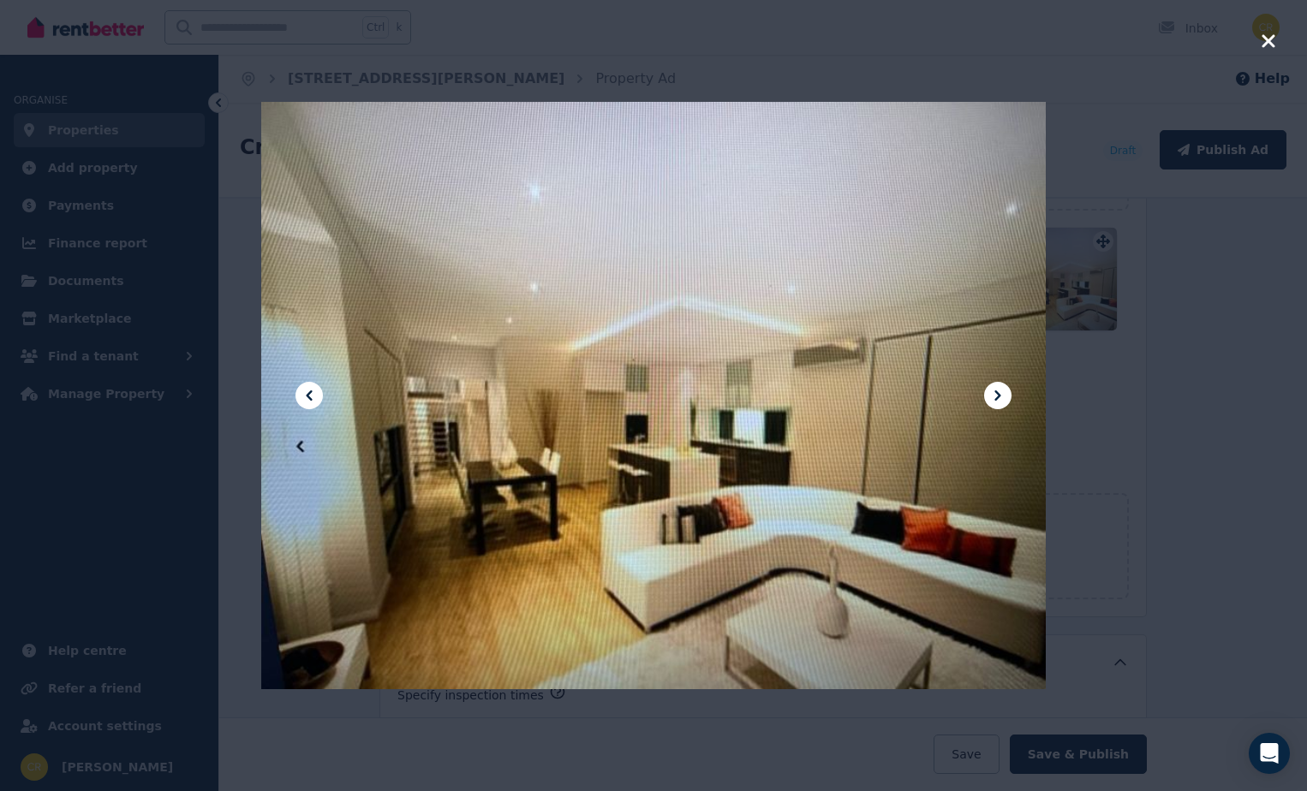
click at [990, 397] on icon at bounding box center [997, 395] width 21 height 21
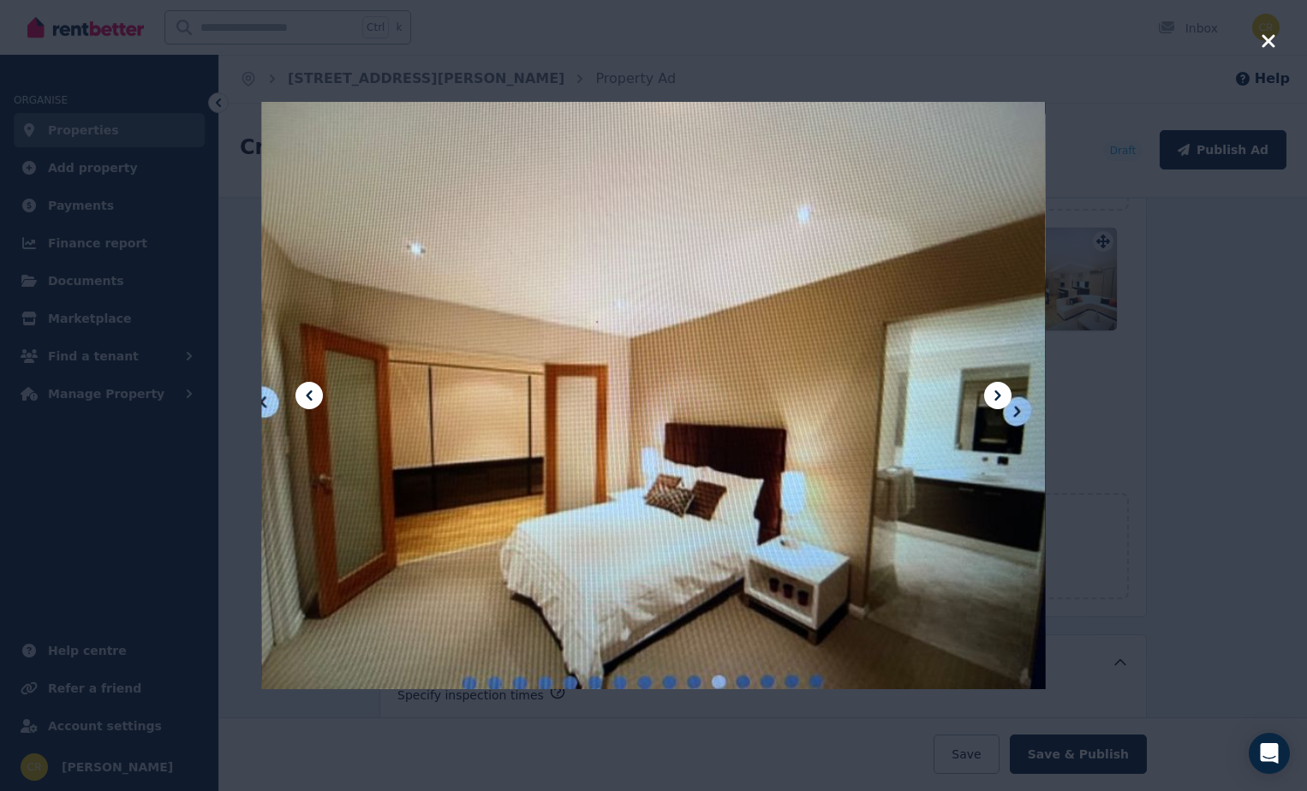
click at [990, 397] on icon at bounding box center [997, 395] width 21 height 21
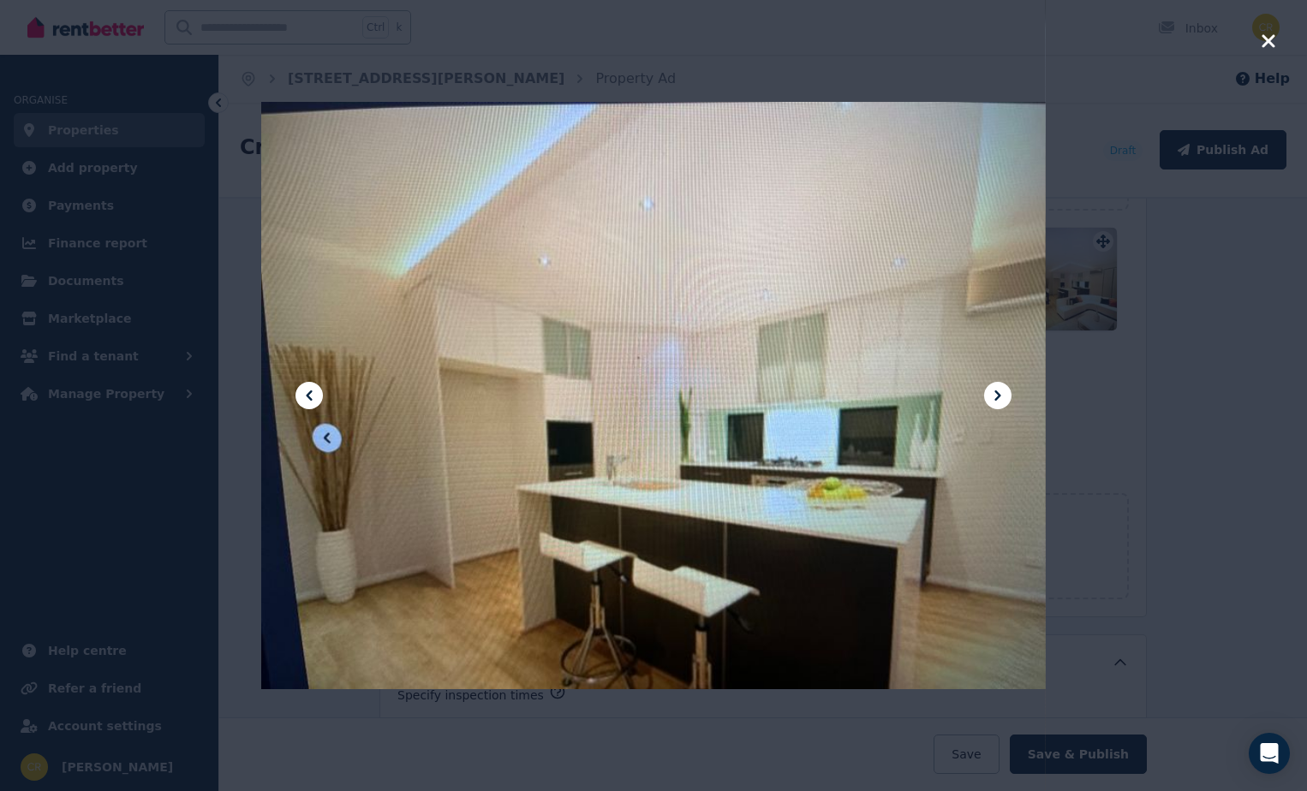
click at [990, 397] on icon at bounding box center [997, 395] width 21 height 21
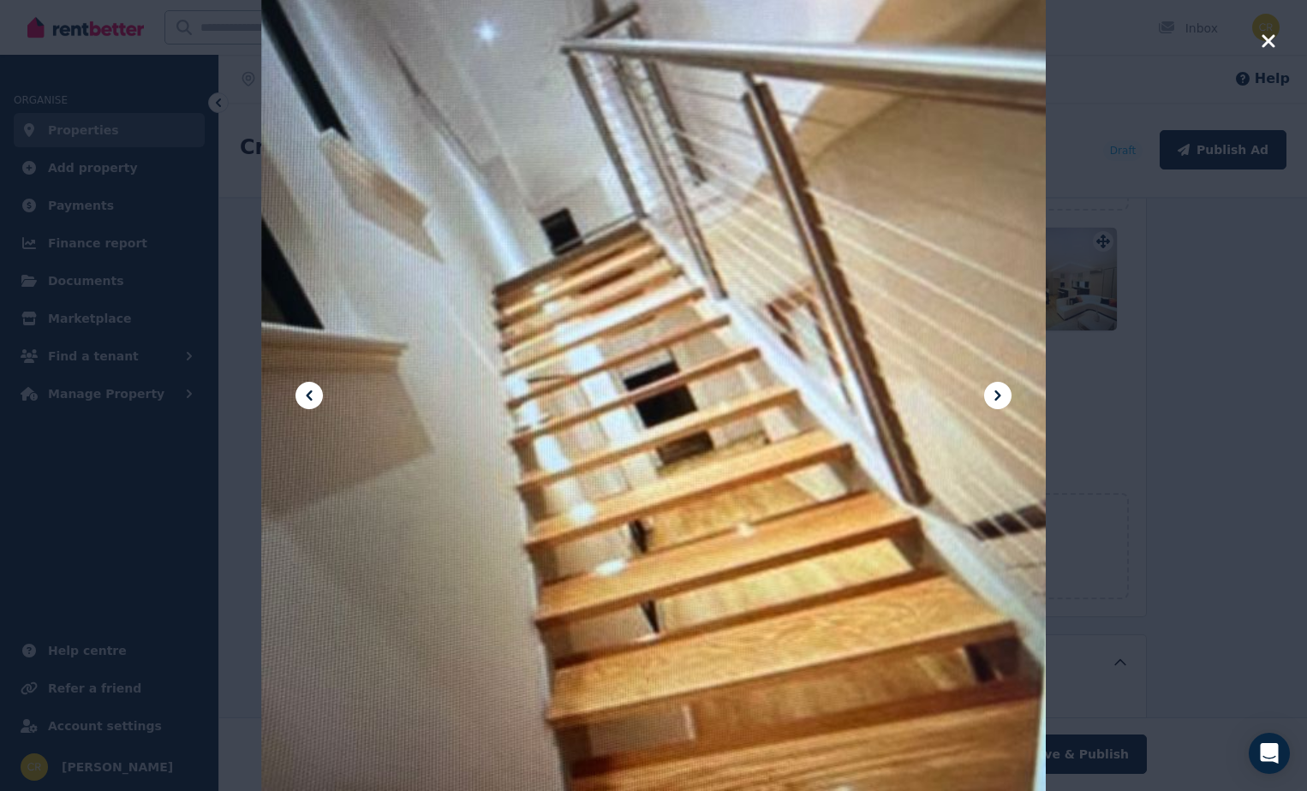
click at [990, 397] on icon at bounding box center [997, 395] width 21 height 21
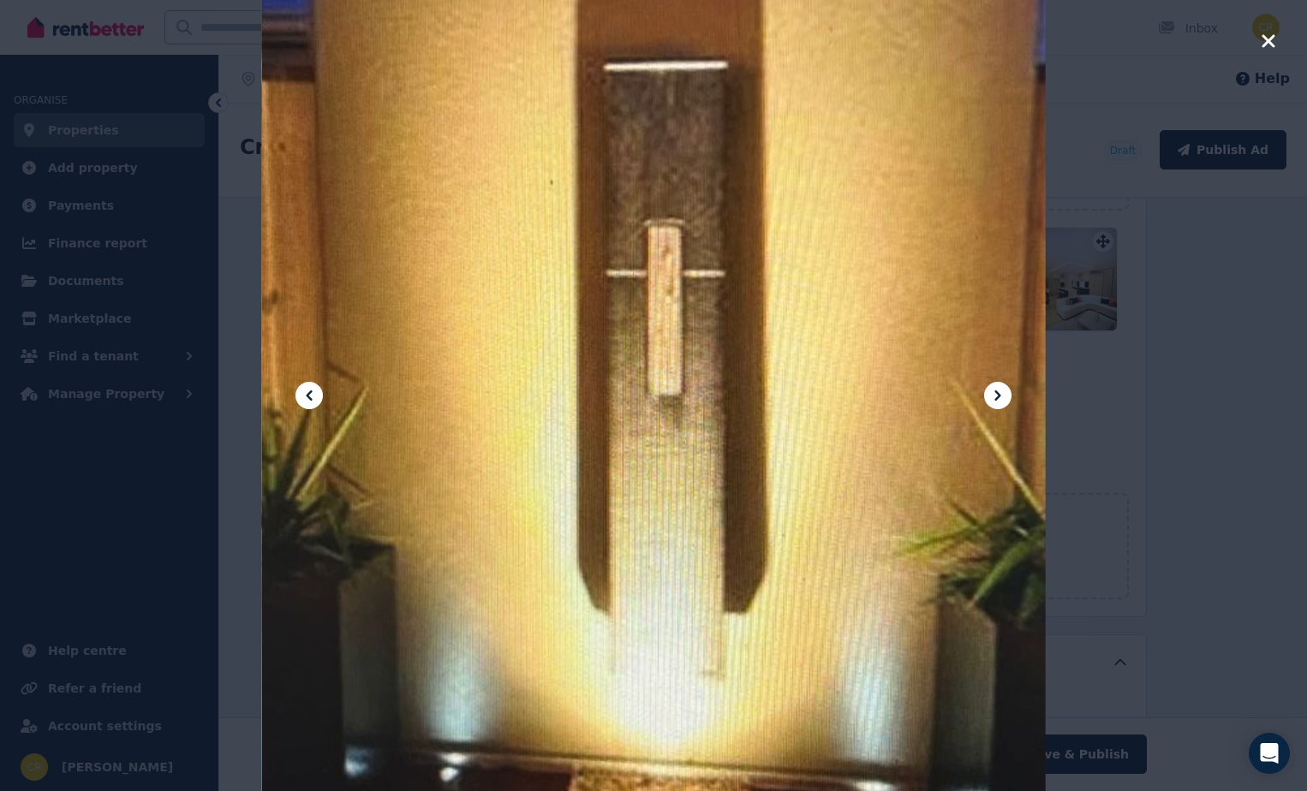
click at [990, 397] on icon at bounding box center [997, 395] width 21 height 21
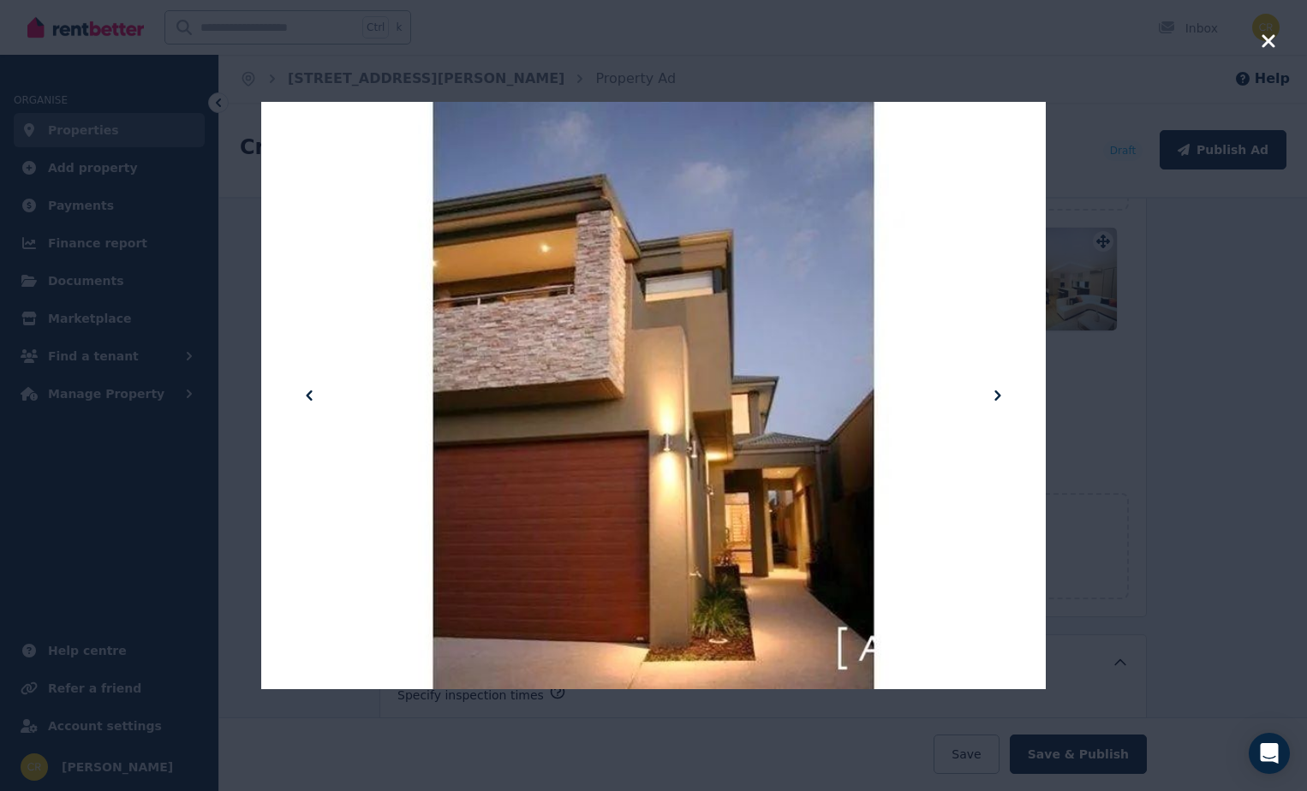
click at [990, 397] on icon at bounding box center [997, 395] width 21 height 21
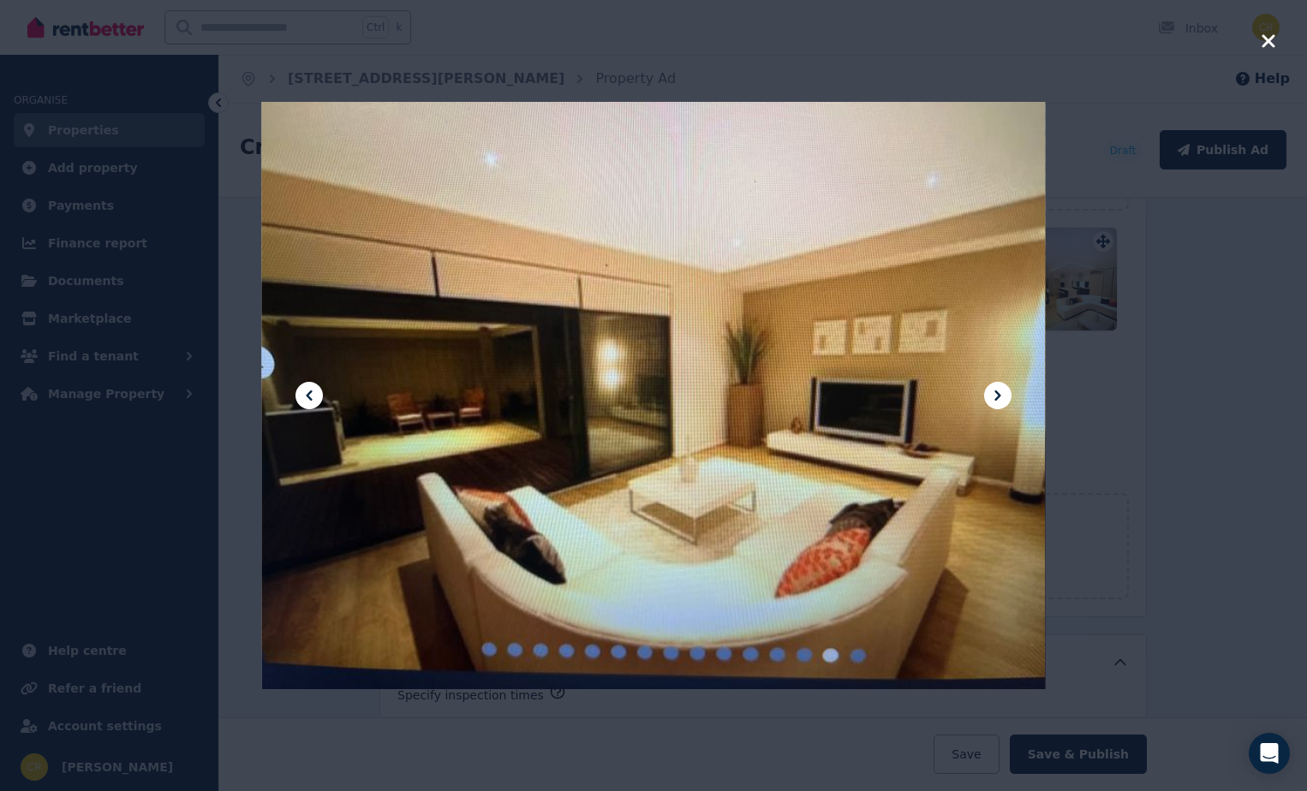
click at [1263, 34] on icon "button" at bounding box center [1268, 41] width 15 height 21
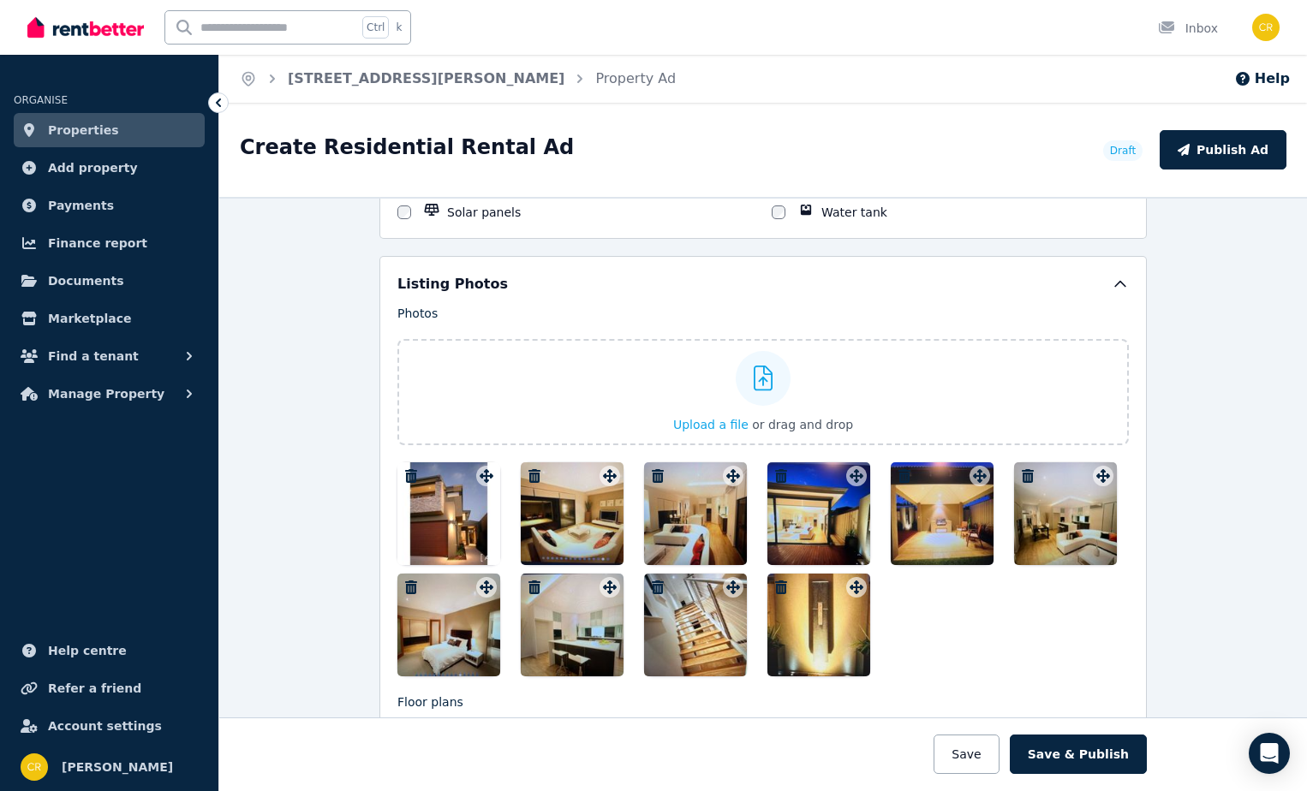
scroll to position [1884, 0]
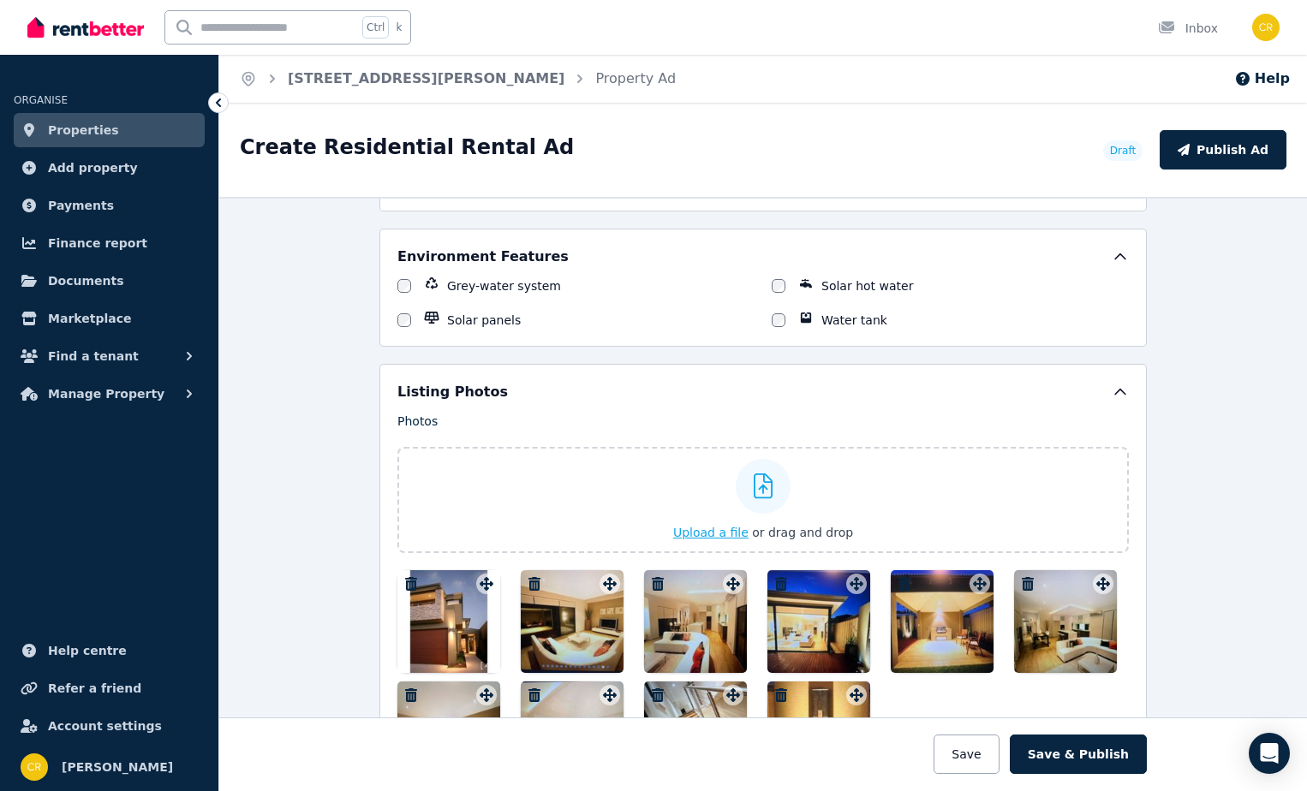
click at [698, 535] on span "Upload a file" at bounding box center [710, 533] width 75 height 14
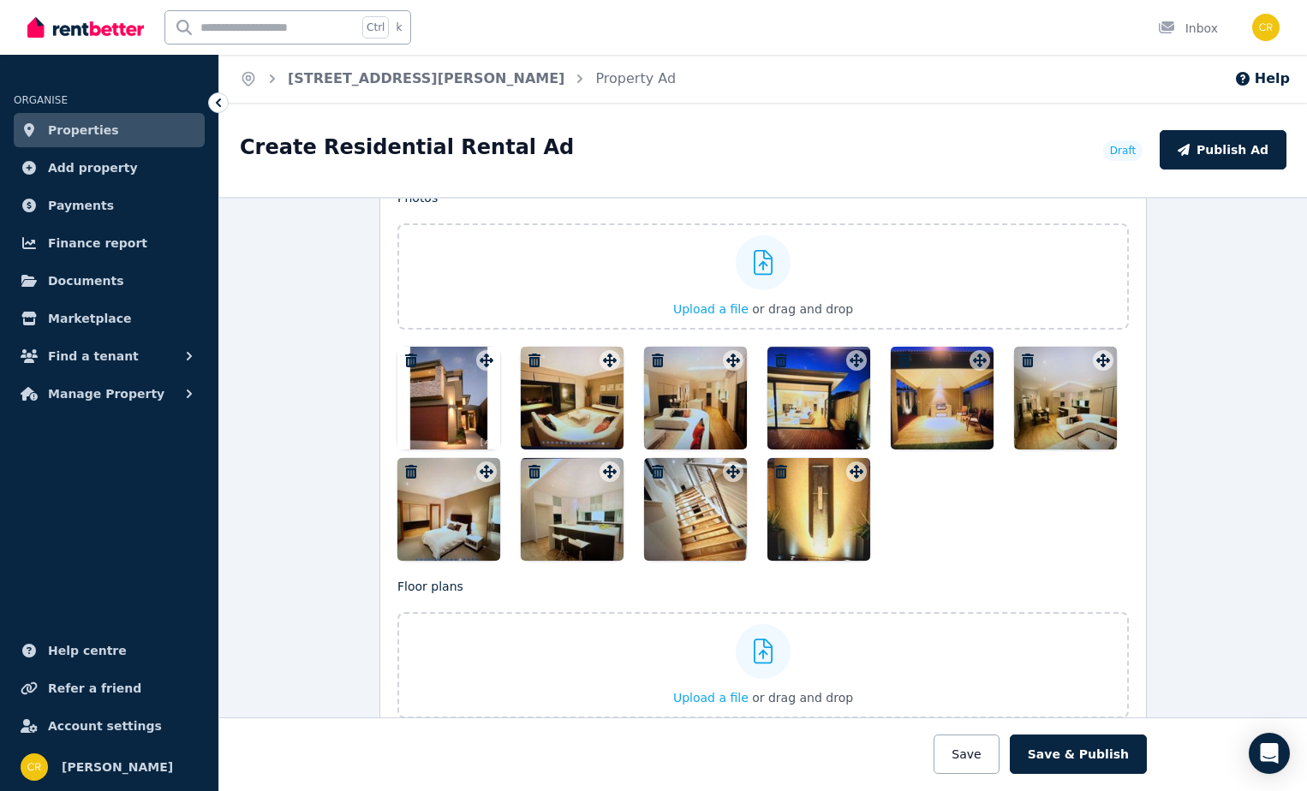
scroll to position [2141, 0]
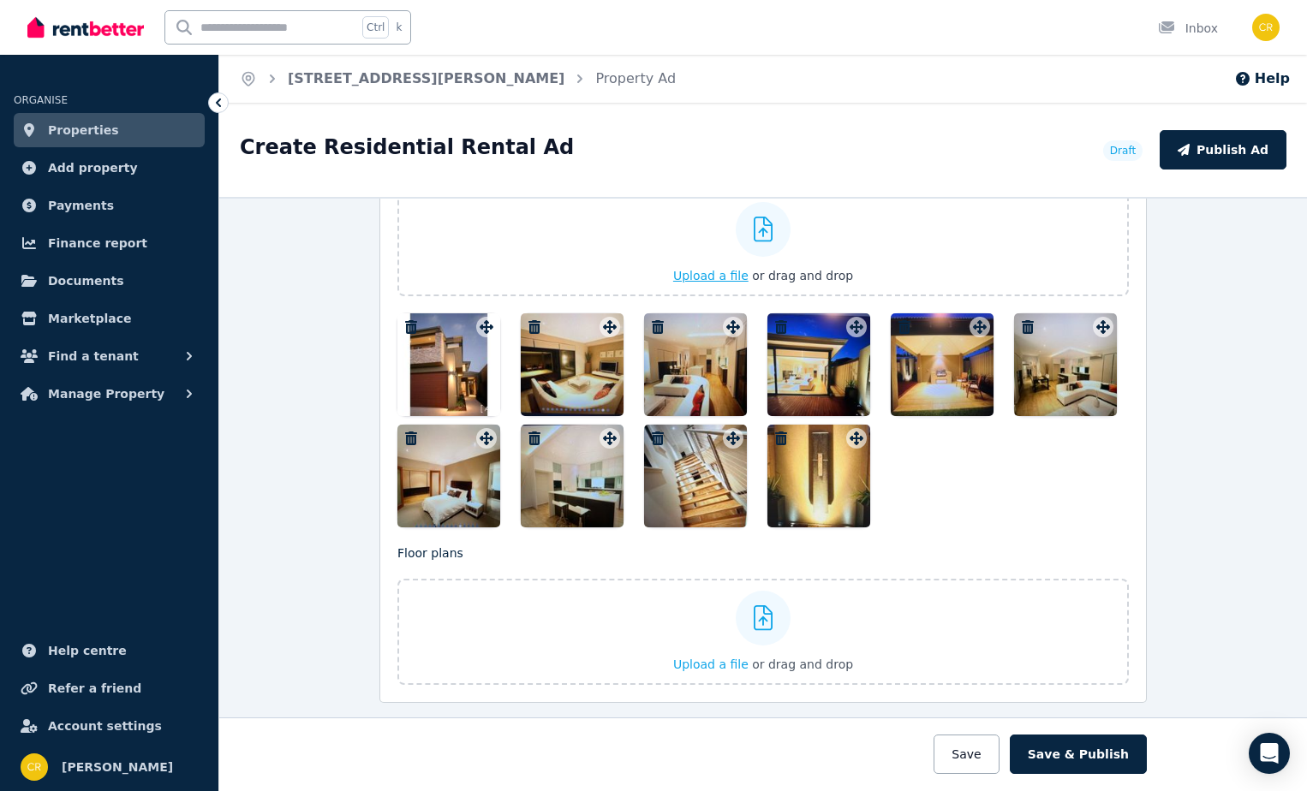
click at [719, 278] on span "Upload a file" at bounding box center [710, 276] width 75 height 14
click at [692, 278] on span "Upload a file" at bounding box center [710, 276] width 75 height 14
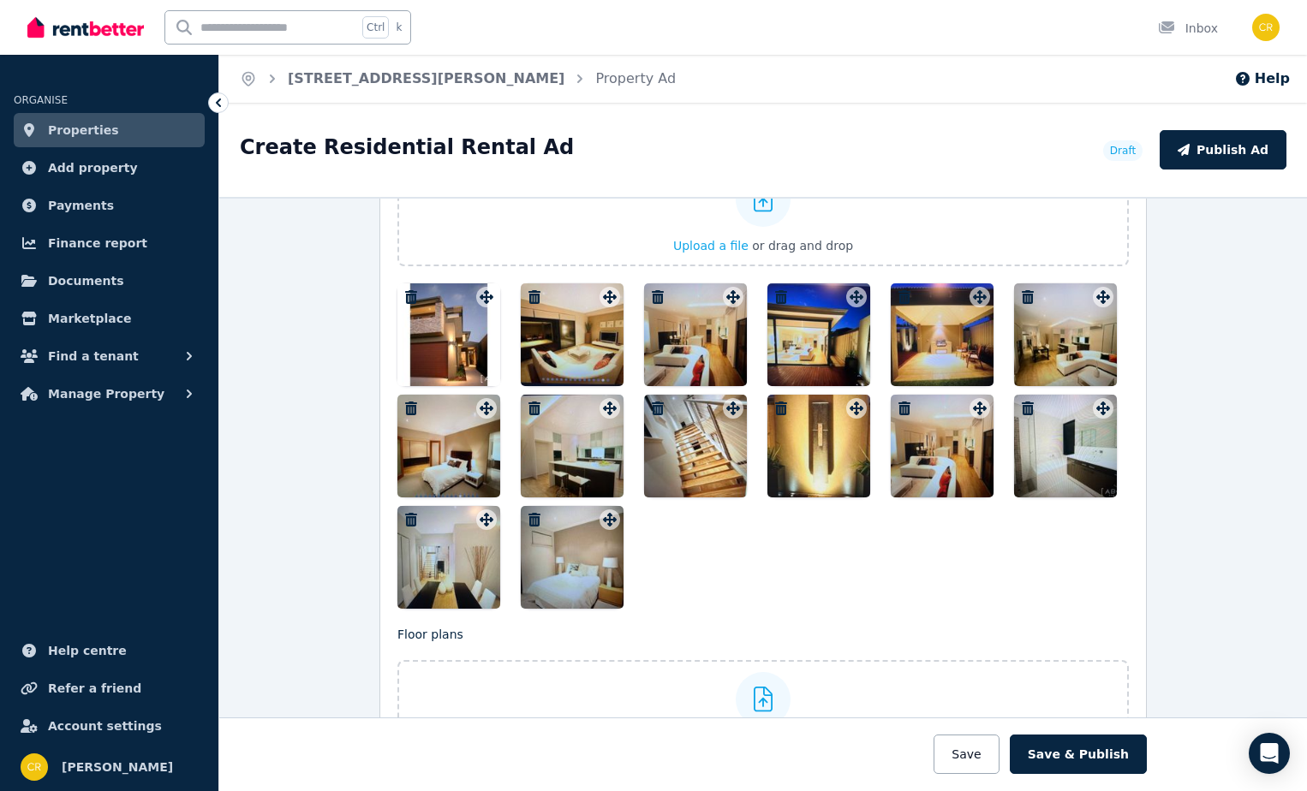
scroll to position [2144, 0]
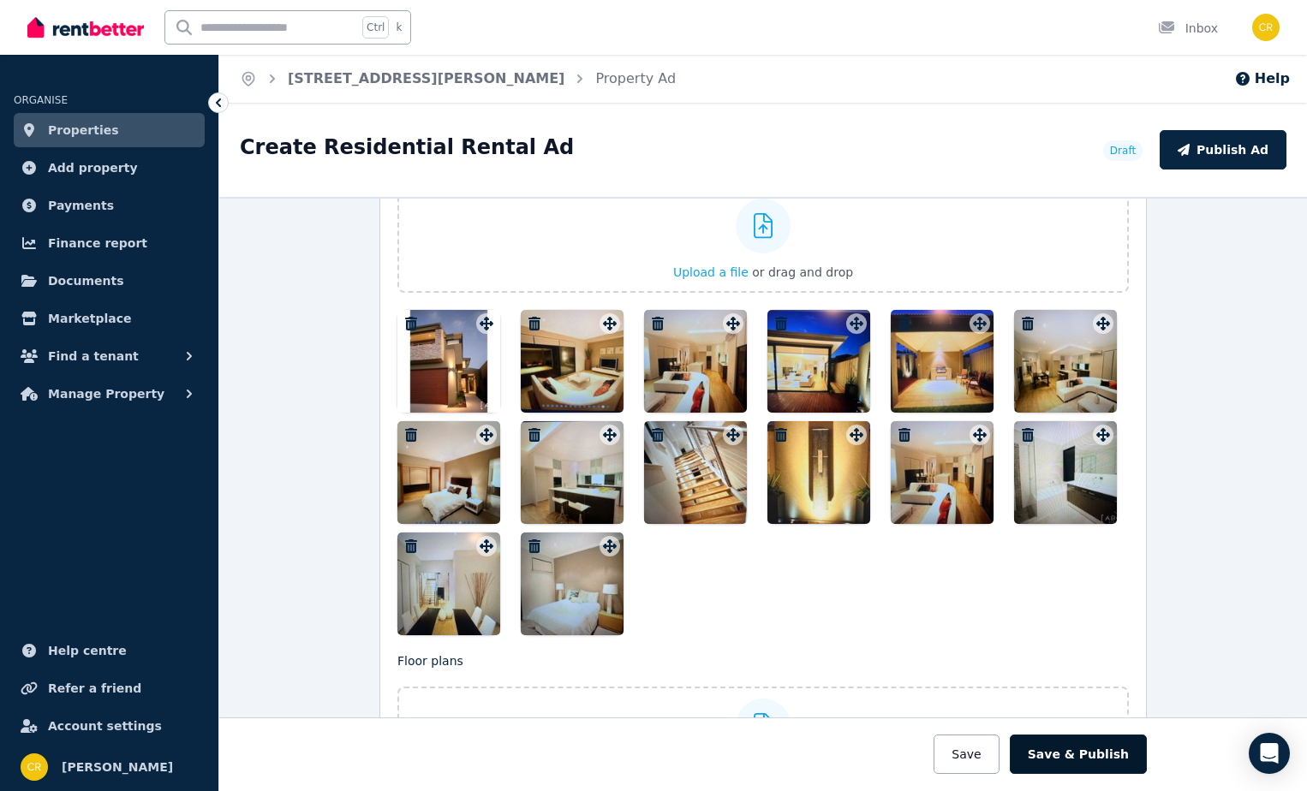
click at [1092, 760] on button "Save & Publish" at bounding box center [1078, 754] width 137 height 39
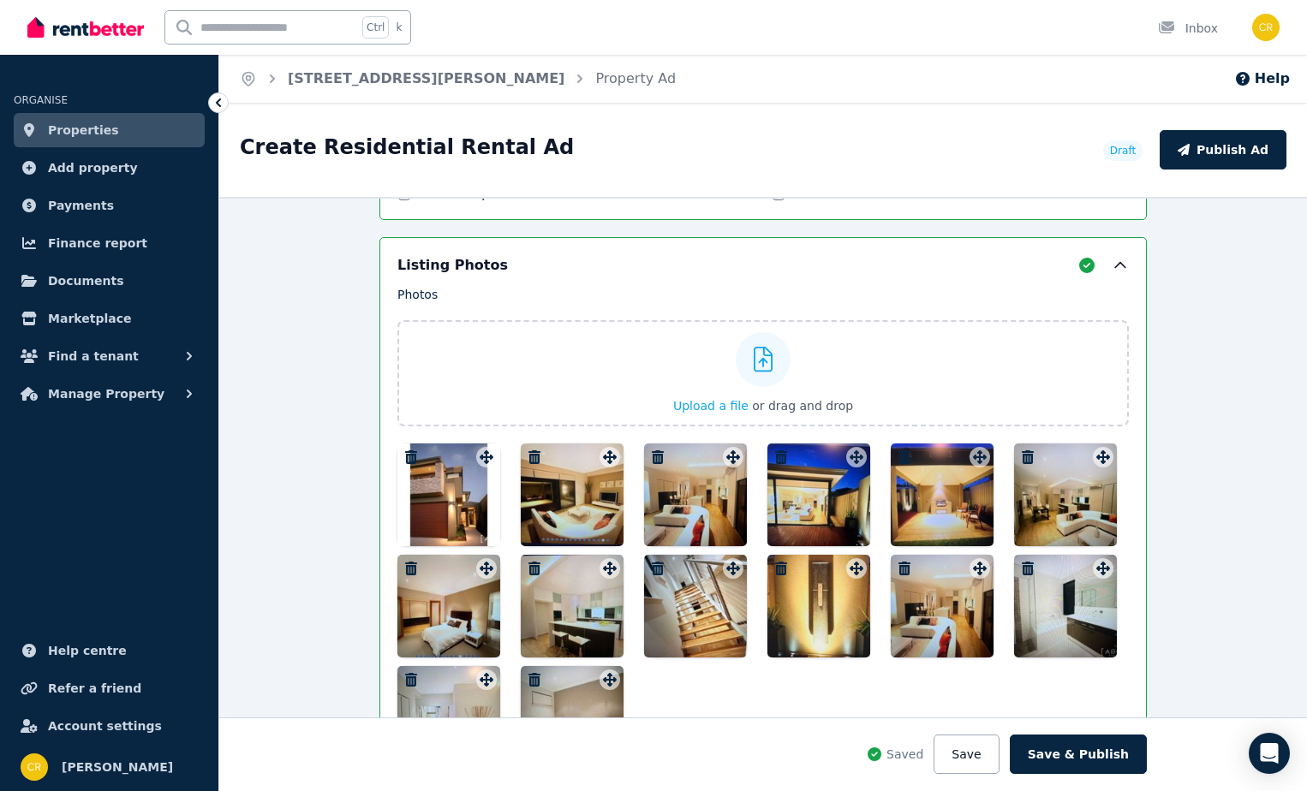
scroll to position [2278, 0]
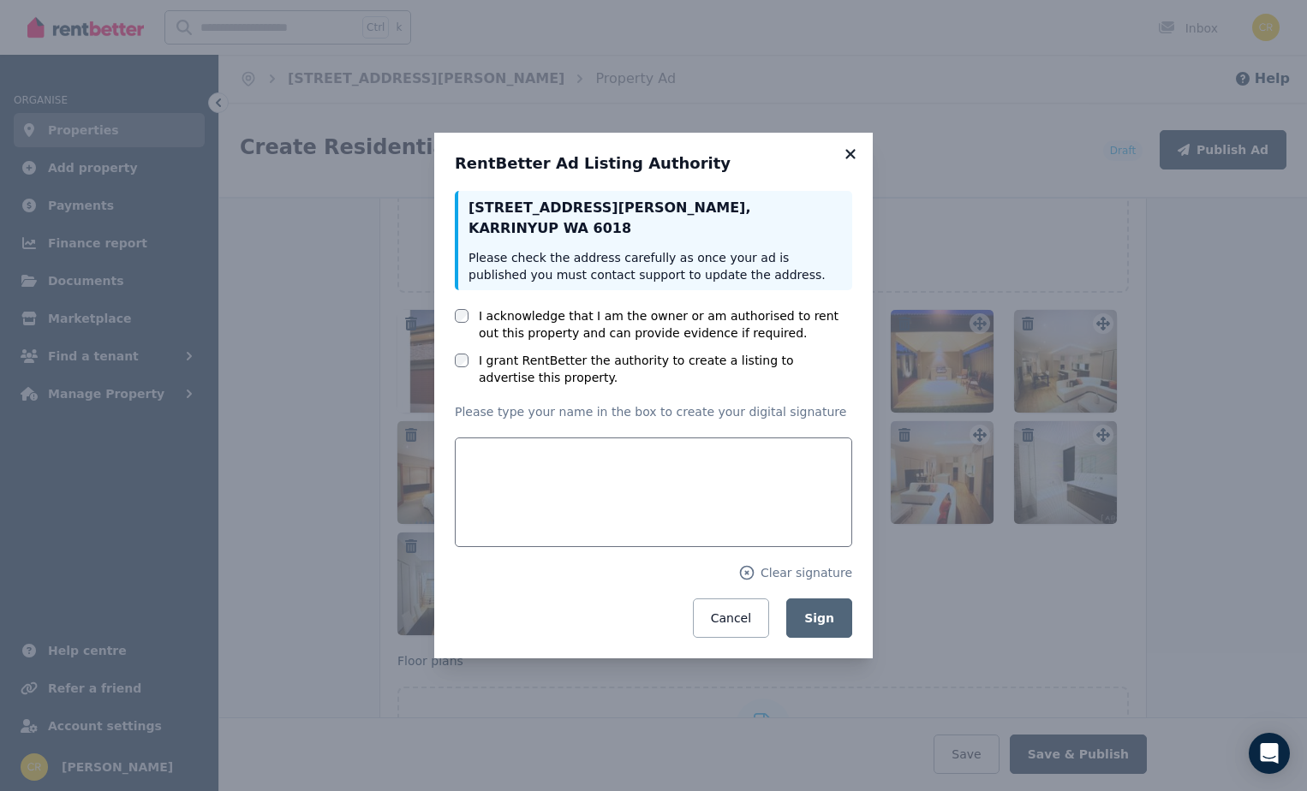
click at [849, 152] on icon at bounding box center [849, 153] width 9 height 9
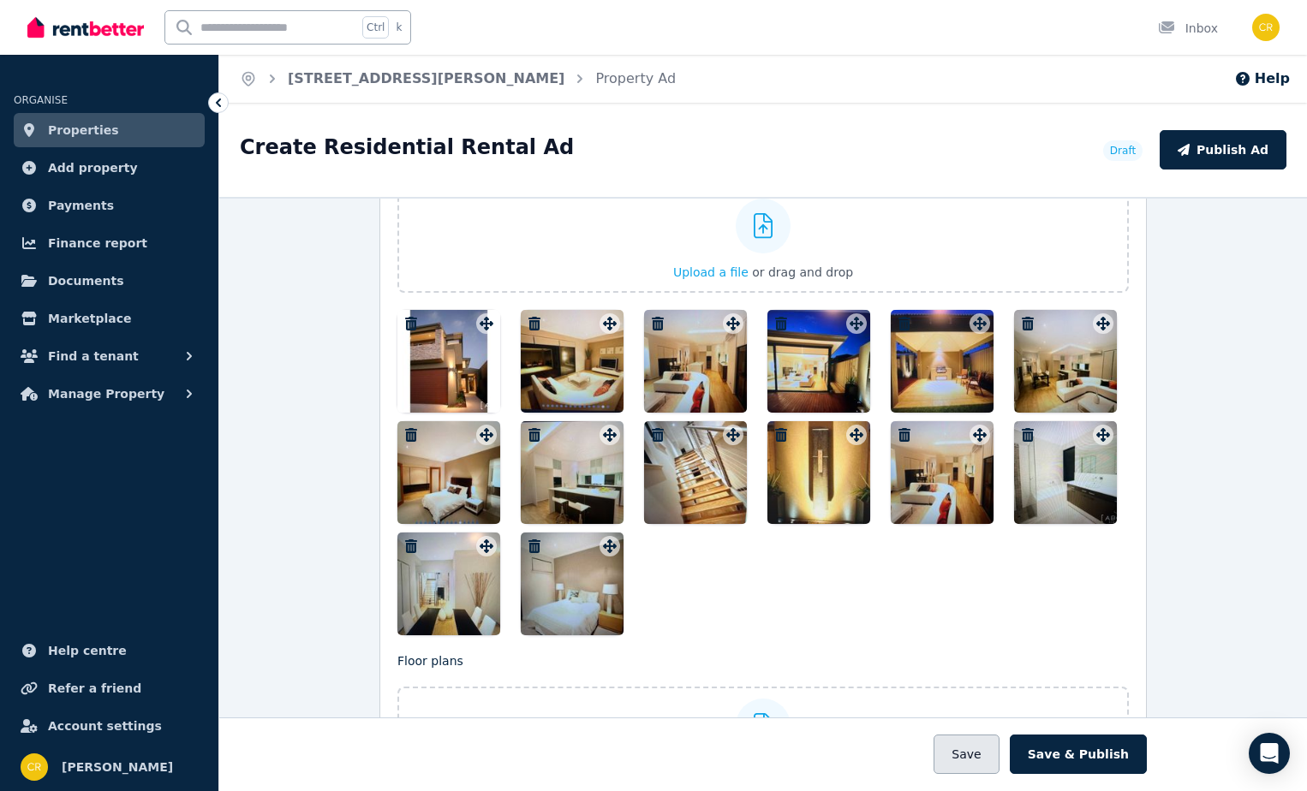
click at [975, 757] on button "Save" at bounding box center [965, 754] width 65 height 39
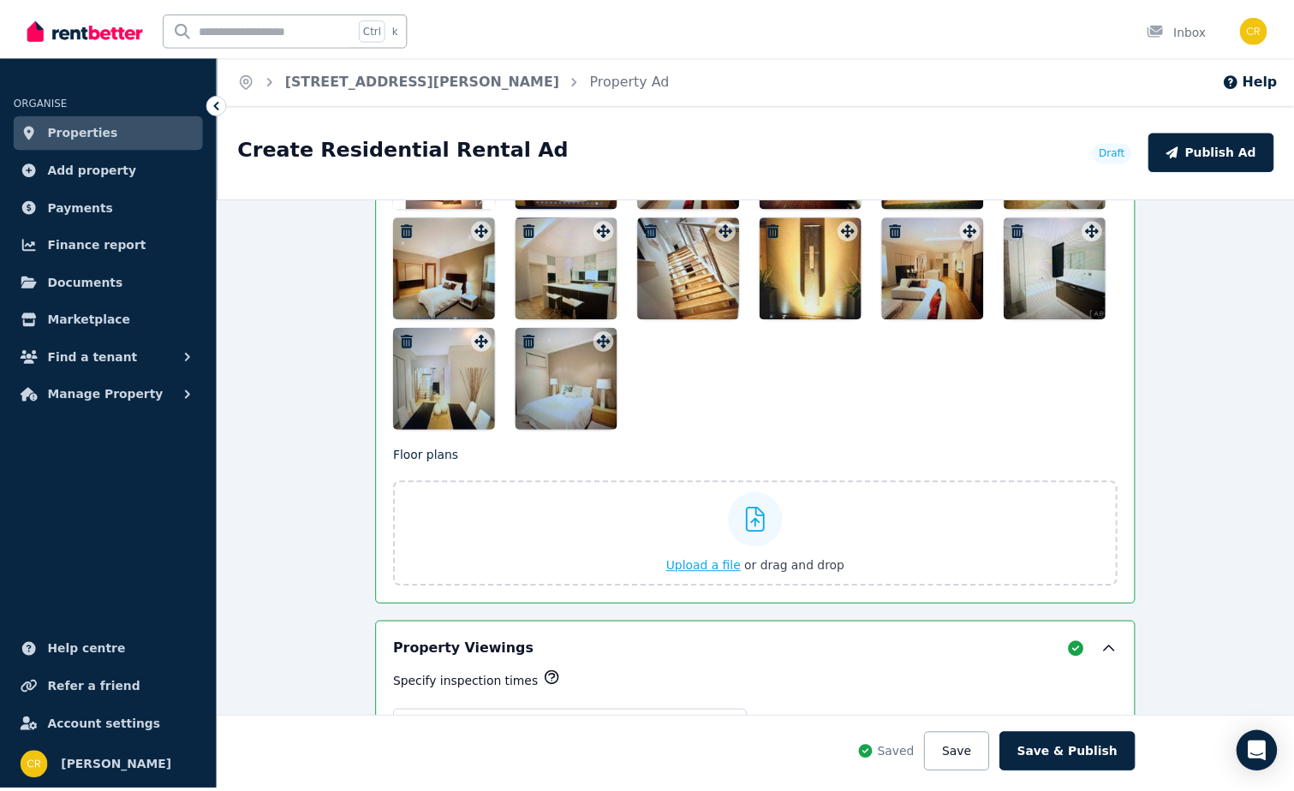
scroll to position [2535, 0]
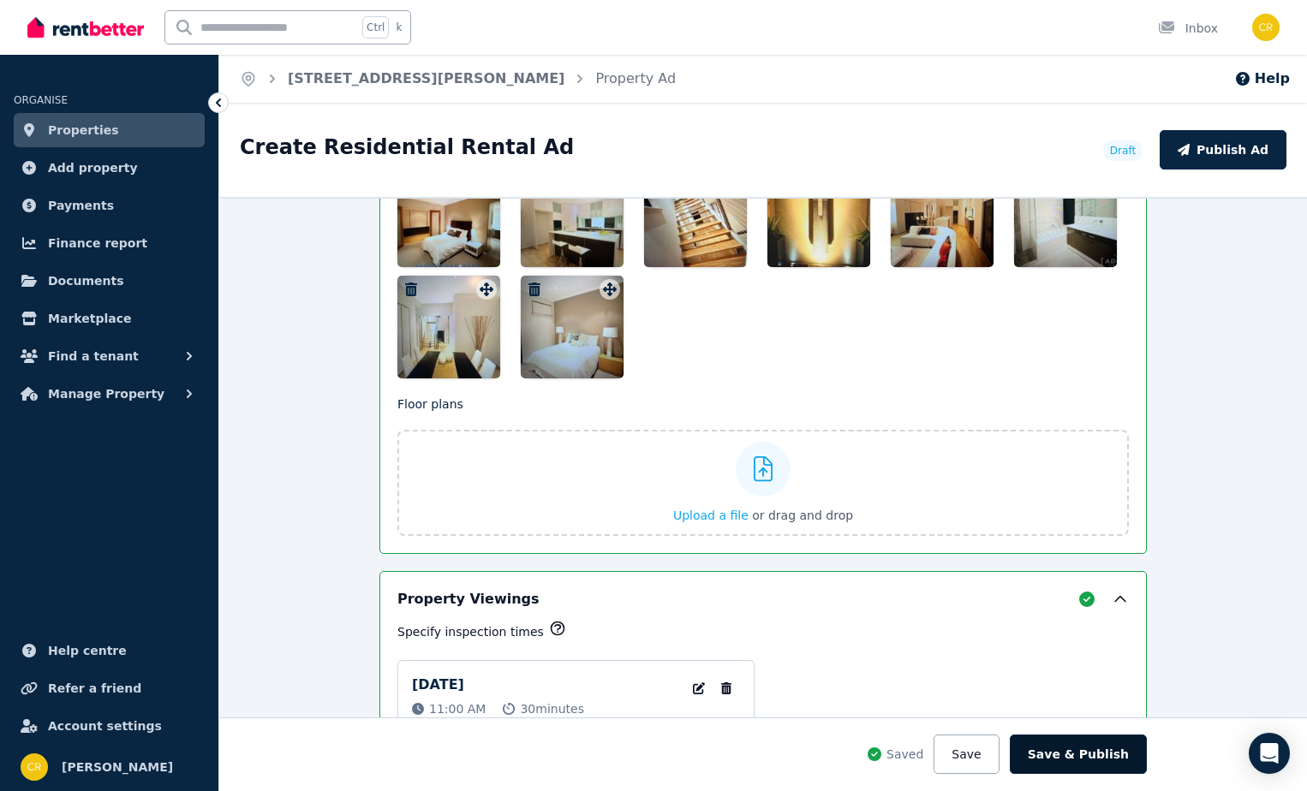
click at [1059, 753] on button "Save & Publish" at bounding box center [1078, 754] width 137 height 39
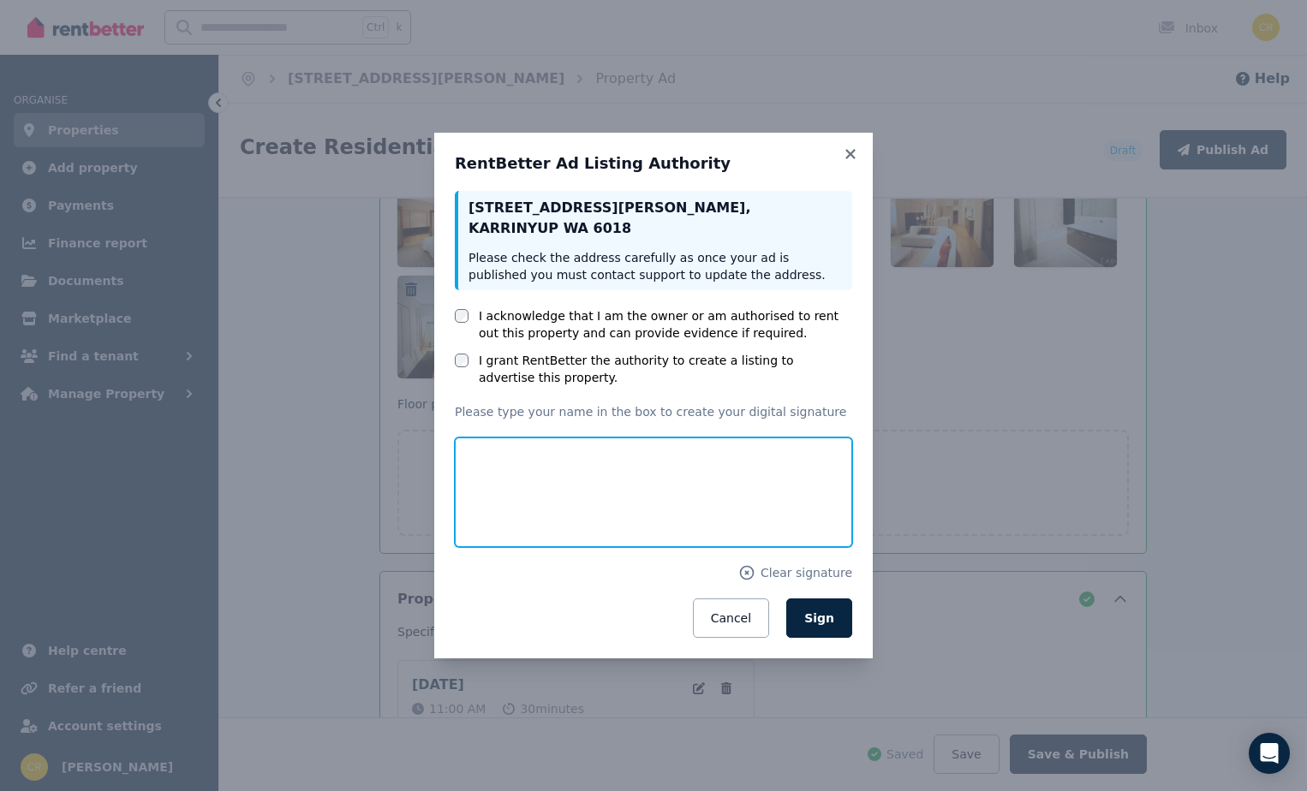
click at [538, 480] on input "text" at bounding box center [653, 493] width 397 height 110
type input "**********"
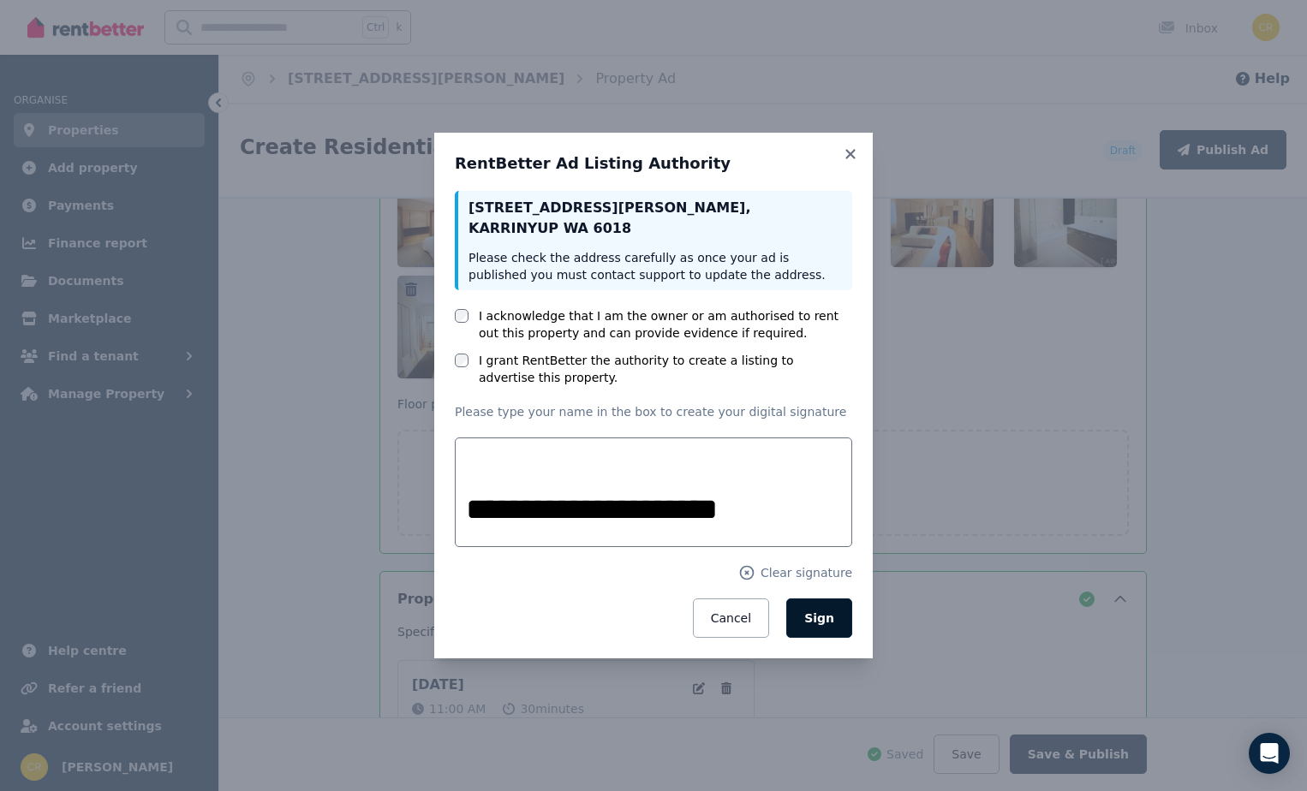
click at [811, 623] on span "Sign" at bounding box center [819, 618] width 30 height 14
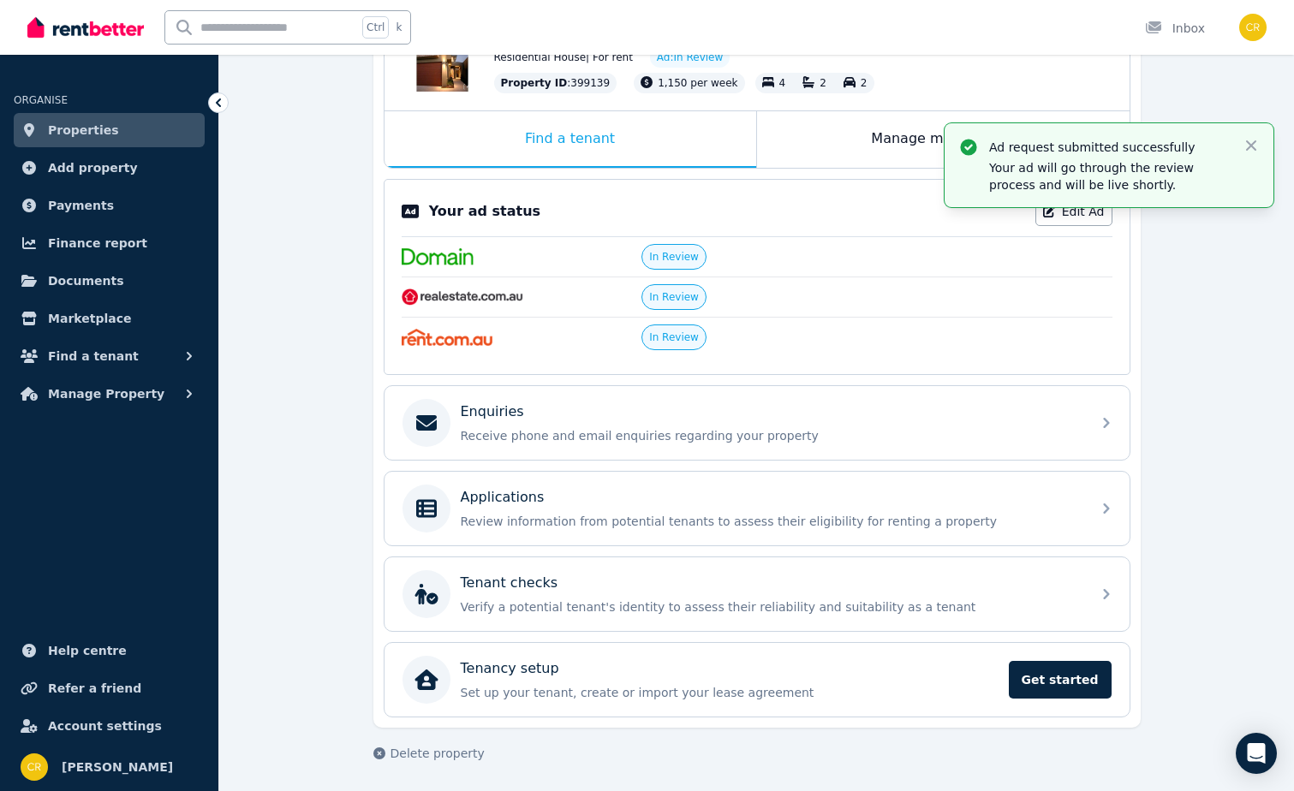
scroll to position [229, 0]
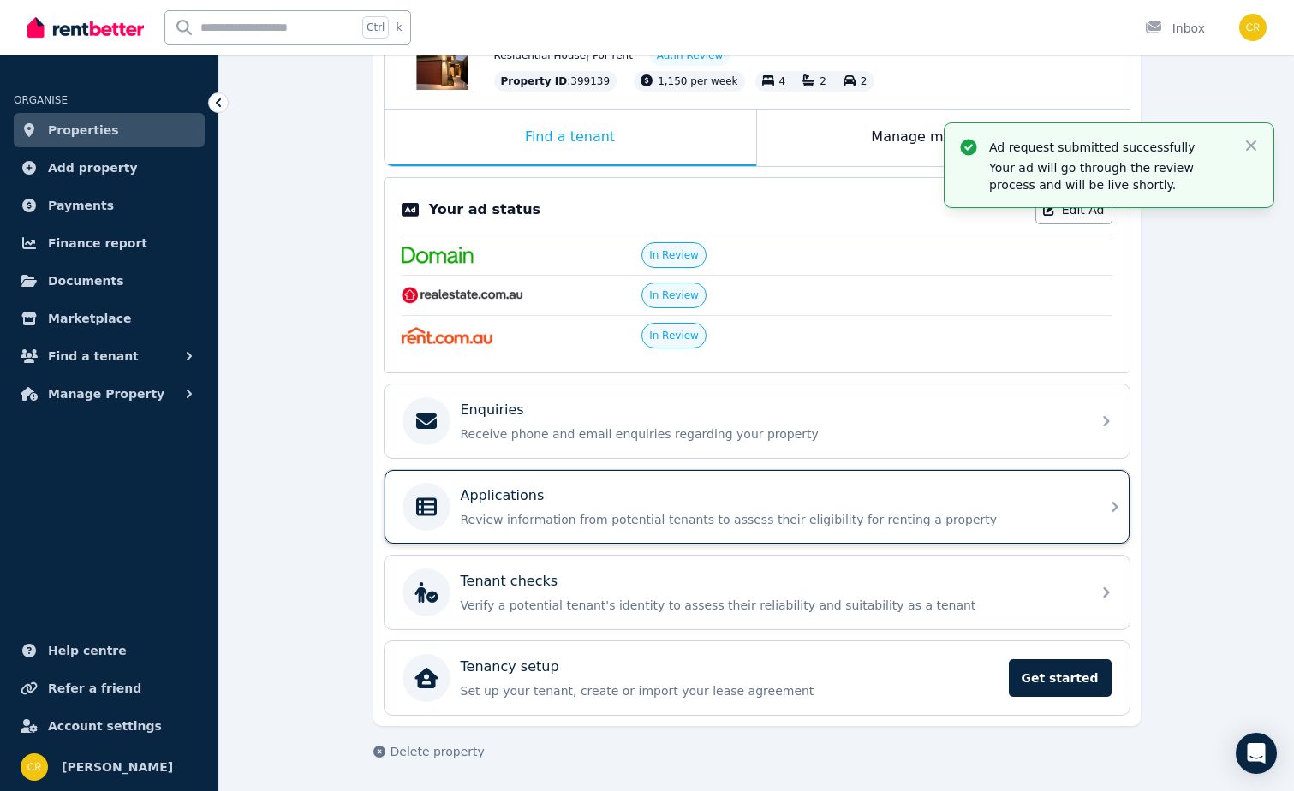
click at [1112, 504] on icon at bounding box center [1115, 507] width 21 height 21
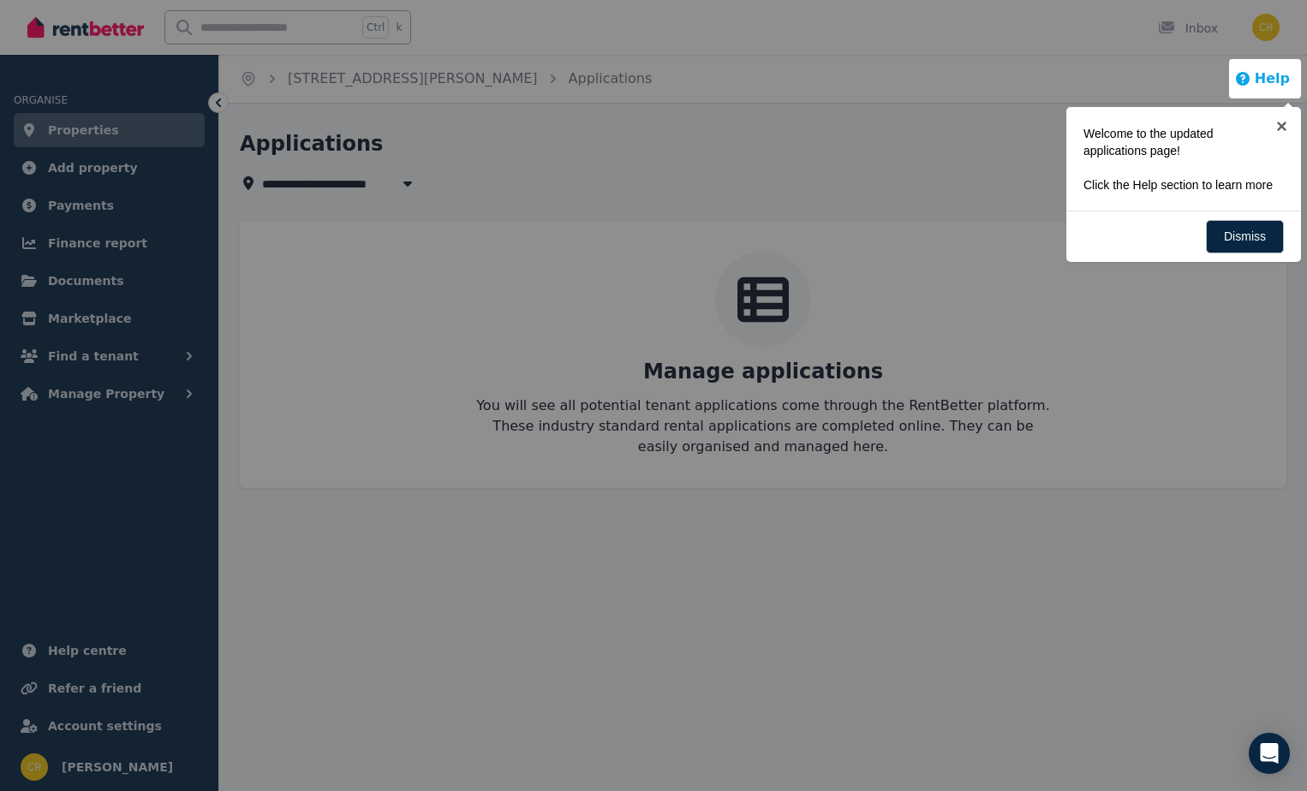
click at [1280, 86] on button "Help" at bounding box center [1262, 79] width 56 height 21
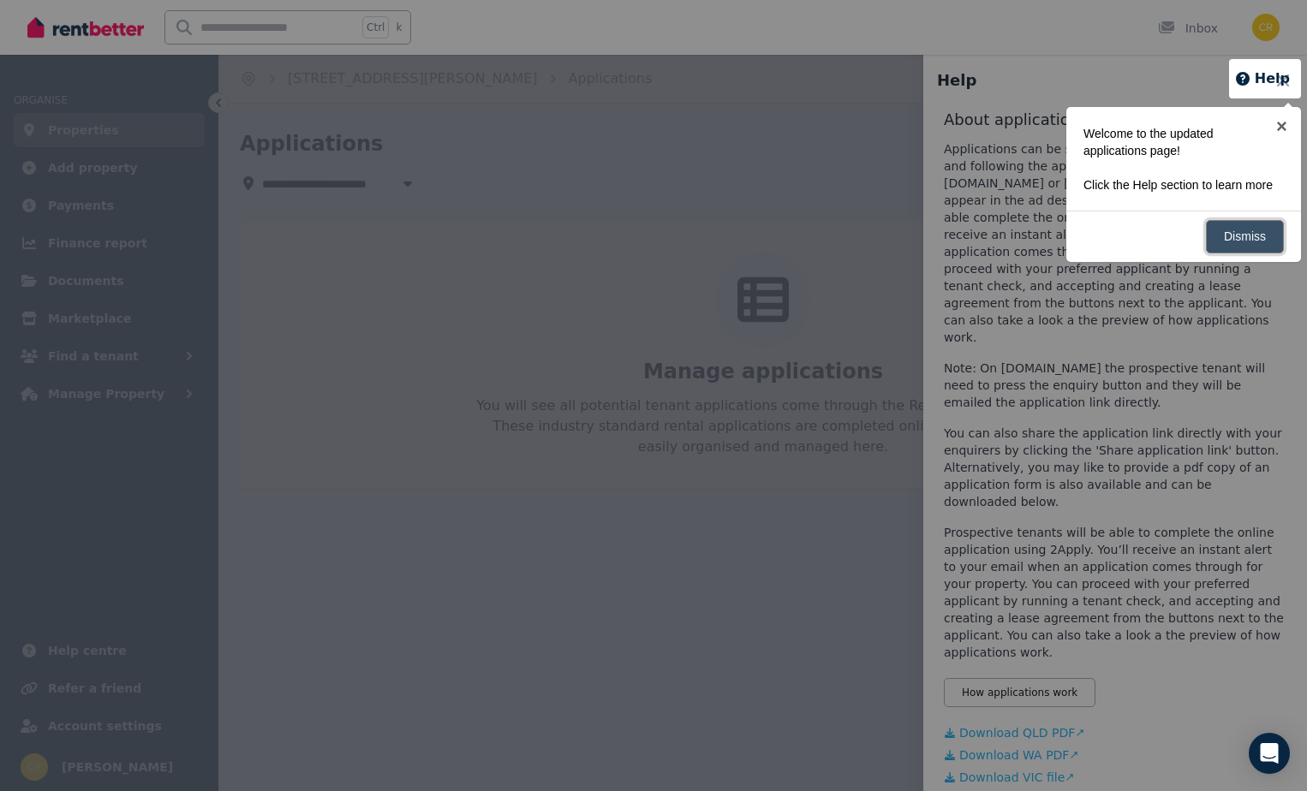
click at [1238, 240] on link "Dismiss" at bounding box center [1245, 236] width 78 height 33
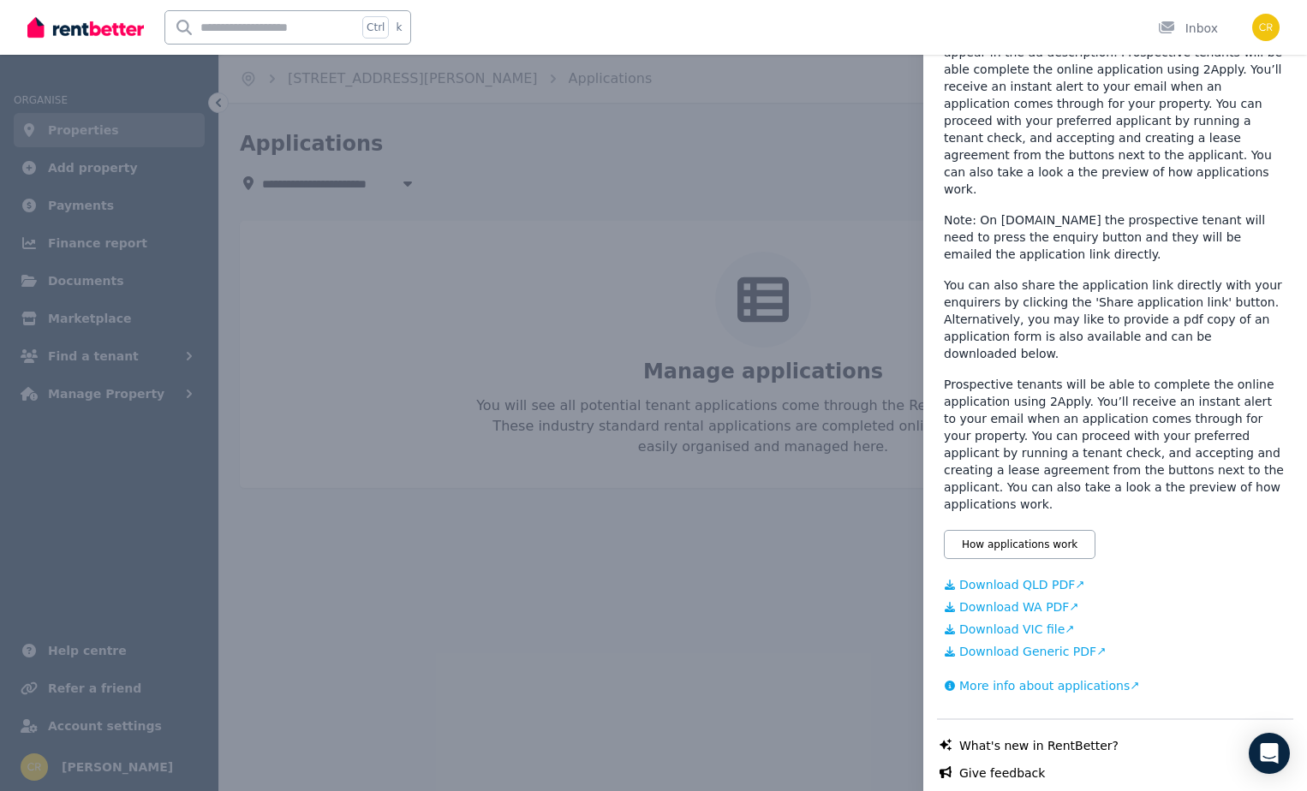
scroll to position [159, 0]
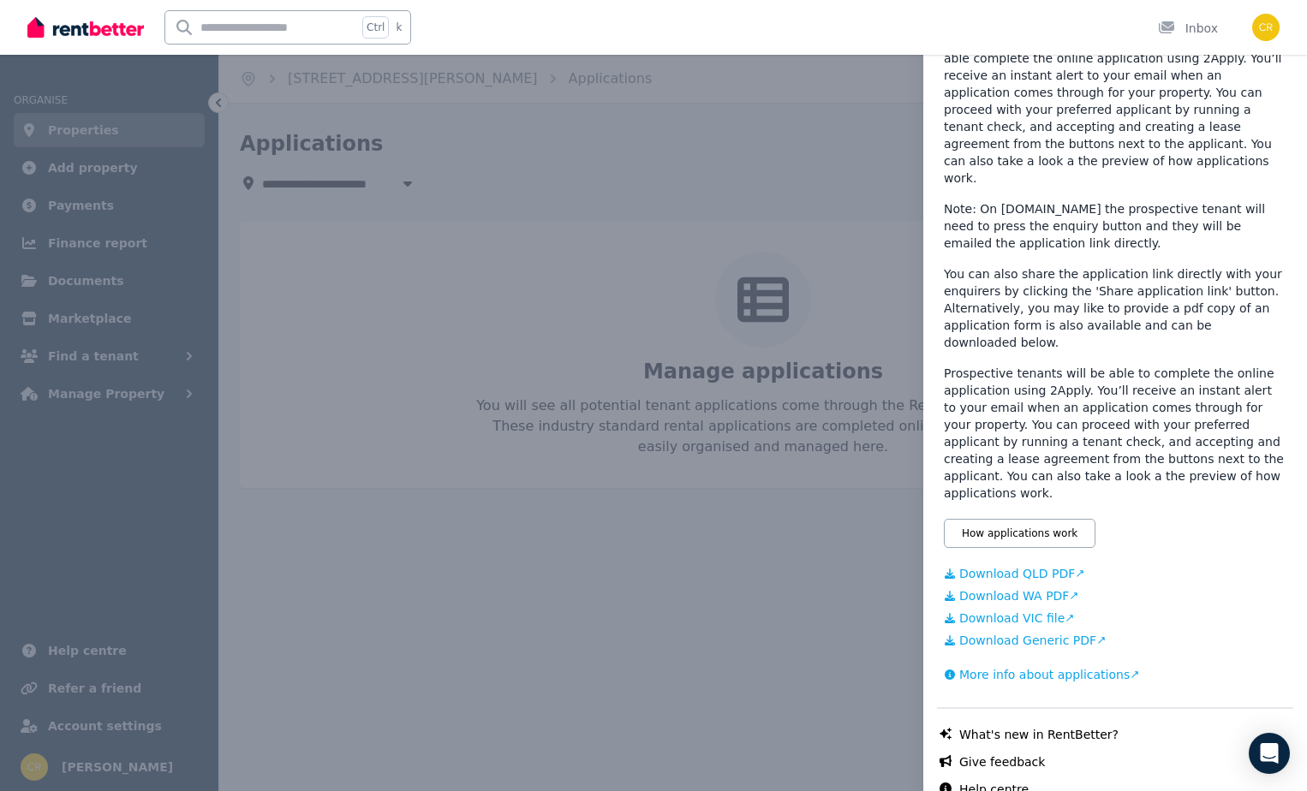
click at [1037, 587] on link "Download WA PDF" at bounding box center [1115, 595] width 343 height 17
click at [1056, 726] on link "What's new in RentBetter?" at bounding box center [1038, 734] width 159 height 17
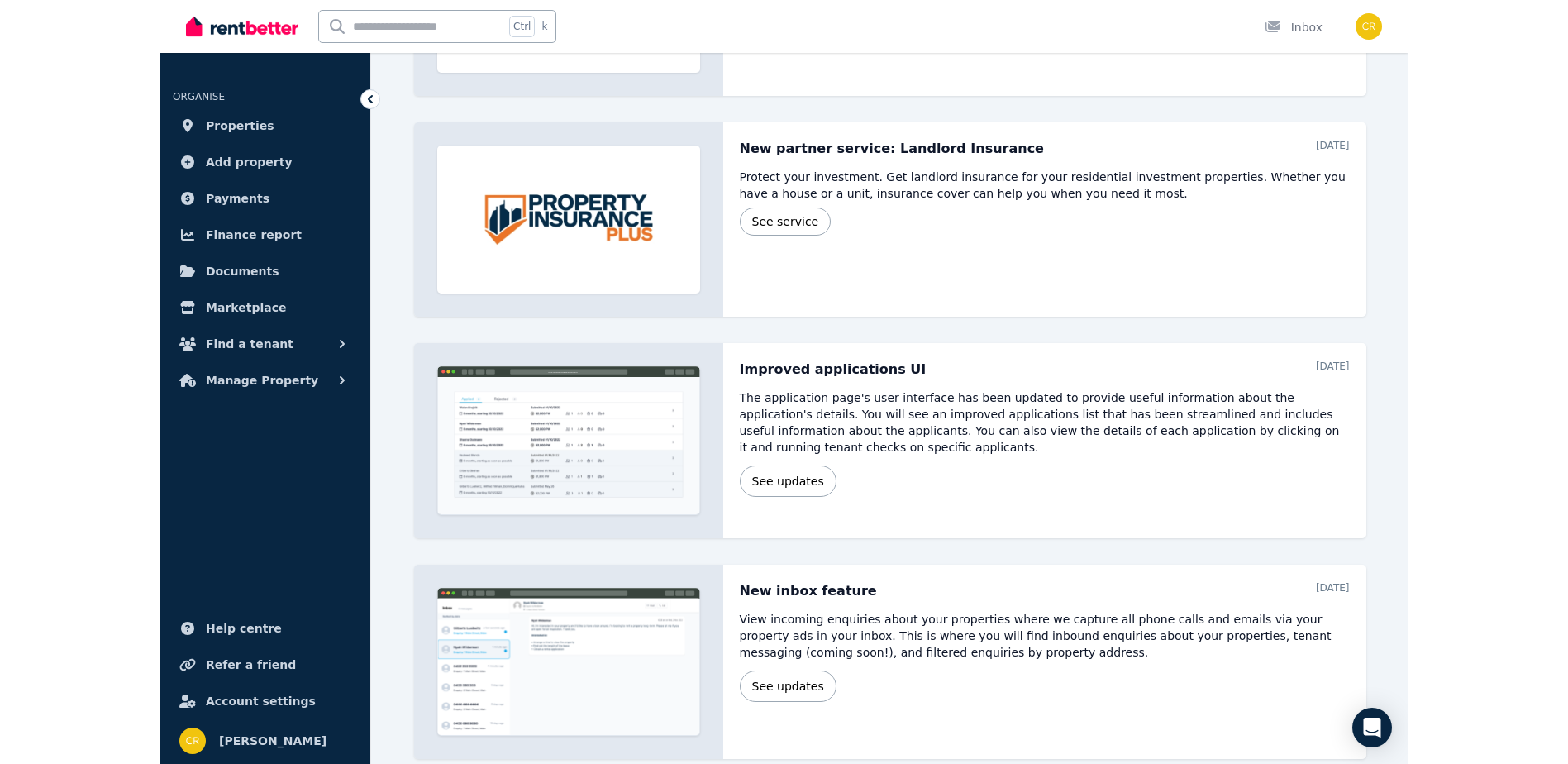
scroll to position [796, 0]
